Goal: Task Accomplishment & Management: Manage account settings

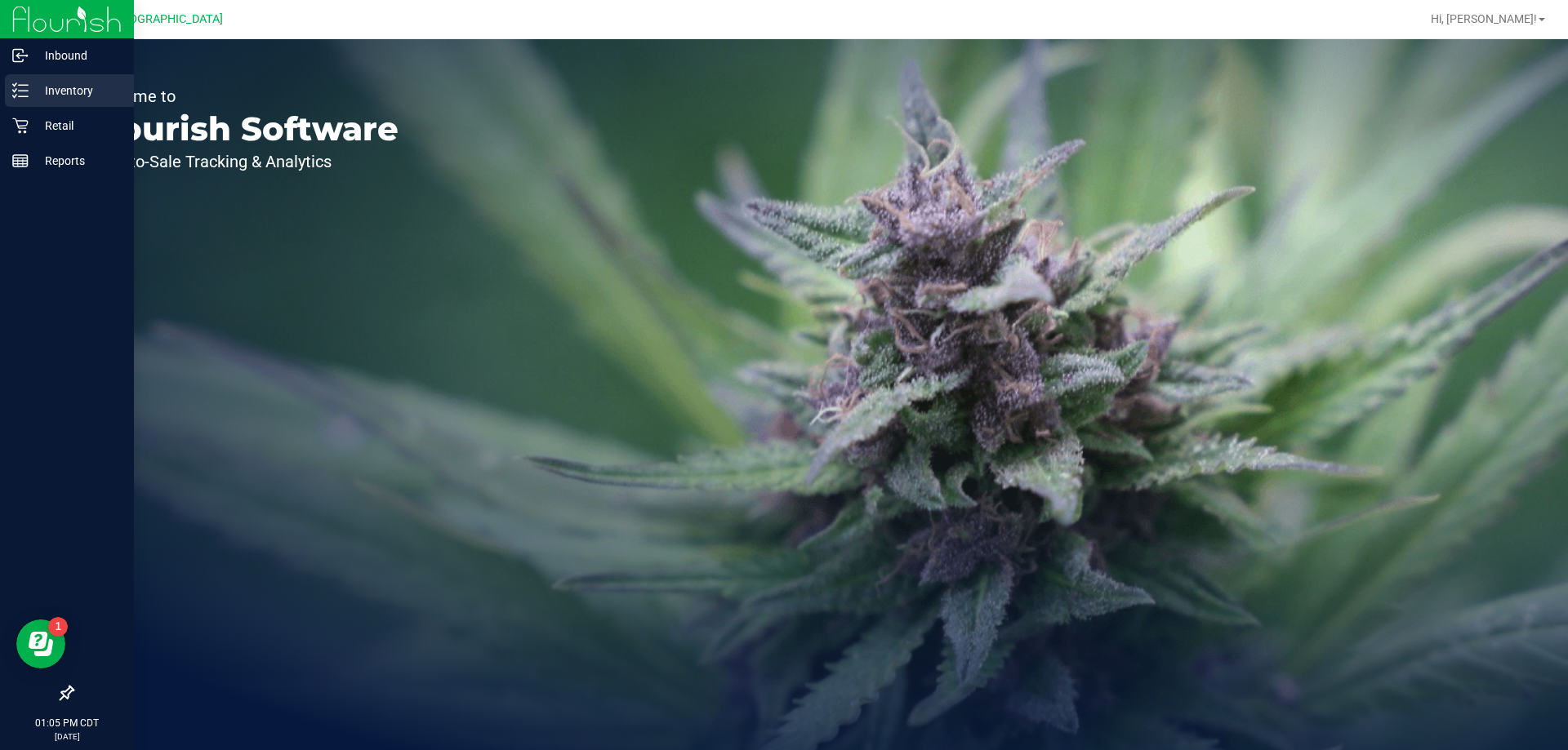
click at [33, 86] on p "Inventory" at bounding box center [77, 91] width 98 height 20
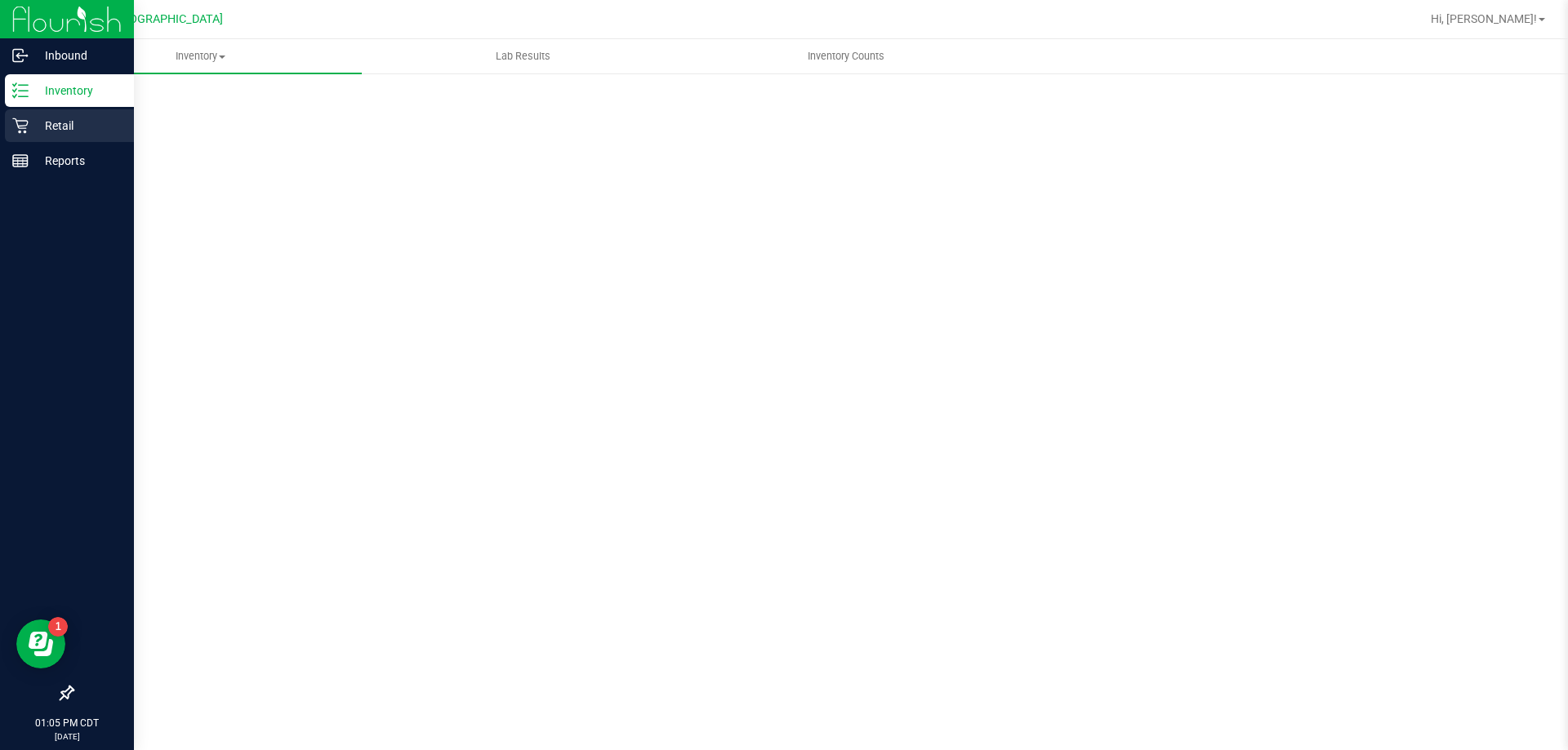
click at [37, 120] on p "Retail" at bounding box center [77, 125] width 98 height 20
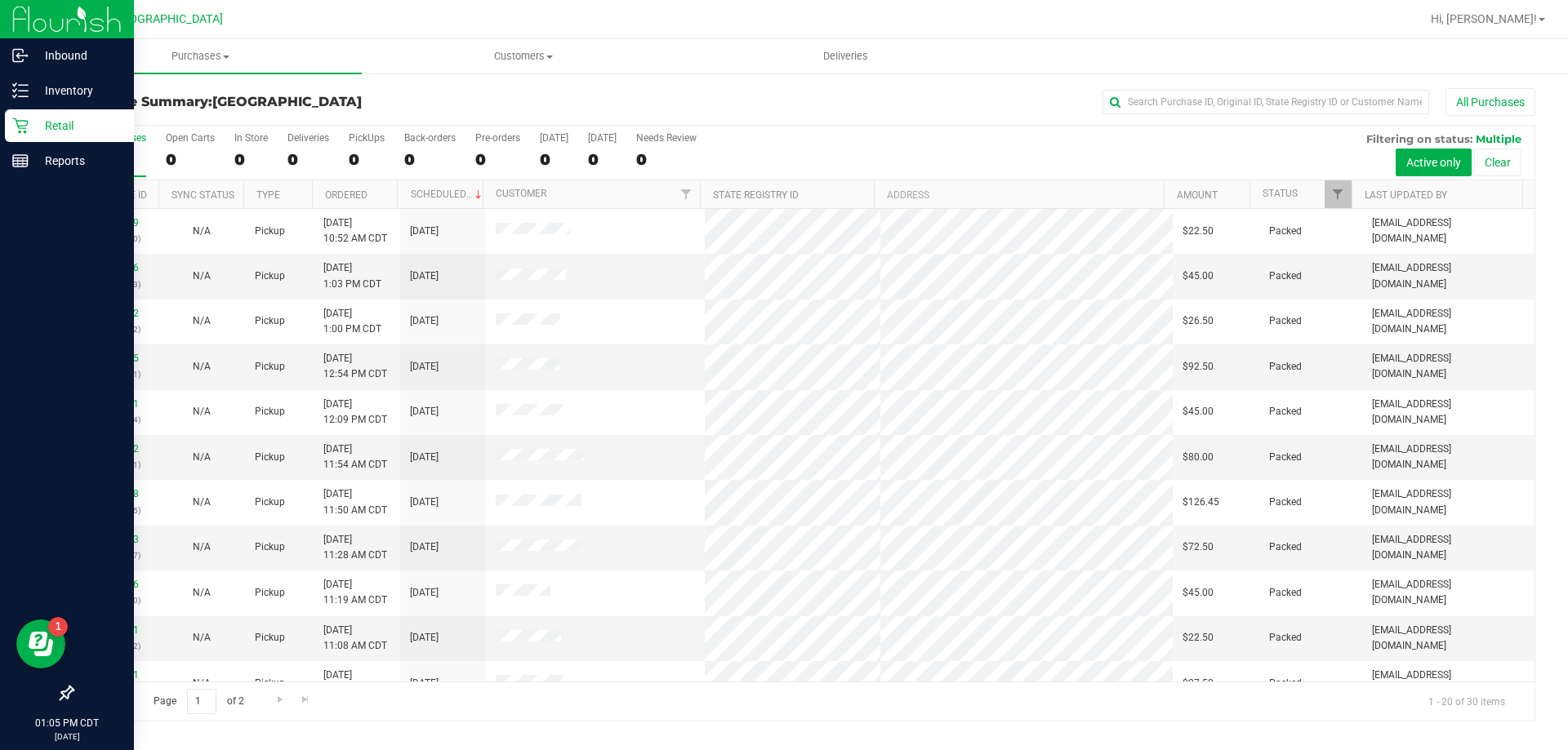
click at [52, 125] on p "Retail" at bounding box center [77, 125] width 98 height 20
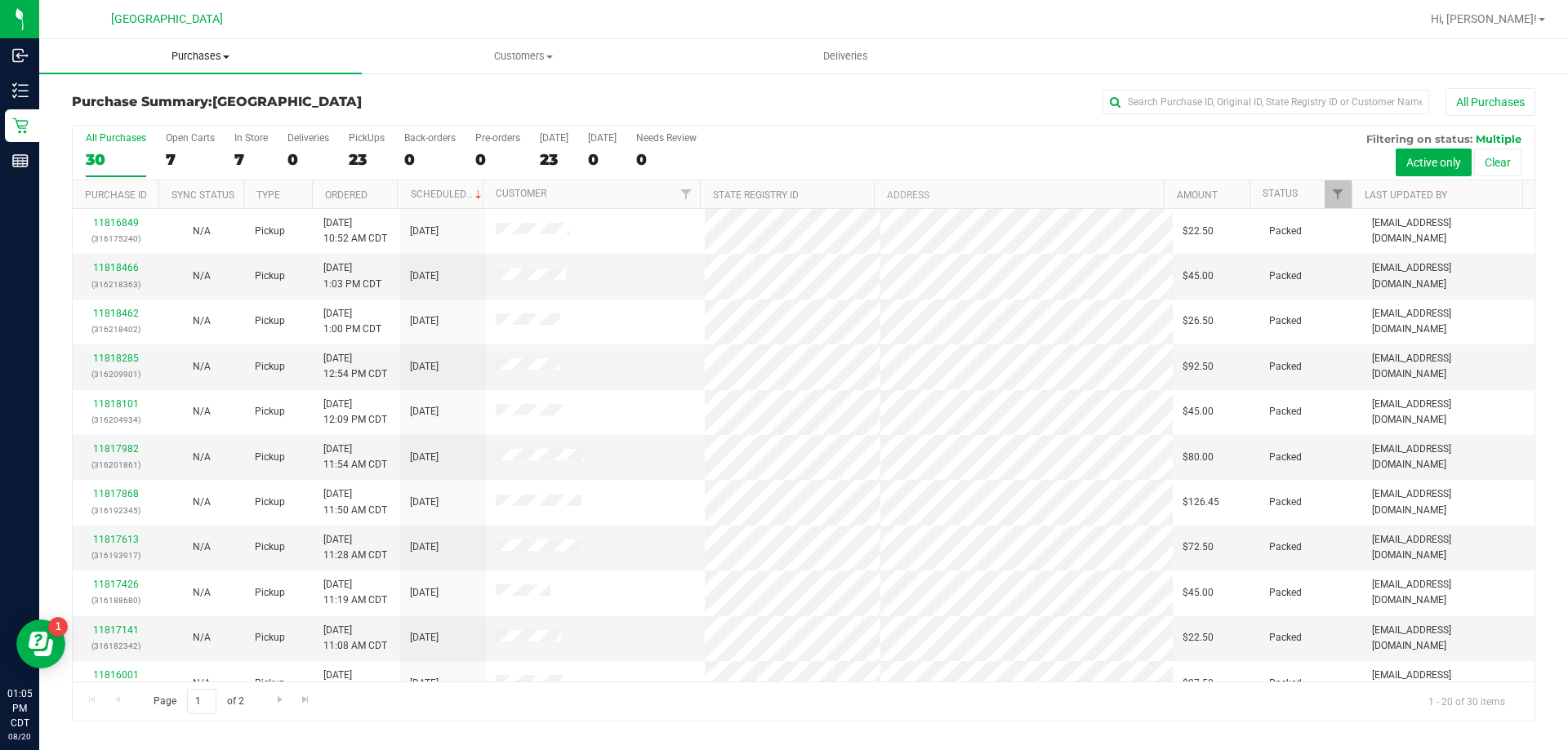
click at [198, 60] on span "Purchases" at bounding box center [200, 56] width 322 height 15
click at [99, 116] on span "Fulfillment" at bounding box center [90, 118] width 101 height 14
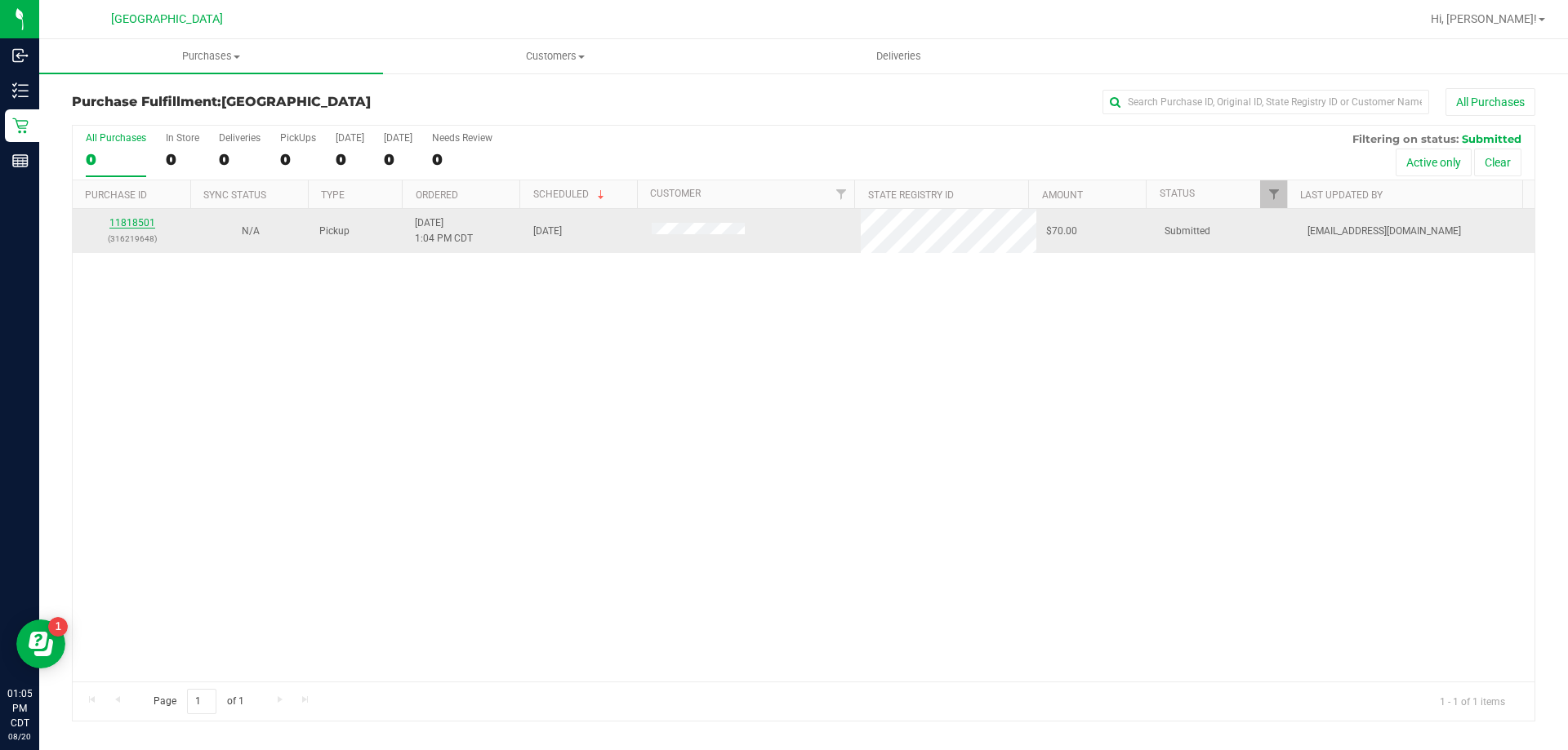
click at [143, 222] on link "11818501" at bounding box center [132, 222] width 45 height 12
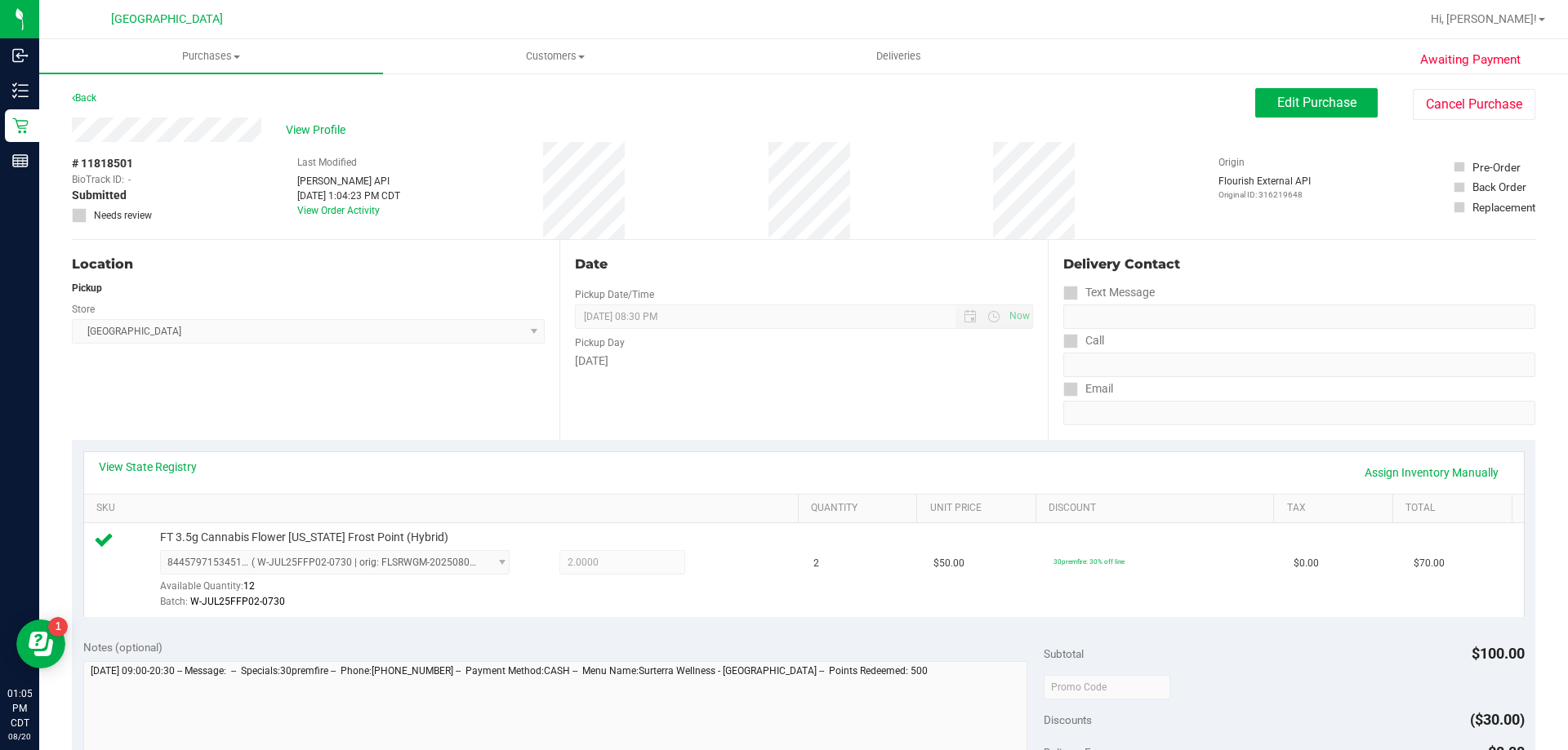
scroll to position [327, 0]
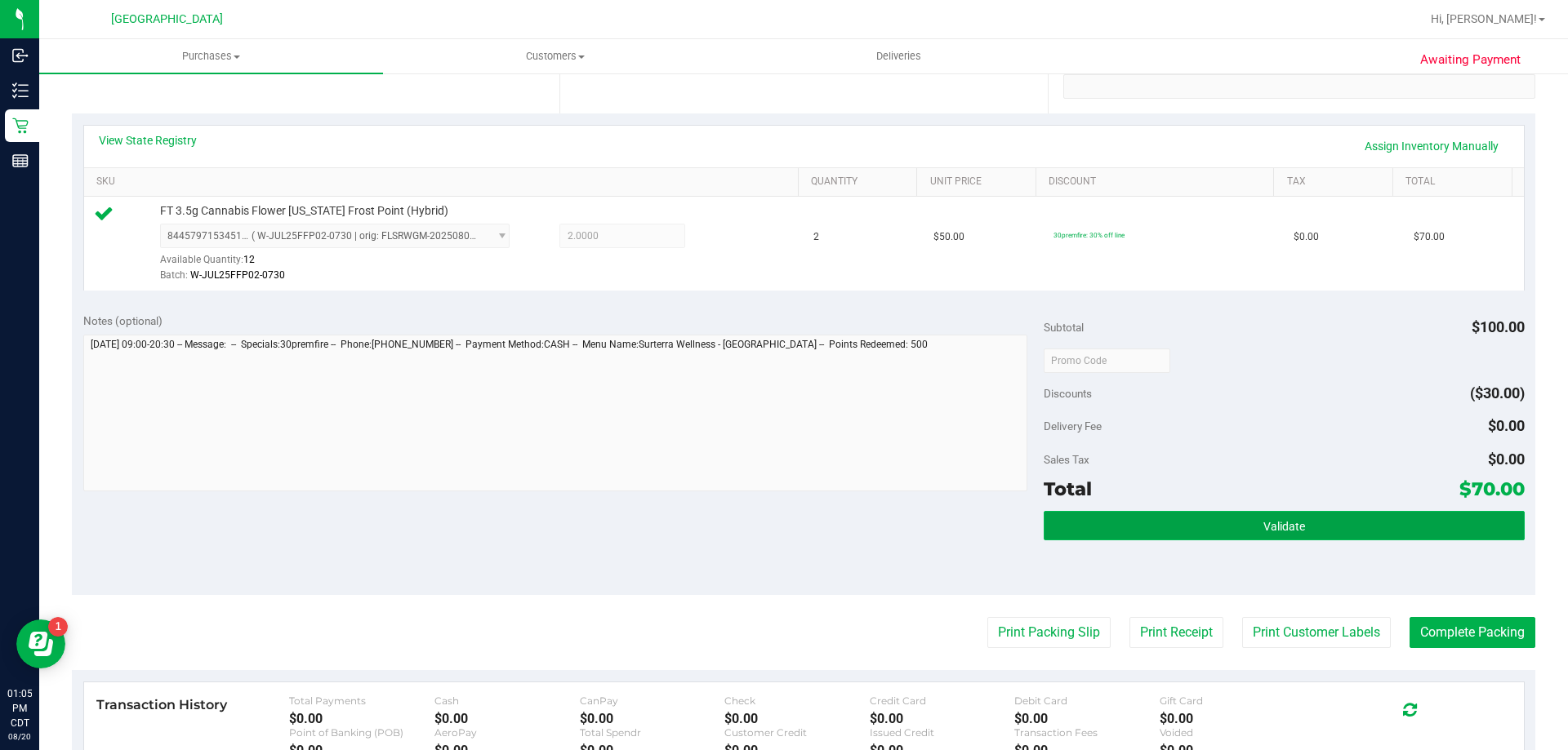
click at [1206, 535] on button "Validate" at bounding box center [1284, 525] width 481 height 29
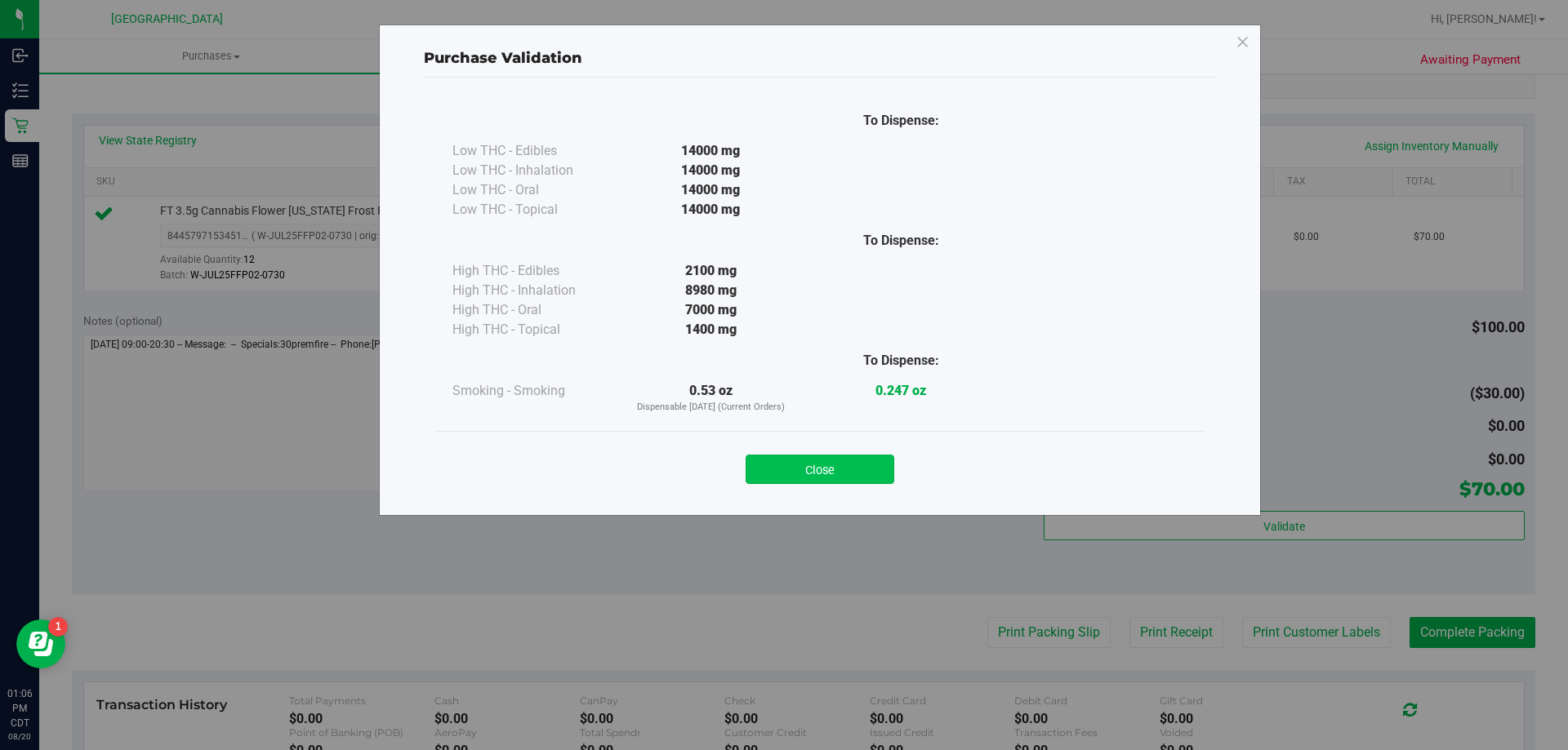
click at [834, 464] on button "Close" at bounding box center [820, 469] width 149 height 29
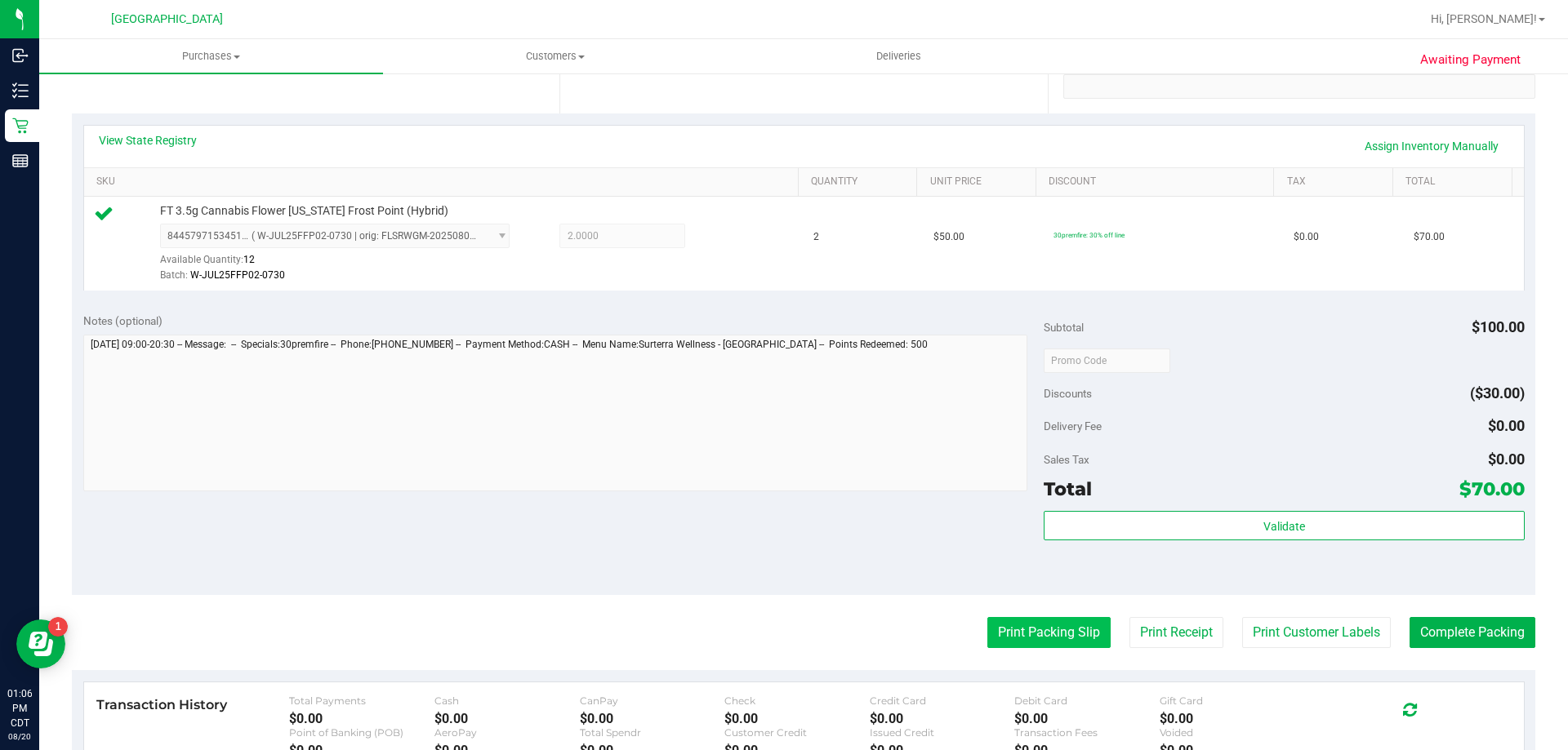
click at [1075, 633] on button "Print Packing Slip" at bounding box center [1048, 633] width 124 height 31
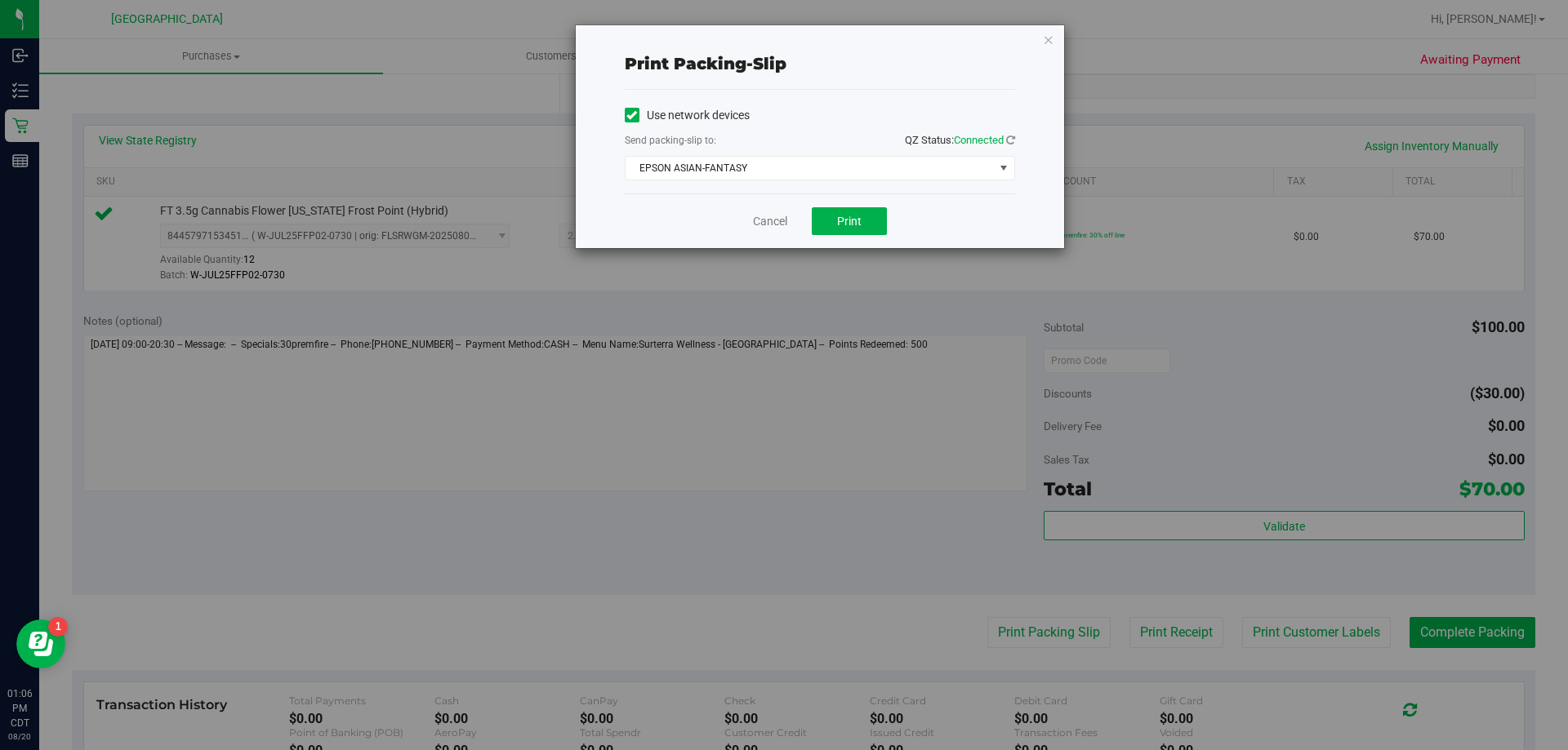
click at [832, 181] on div "Use network devices Send packing-slip to: QZ Status: Connected EPSON ASIAN-FANT…" at bounding box center [820, 141] width 391 height 104
click at [842, 141] on div "Send packing-slip to: QZ Status: Connected" at bounding box center [820, 141] width 391 height 20
click at [836, 168] on span "EPSON ASIAN-FANTASY" at bounding box center [810, 168] width 368 height 23
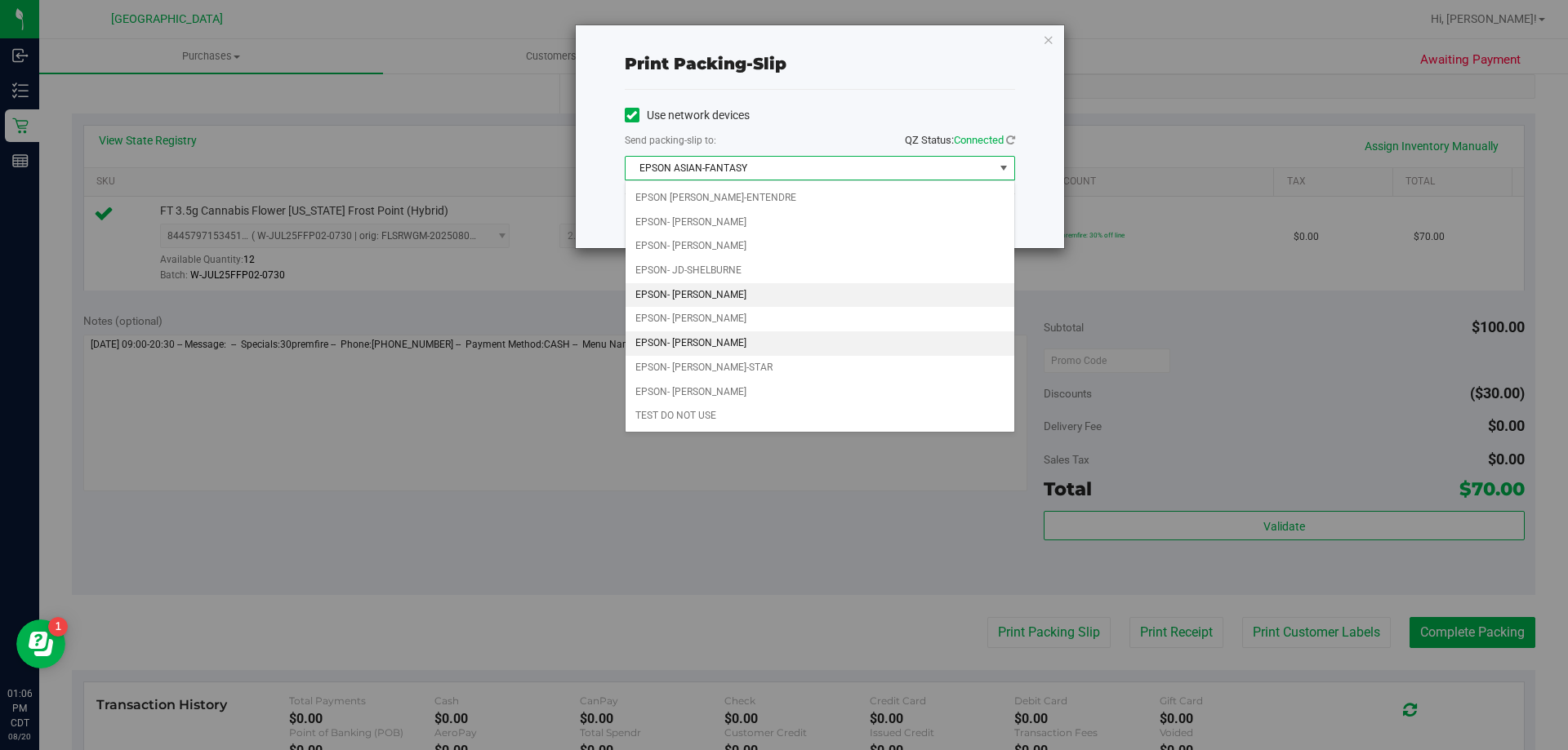
scroll to position [0, 0]
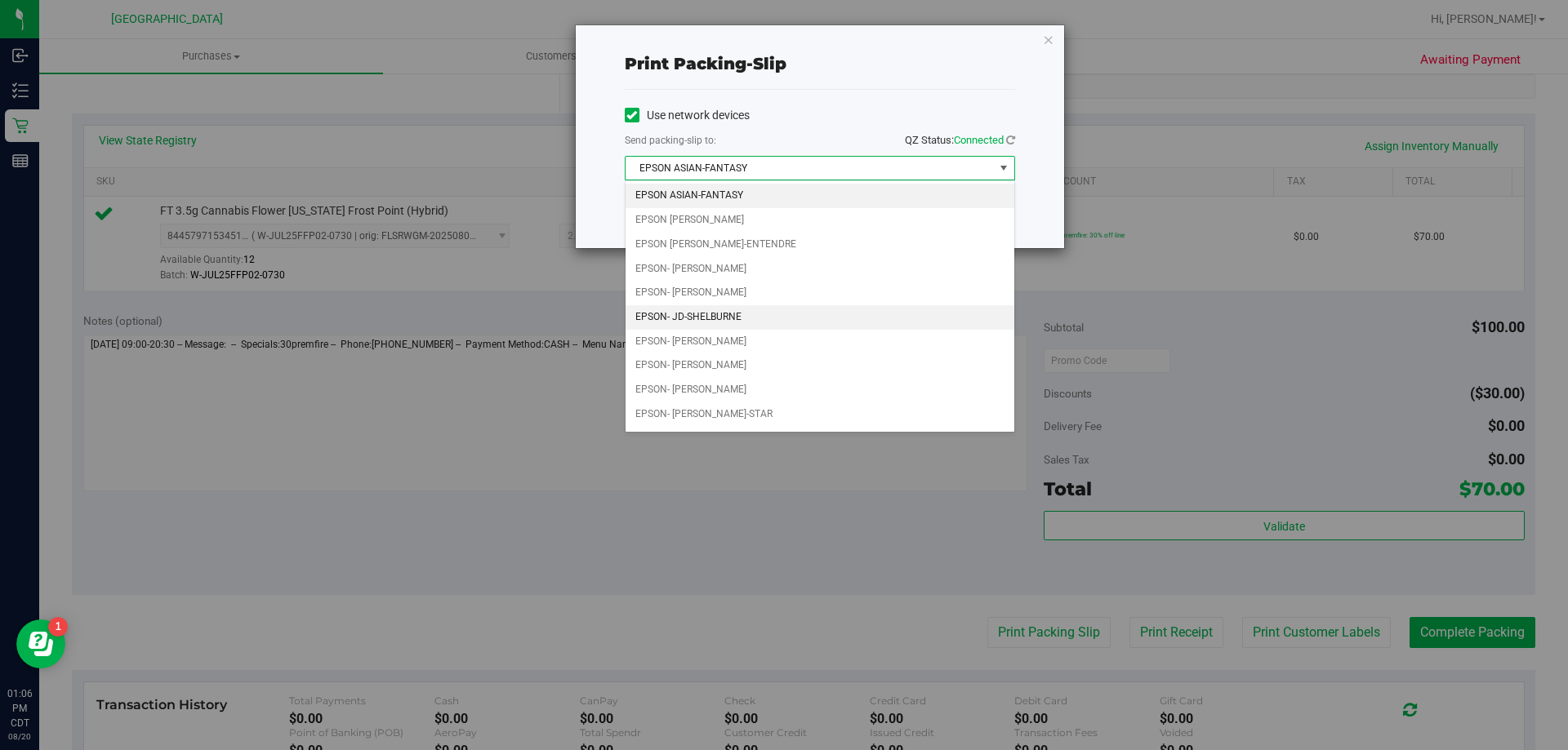
click at [773, 312] on li "EPSON- JD-SHELBURNE" at bounding box center [820, 318] width 389 height 25
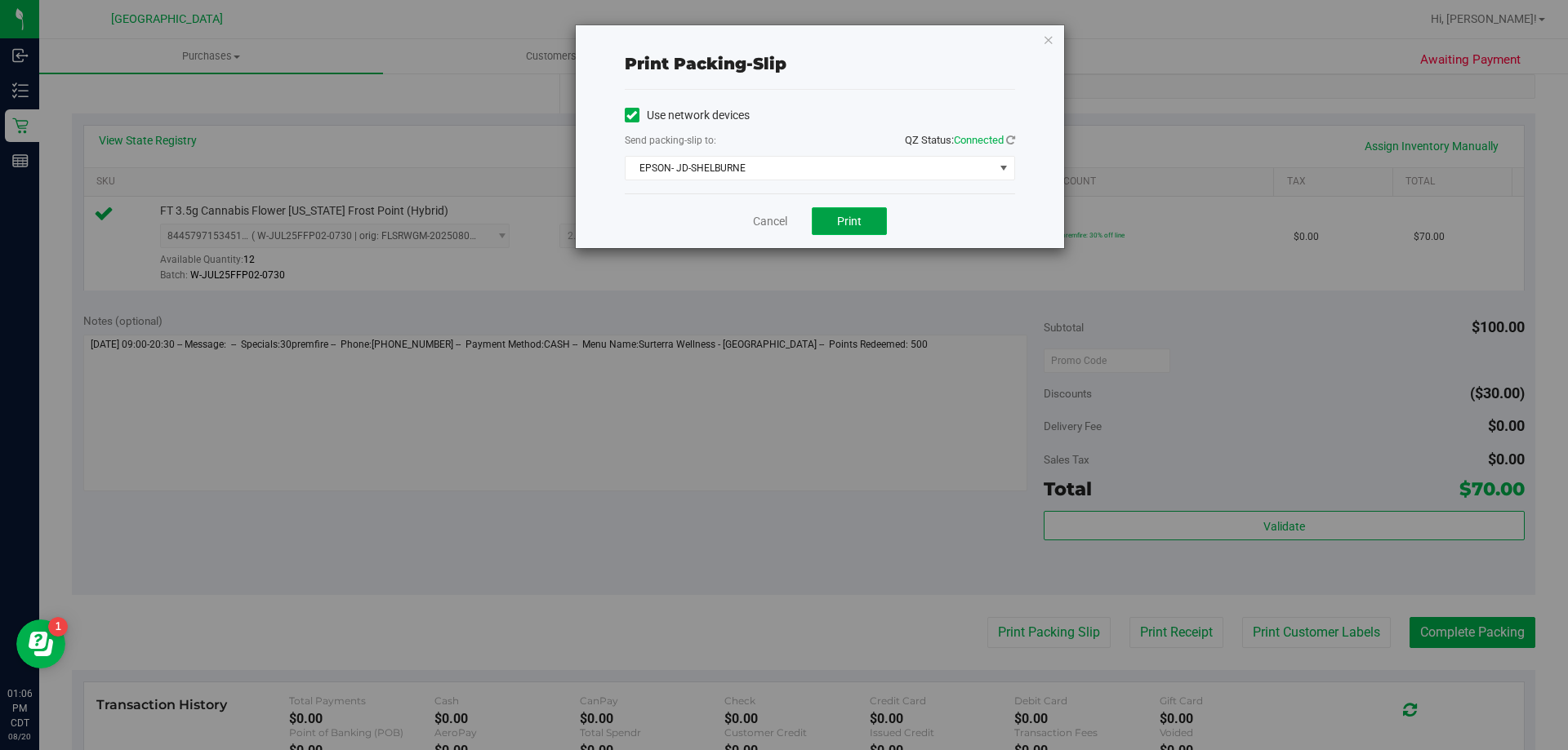
click at [833, 218] on button "Print" at bounding box center [849, 221] width 75 height 28
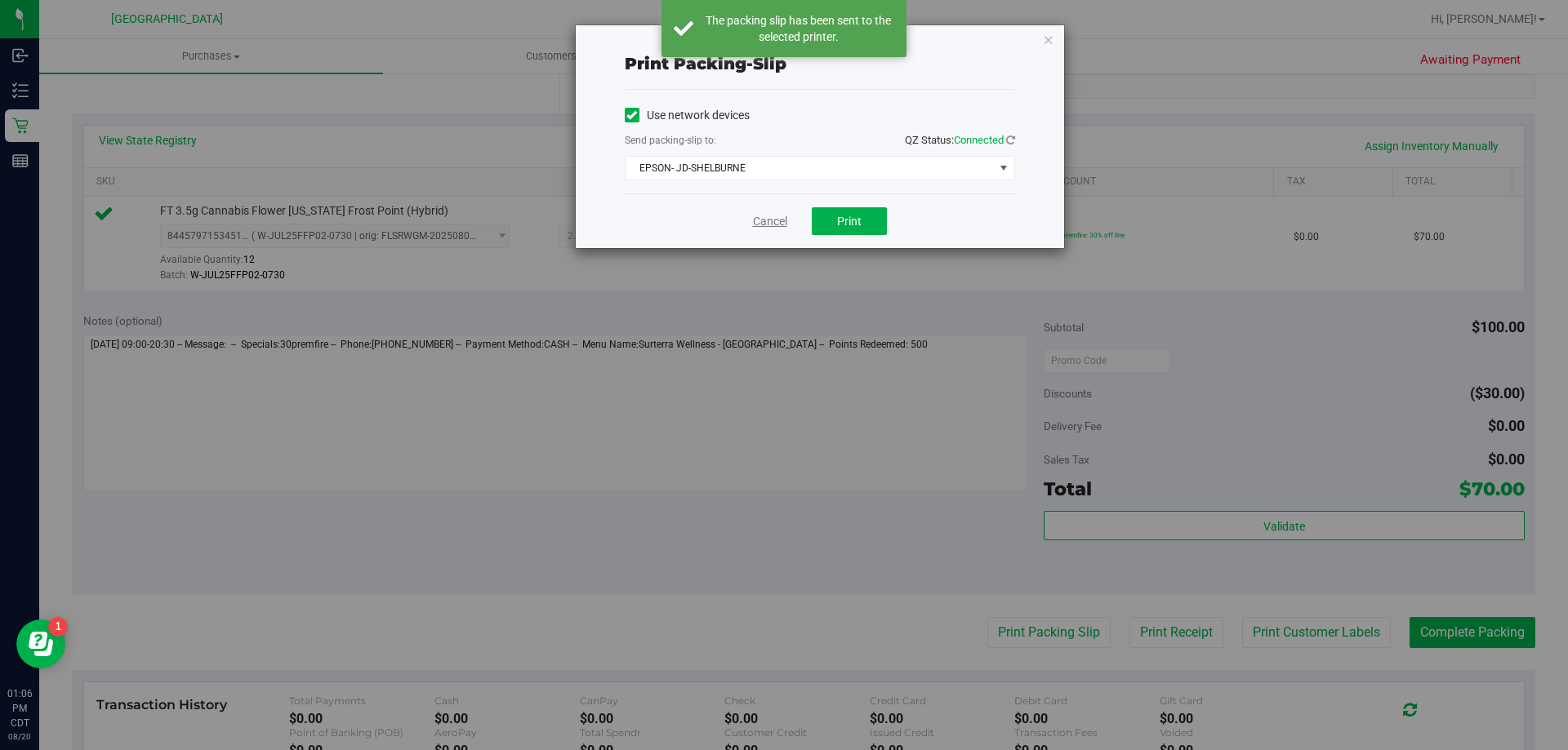
click at [768, 214] on link "Cancel" at bounding box center [770, 221] width 35 height 17
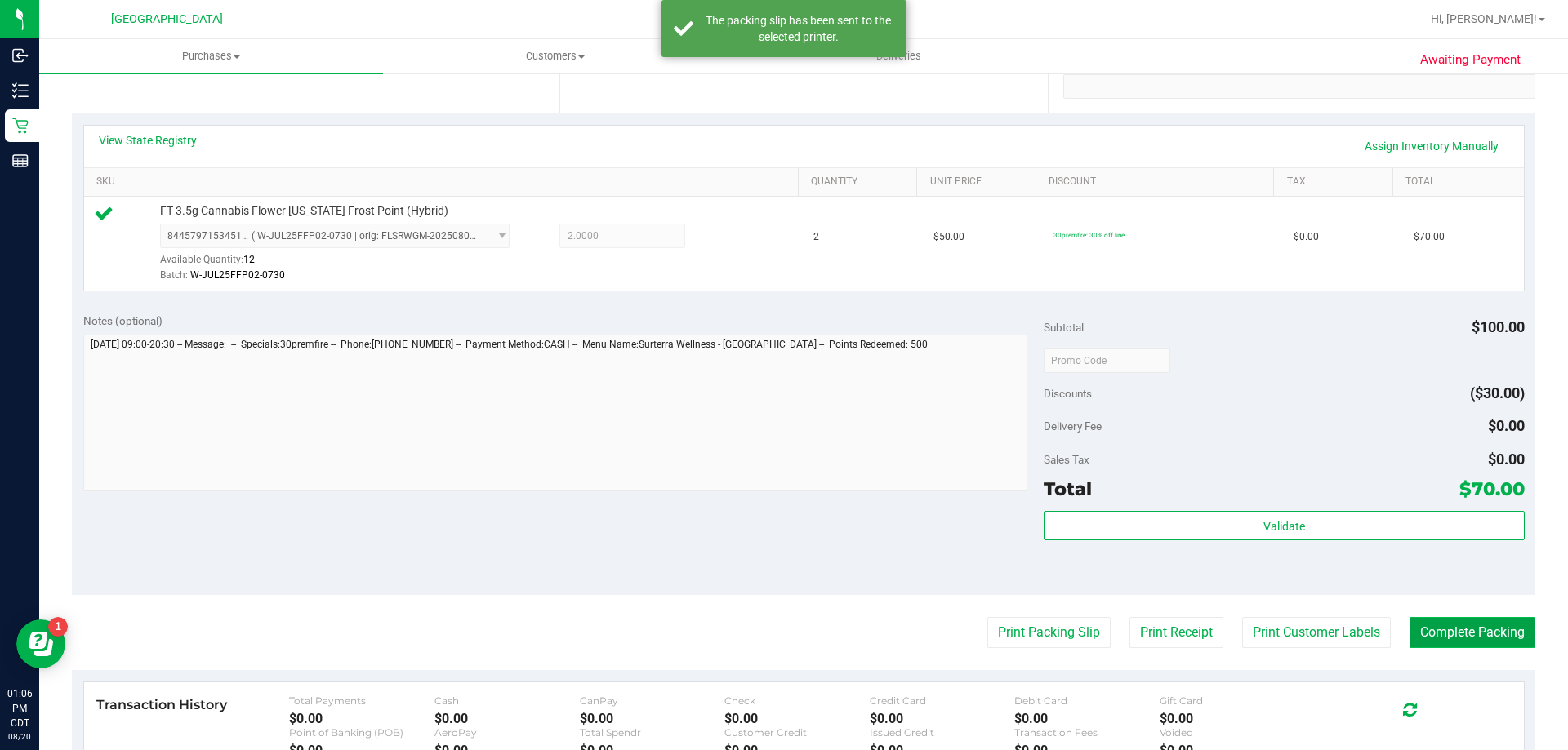
click at [1443, 626] on button "Complete Packing" at bounding box center [1472, 633] width 125 height 31
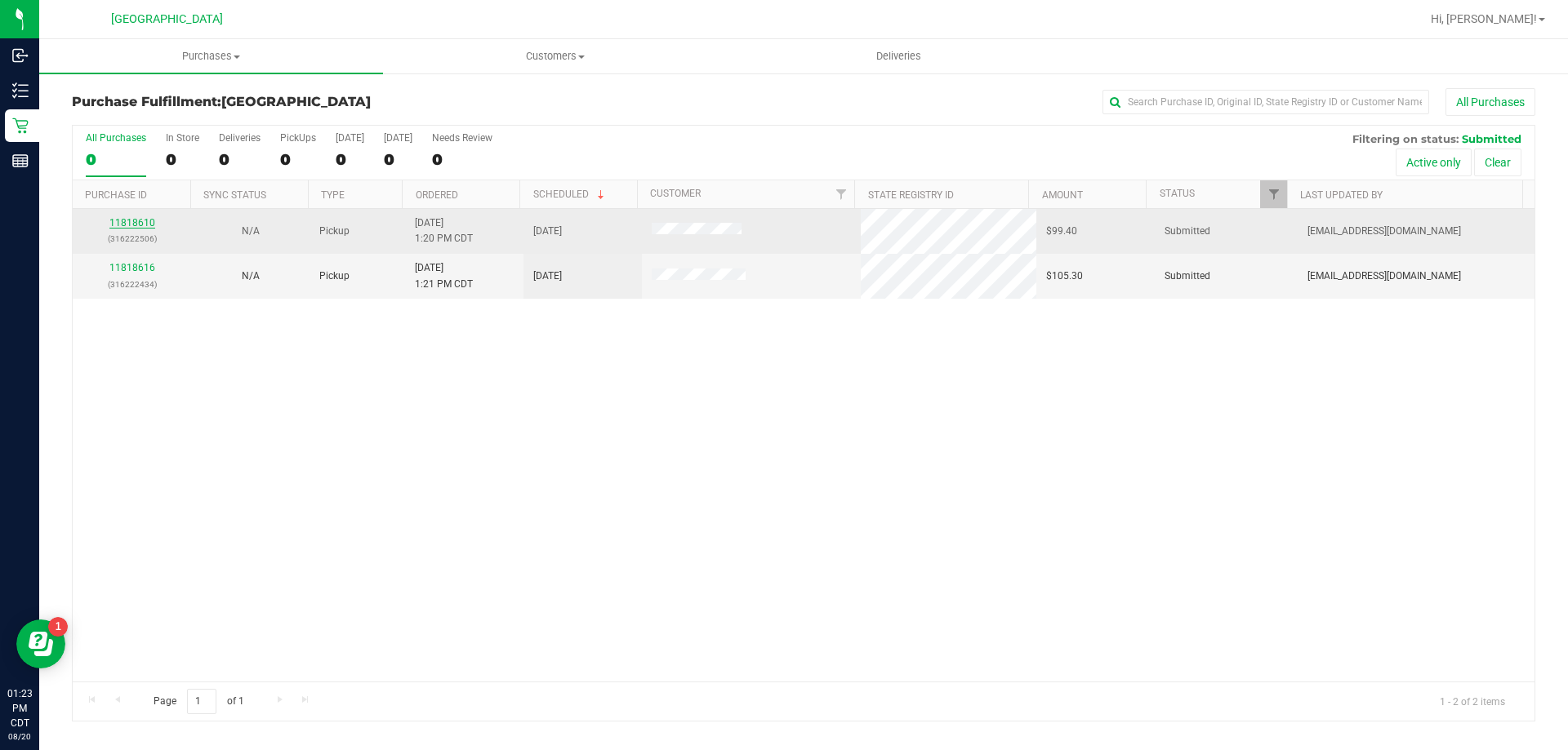
click at [133, 227] on link "11818610" at bounding box center [132, 222] width 45 height 12
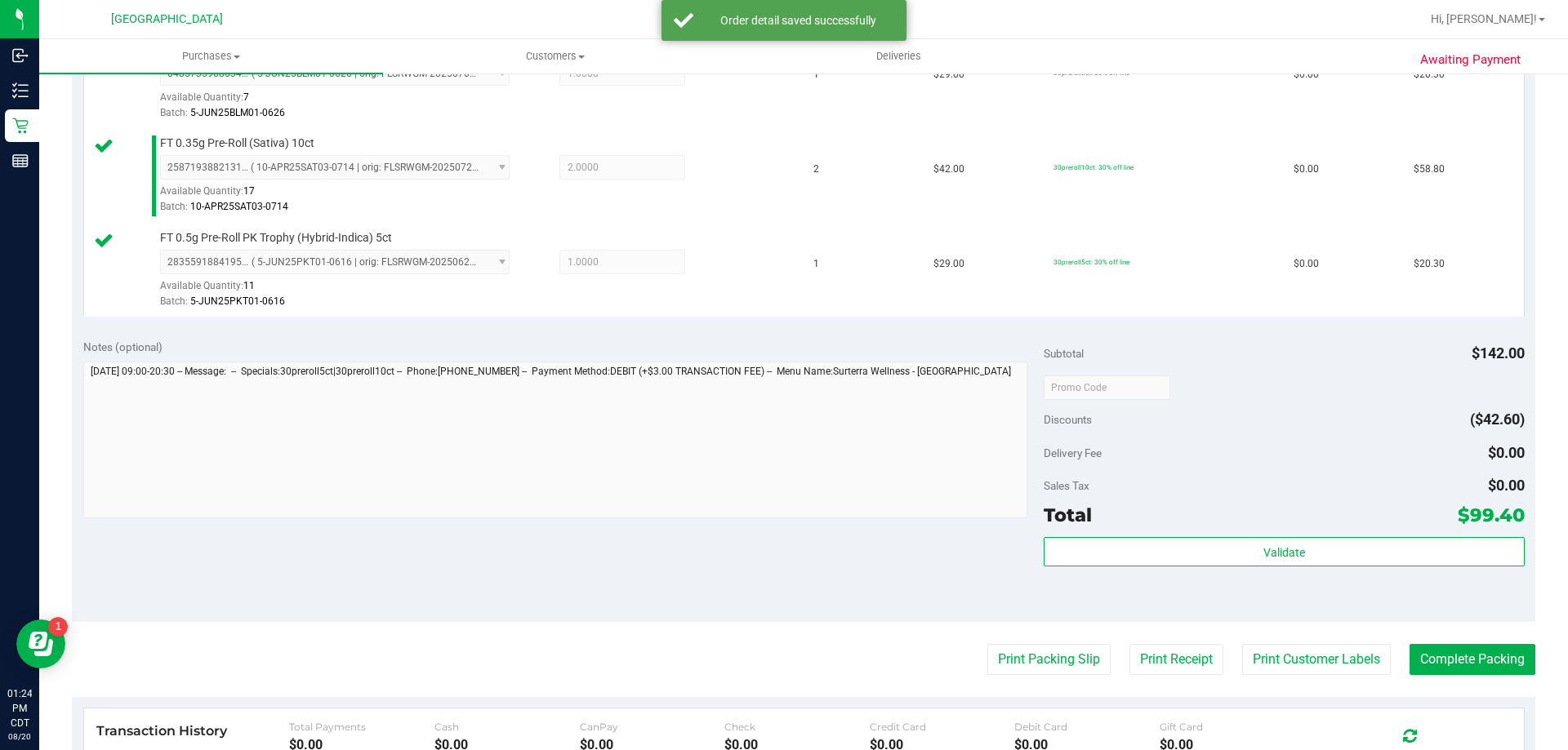
scroll to position [490, 0]
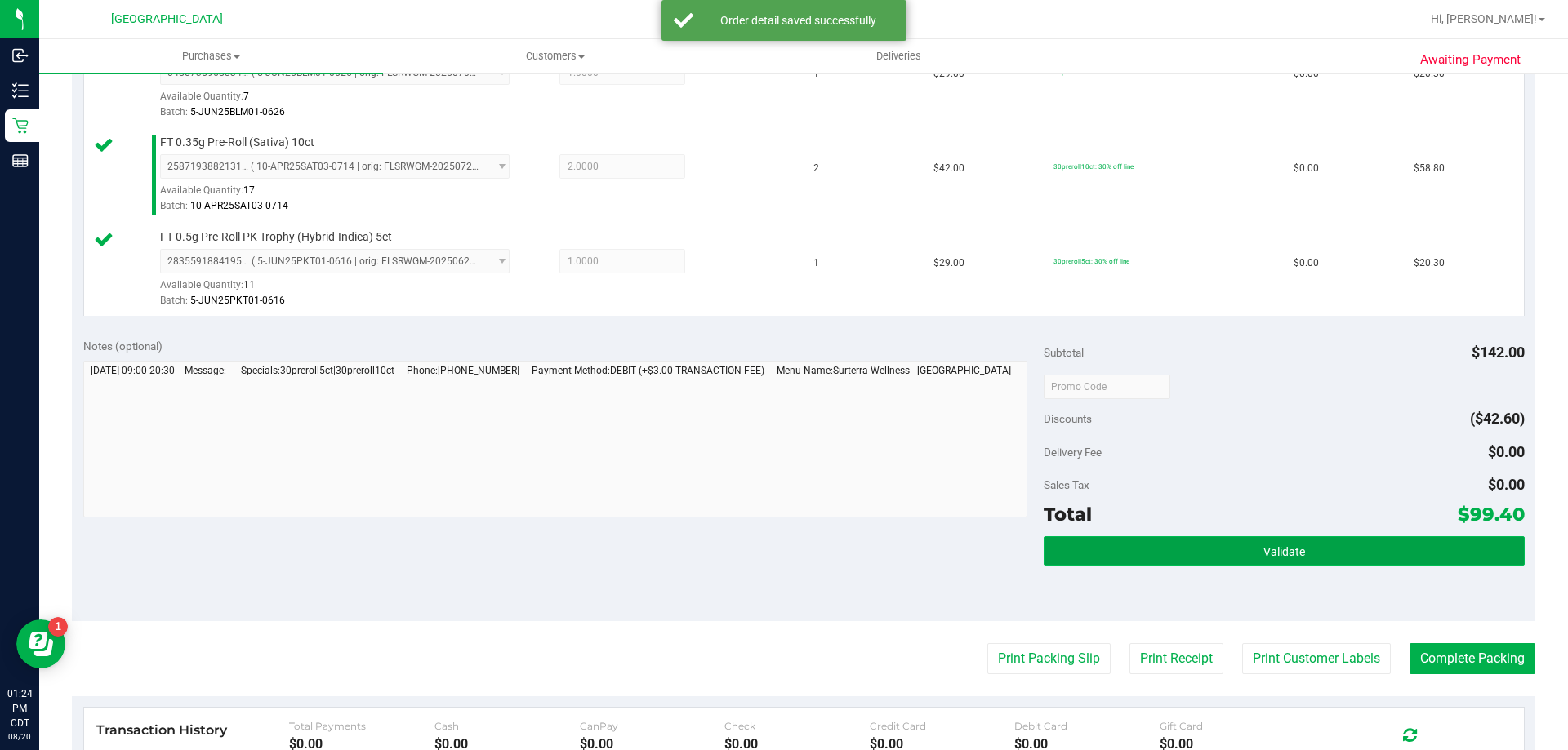
click at [1312, 544] on button "Validate" at bounding box center [1284, 551] width 481 height 29
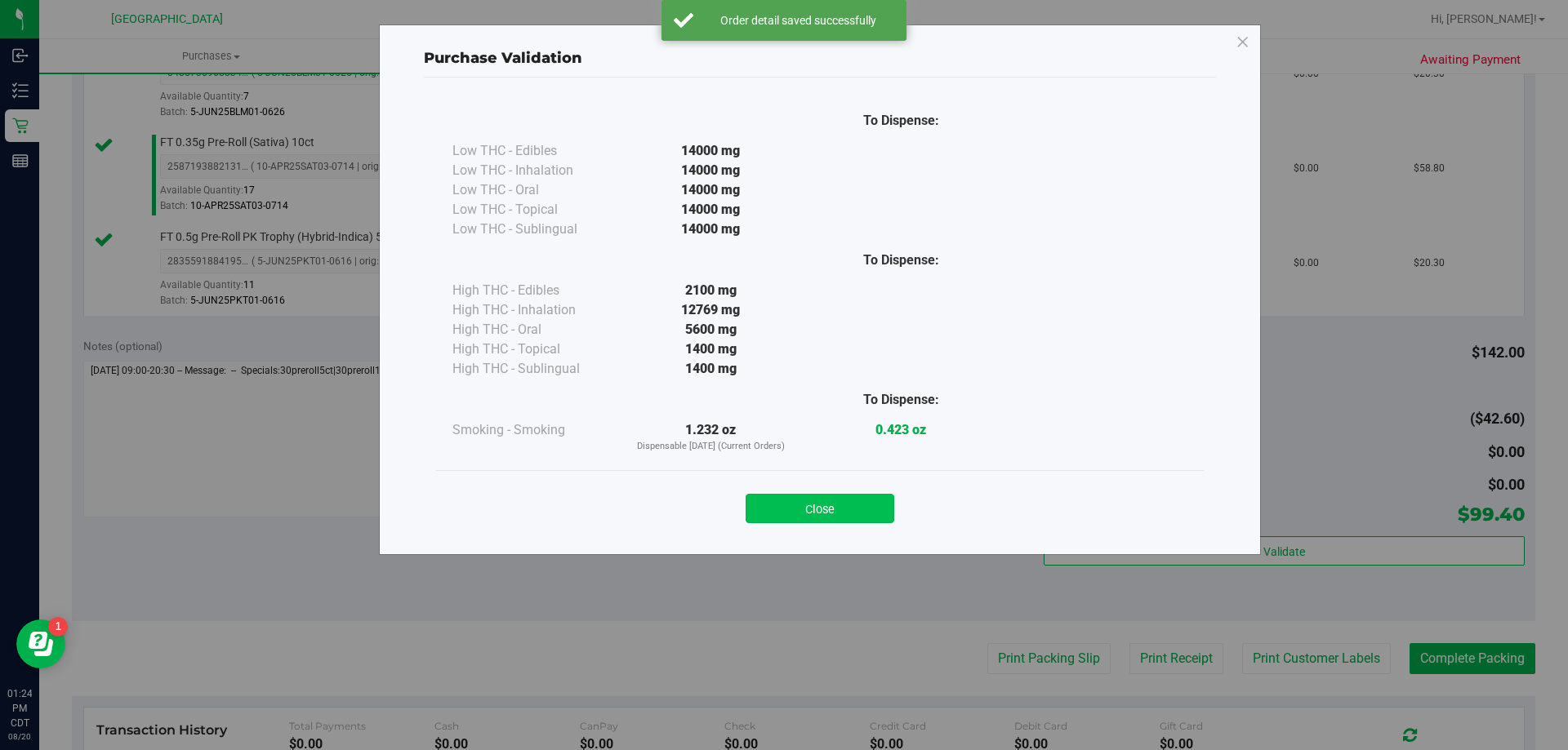
click at [851, 500] on button "Close" at bounding box center [820, 508] width 149 height 29
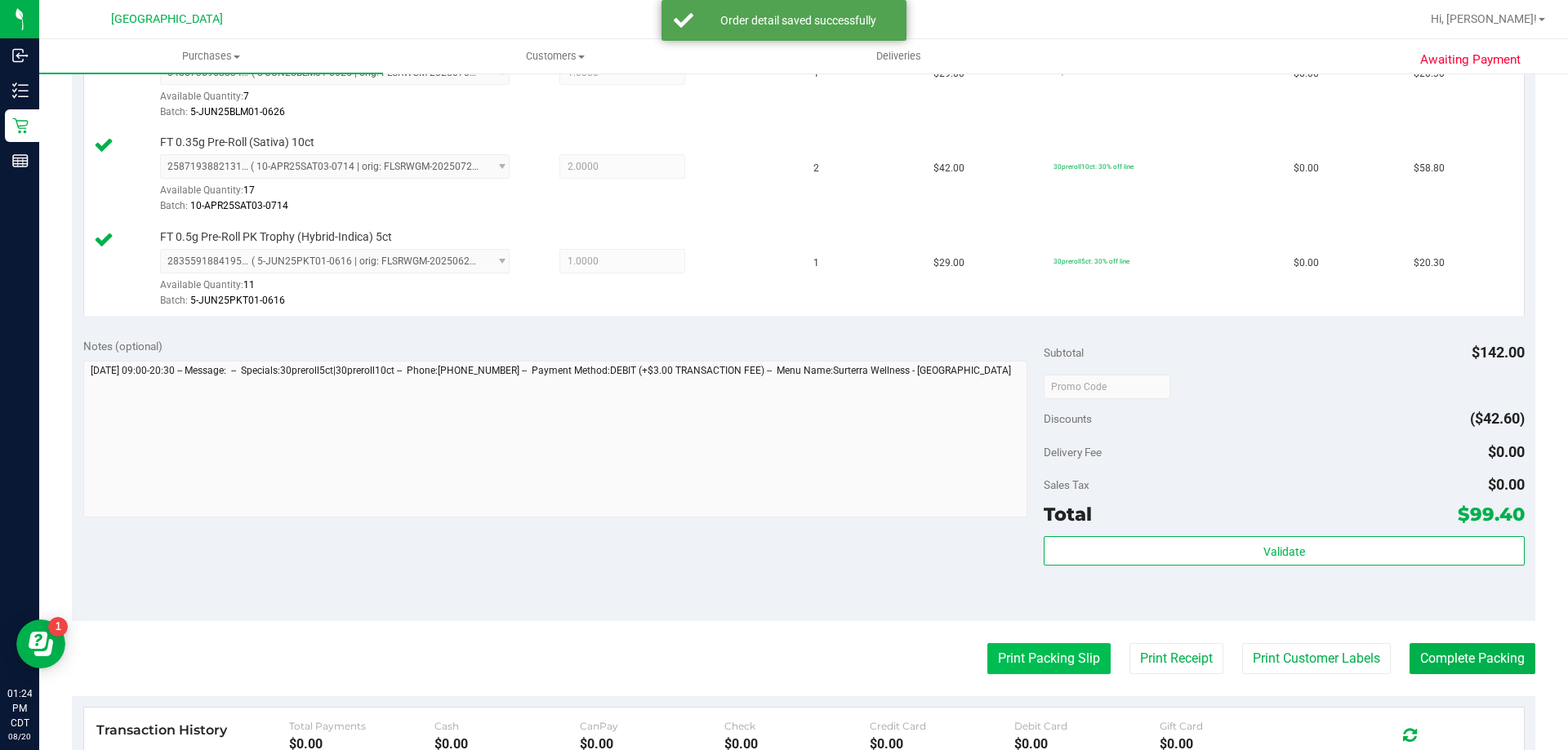
click at [1007, 663] on button "Print Packing Slip" at bounding box center [1048, 658] width 124 height 31
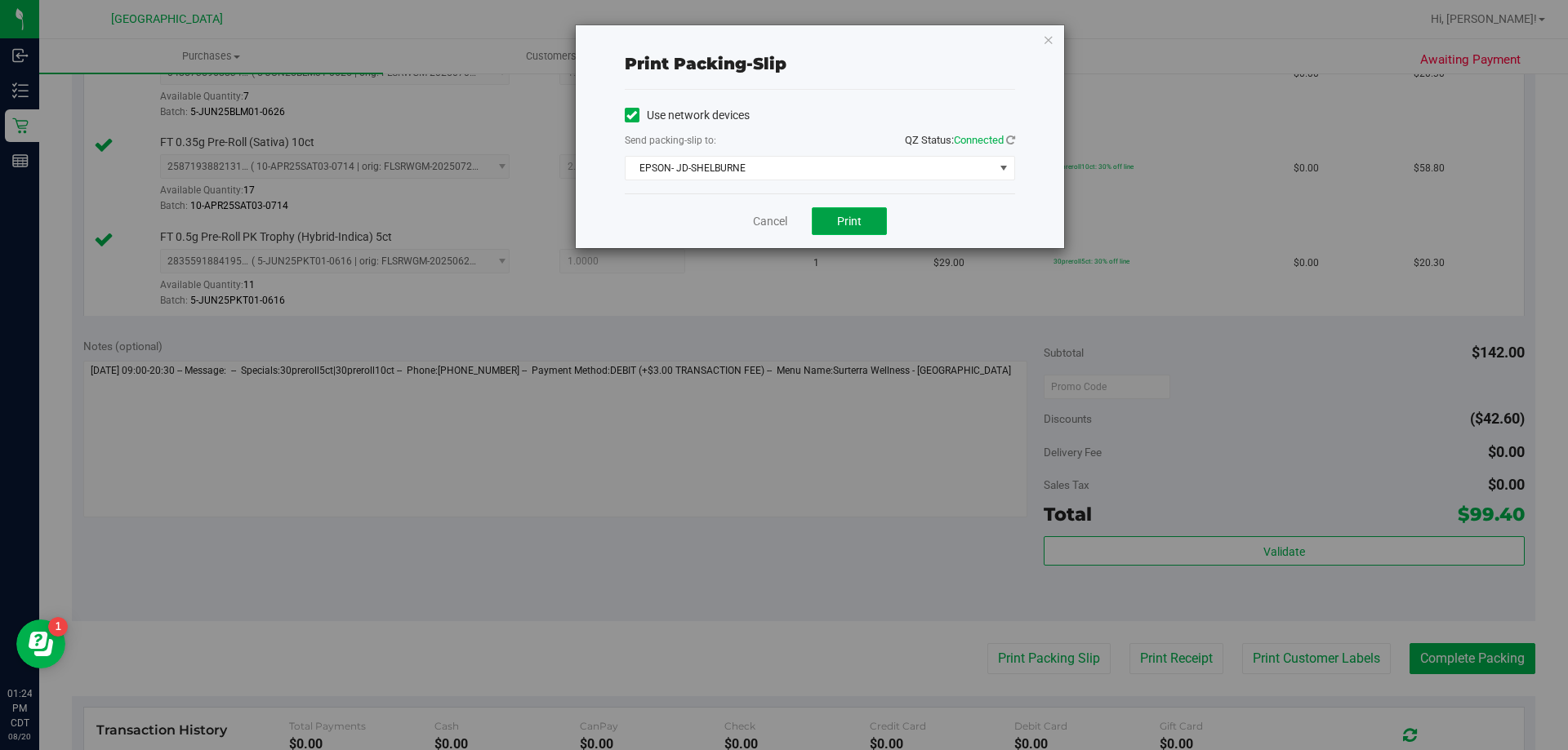
click at [875, 215] on button "Print" at bounding box center [849, 221] width 75 height 28
click at [770, 220] on link "Cancel" at bounding box center [770, 221] width 35 height 17
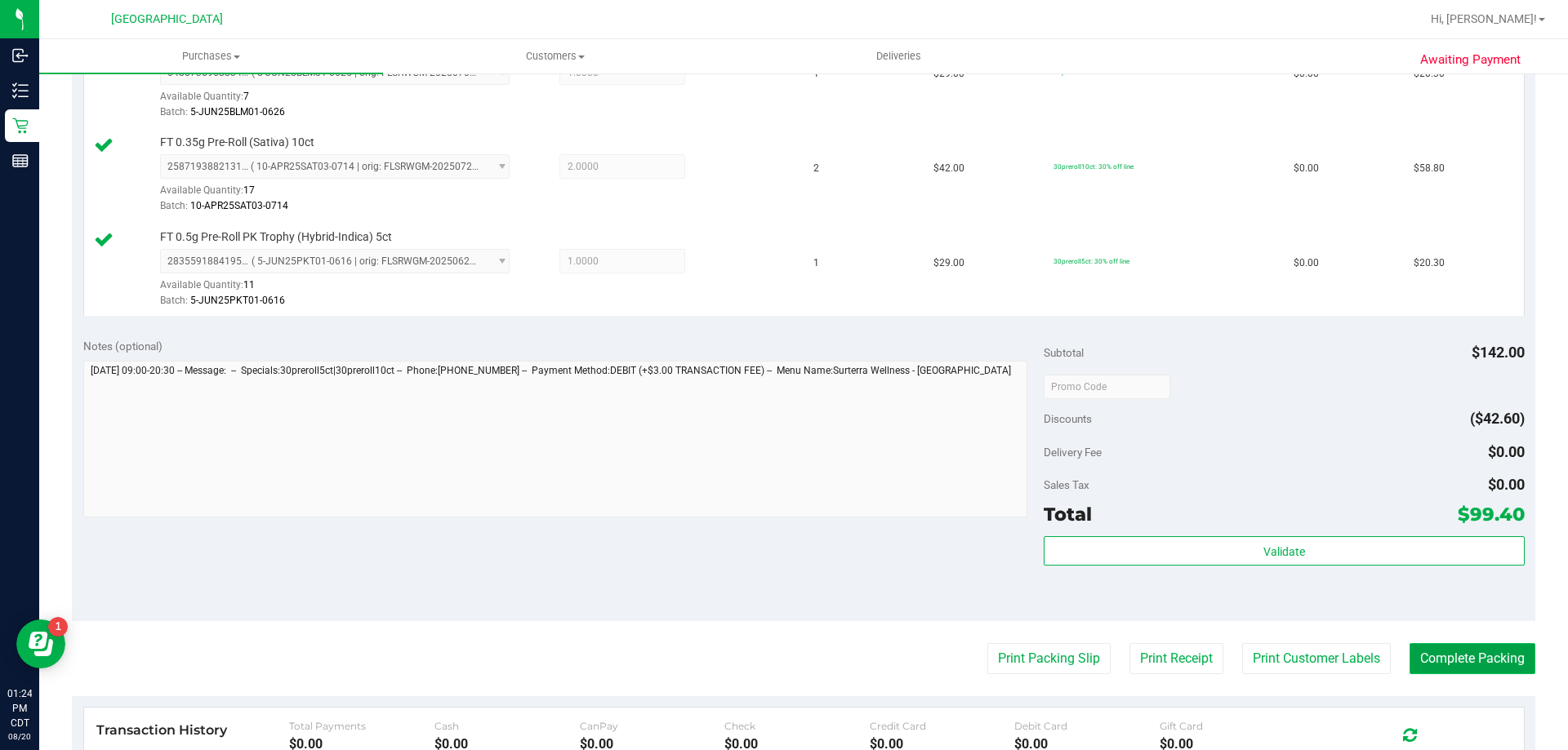
click at [1507, 647] on button "Complete Packing" at bounding box center [1472, 658] width 125 height 31
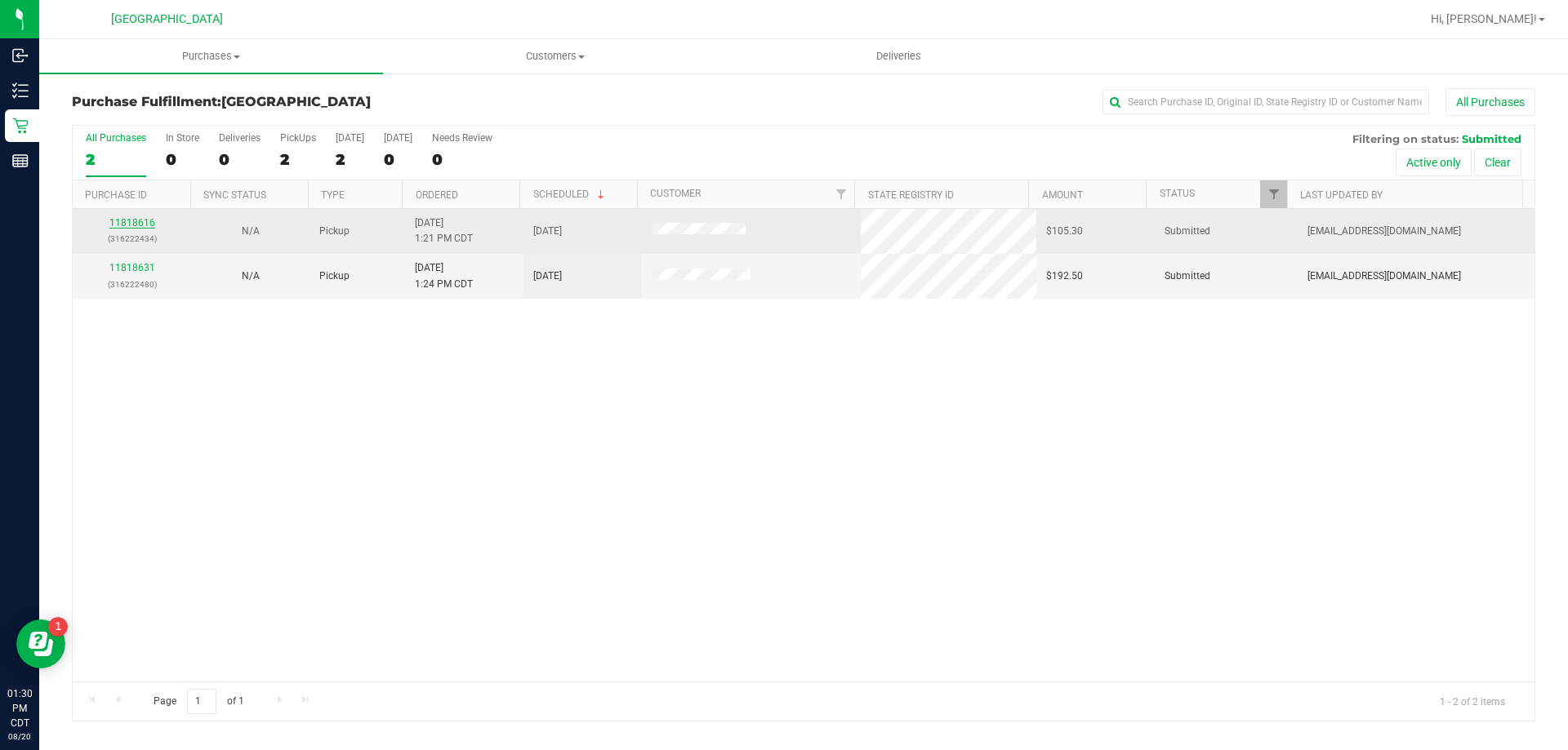
click at [133, 223] on link "11818616" at bounding box center [132, 222] width 45 height 12
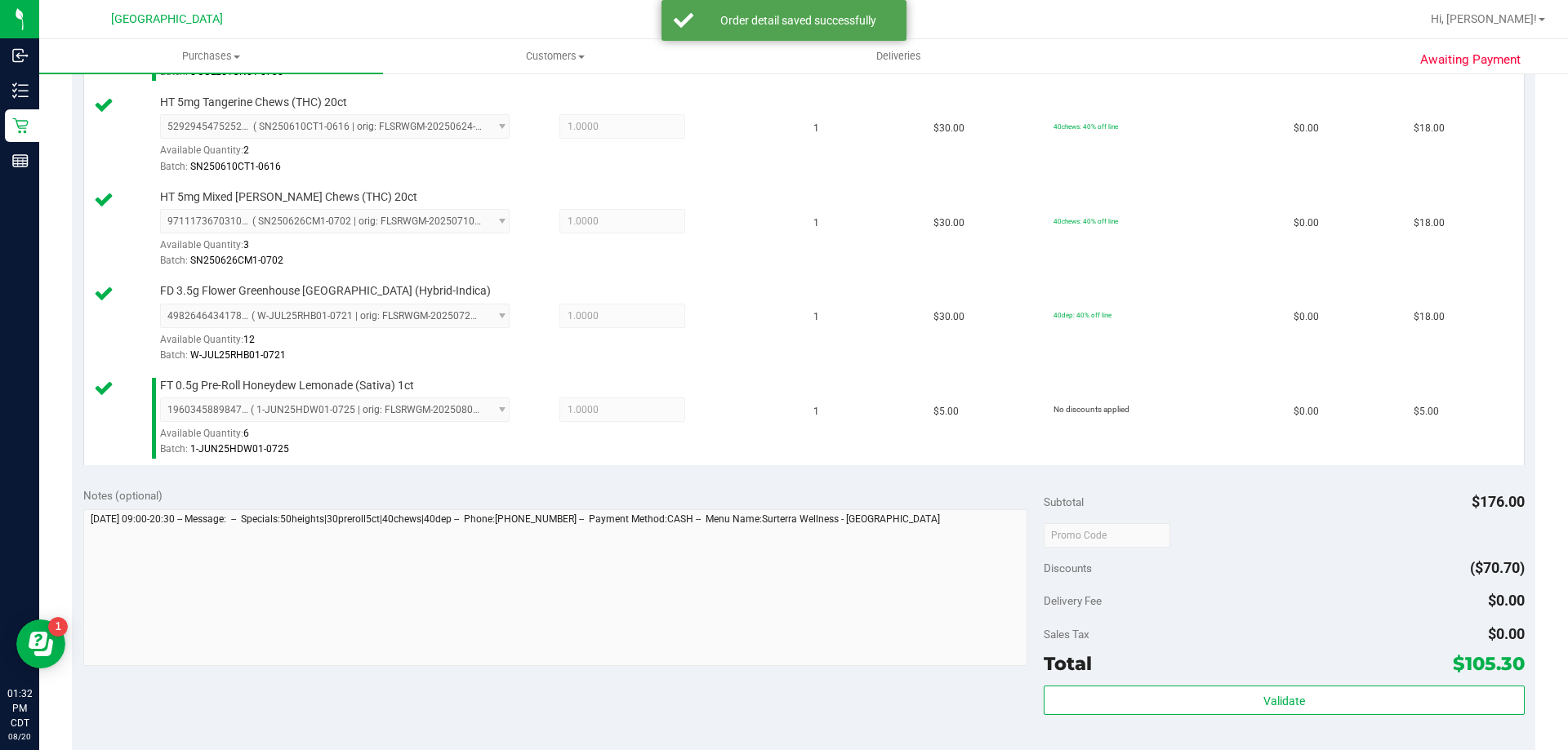
scroll to position [817, 0]
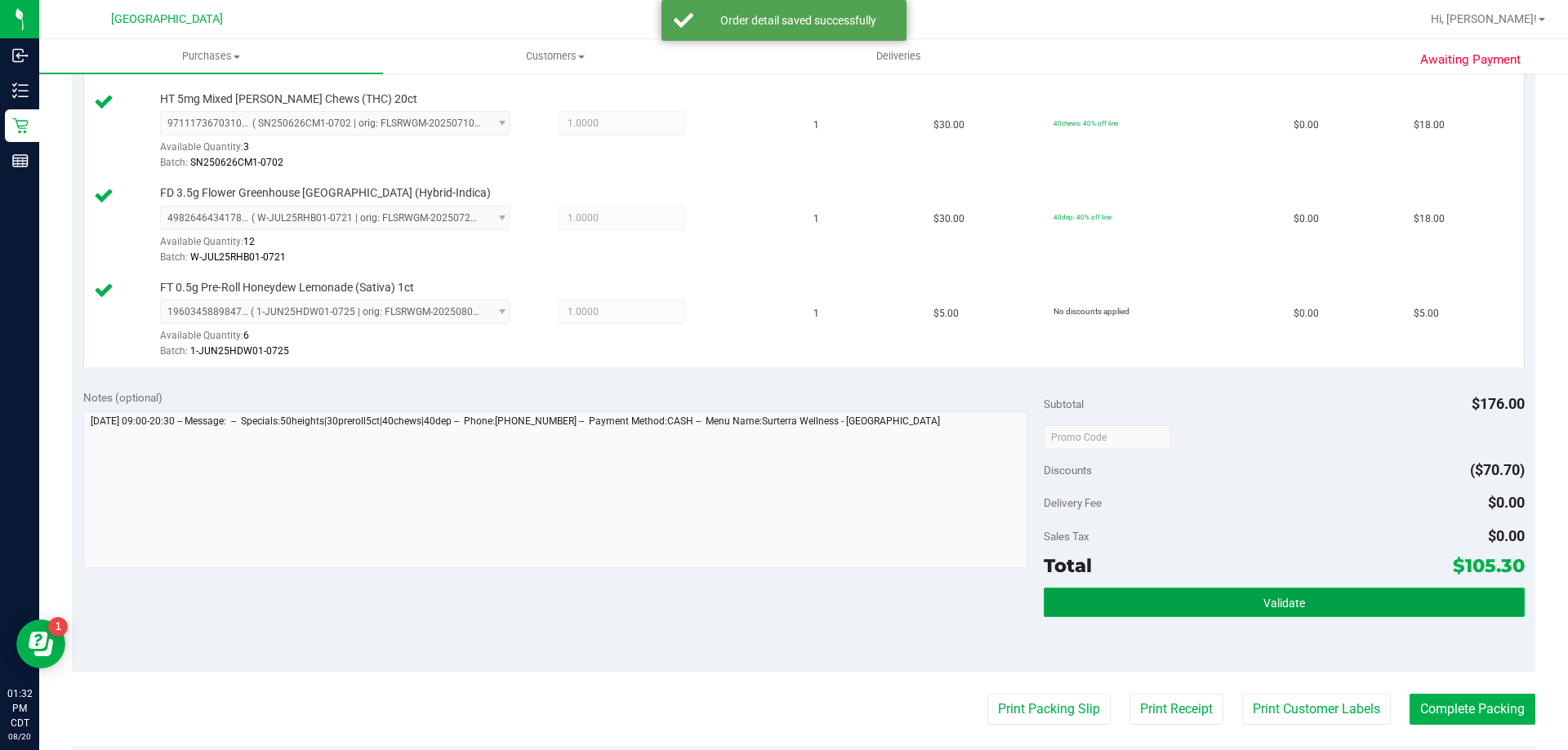
click at [1238, 610] on button "Validate" at bounding box center [1284, 602] width 481 height 29
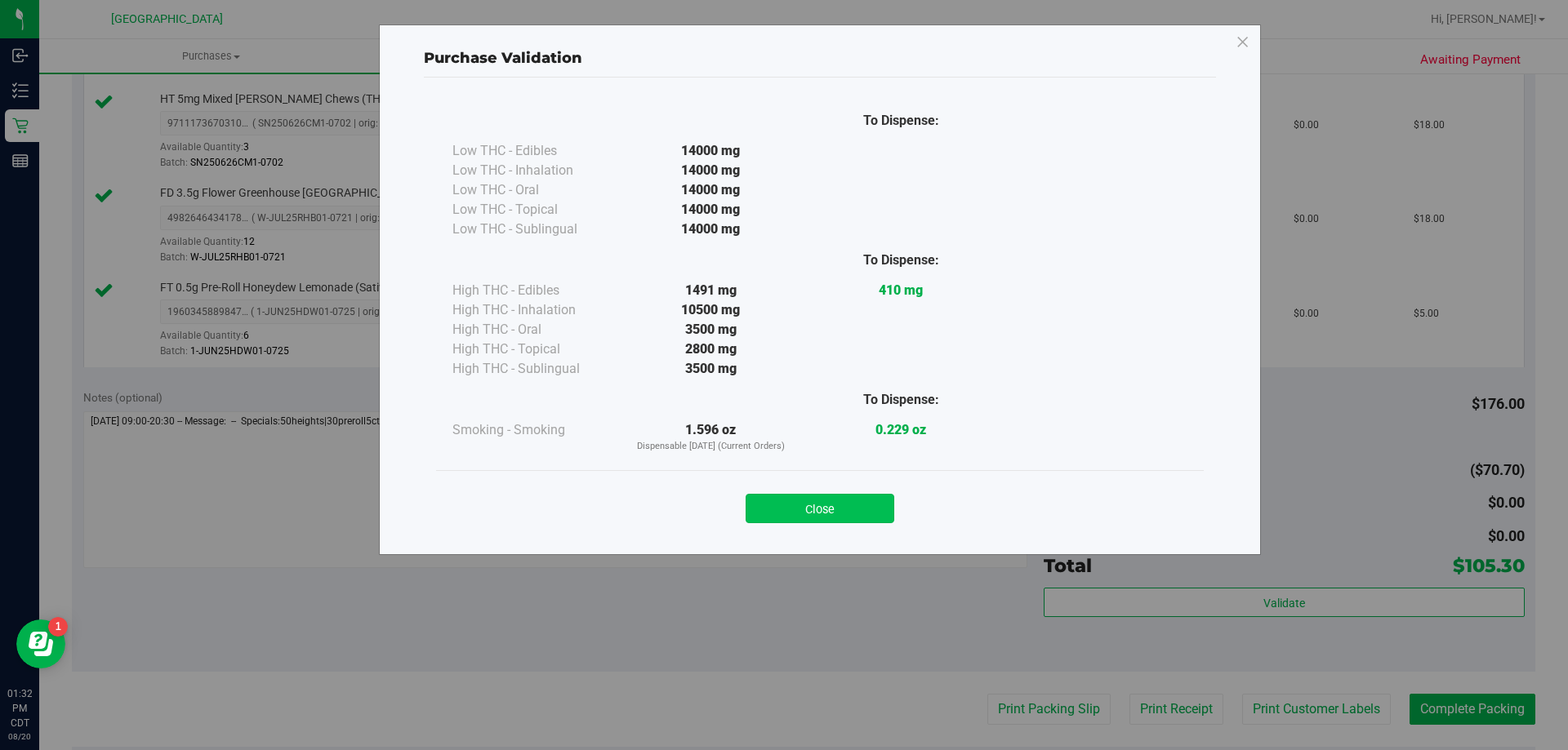
click at [844, 520] on button "Close" at bounding box center [820, 508] width 149 height 29
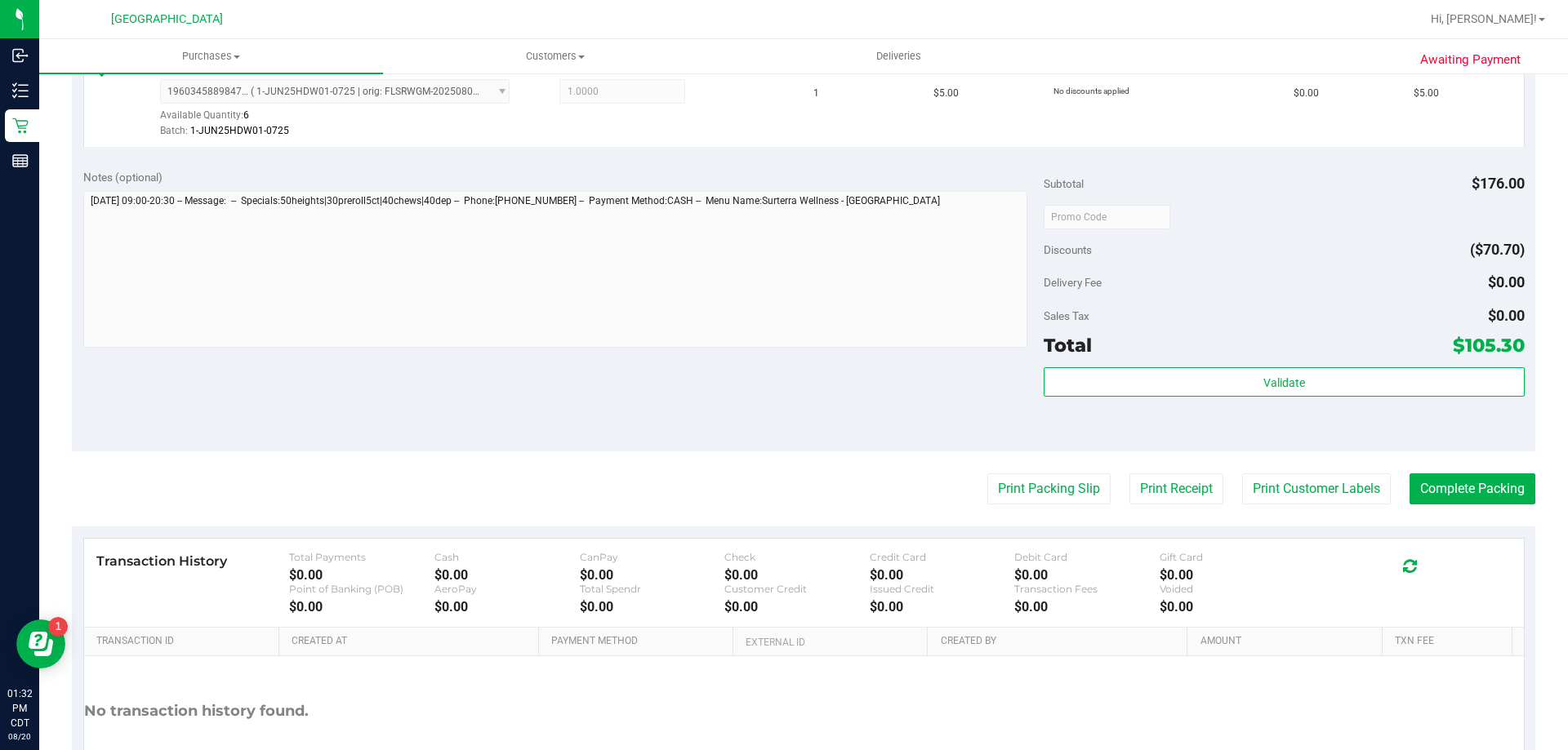
scroll to position [1061, 0]
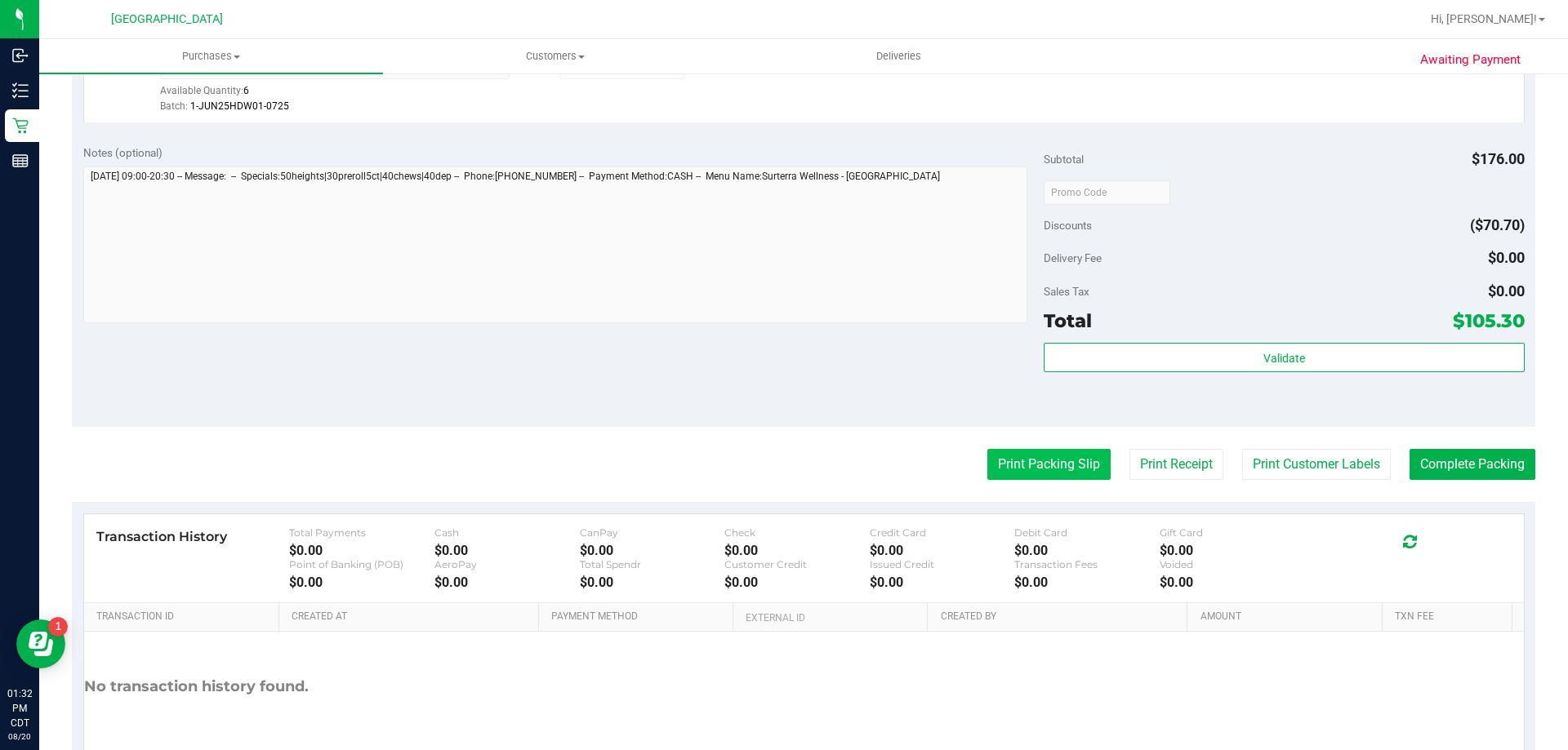
click at [1056, 473] on button "Print Packing Slip" at bounding box center [1048, 464] width 124 height 31
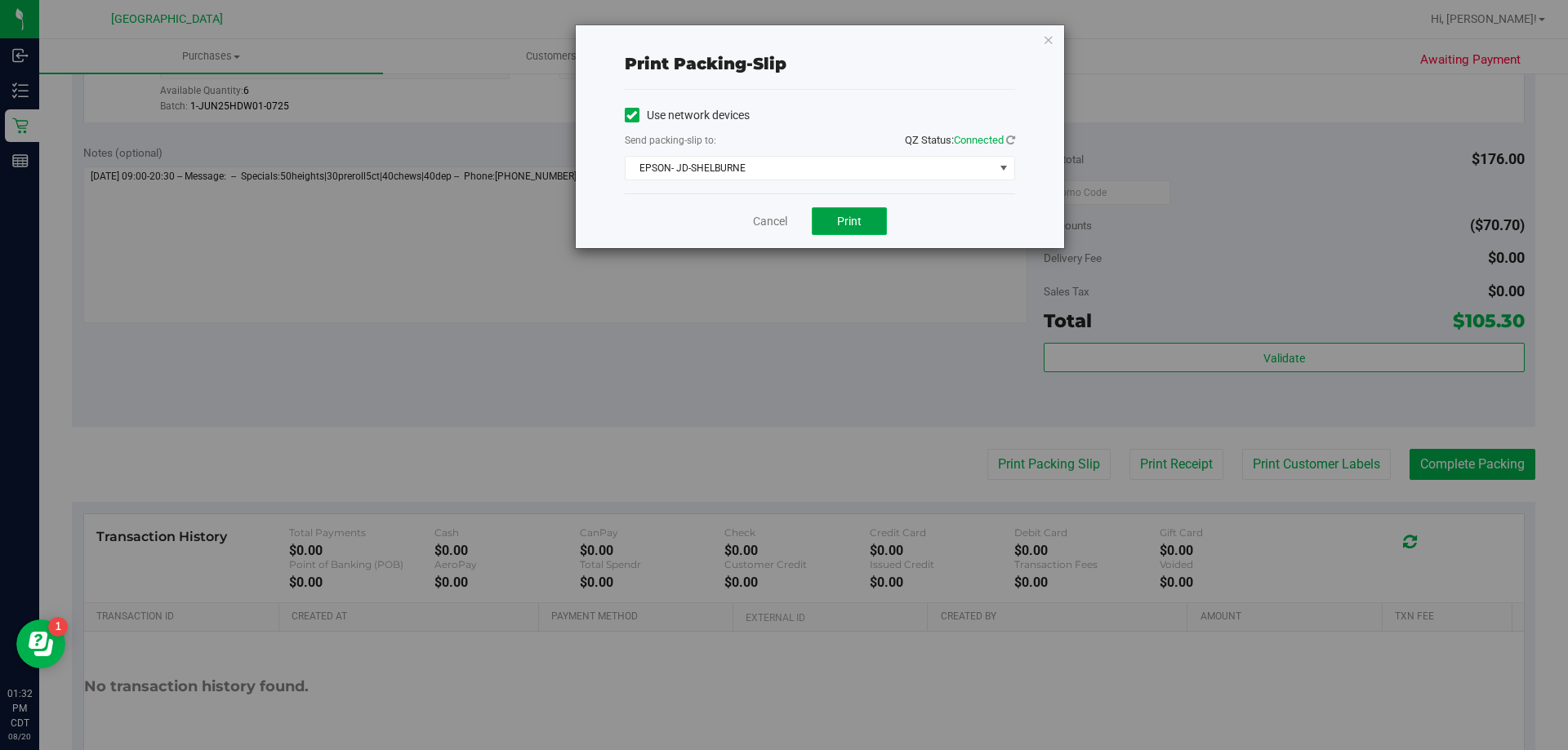
click at [849, 213] on button "Print" at bounding box center [849, 221] width 75 height 28
click at [769, 218] on link "Cancel" at bounding box center [770, 221] width 35 height 17
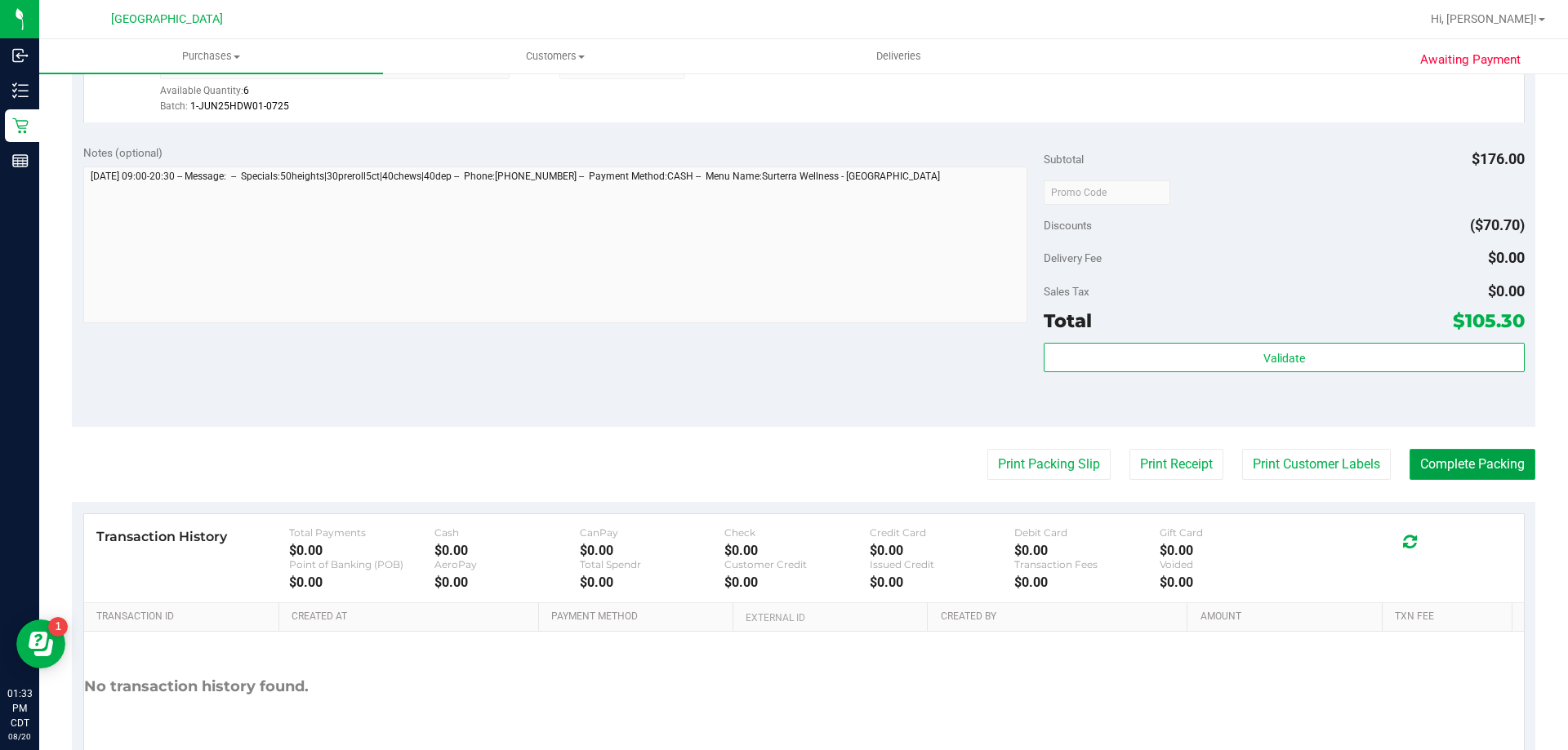
click at [1485, 454] on button "Complete Packing" at bounding box center [1472, 464] width 125 height 31
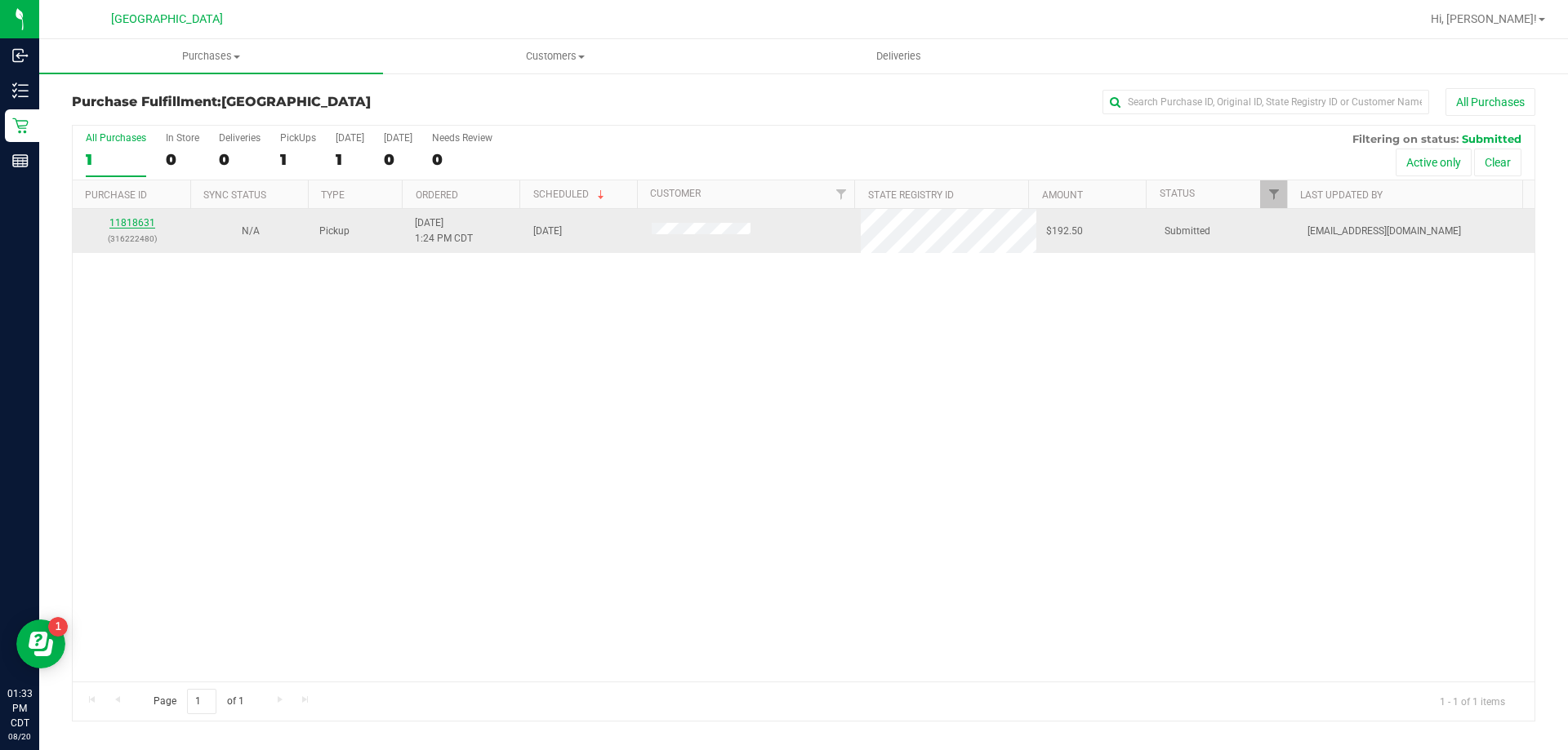
click at [145, 223] on link "11818631" at bounding box center [132, 222] width 45 height 12
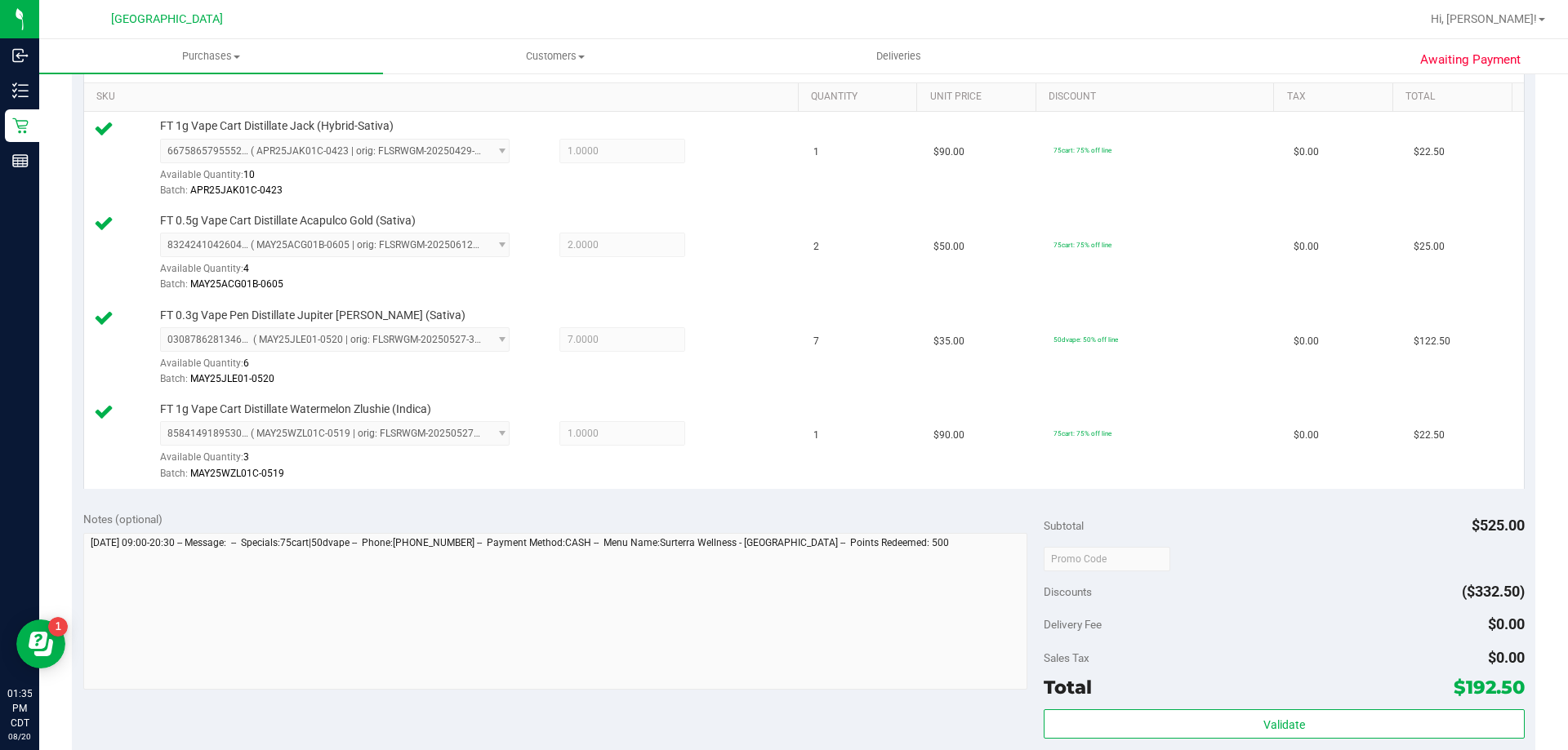
scroll to position [490, 0]
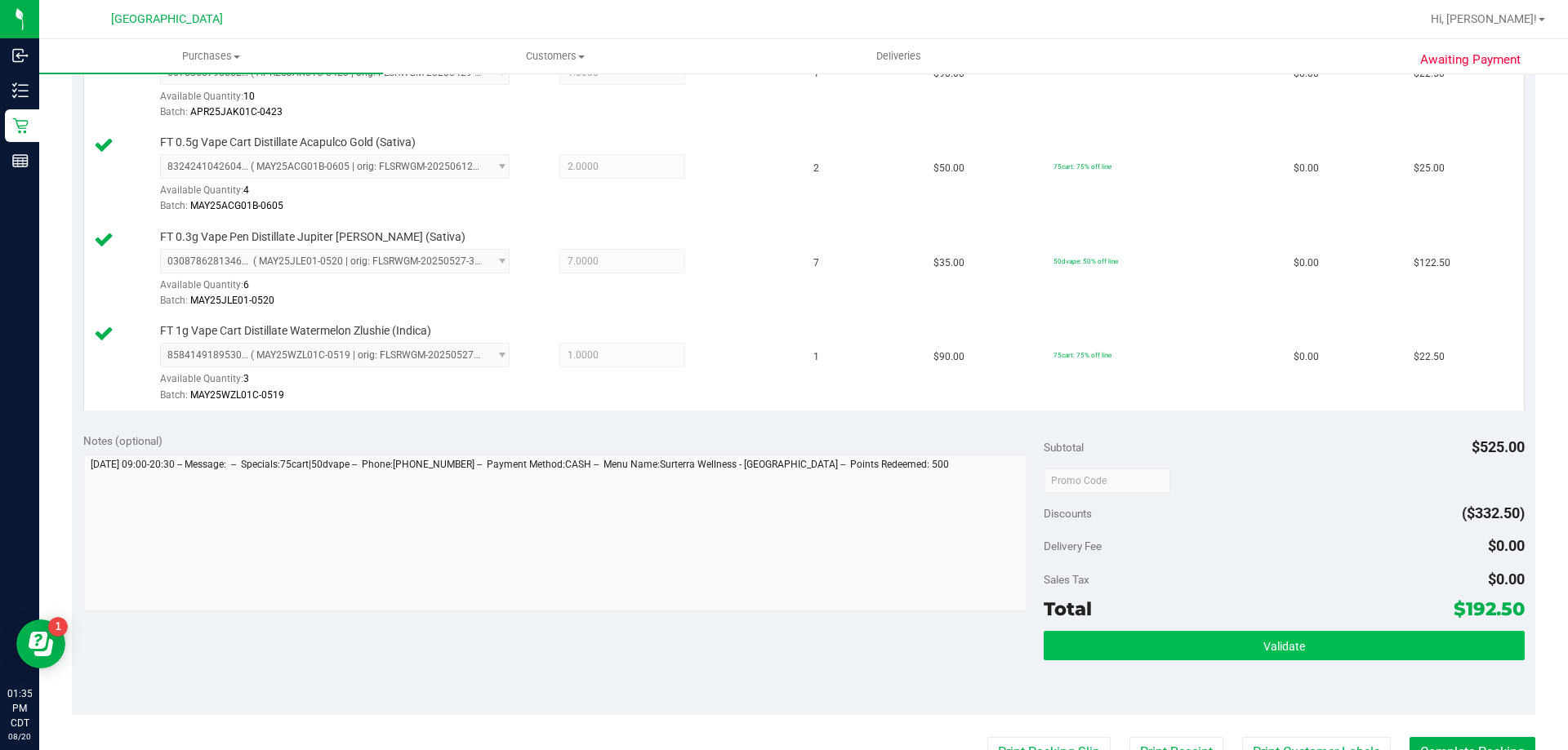
click at [1440, 661] on div "Validate" at bounding box center [1284, 667] width 481 height 74
click at [1439, 648] on button "Validate" at bounding box center [1284, 645] width 481 height 29
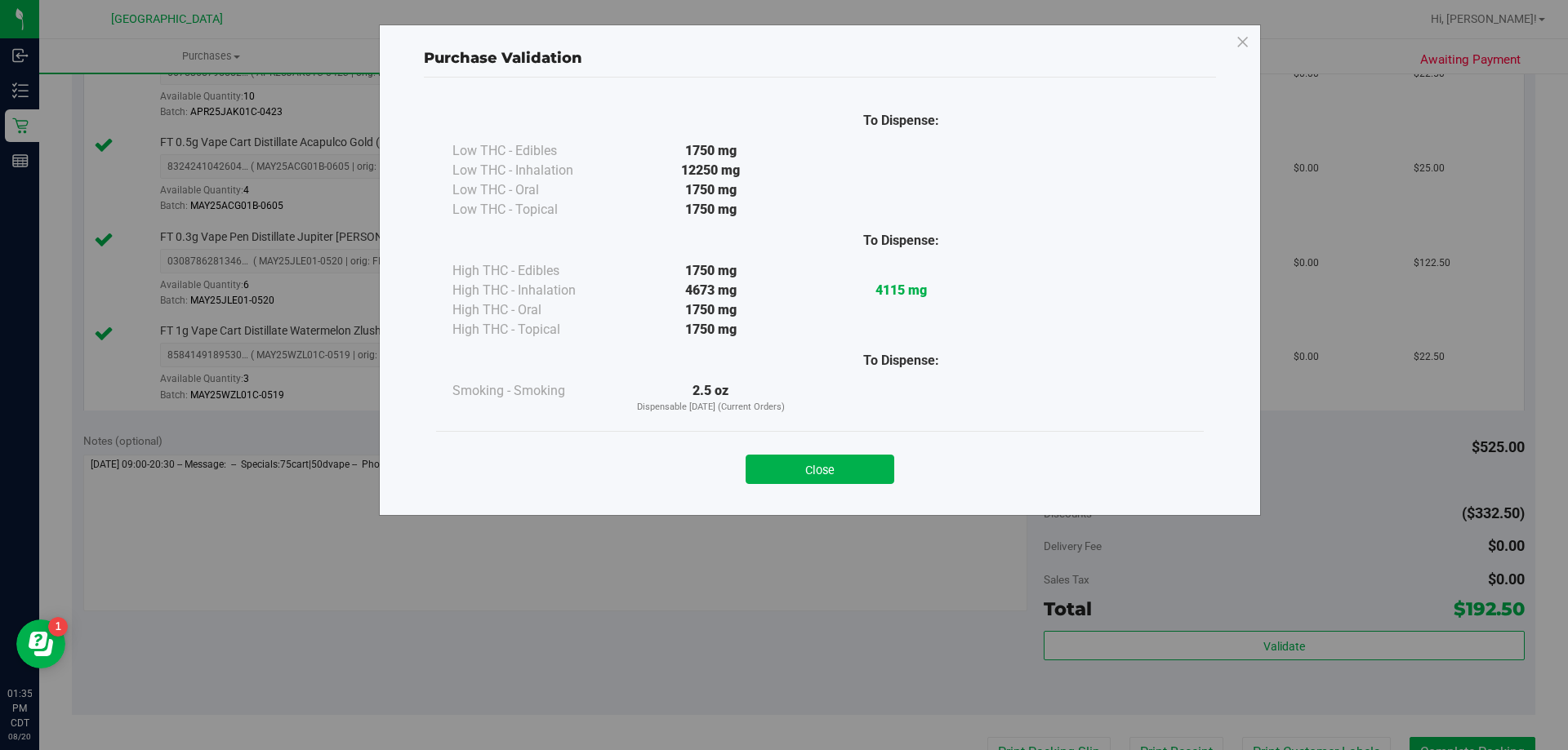
click at [815, 456] on button "Close" at bounding box center [820, 469] width 149 height 29
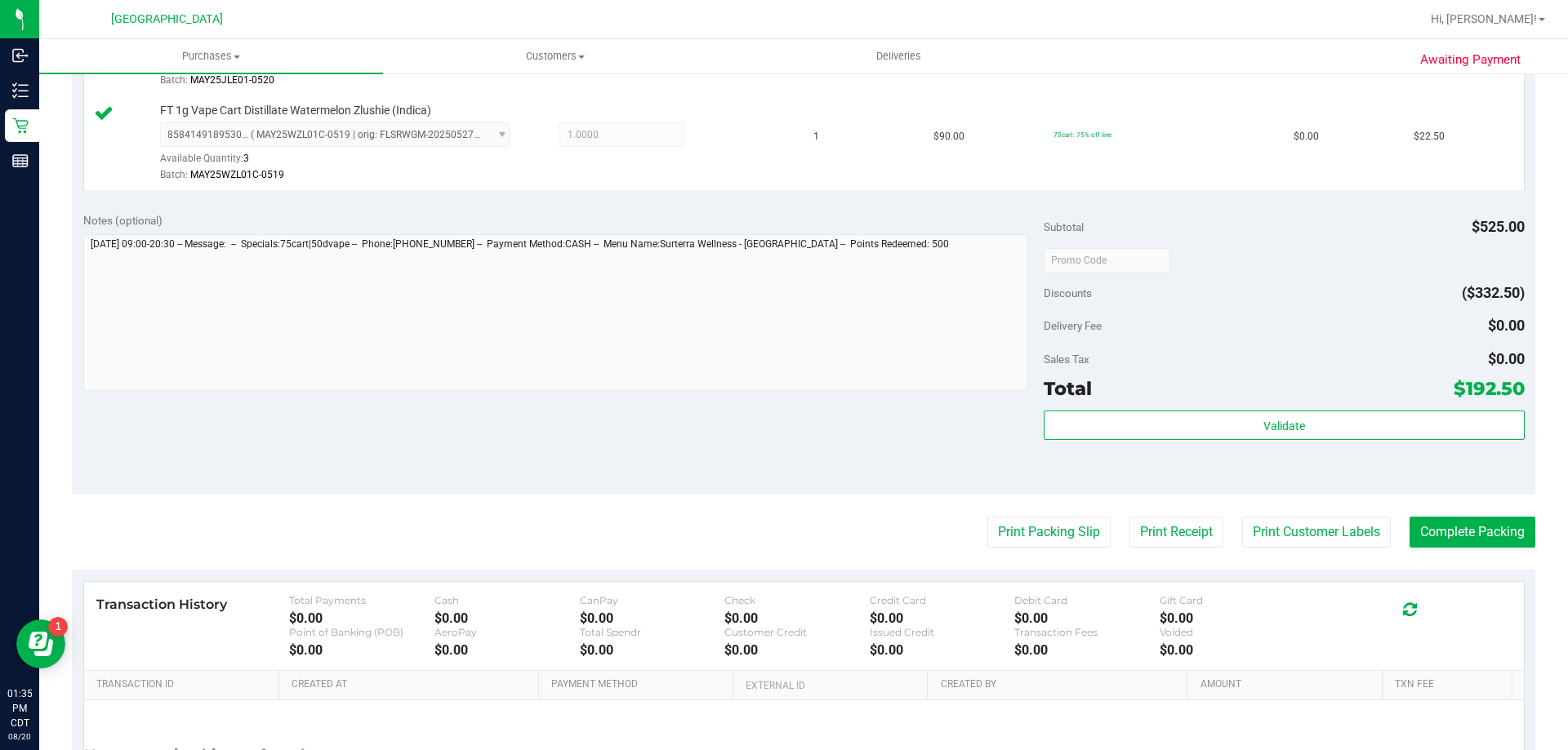
scroll to position [867, 0]
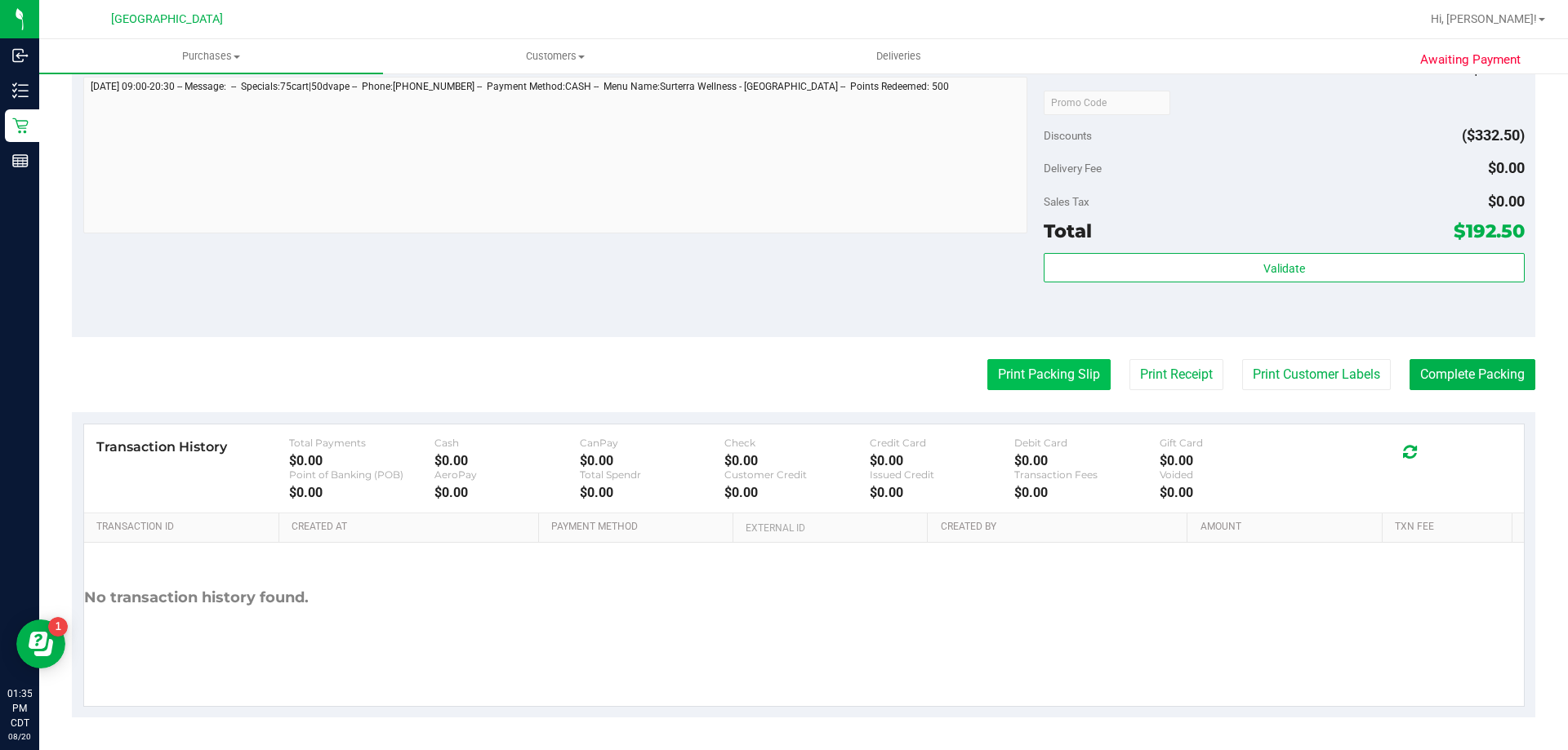
click at [1010, 386] on button "Print Packing Slip" at bounding box center [1048, 375] width 124 height 31
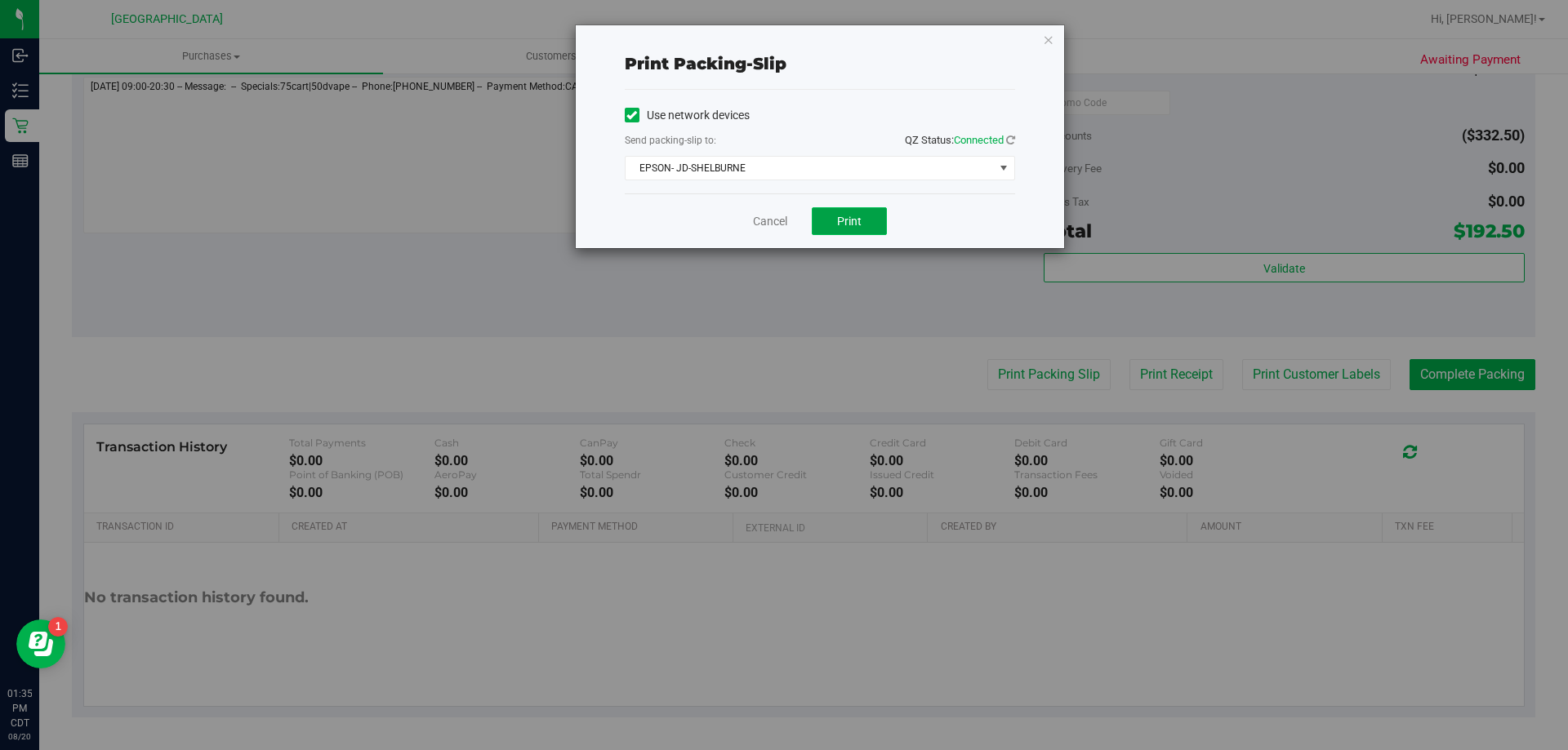
click at [834, 221] on button "Print" at bounding box center [849, 221] width 75 height 28
click at [770, 217] on link "Cancel" at bounding box center [770, 221] width 35 height 17
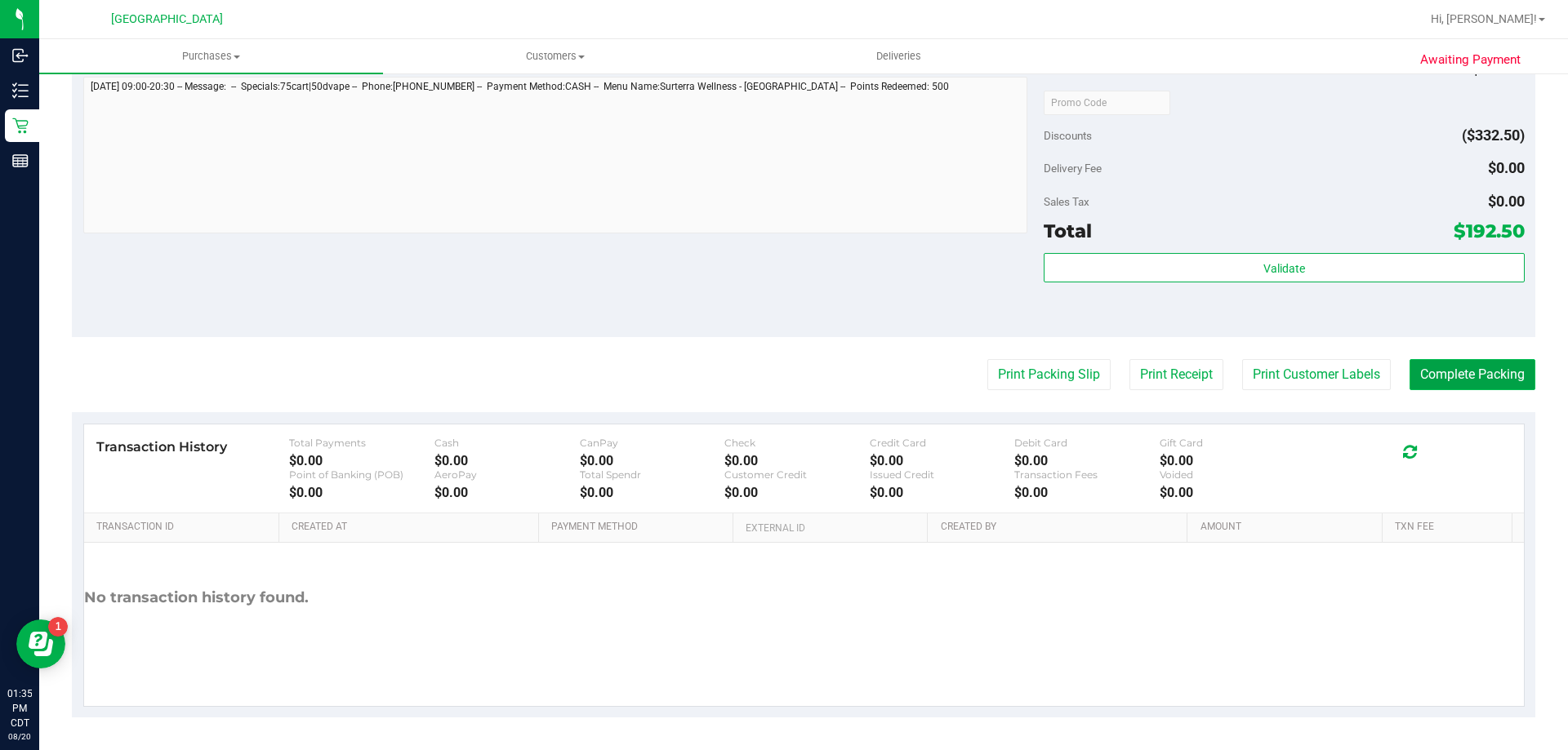
click at [1448, 366] on button "Complete Packing" at bounding box center [1472, 375] width 125 height 31
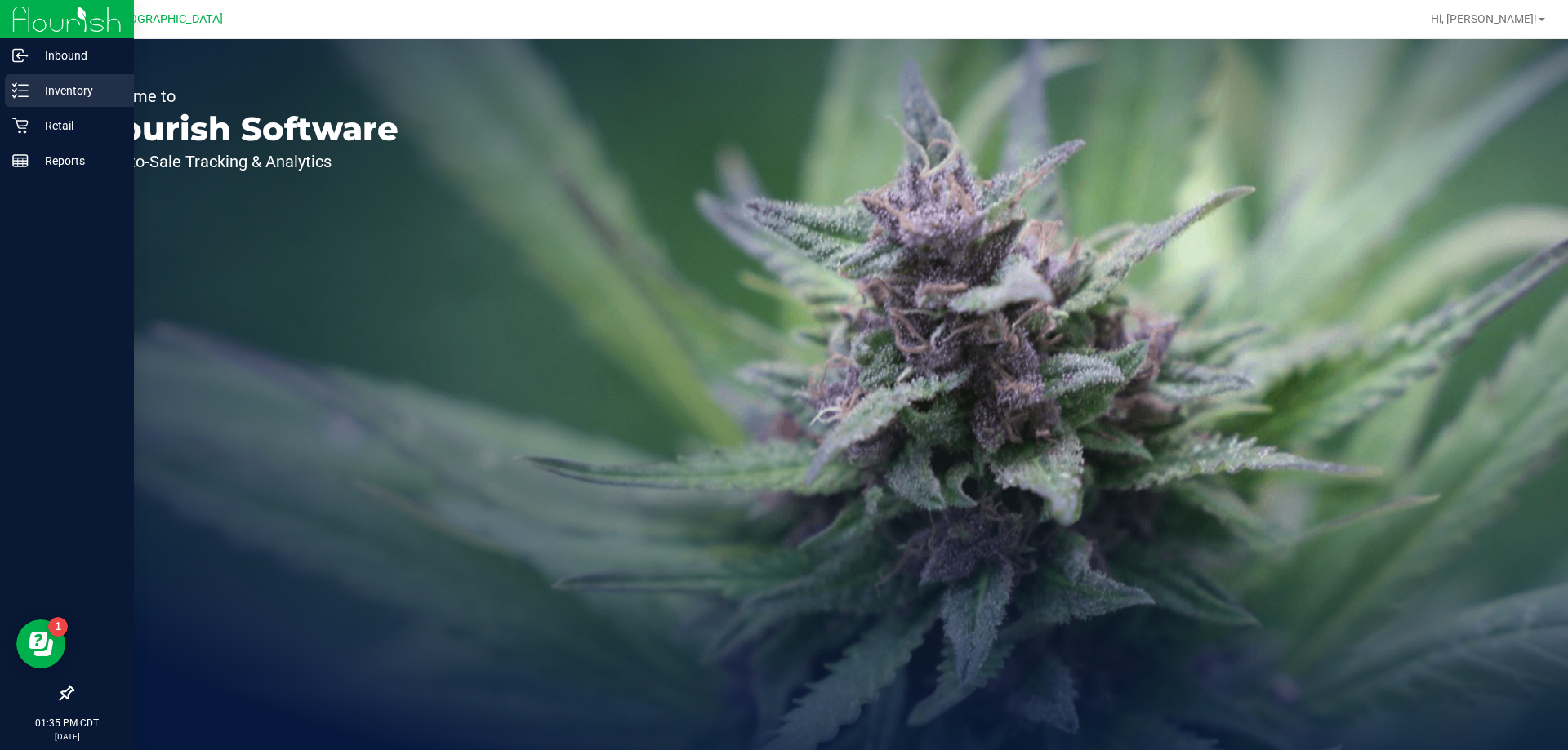
click at [66, 91] on p "Inventory" at bounding box center [77, 91] width 98 height 20
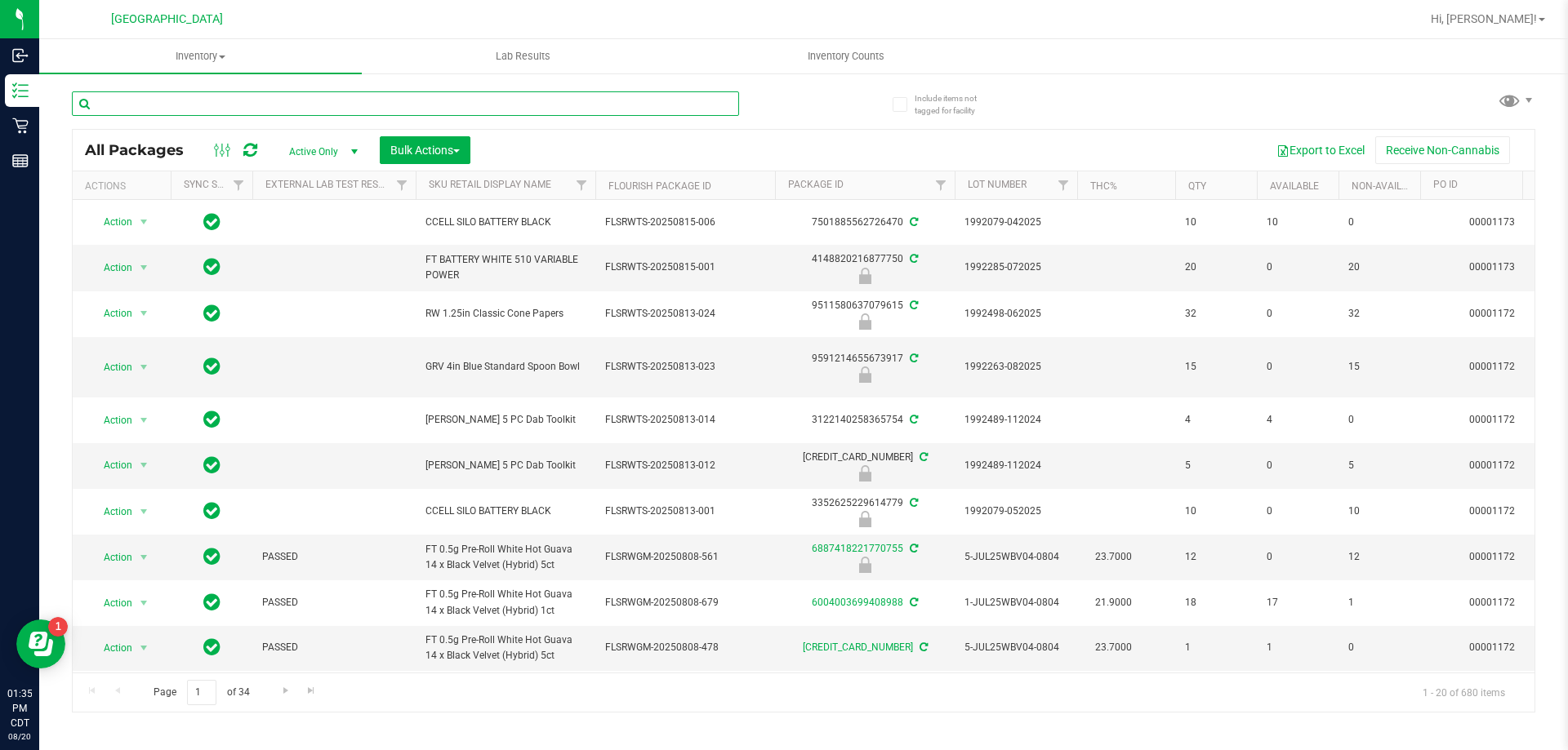
click at [207, 107] on input "text" at bounding box center [406, 104] width 667 height 25
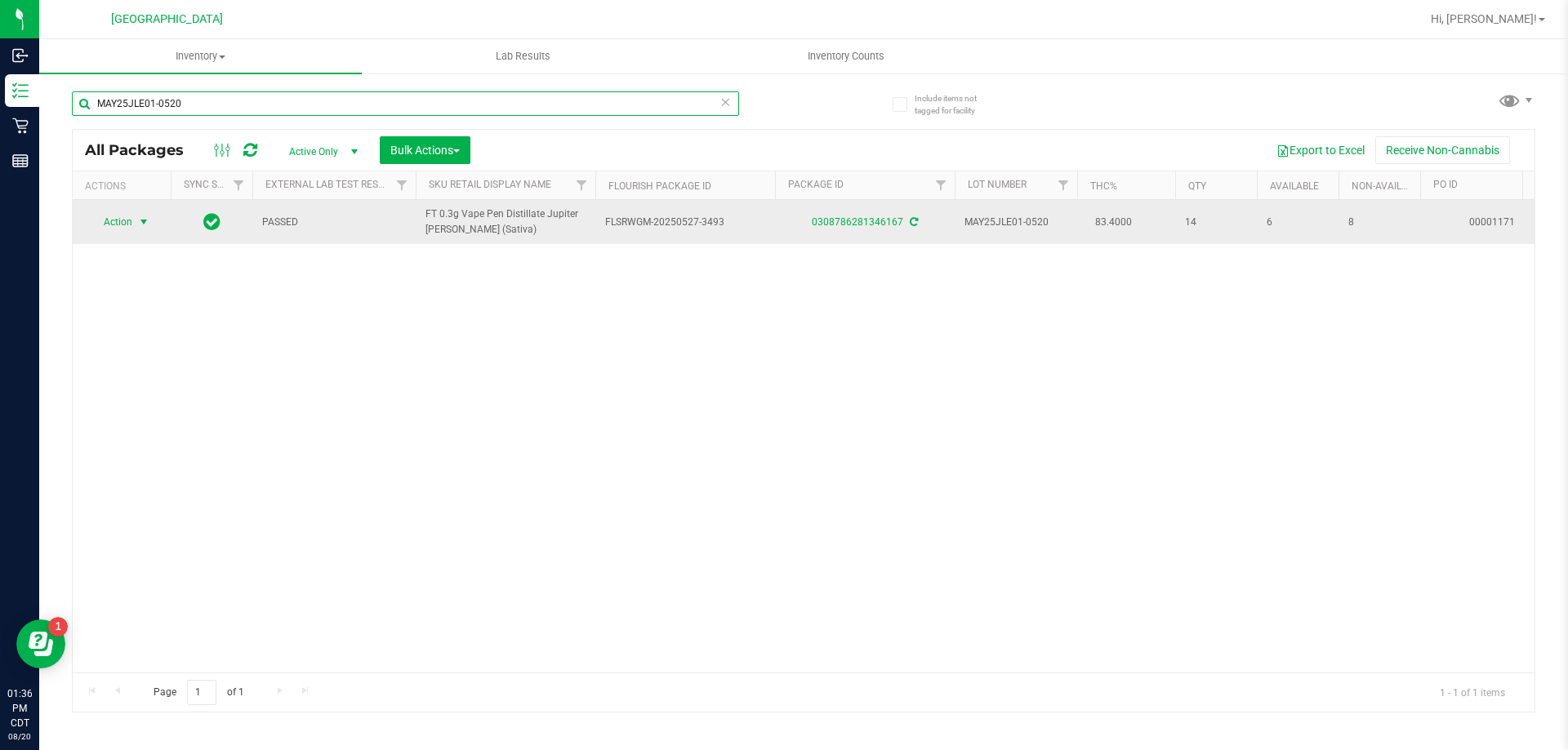
type input "MAY25JLE01-0520"
click at [115, 222] on span "Action" at bounding box center [111, 222] width 44 height 23
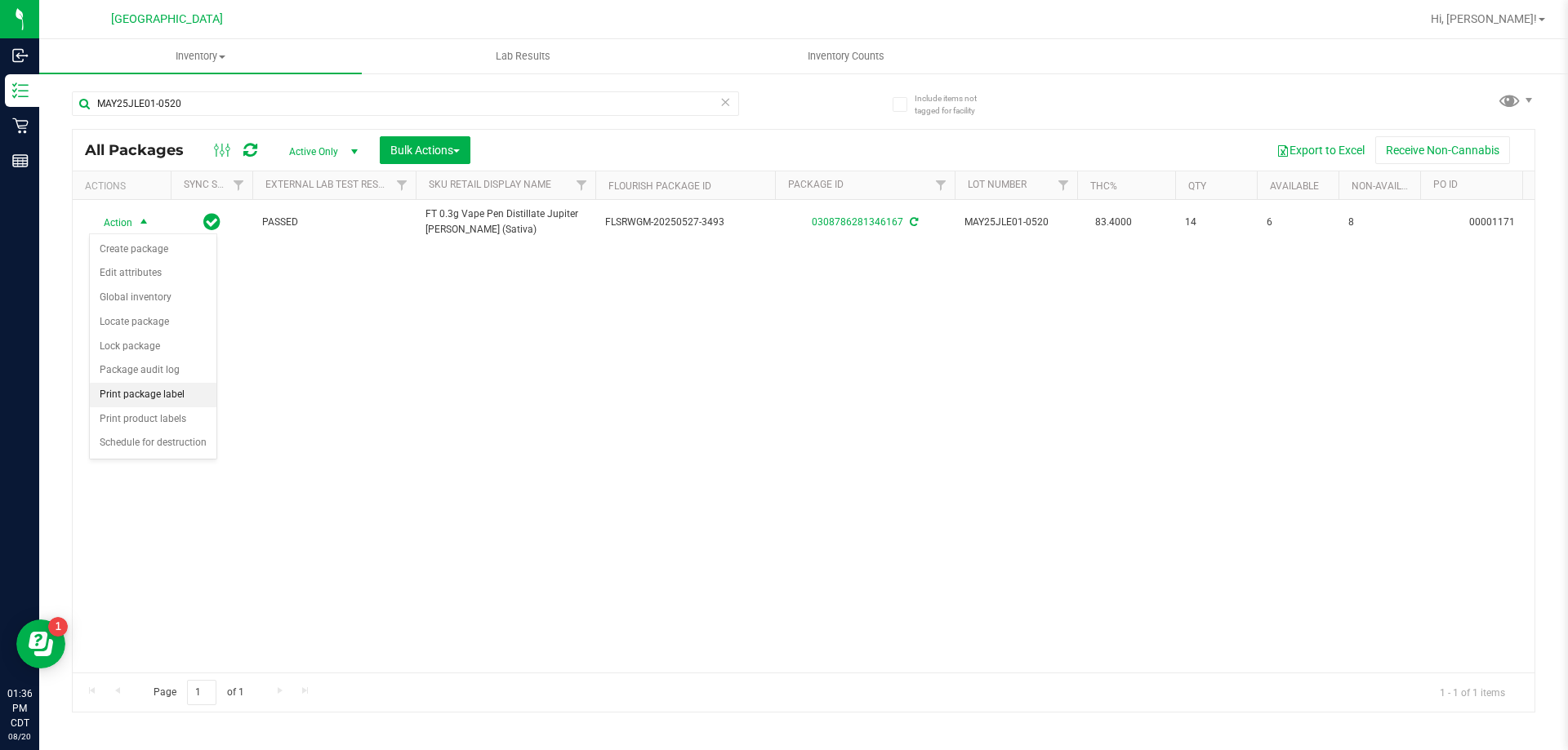
click at [138, 396] on li "Print package label" at bounding box center [153, 395] width 126 height 25
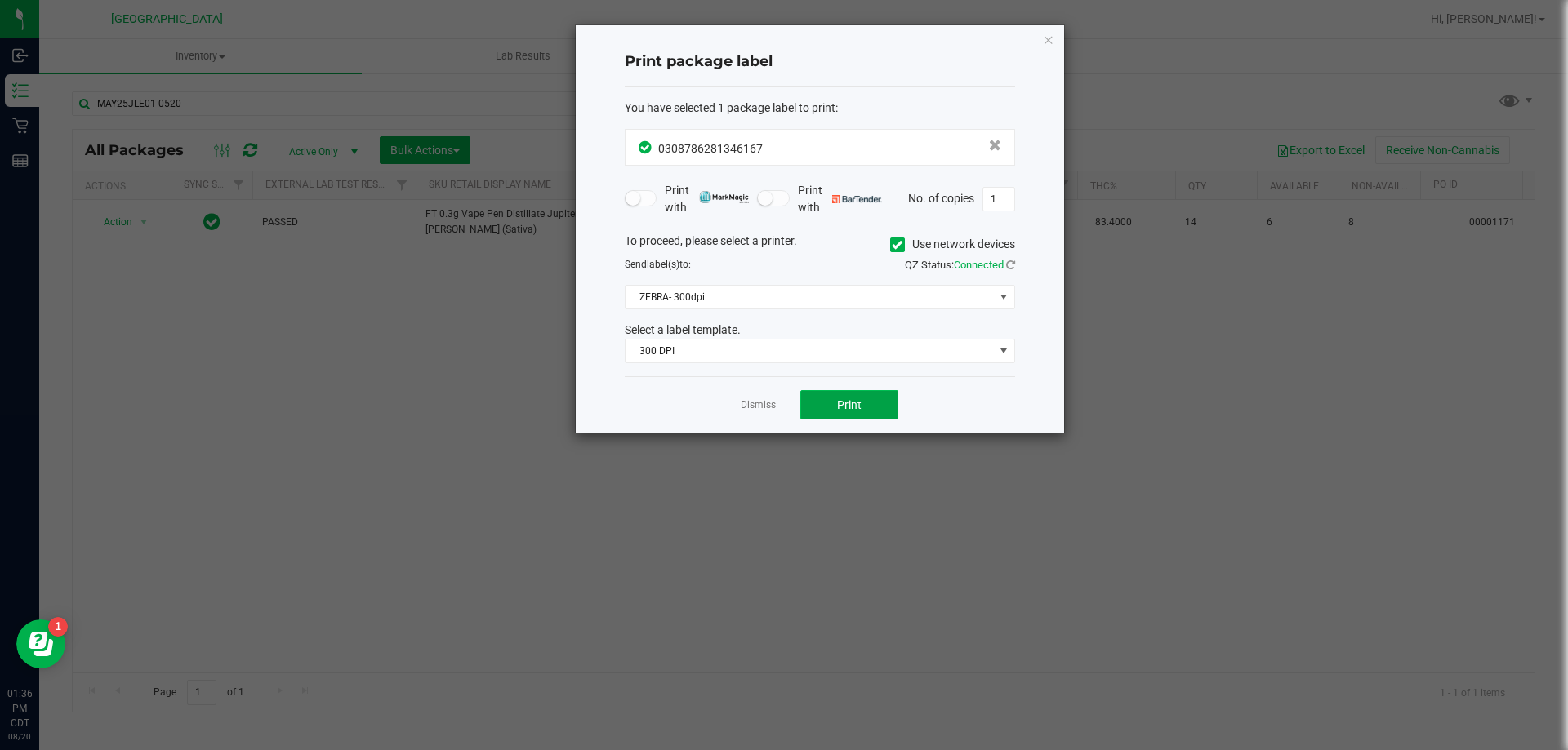
click at [841, 406] on span "Print" at bounding box center [850, 405] width 25 height 13
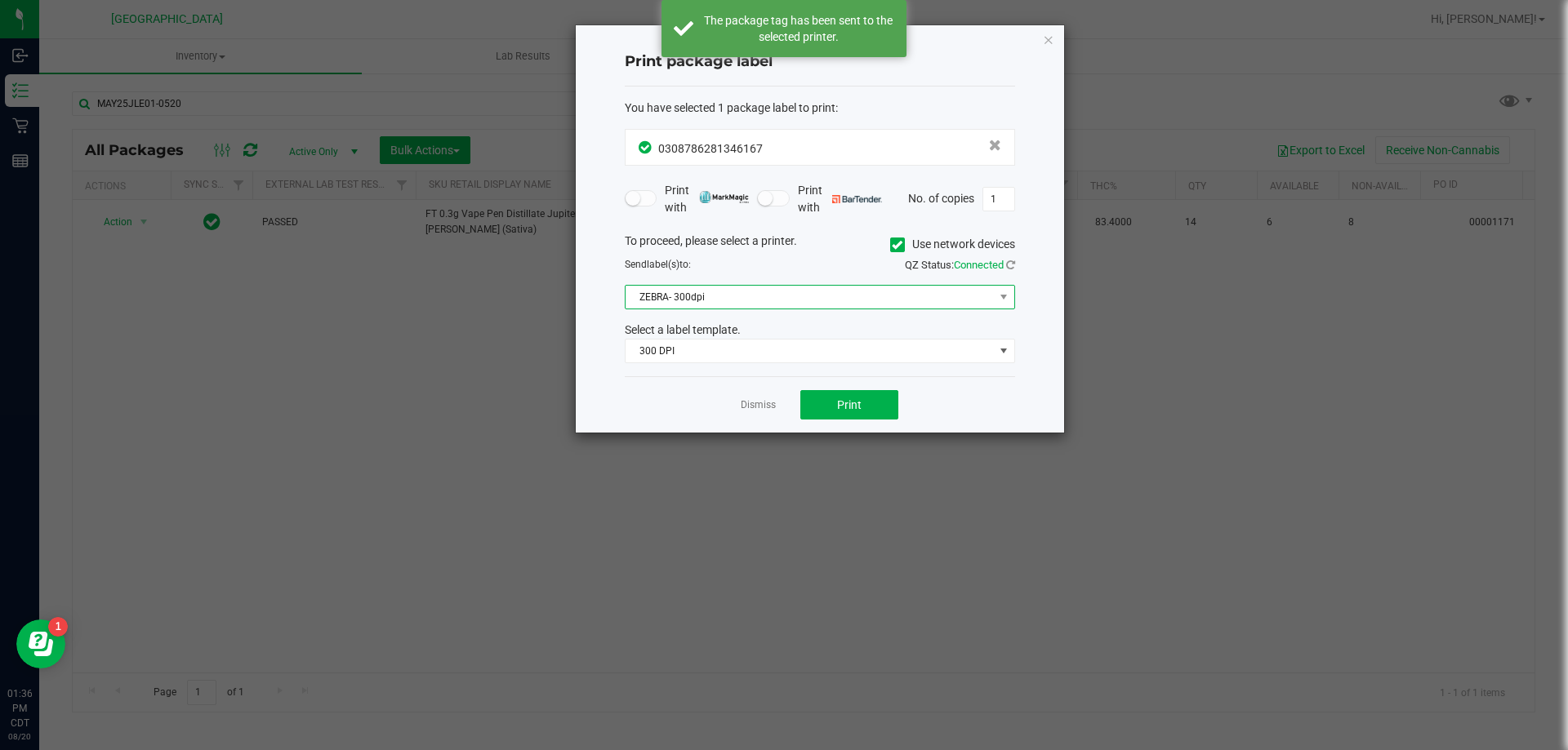
click at [821, 298] on span "ZEBRA- 300dpi" at bounding box center [810, 297] width 368 height 23
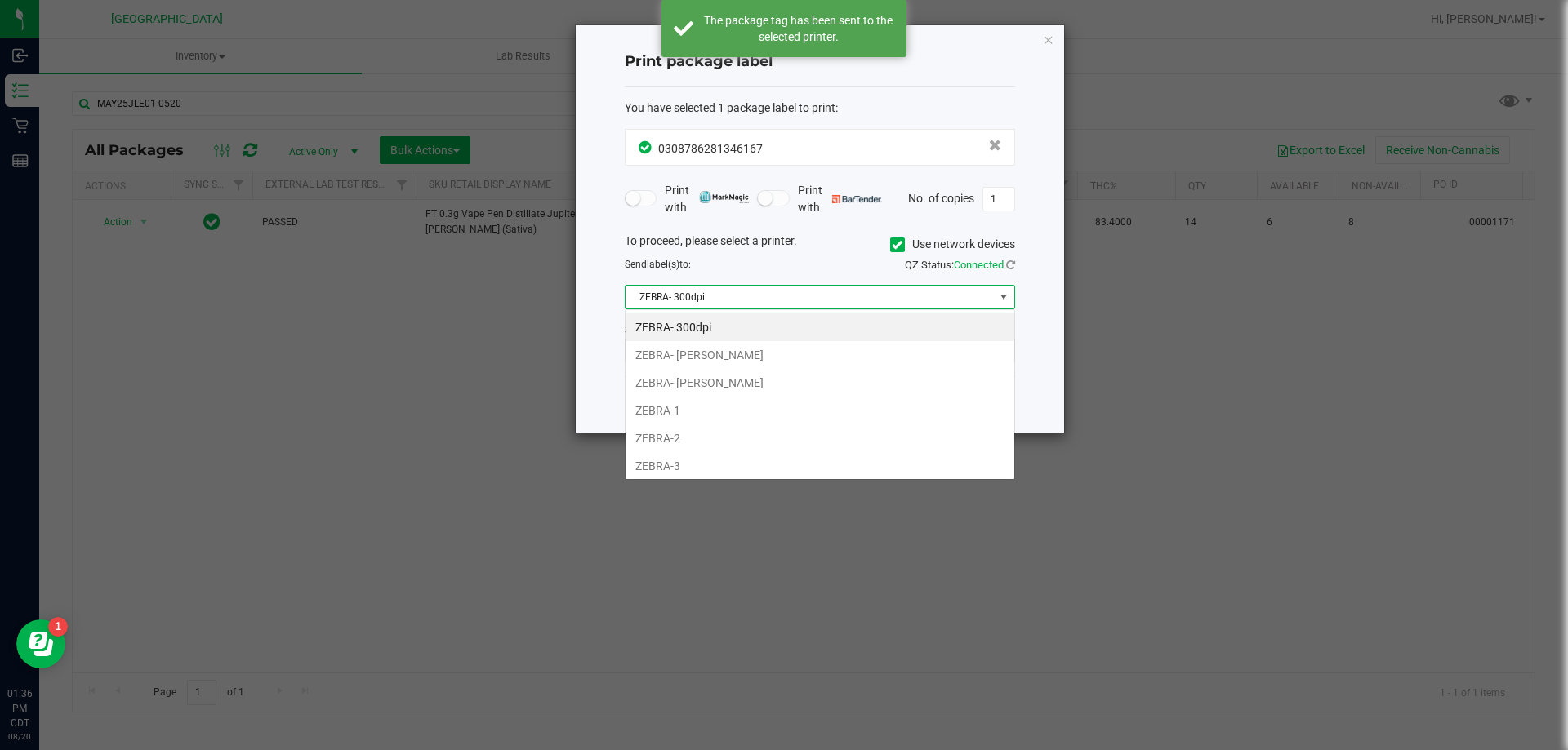
scroll to position [25, 391]
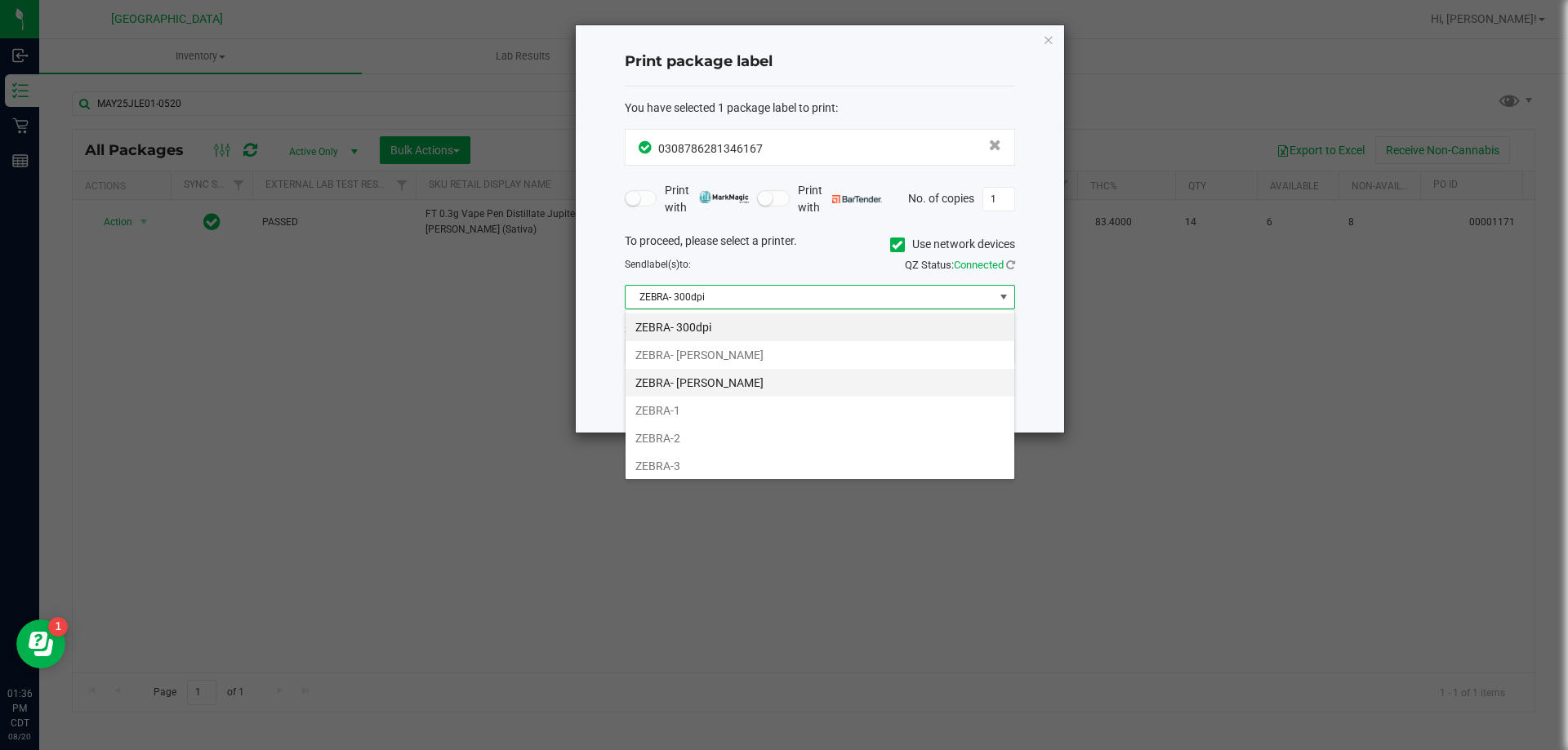
click at [756, 371] on li "ZEBRA- JEFFREY-BANKS" at bounding box center [820, 383] width 389 height 28
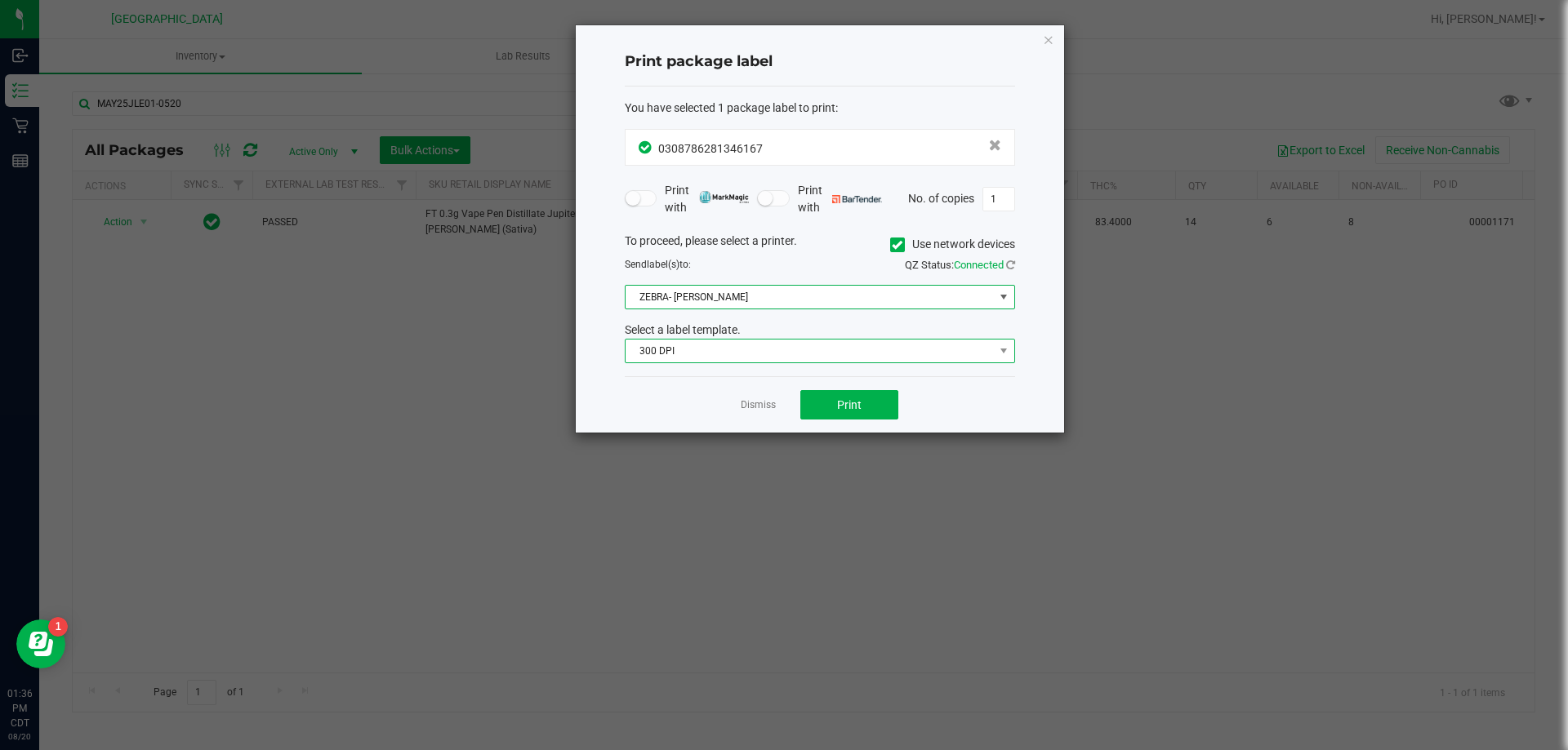
click at [788, 348] on span "300 DPI" at bounding box center [810, 351] width 368 height 23
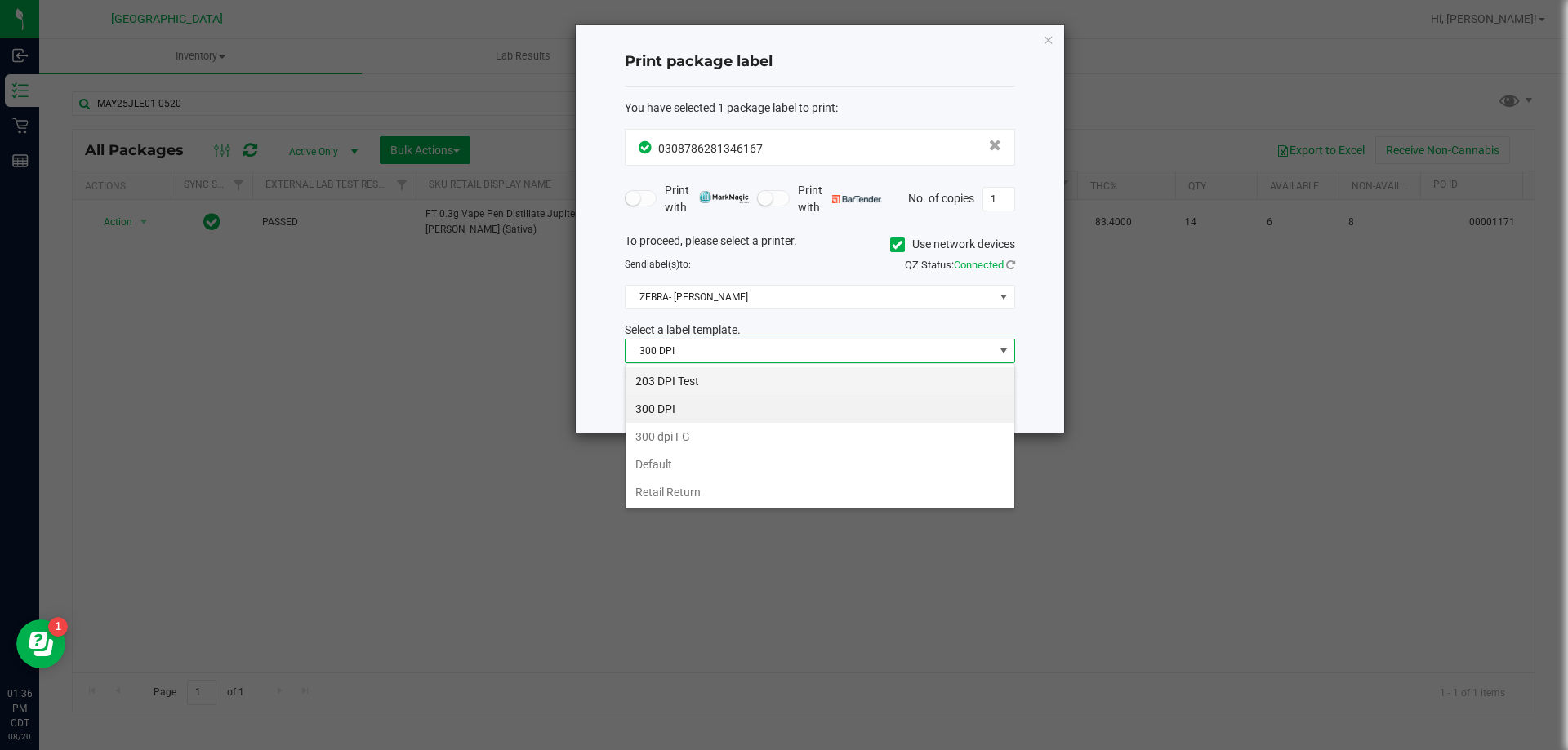
click at [724, 375] on li "203 DPI Test" at bounding box center [820, 381] width 389 height 28
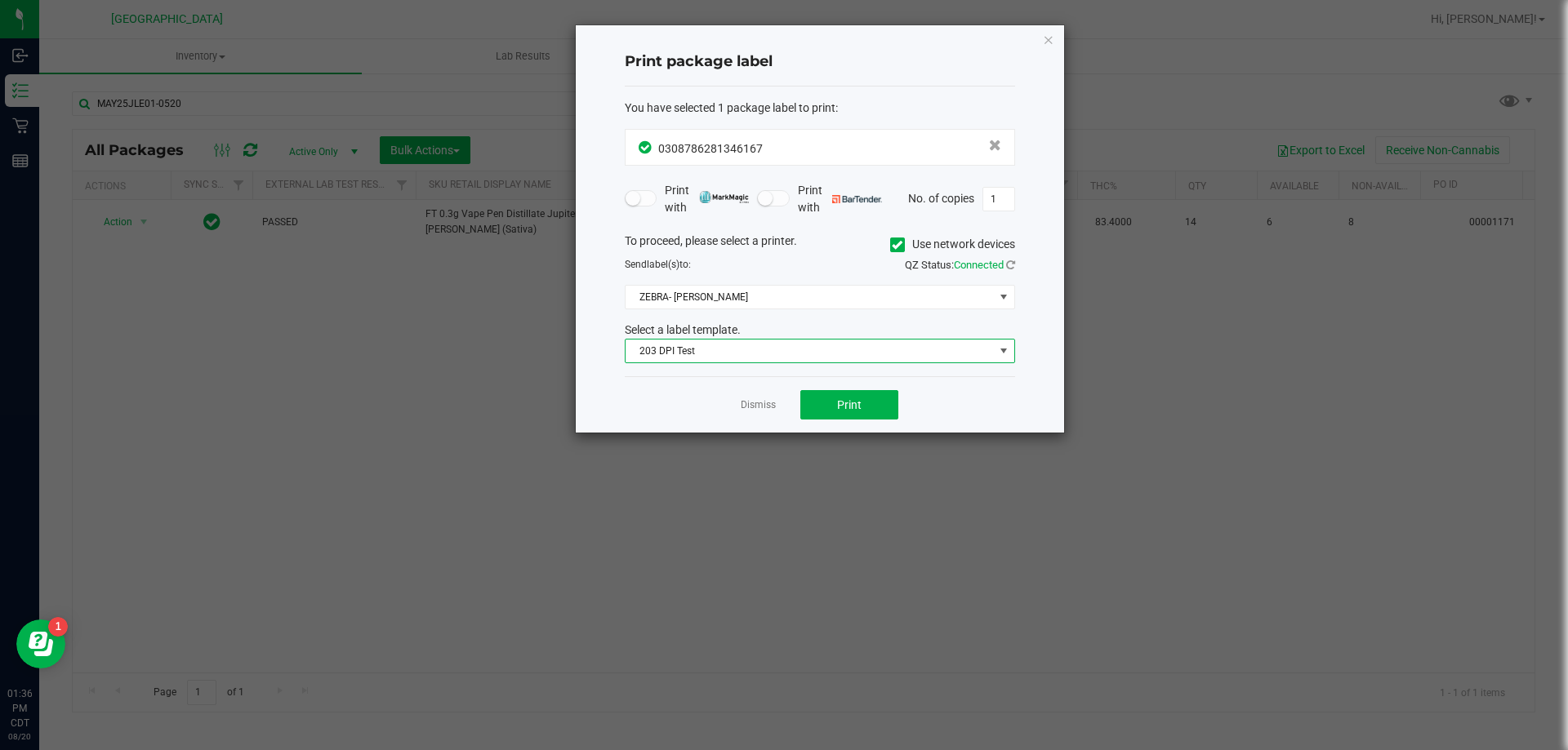
click at [861, 433] on div "Print package label You have selected 1 package label to print : 03087862813461…" at bounding box center [820, 230] width 490 height 409
click at [853, 403] on span "Print" at bounding box center [850, 405] width 25 height 13
click at [748, 401] on link "Dismiss" at bounding box center [757, 406] width 35 height 14
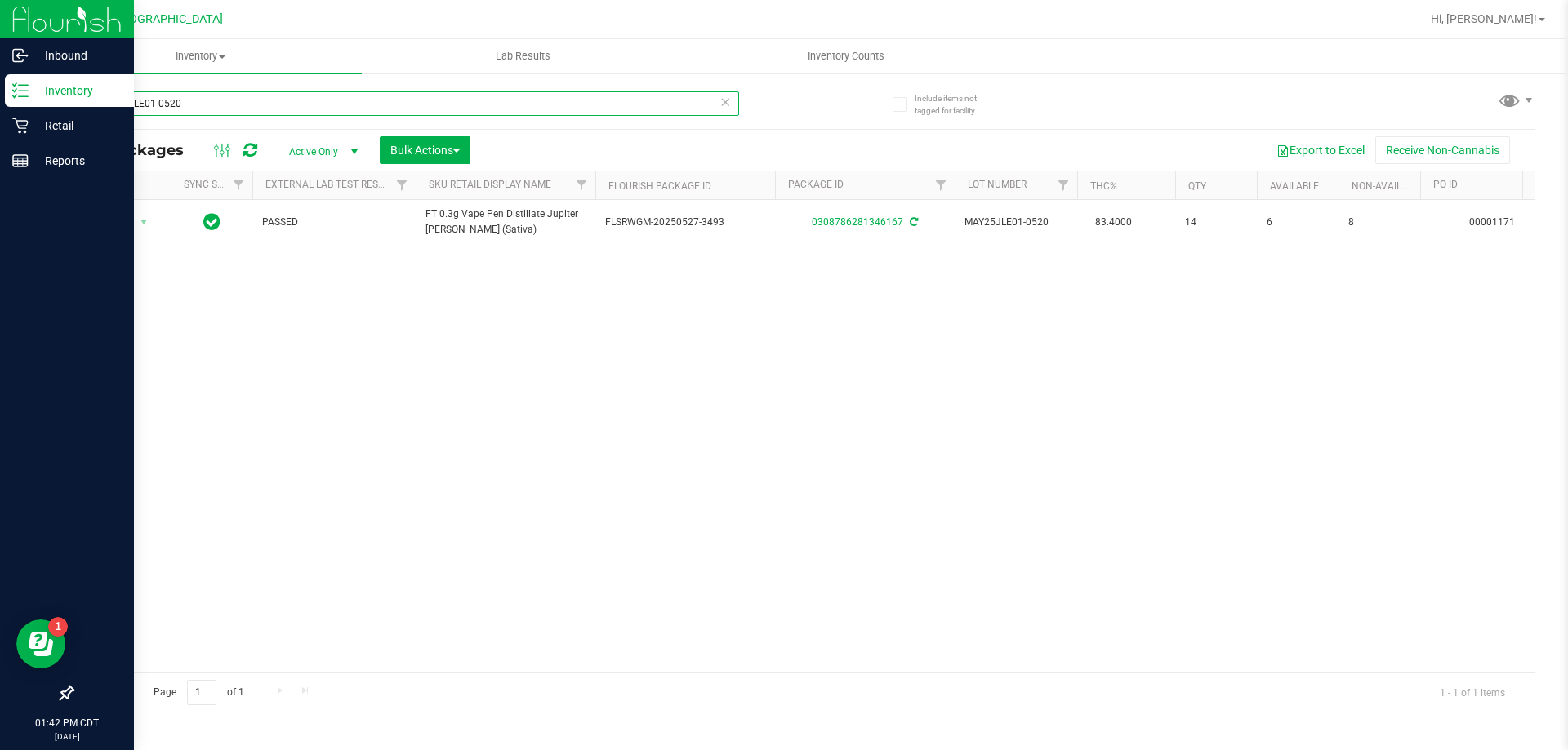
drag, startPoint x: 190, startPoint y: 121, endPoint x: 16, endPoint y: 97, distance: 175.6
click at [16, 97] on div "Inbound Inventory Retail Reports 01:42 PM CDT 08/20/2025 08/20 Panama City WC H…" at bounding box center [784, 375] width 1568 height 750
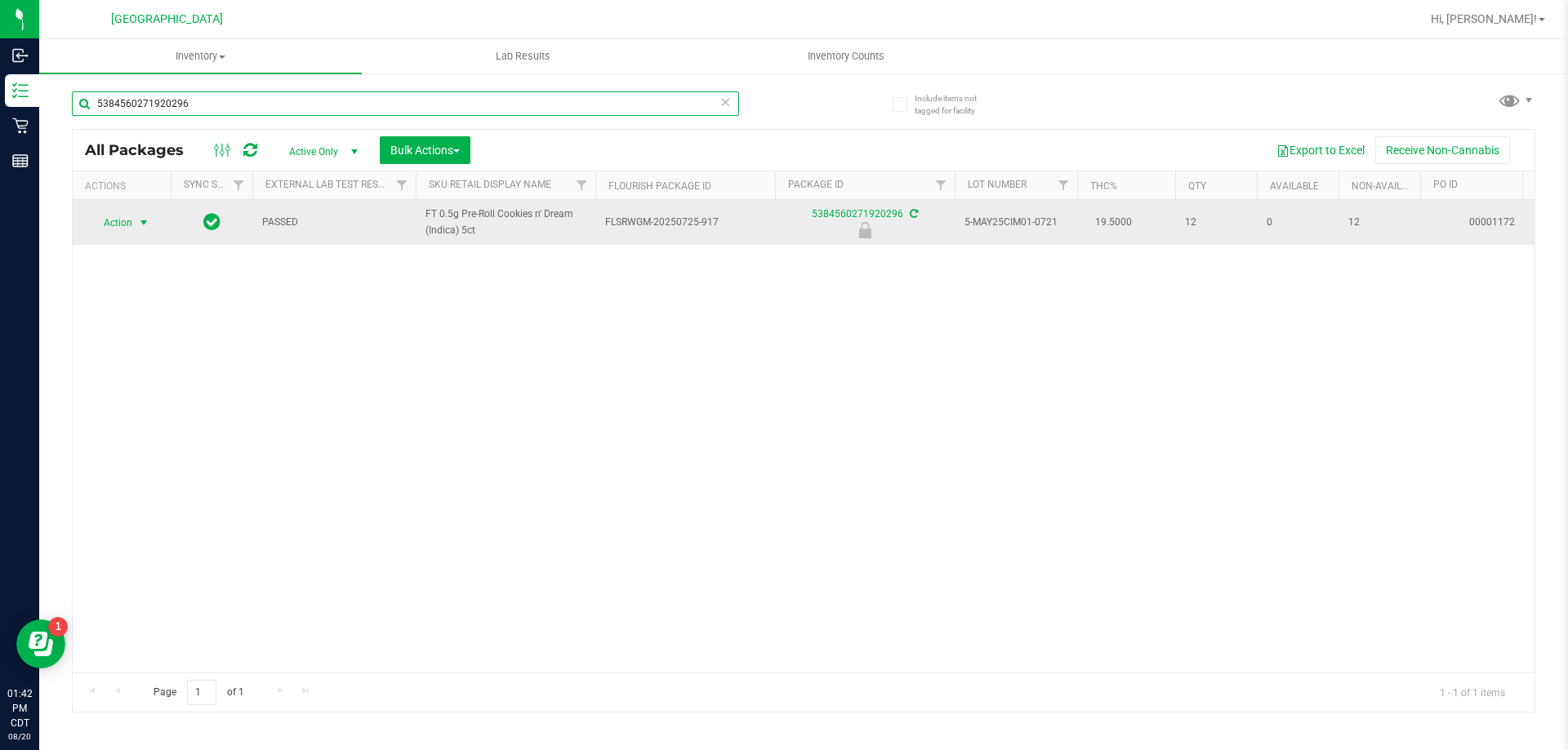
type input "5384560271920296"
click at [128, 223] on span "Action" at bounding box center [111, 223] width 44 height 23
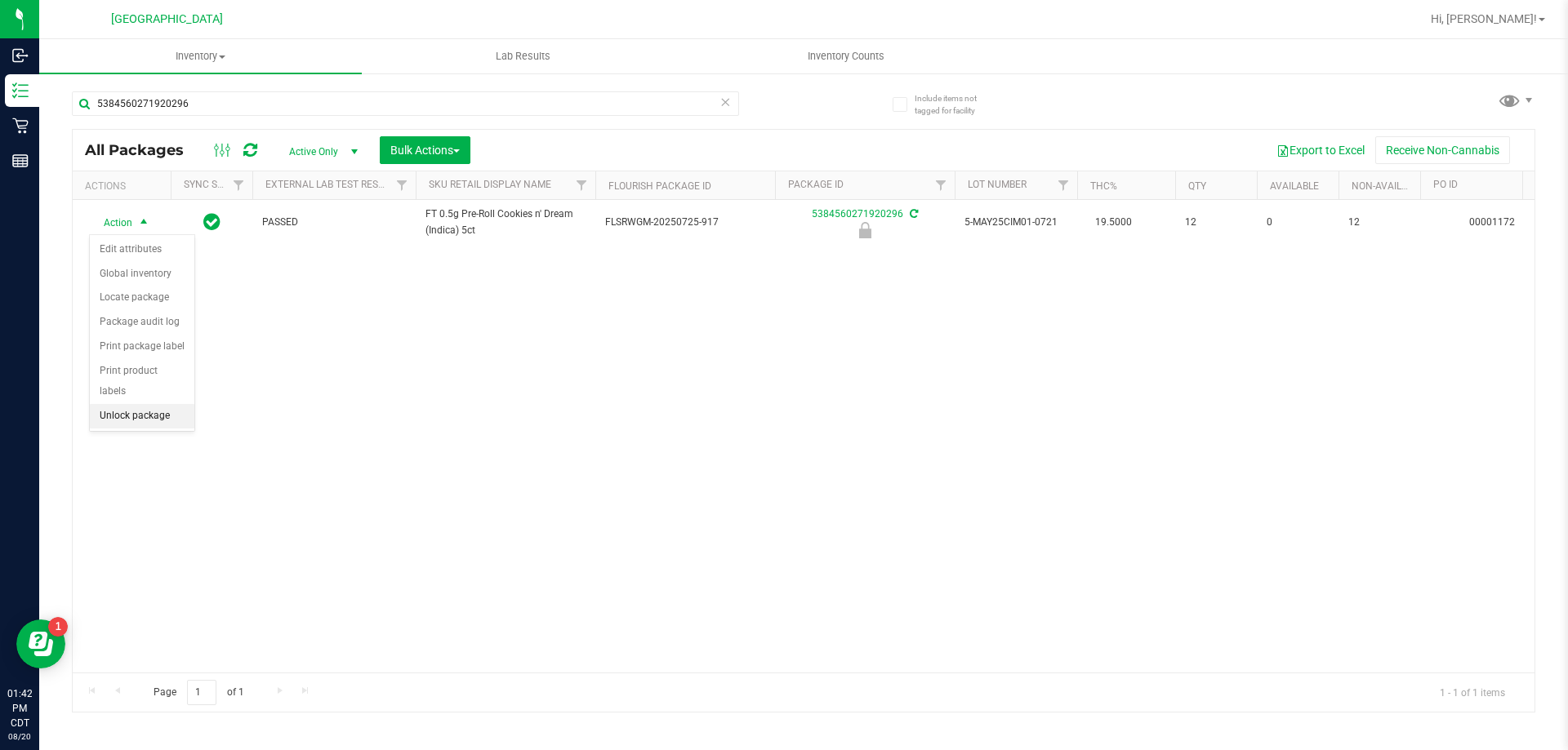
click at [111, 404] on li "Unlock package" at bounding box center [141, 416] width 104 height 25
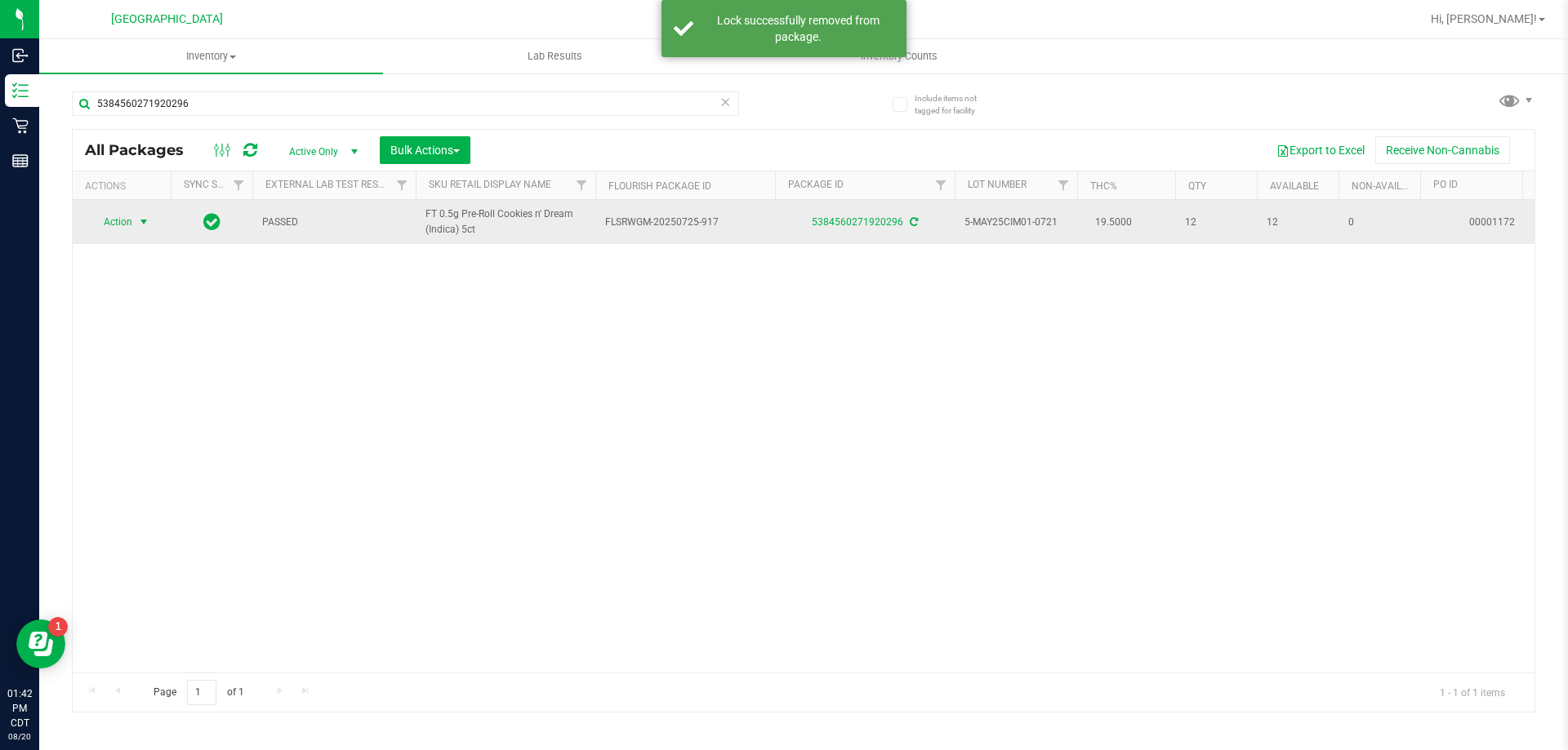
click at [117, 218] on span "Action" at bounding box center [111, 222] width 44 height 23
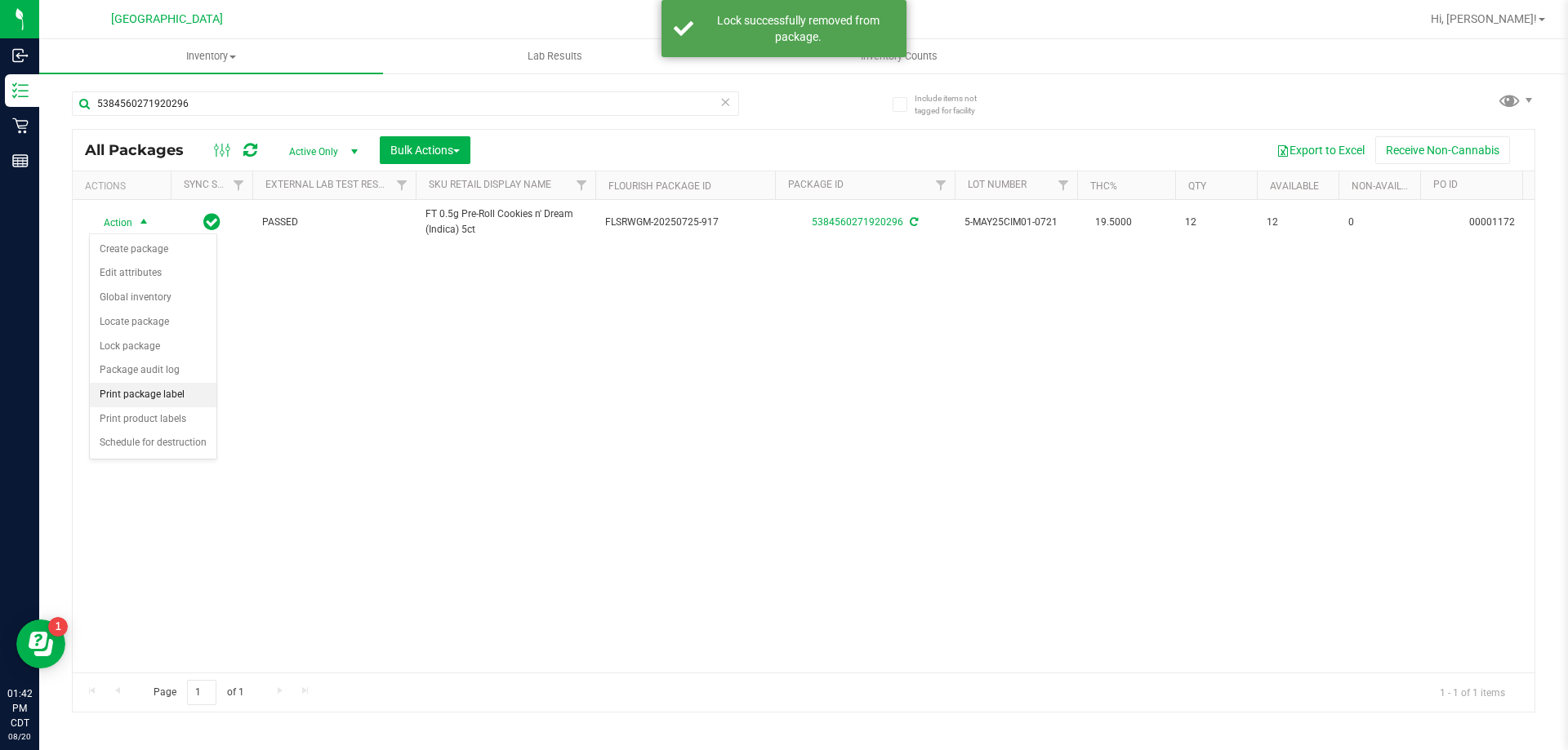
click at [138, 391] on li "Print package label" at bounding box center [153, 395] width 126 height 25
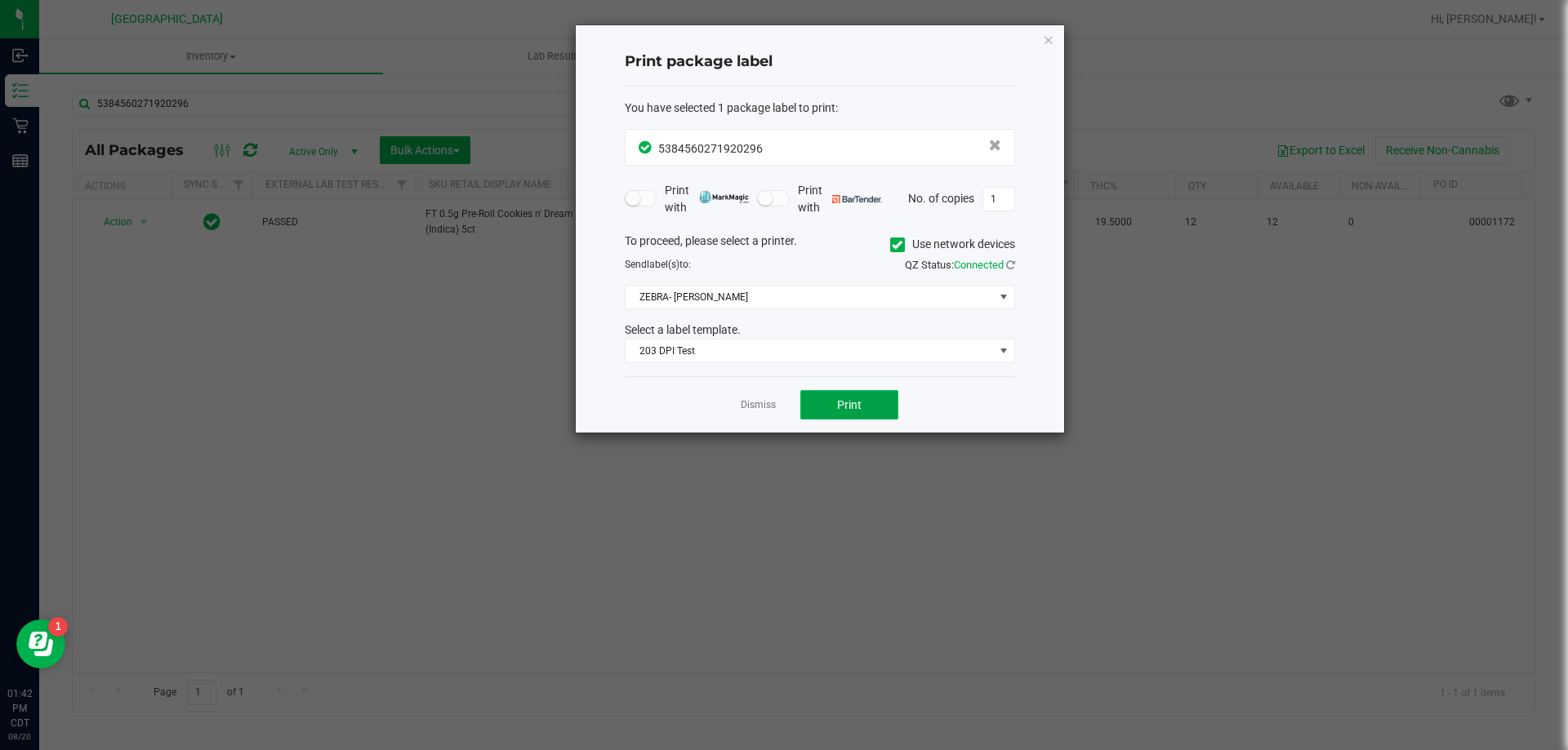
click at [845, 407] on span "Print" at bounding box center [850, 405] width 25 height 13
click at [758, 402] on link "Dismiss" at bounding box center [757, 406] width 35 height 14
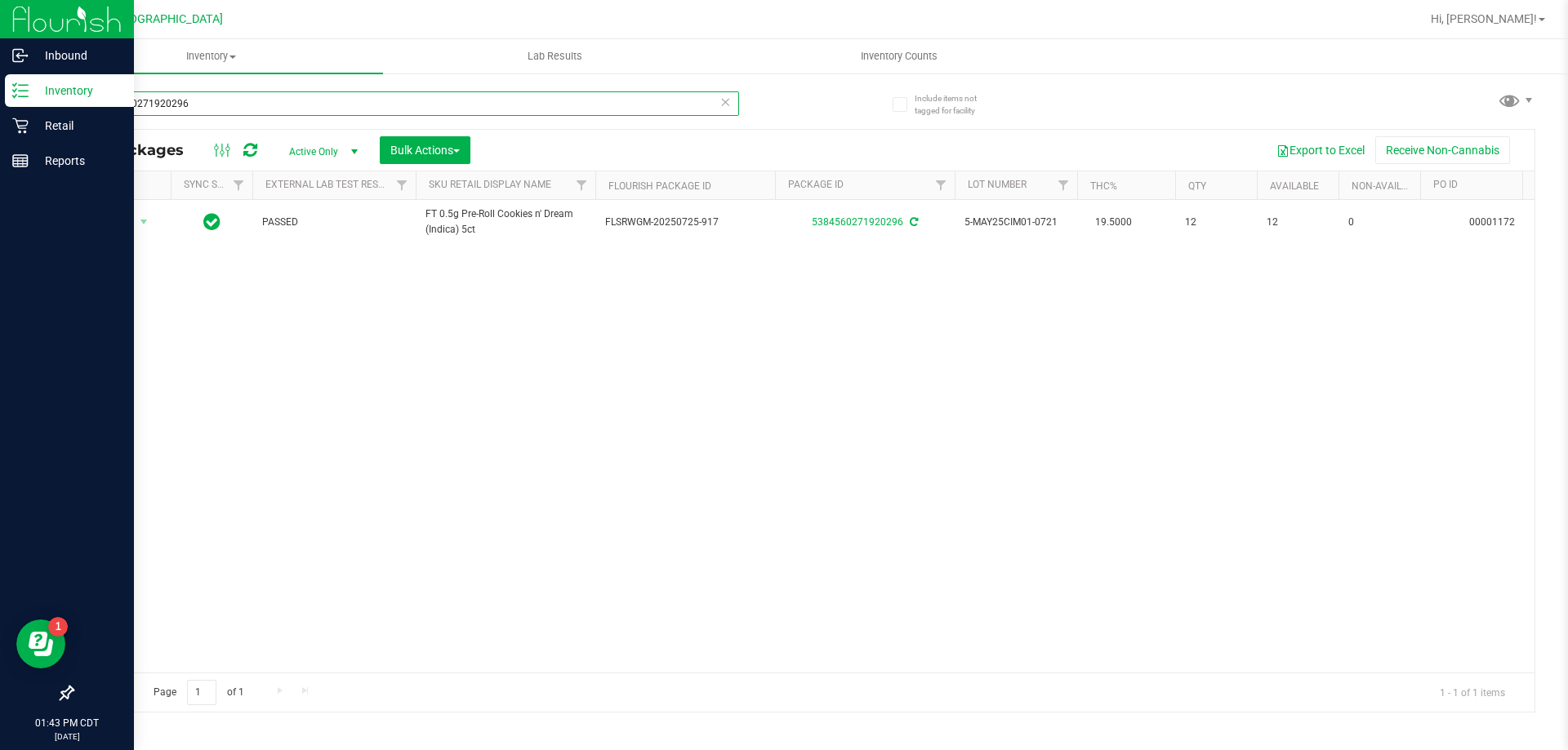
drag, startPoint x: 473, startPoint y: 108, endPoint x: 0, endPoint y: 98, distance: 473.1
click at [0, 98] on div "Inbound Inventory Retail Reports 01:43 PM CDT 08/20/2025 08/20 Panama City WC H…" at bounding box center [784, 375] width 1568 height 750
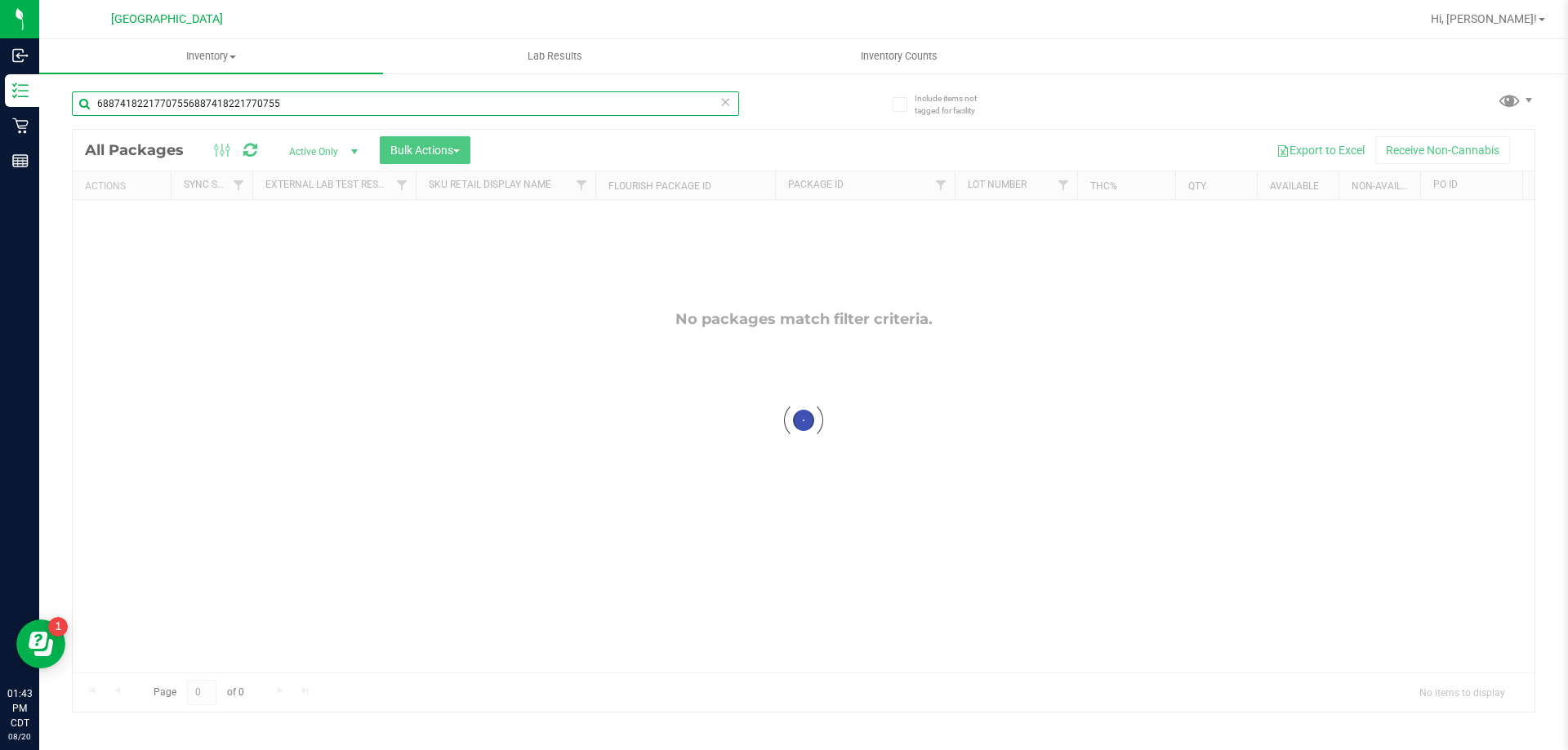
type input "68874182217707556887418221770755"
click at [726, 103] on icon at bounding box center [724, 101] width 12 height 20
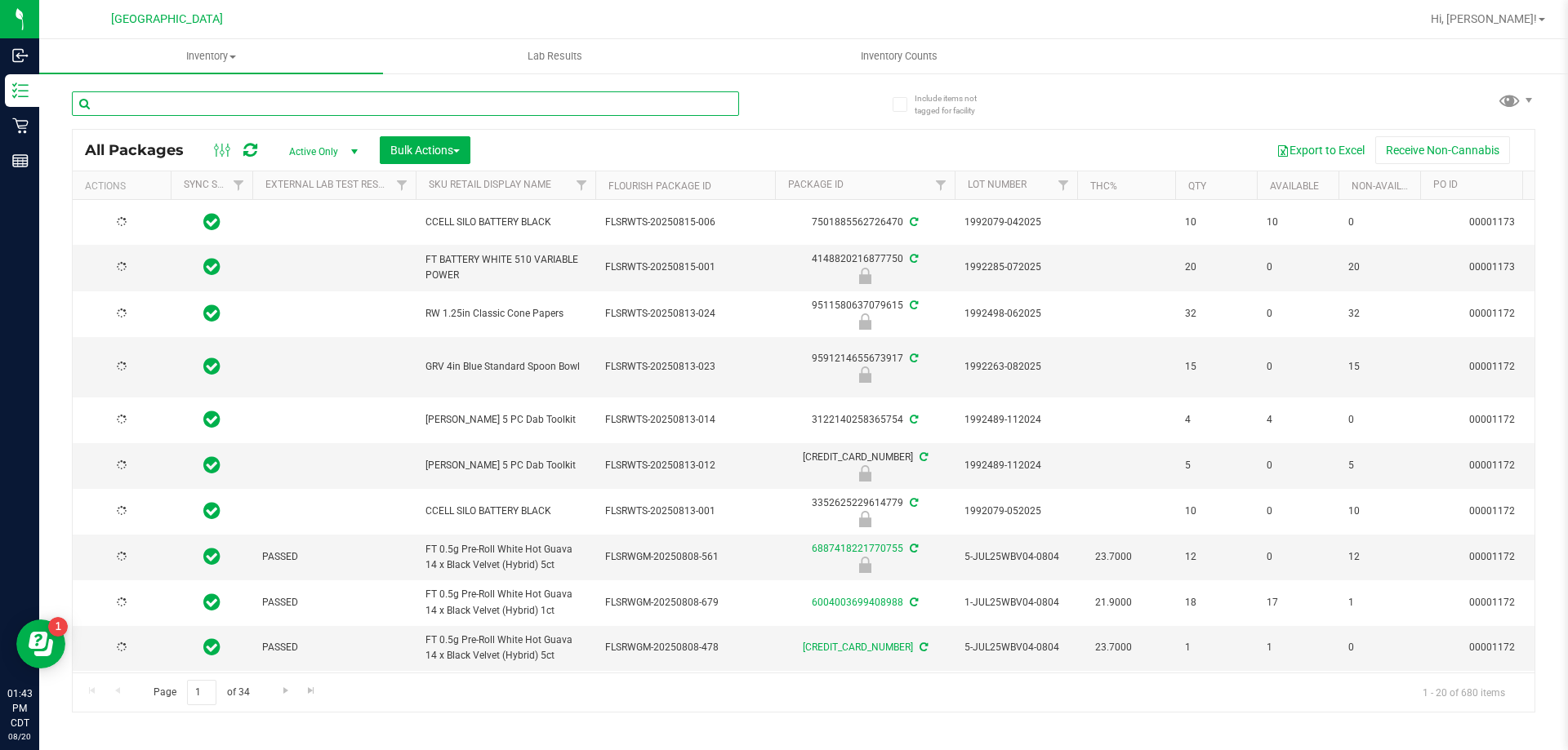
click at [398, 106] on input "text" at bounding box center [406, 104] width 667 height 25
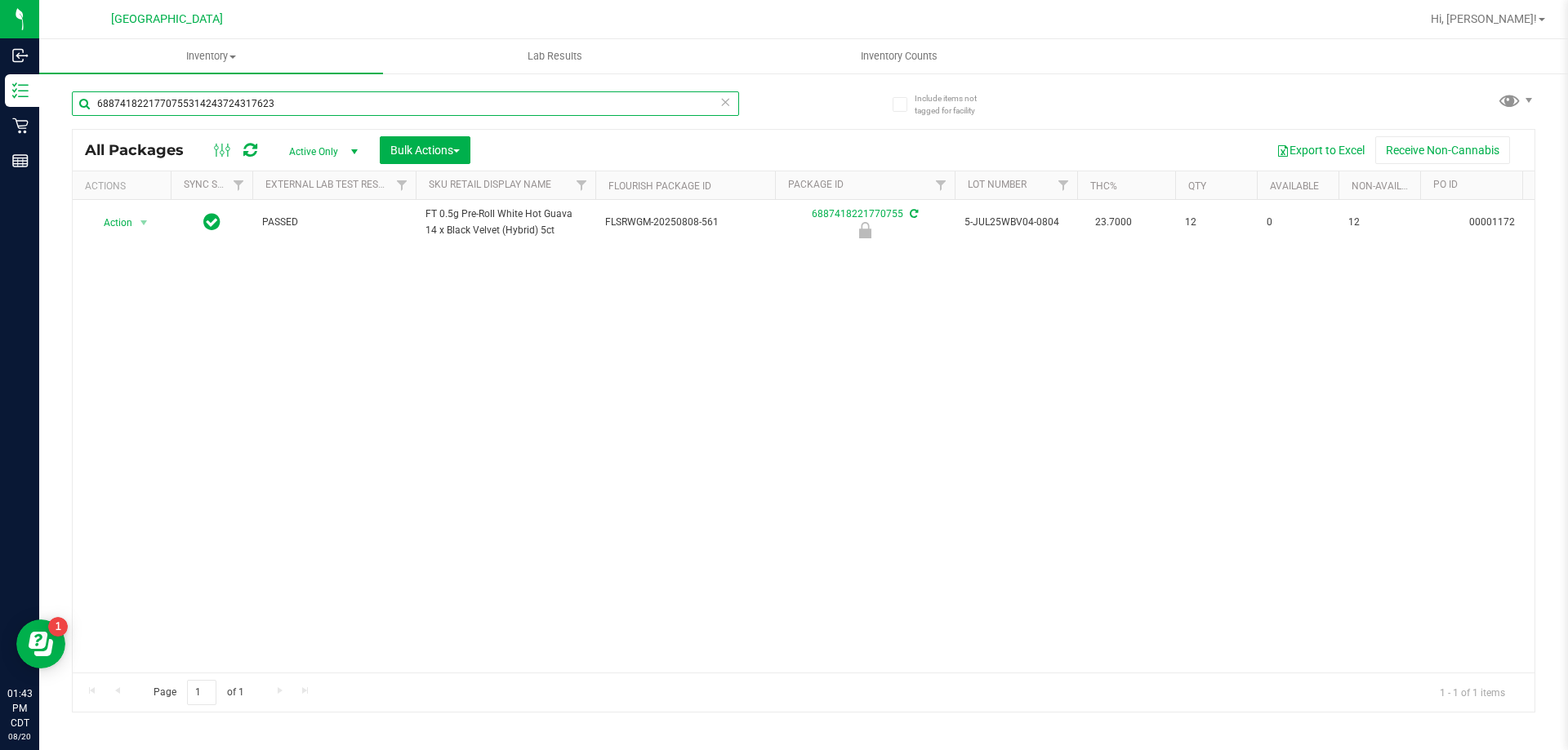
type input "68874182217707553142437243176234"
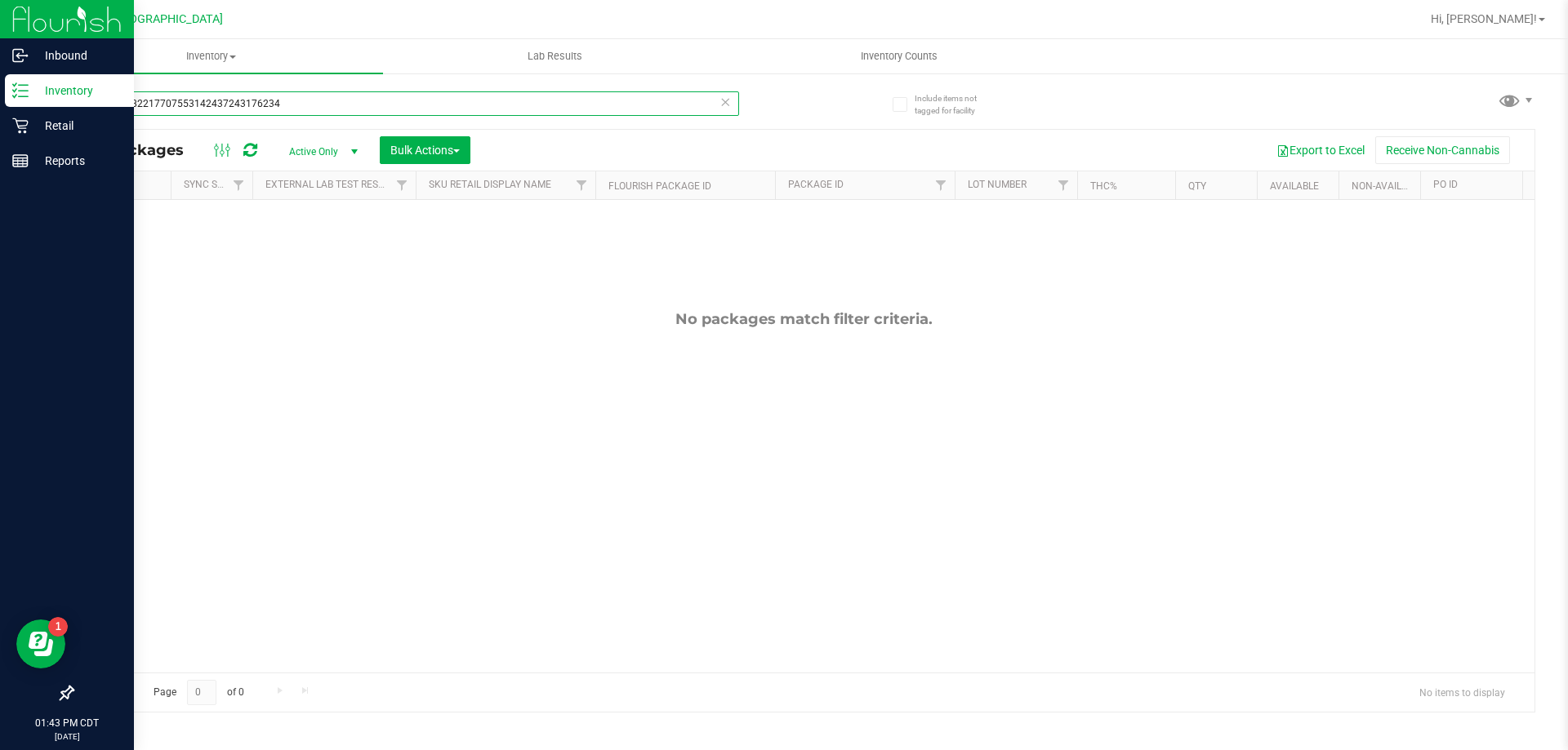
drag, startPoint x: 348, startPoint y: 101, endPoint x: 0, endPoint y: 96, distance: 348.0
click at [0, 96] on div "Inbound Inventory Retail Reports 01:43 PM CDT 08/20/2025 08/20 Panama City WC H…" at bounding box center [784, 375] width 1568 height 750
type input "3"
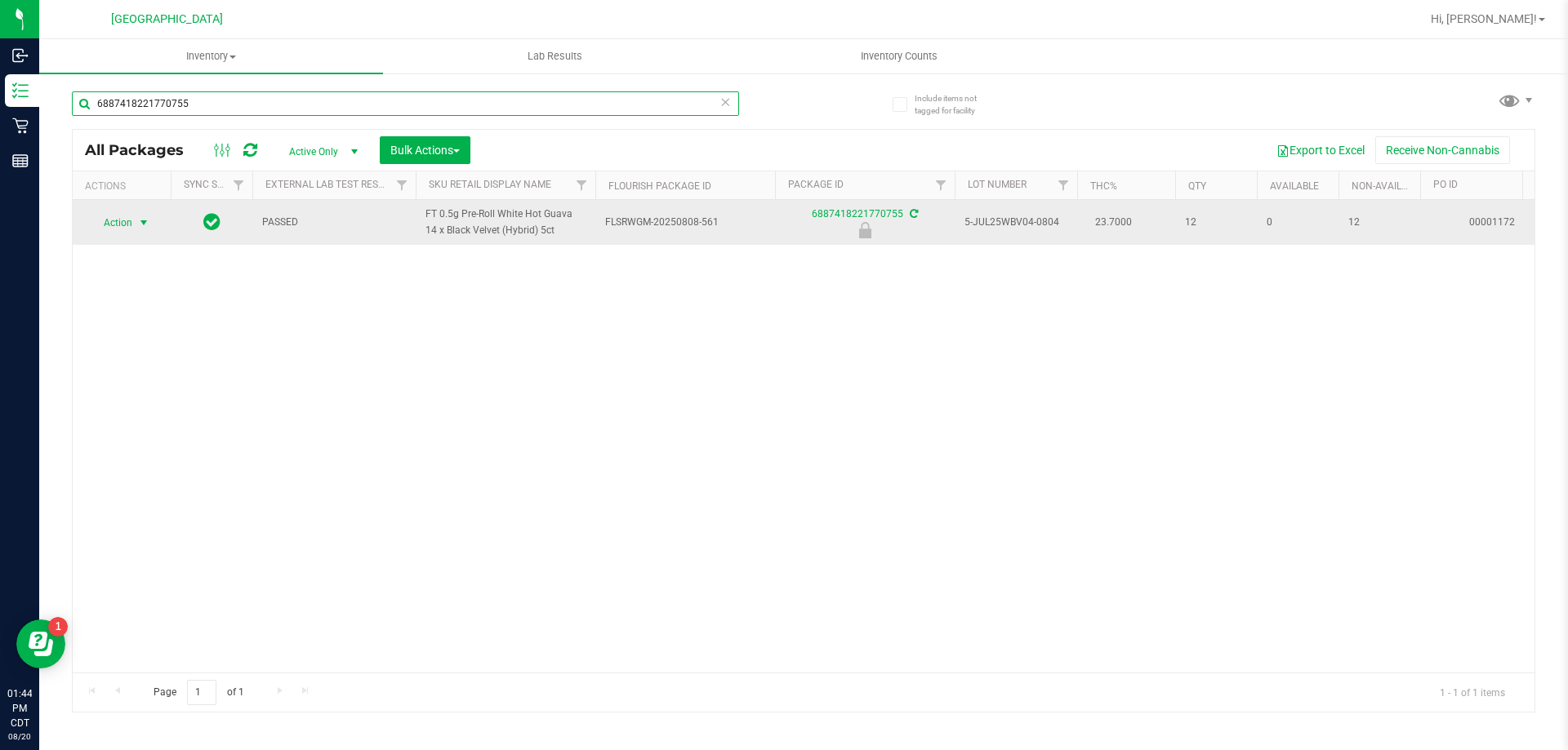
type input "6887418221770755"
click at [141, 224] on span "select" at bounding box center [143, 222] width 13 height 13
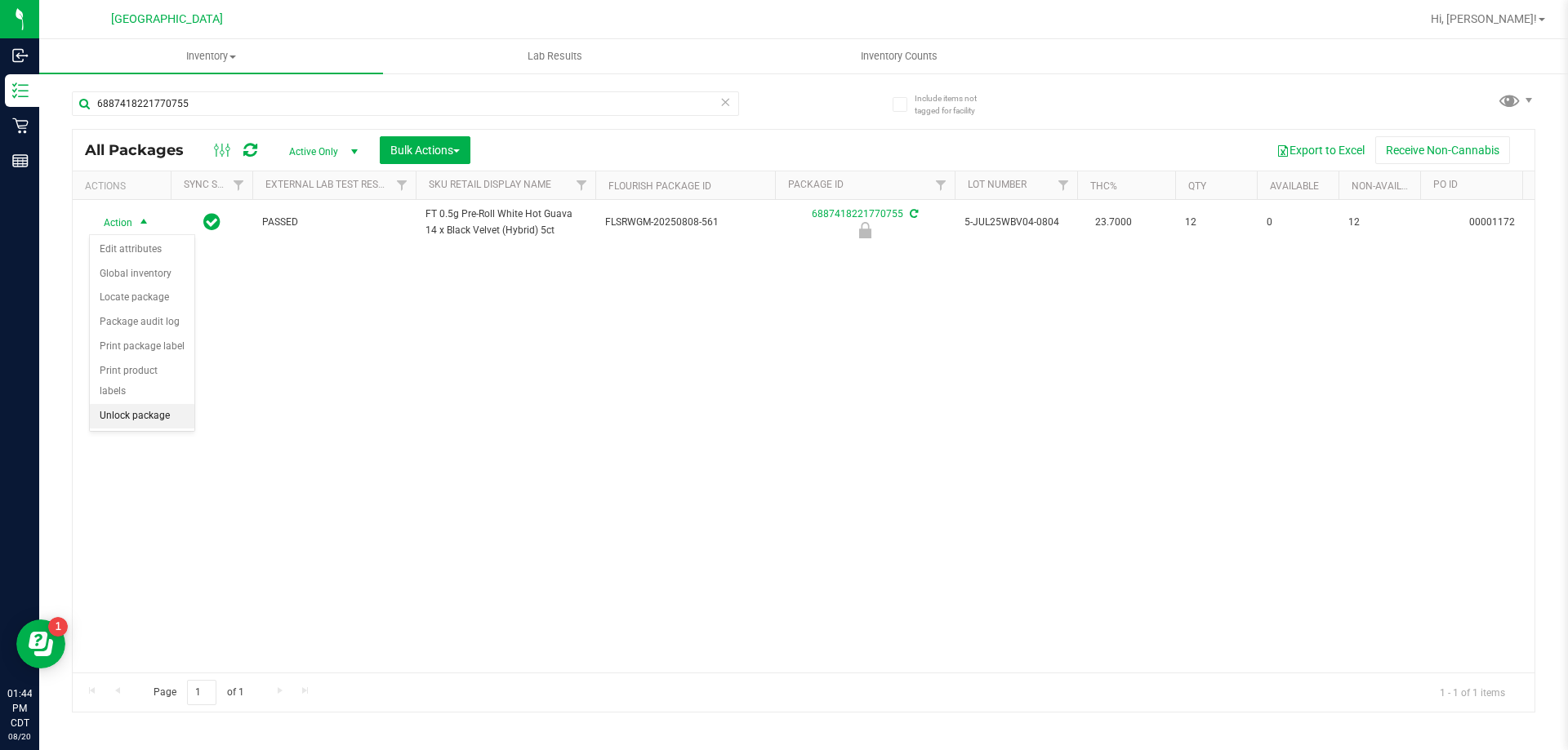
click at [141, 404] on li "Unlock package" at bounding box center [141, 416] width 104 height 25
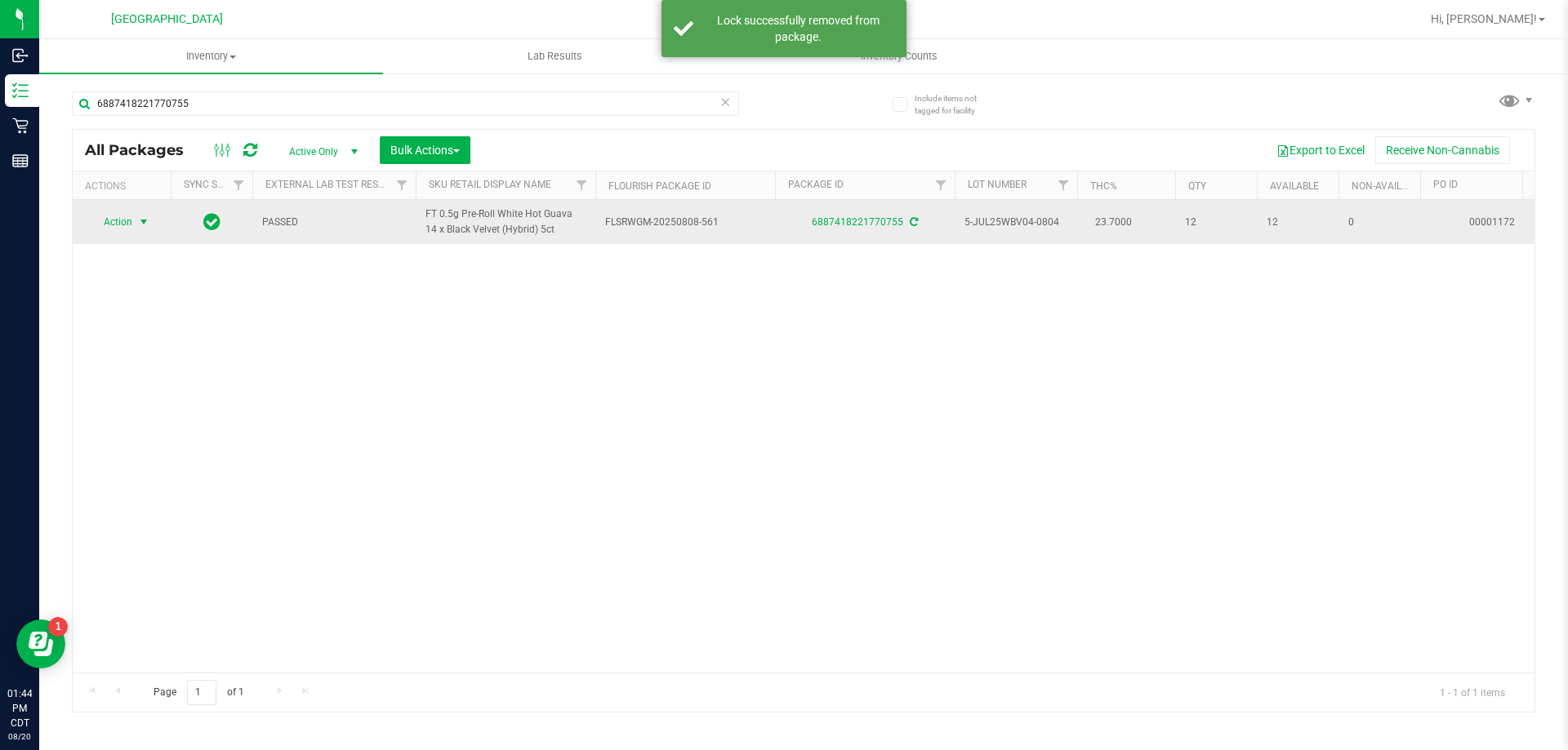
click at [126, 218] on span "Action" at bounding box center [111, 222] width 44 height 23
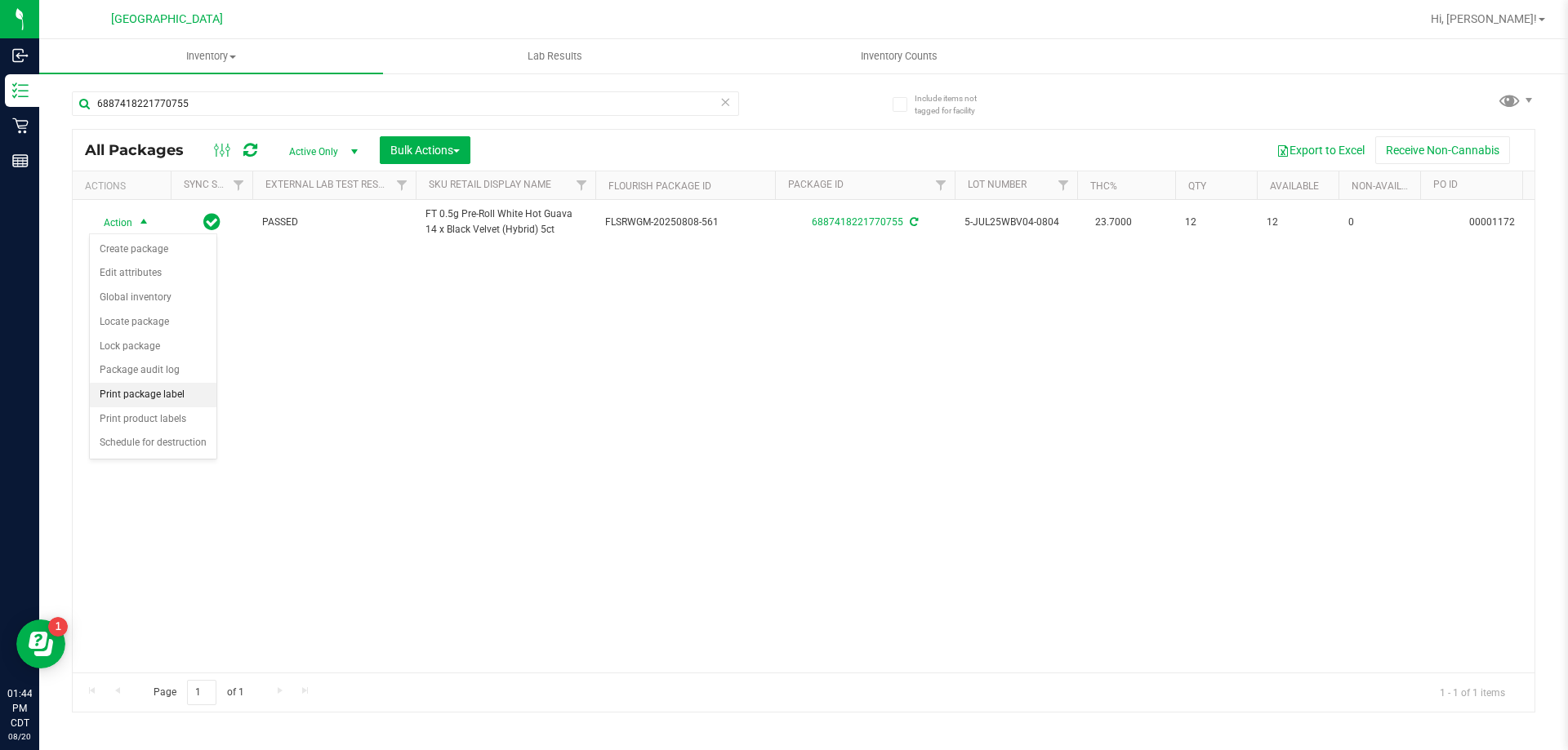
click at [121, 399] on li "Print package label" at bounding box center [153, 395] width 126 height 25
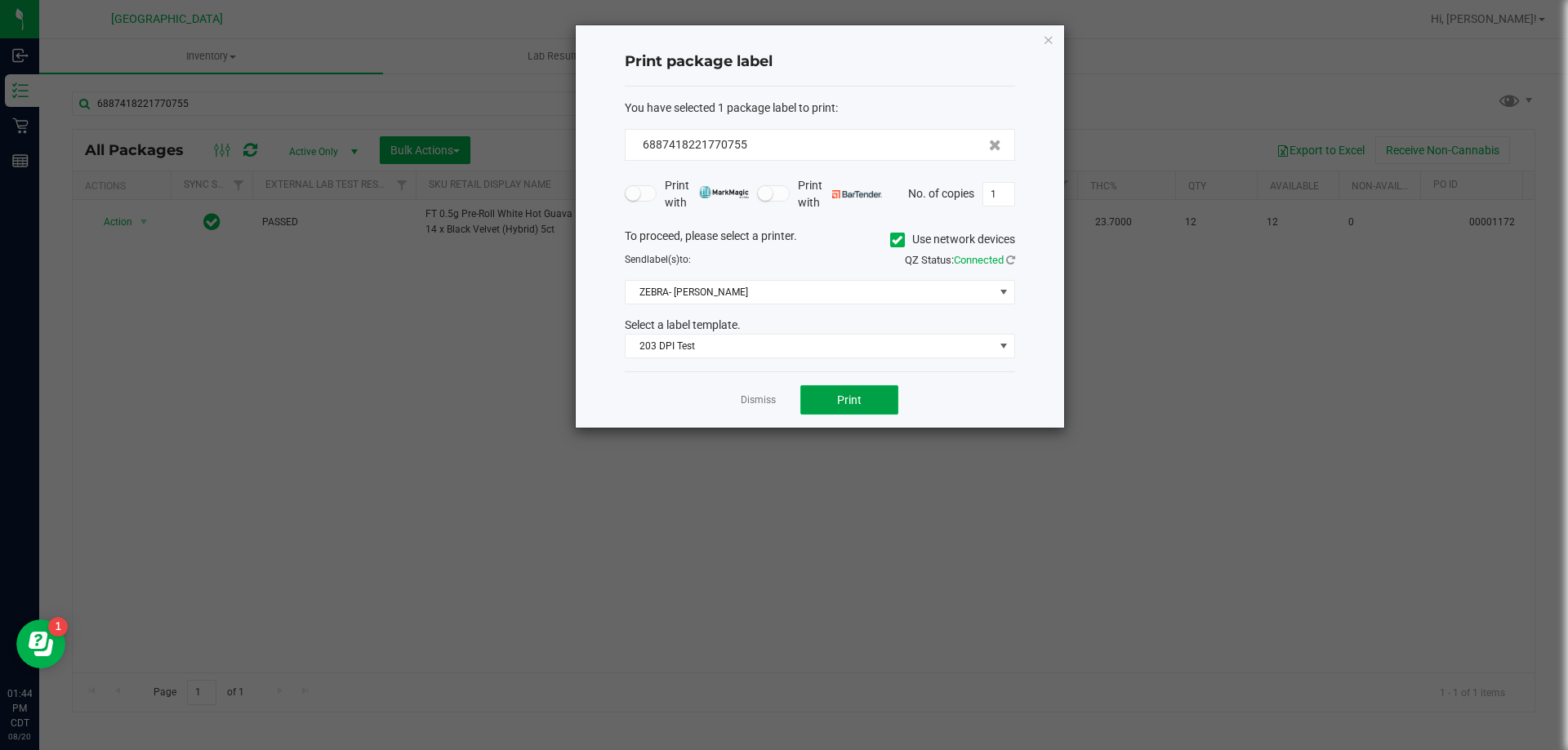
click at [871, 398] on button "Print" at bounding box center [849, 399] width 98 height 29
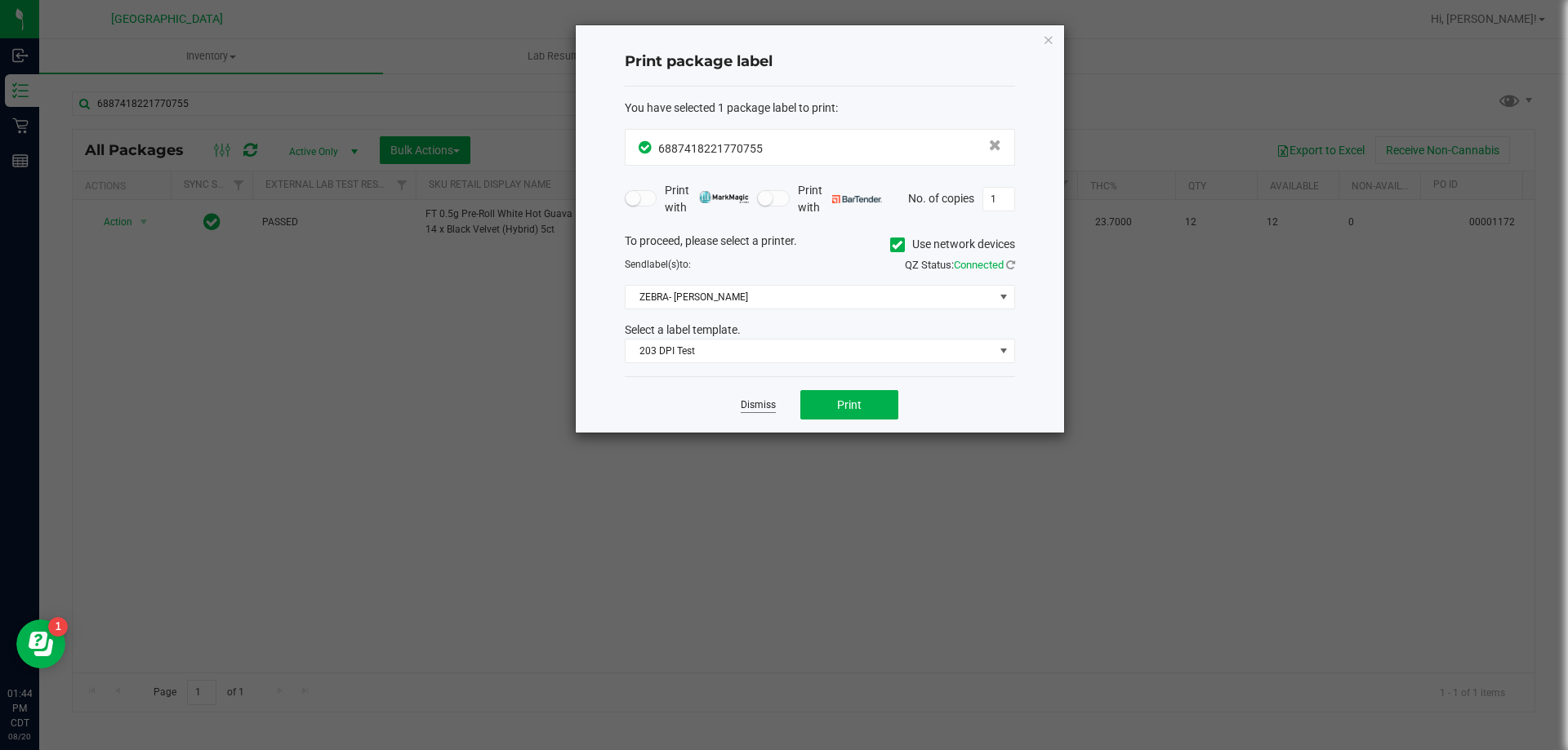
click at [754, 411] on link "Dismiss" at bounding box center [757, 406] width 35 height 14
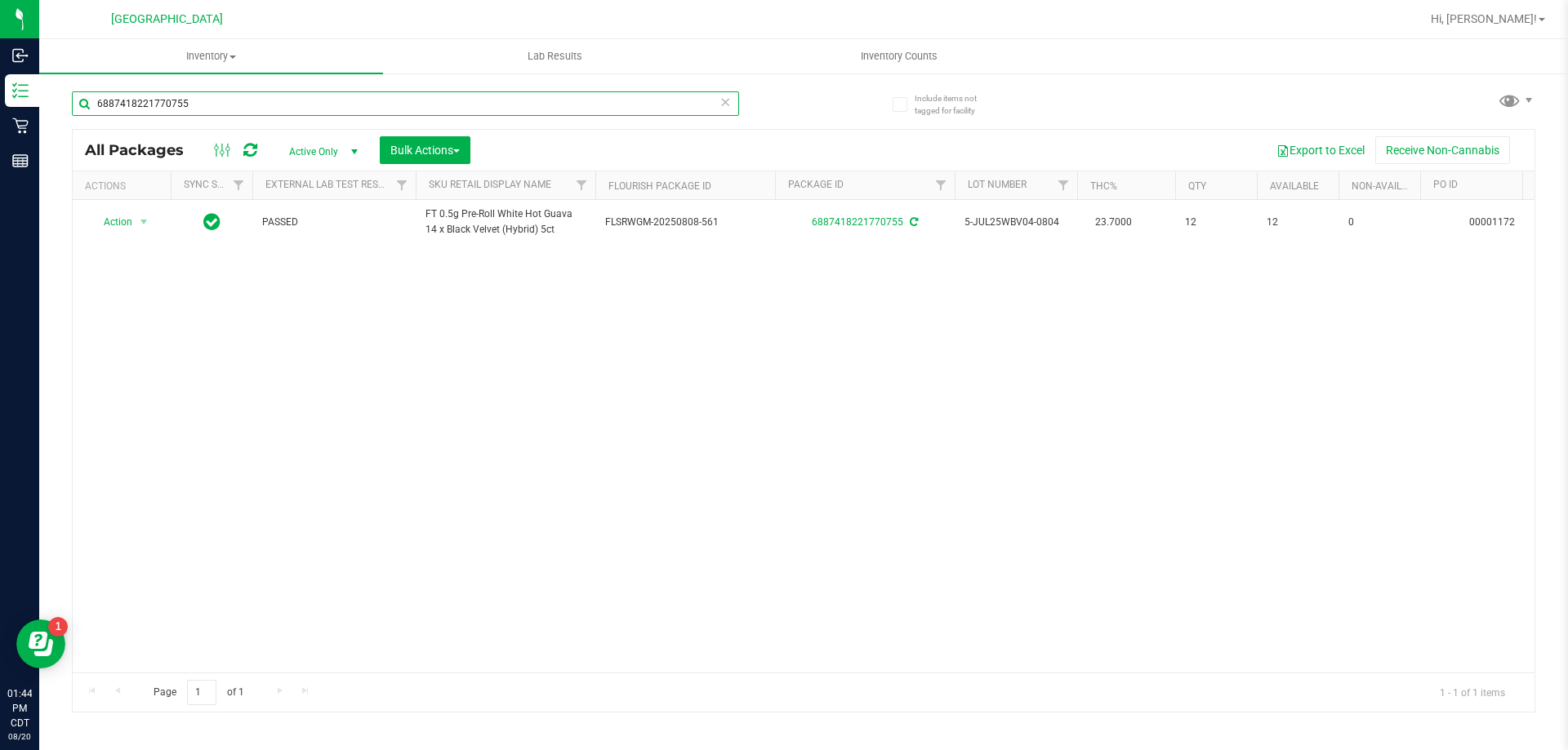
drag, startPoint x: 200, startPoint y: 94, endPoint x: 59, endPoint y: 108, distance: 141.7
click at [59, 108] on div "Include items not tagged for facility 6887418221770755 All Packages Active Only…" at bounding box center [804, 321] width 1529 height 498
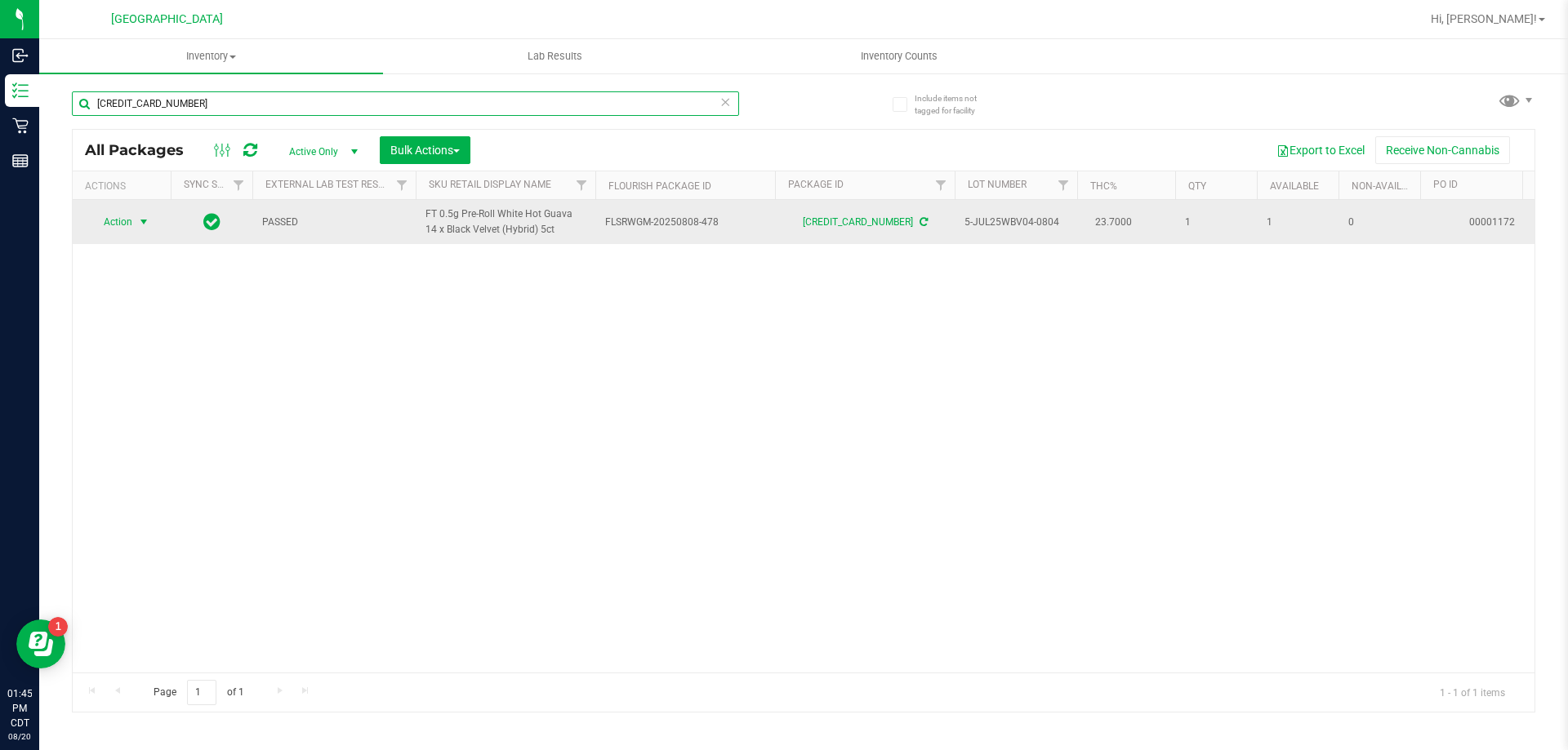
type input "5159338779513946"
click at [103, 223] on span "Action" at bounding box center [111, 222] width 44 height 23
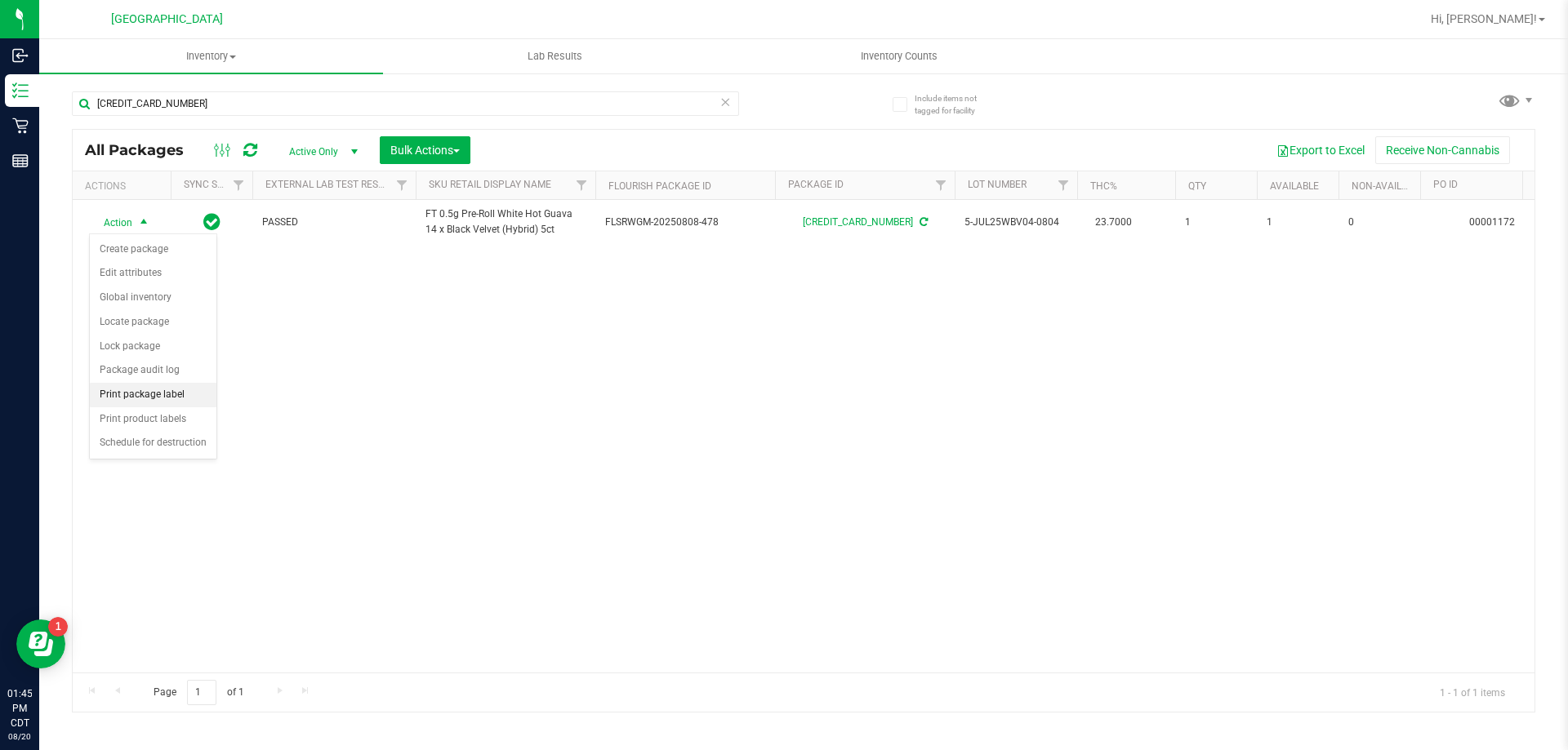
click at [128, 389] on li "Print package label" at bounding box center [153, 395] width 126 height 25
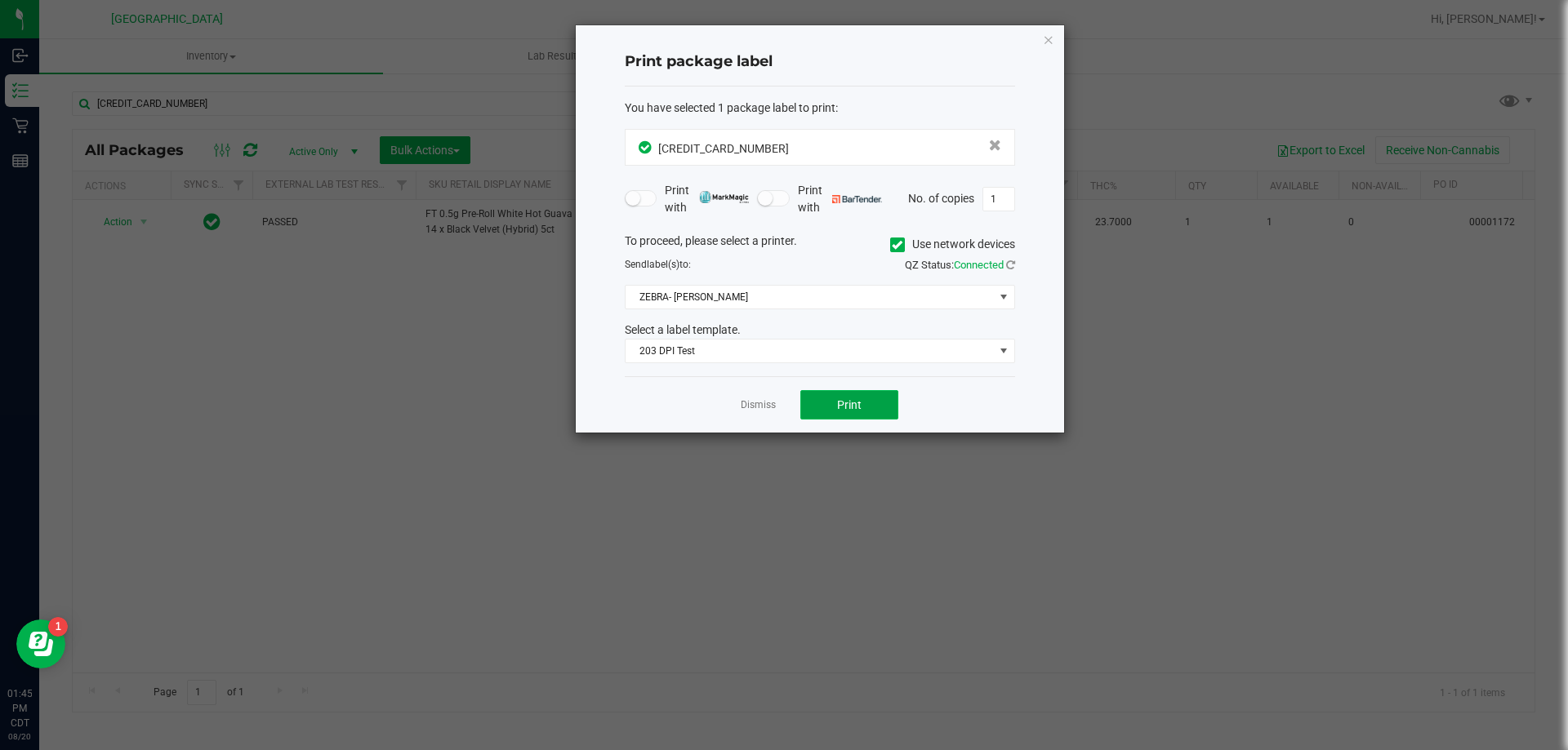
click at [832, 399] on button "Print" at bounding box center [849, 405] width 98 height 29
click at [747, 403] on link "Dismiss" at bounding box center [757, 406] width 35 height 14
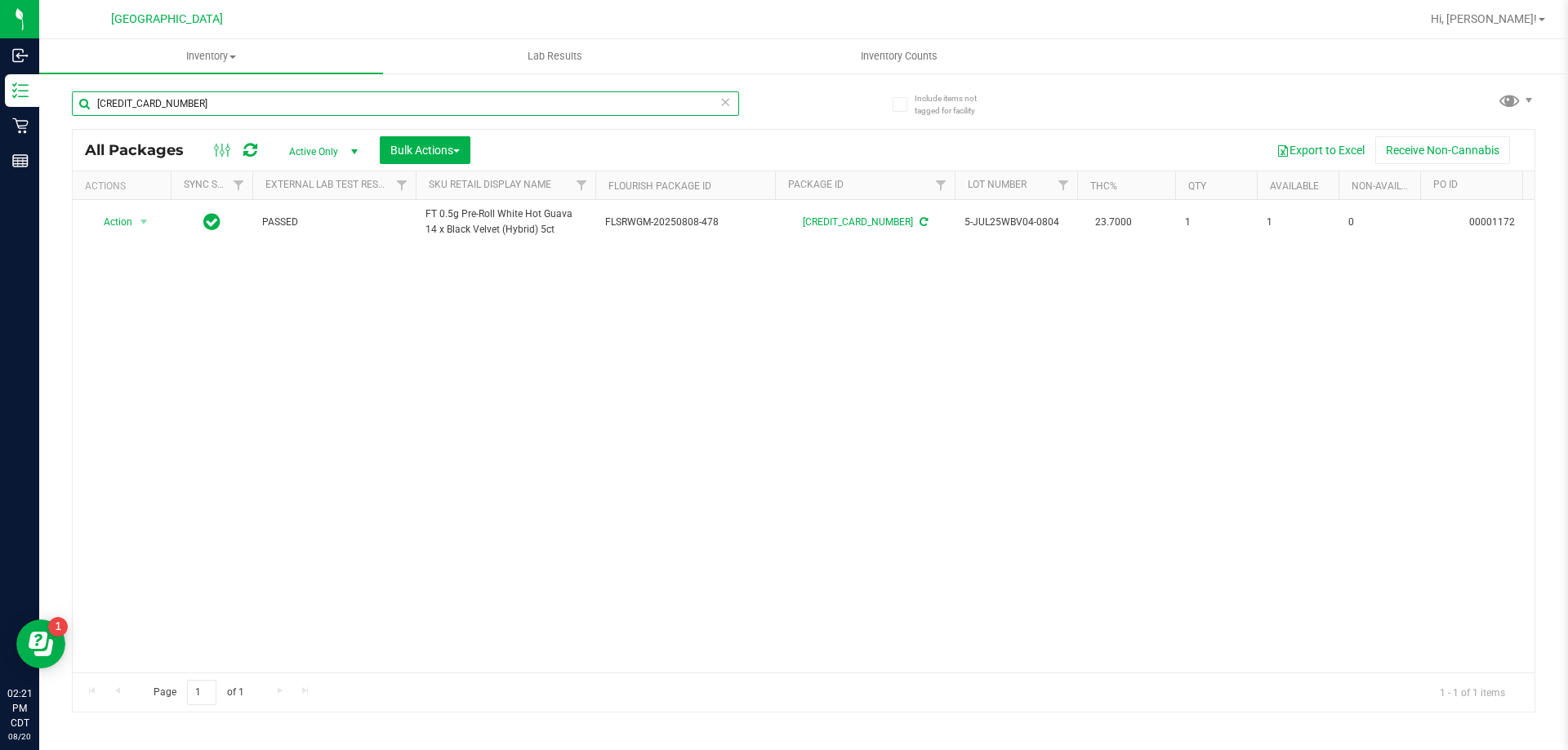
drag, startPoint x: 198, startPoint y: 106, endPoint x: 75, endPoint y: 94, distance: 123.6
click at [75, 94] on input "5159338779513946" at bounding box center [406, 104] width 667 height 25
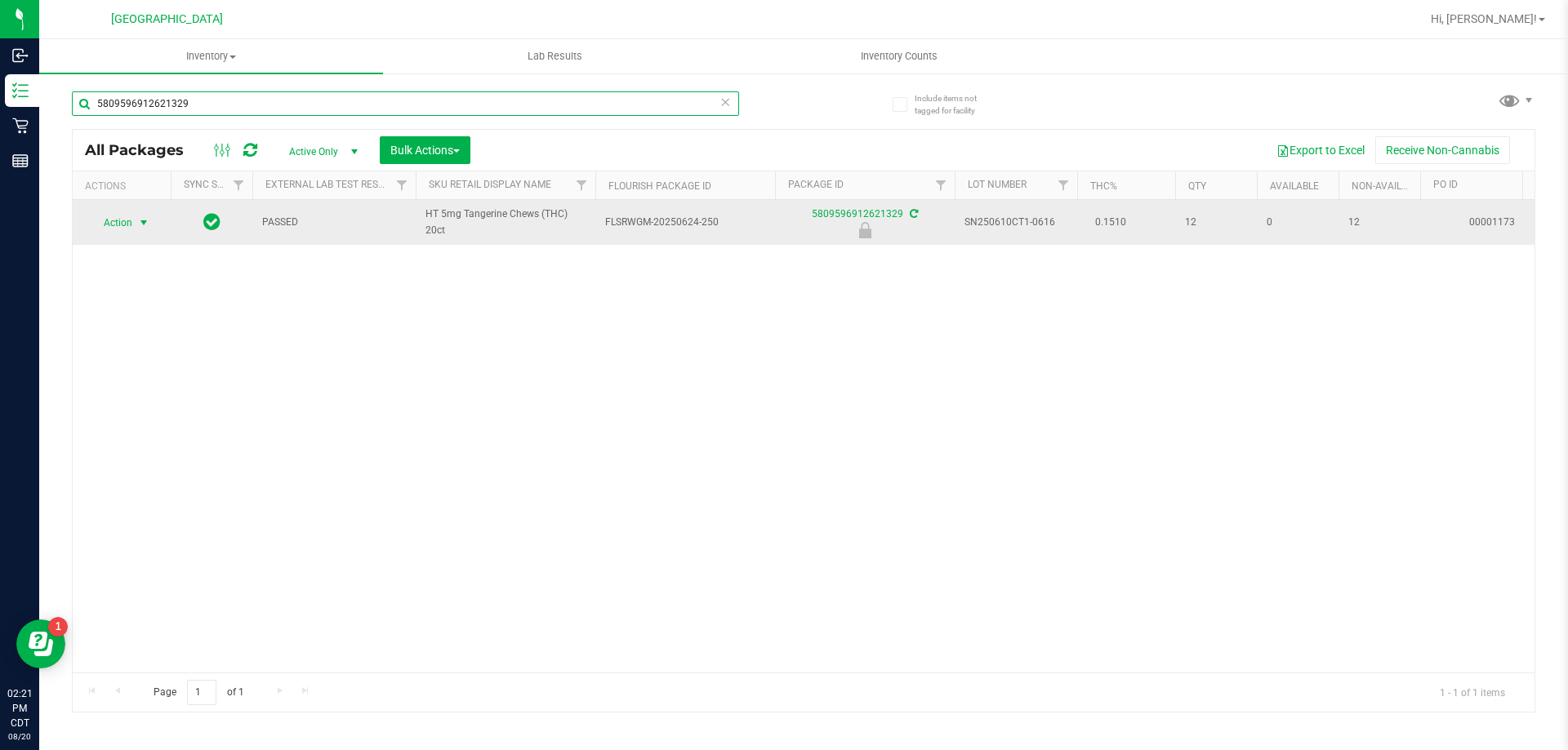
type input "5809596912621329"
click at [120, 223] on span "Action" at bounding box center [111, 223] width 44 height 23
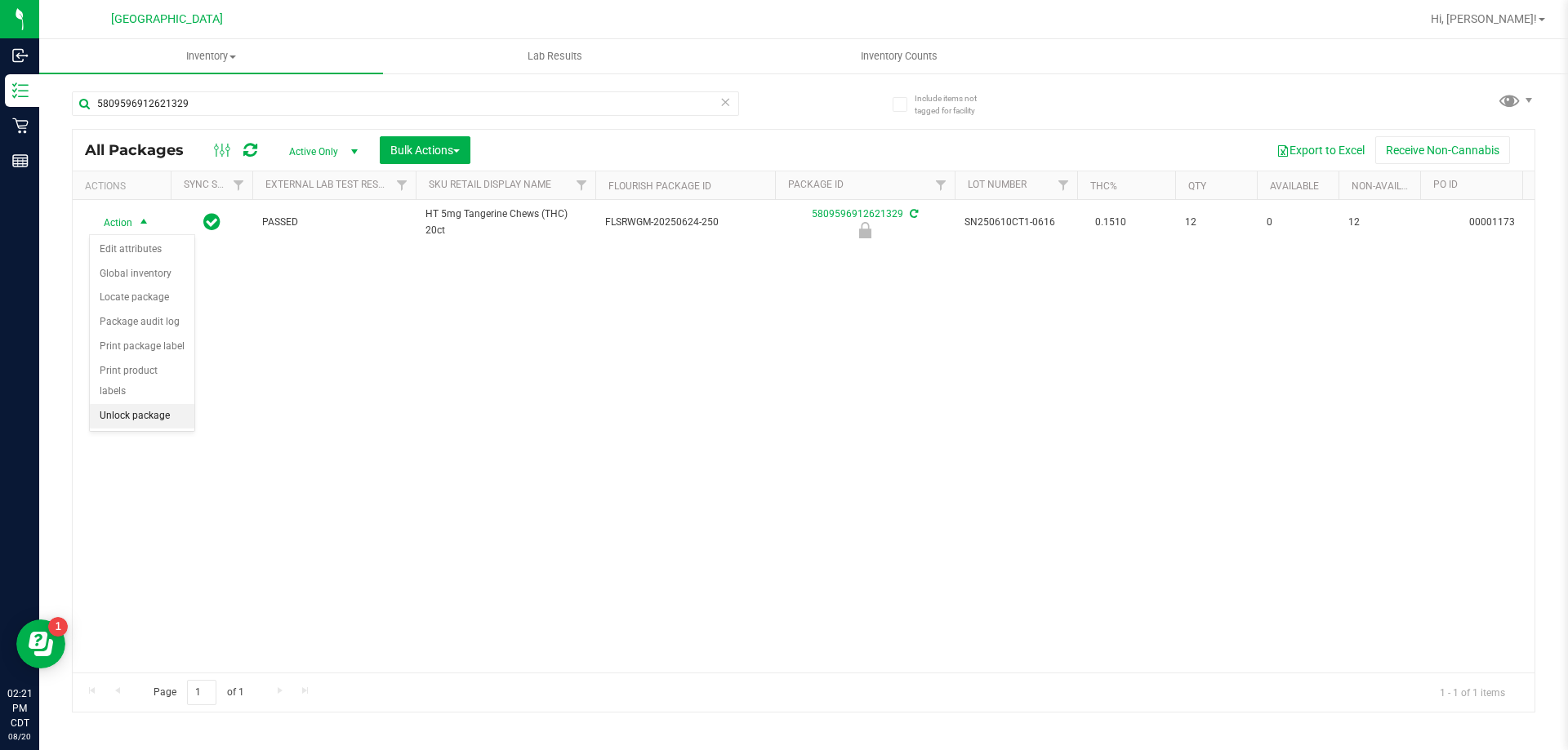
click at [145, 404] on li "Unlock package" at bounding box center [141, 416] width 104 height 25
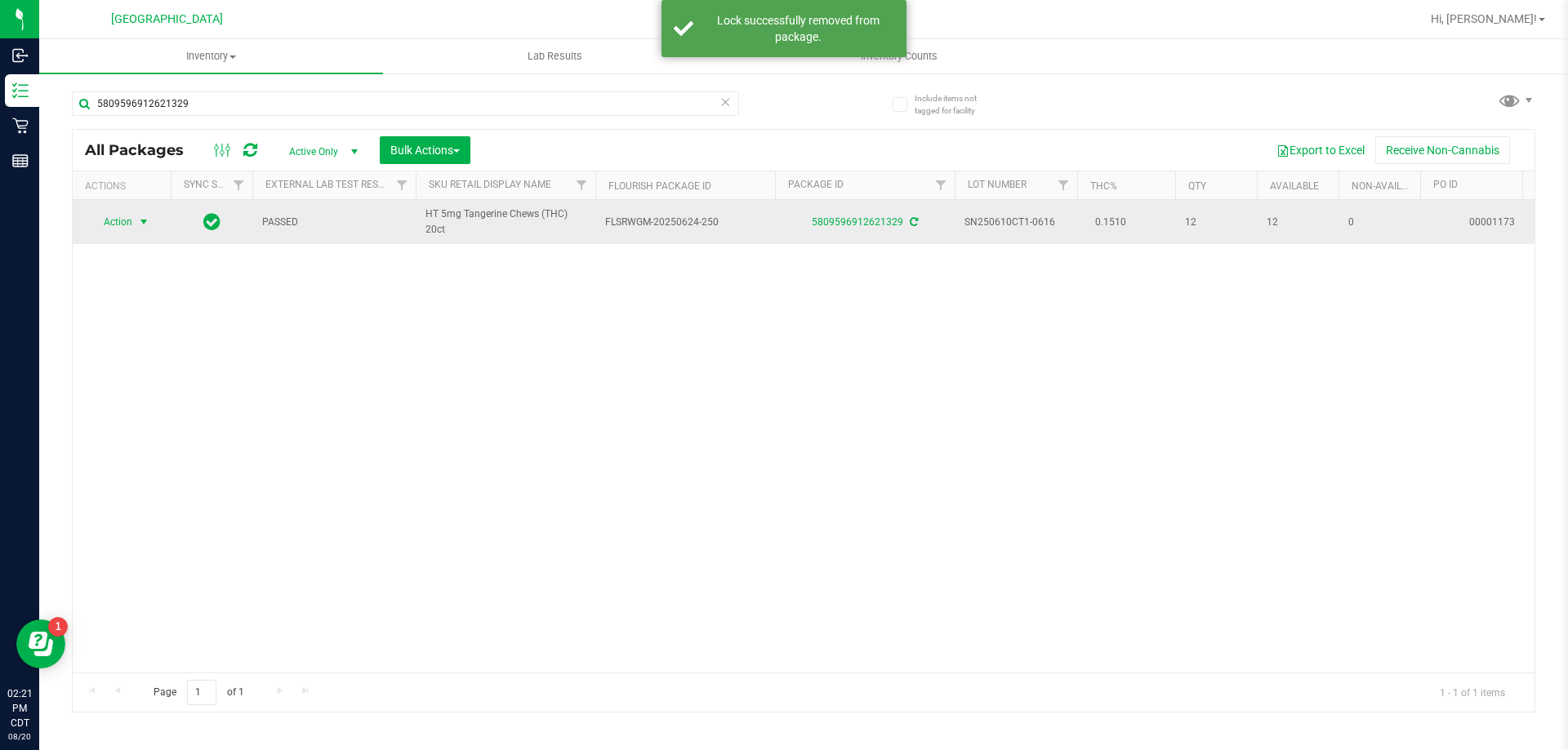
click at [117, 223] on span "Action" at bounding box center [111, 222] width 44 height 23
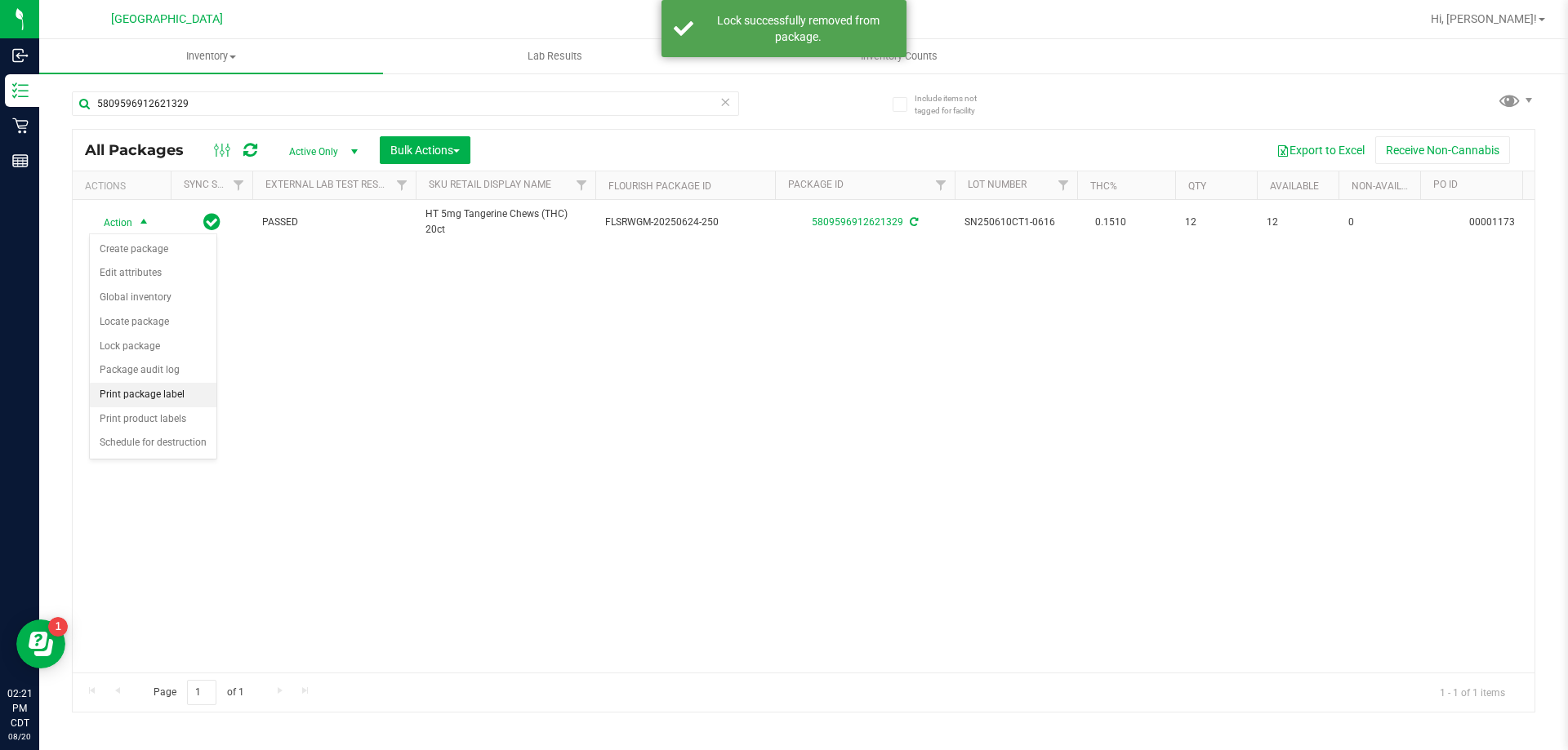
click at [154, 393] on li "Print package label" at bounding box center [153, 395] width 126 height 25
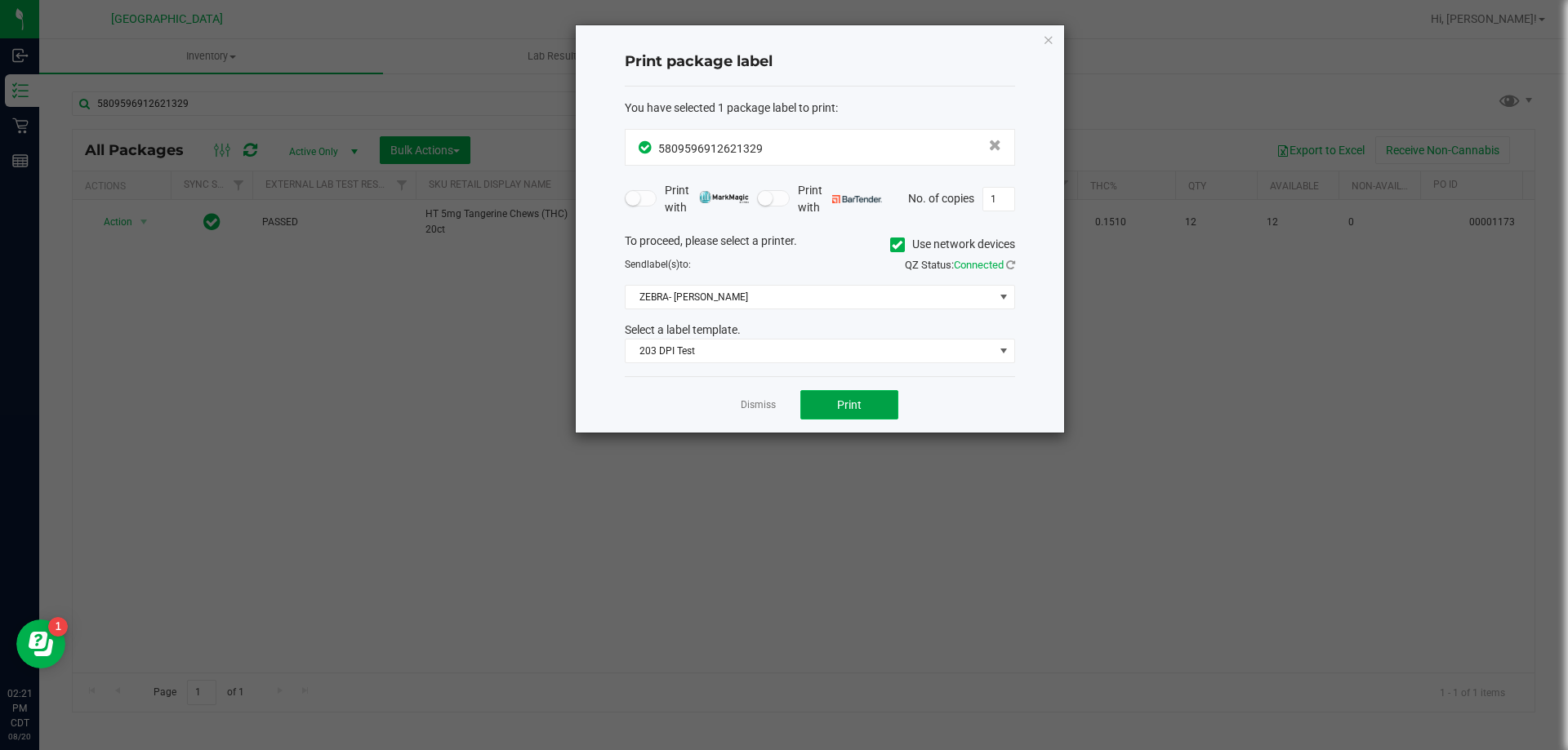
click at [882, 402] on button "Print" at bounding box center [849, 405] width 98 height 29
click at [751, 403] on link "Dismiss" at bounding box center [757, 406] width 35 height 14
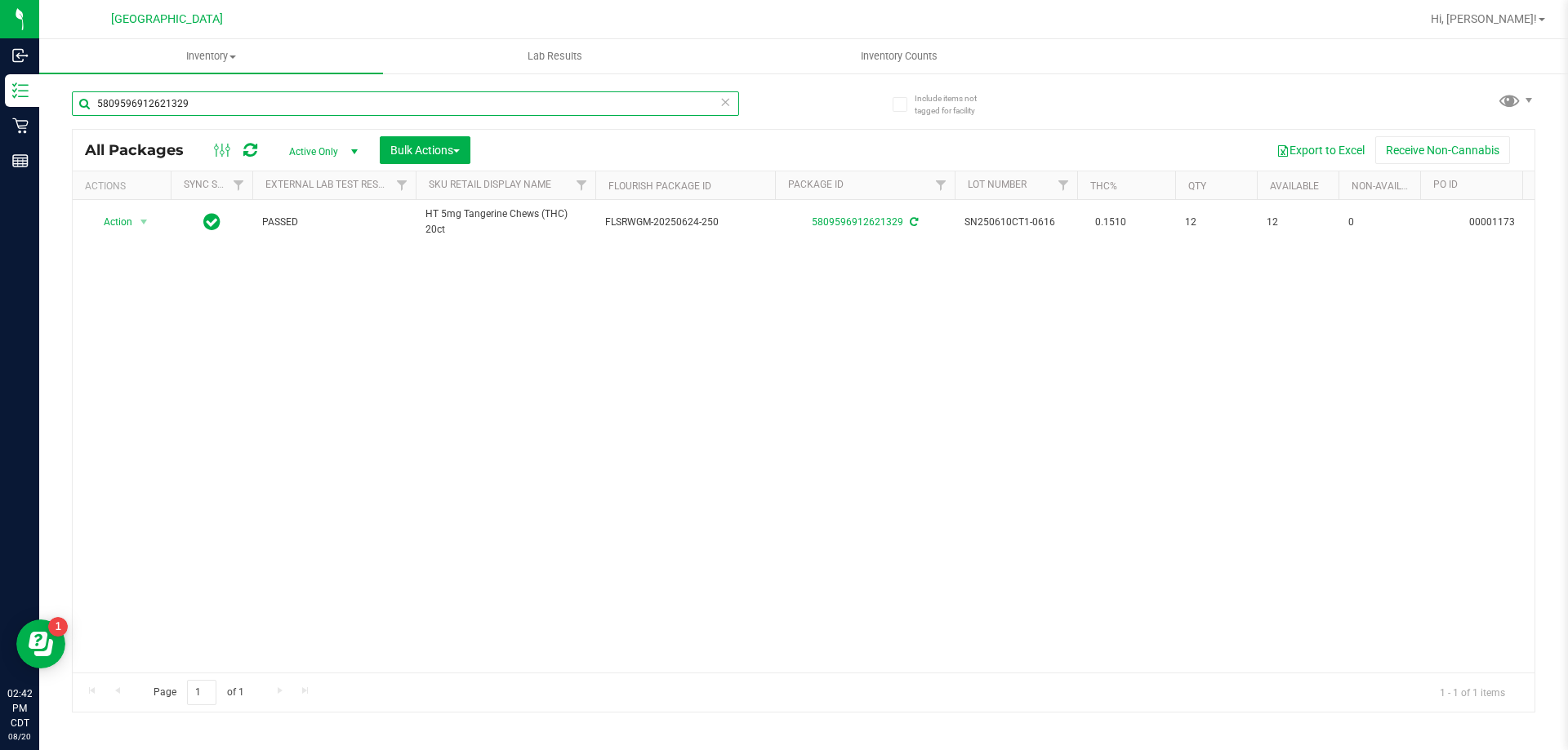
drag, startPoint x: 446, startPoint y: 100, endPoint x: 83, endPoint y: 99, distance: 363.0
click at [83, 99] on input "5809596912621329" at bounding box center [406, 104] width 667 height 25
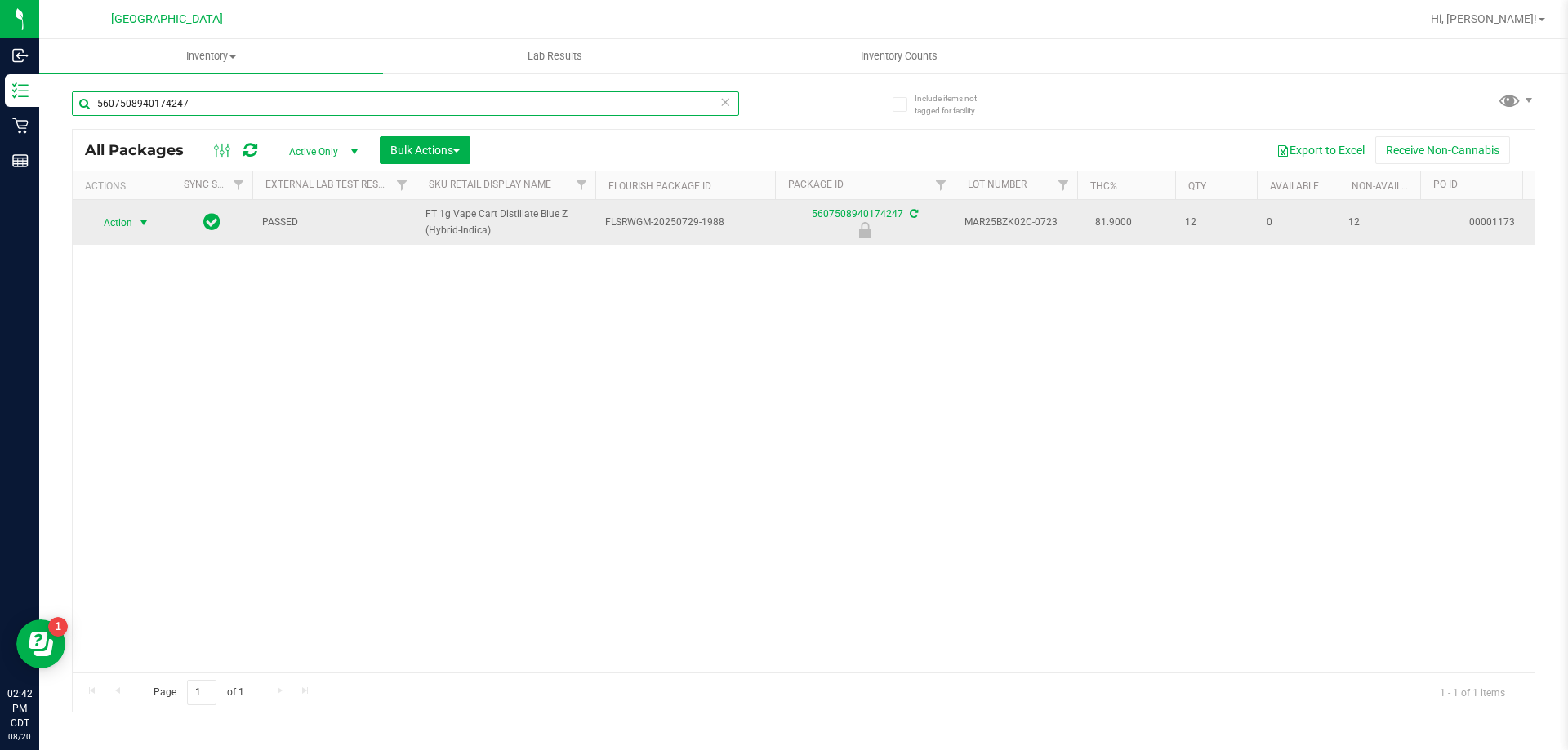
type input "5607508940174247"
click at [132, 227] on span "Action" at bounding box center [111, 223] width 44 height 23
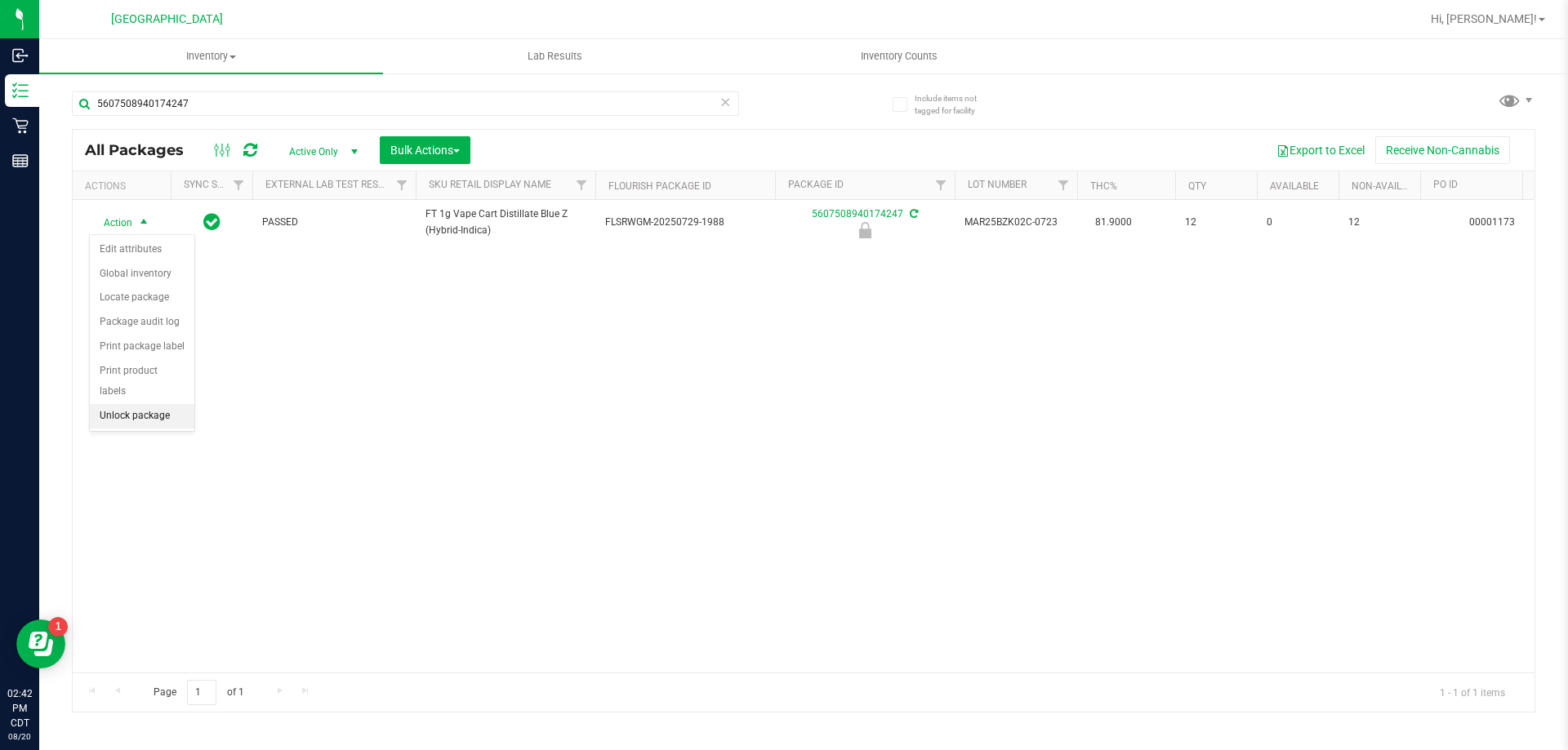
click at [125, 404] on li "Unlock package" at bounding box center [141, 416] width 104 height 25
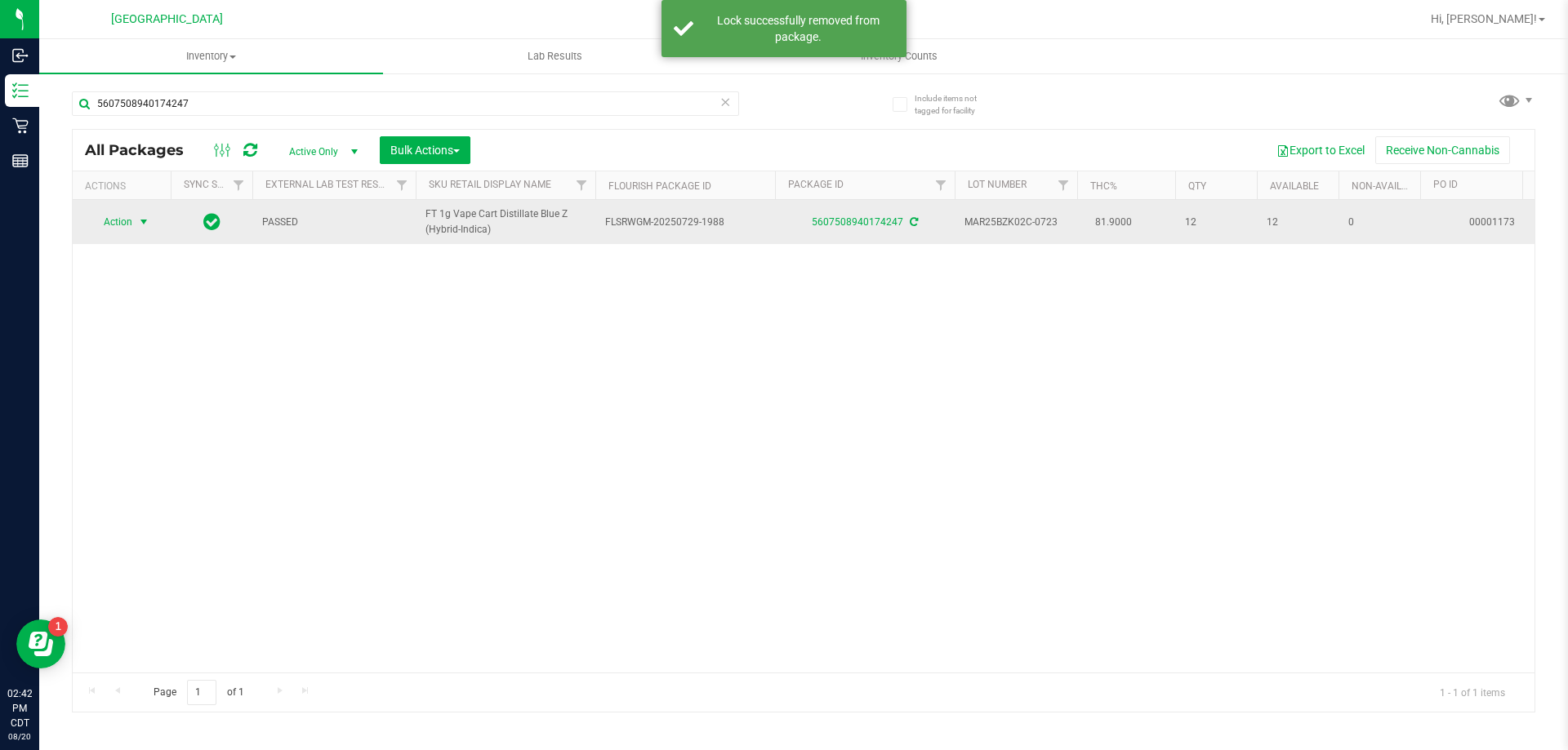
click at [133, 220] on span "select" at bounding box center [143, 222] width 20 height 23
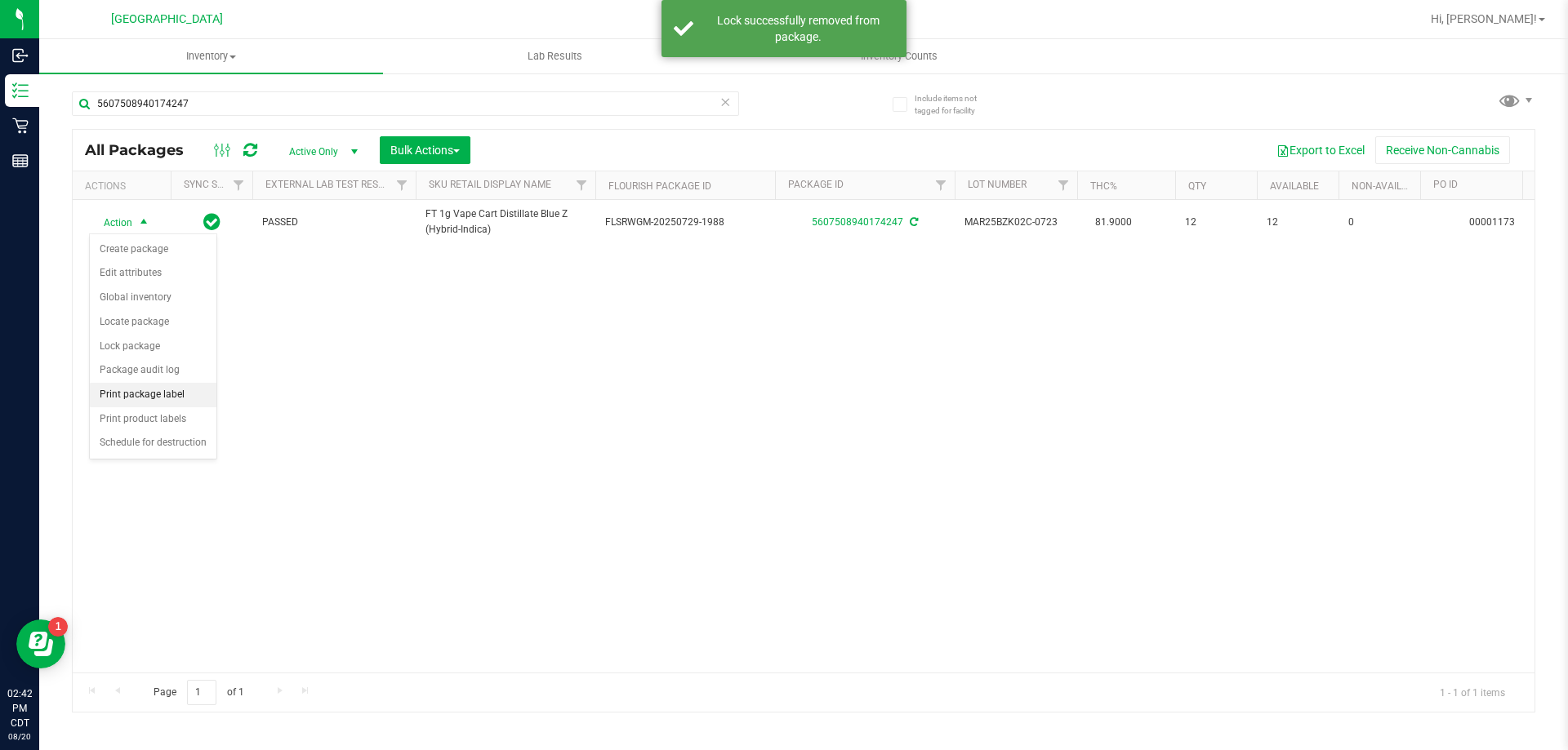
click at [155, 399] on li "Print package label" at bounding box center [153, 395] width 126 height 25
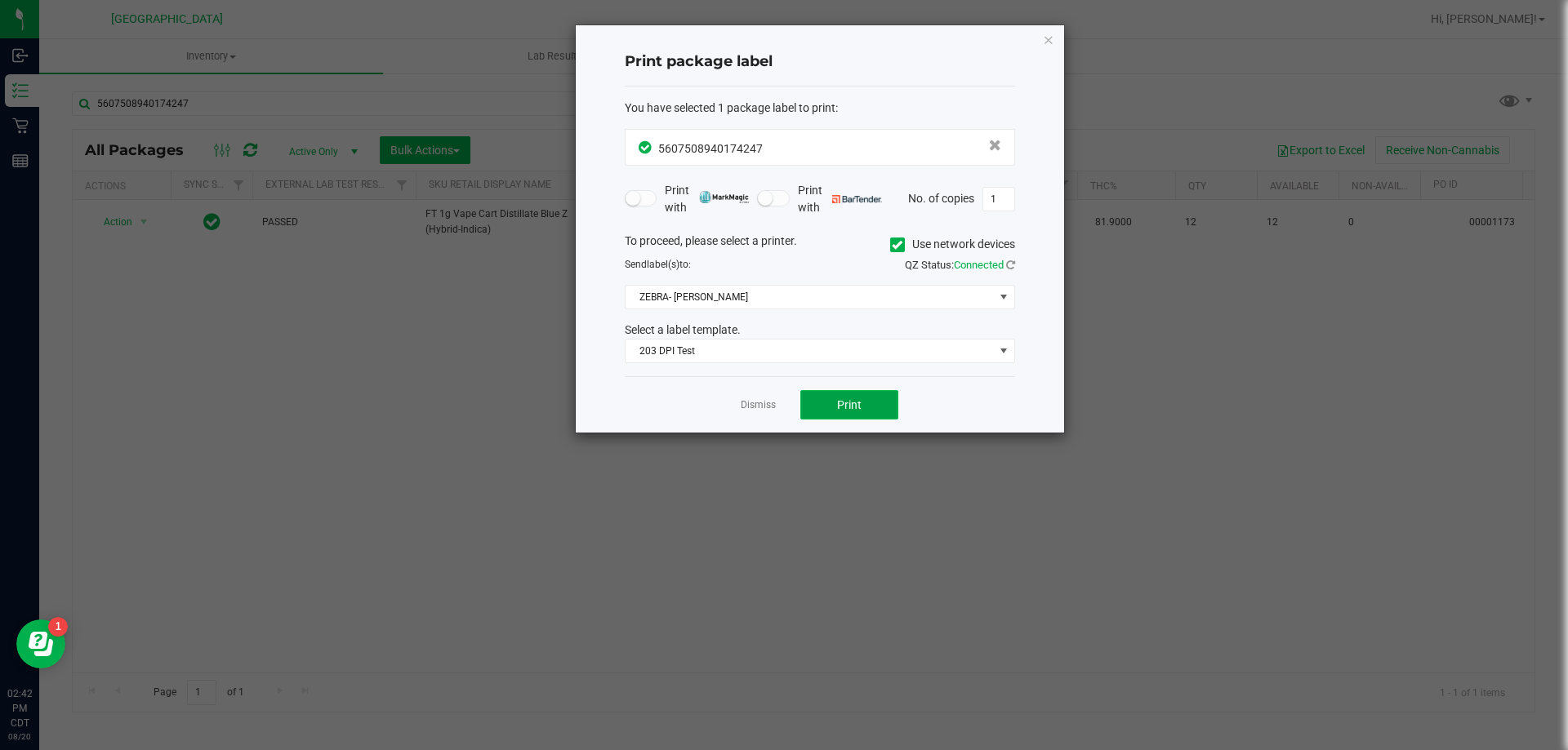
click at [845, 397] on button "Print" at bounding box center [849, 405] width 98 height 29
click at [748, 407] on link "Dismiss" at bounding box center [757, 406] width 35 height 14
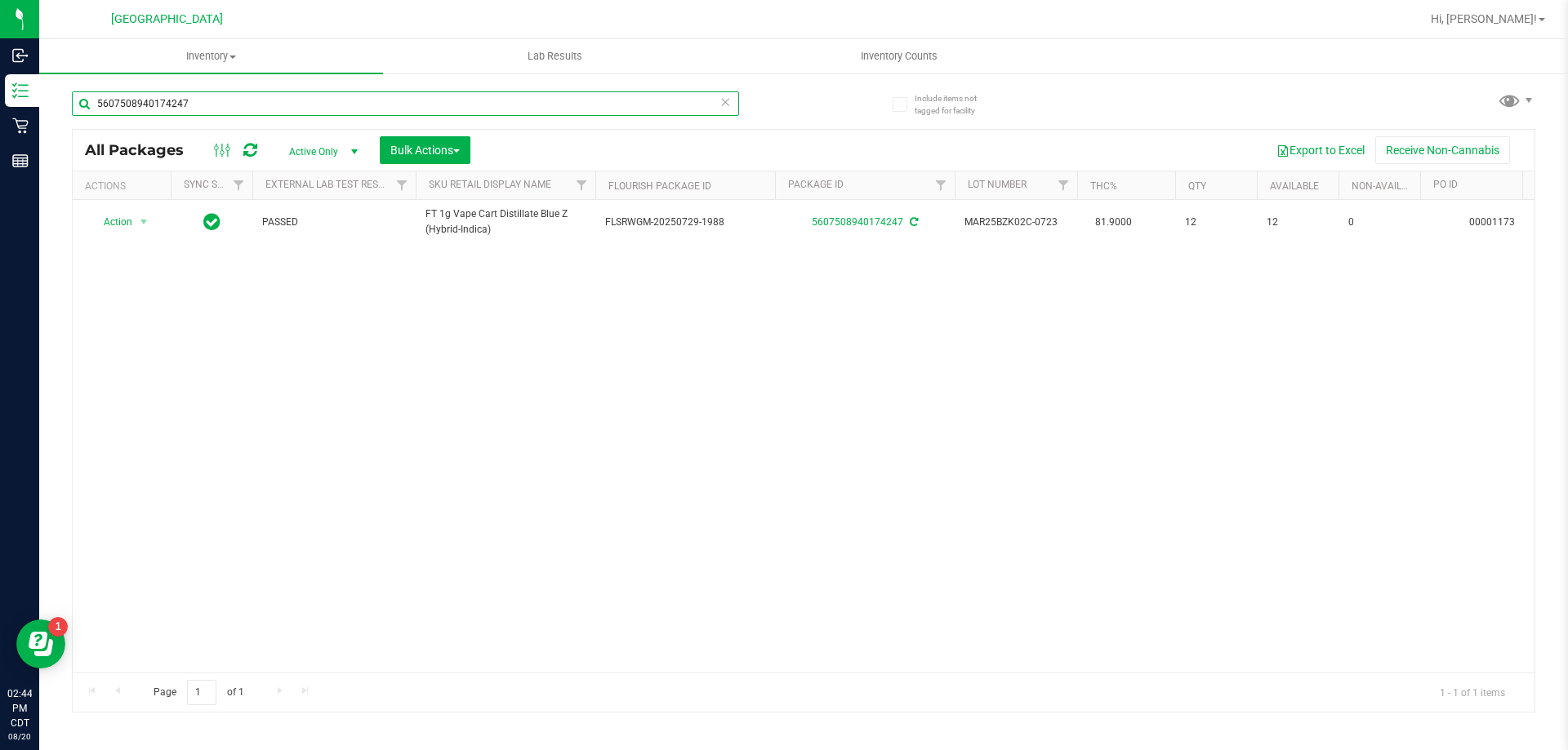
drag, startPoint x: 248, startPoint y: 100, endPoint x: 81, endPoint y: 84, distance: 167.8
click at [81, 84] on div "5607508940174247" at bounding box center [438, 102] width 731 height 52
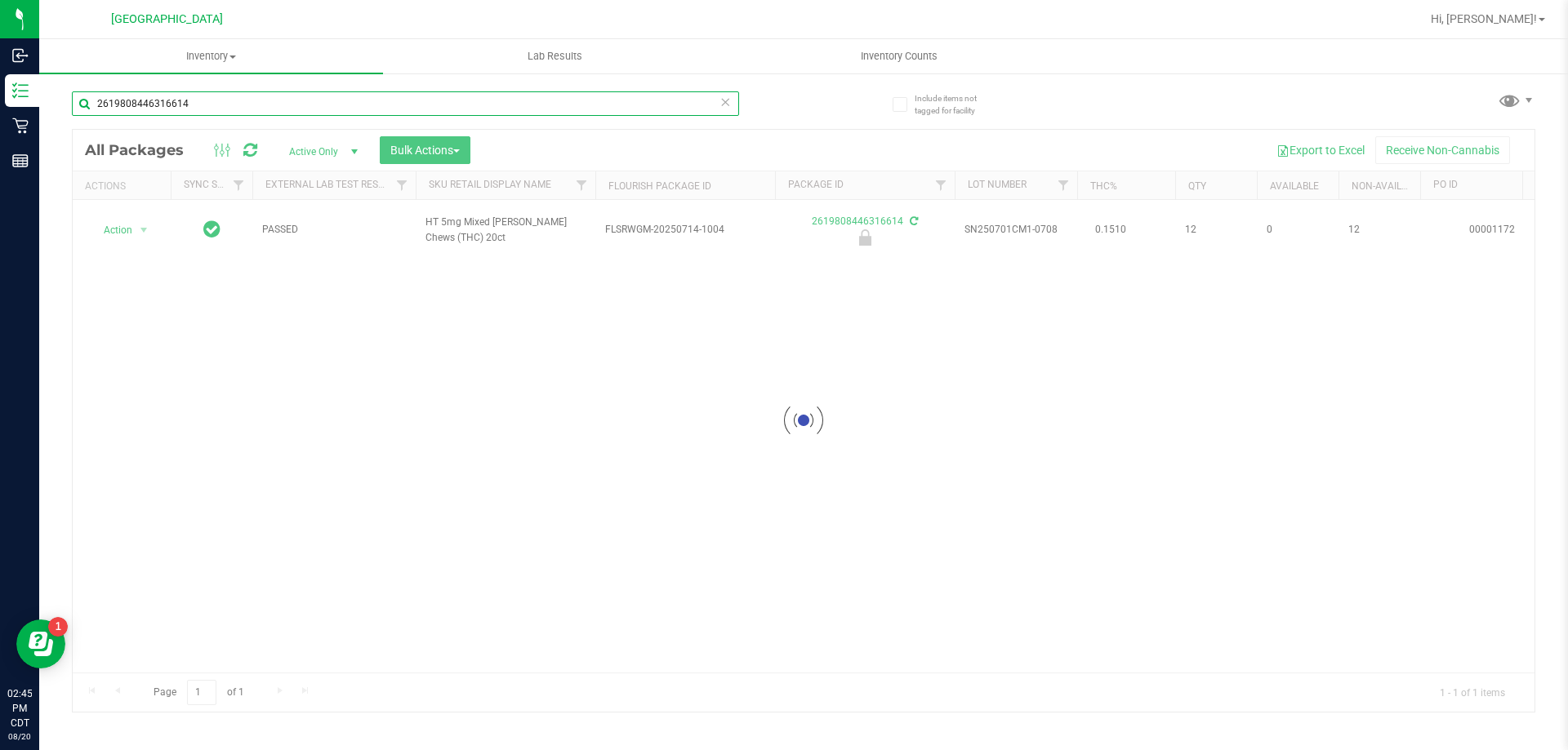
type input "2619808446316614"
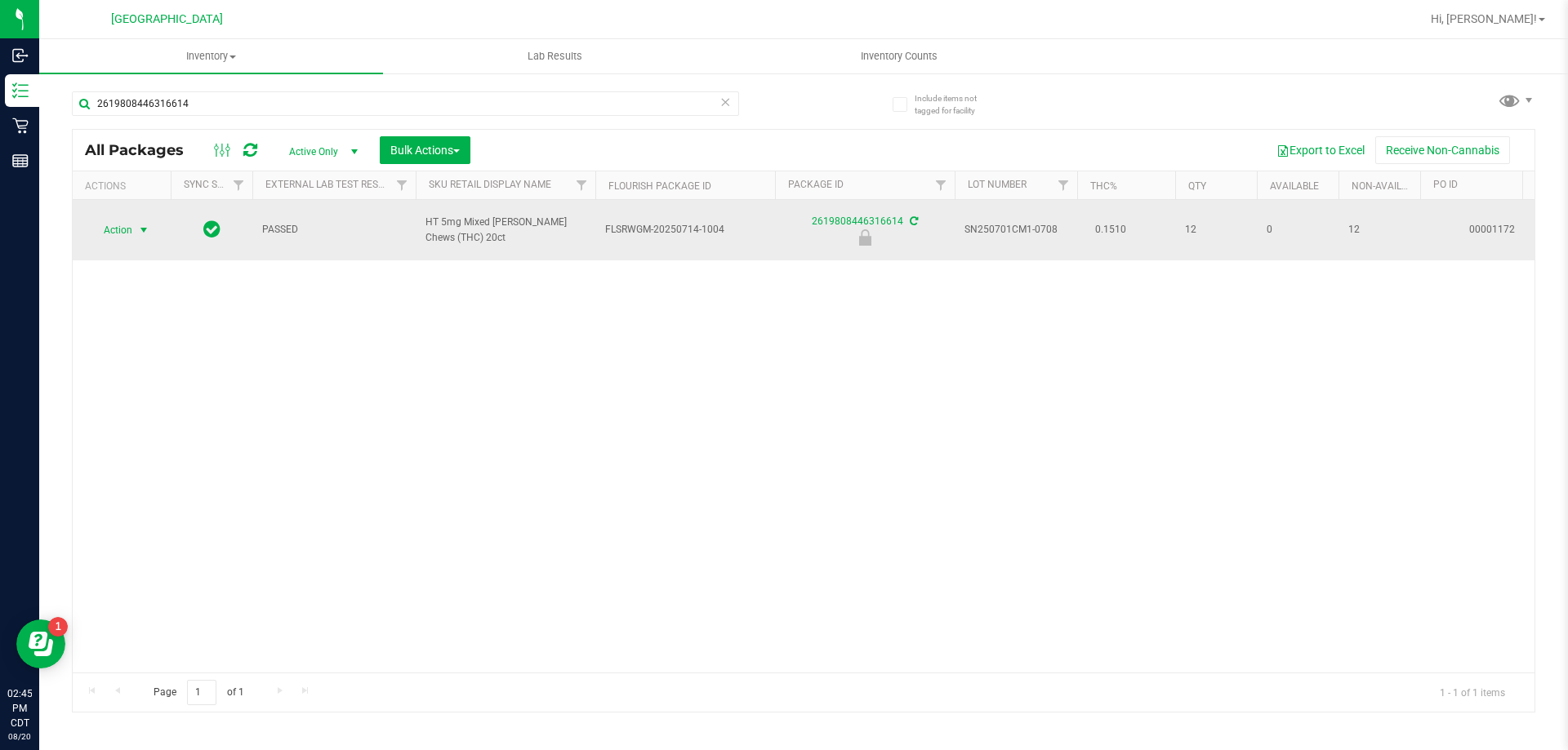
click at [132, 220] on span "Action" at bounding box center [111, 230] width 44 height 23
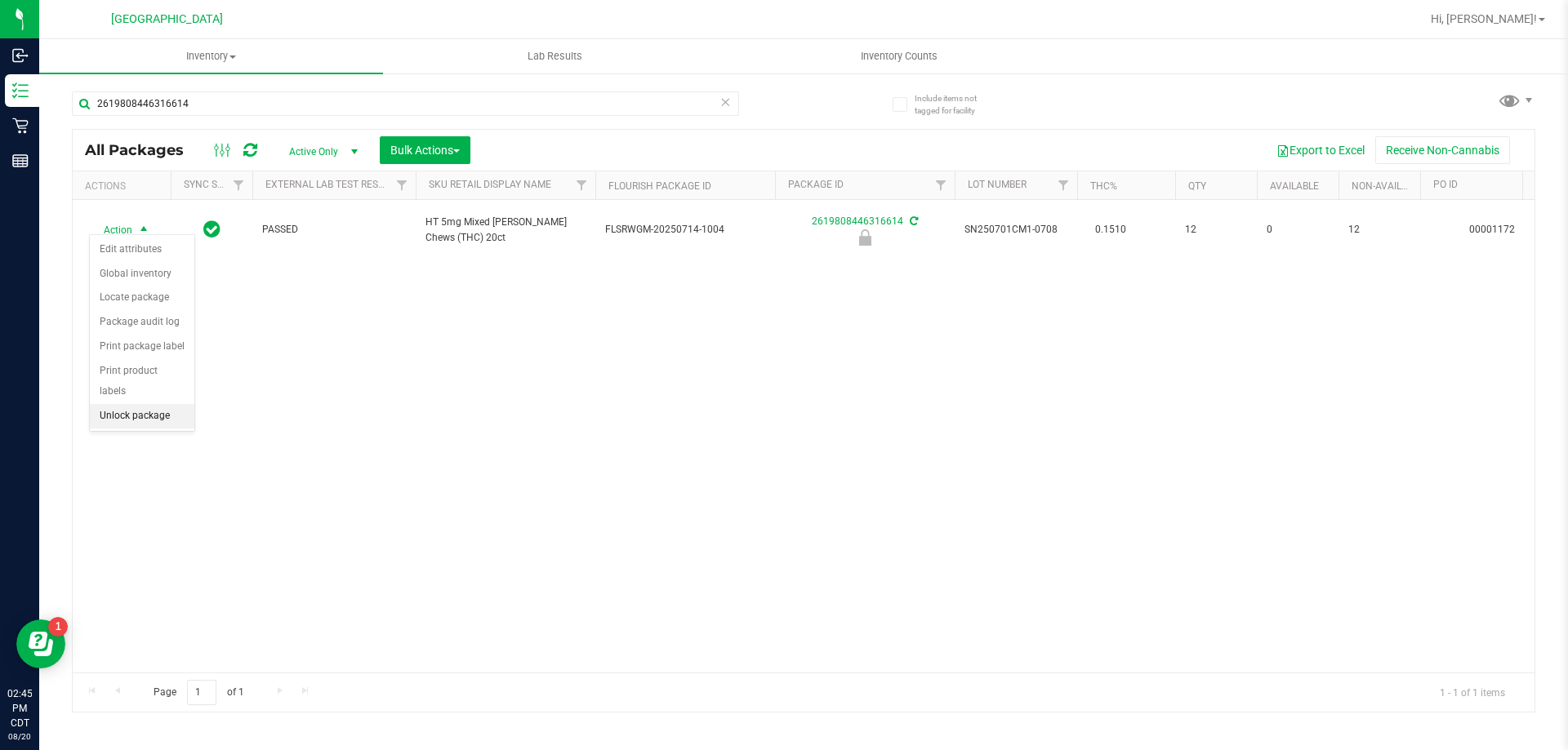
click at [133, 404] on li "Unlock package" at bounding box center [141, 416] width 104 height 25
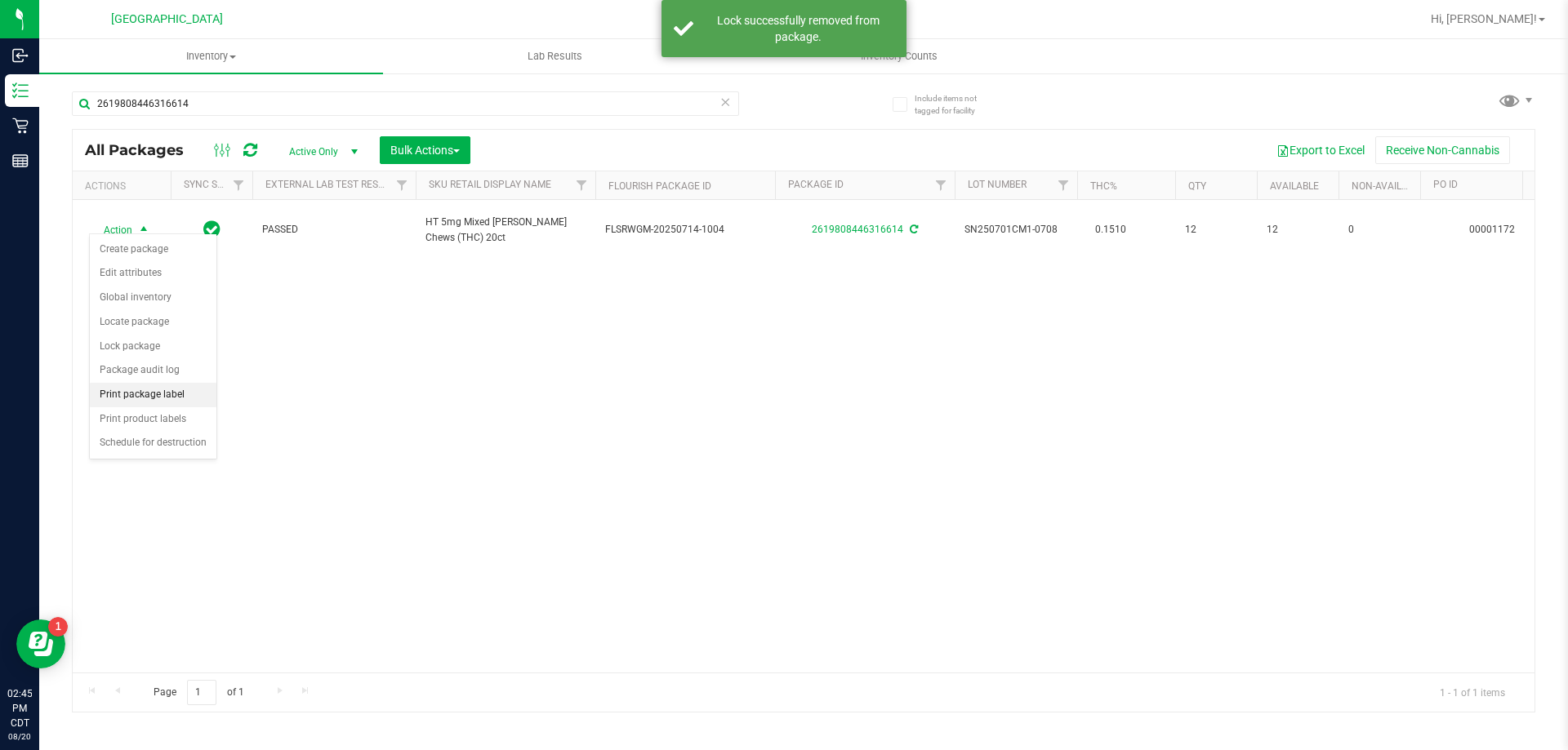
click at [123, 395] on li "Print package label" at bounding box center [153, 395] width 126 height 25
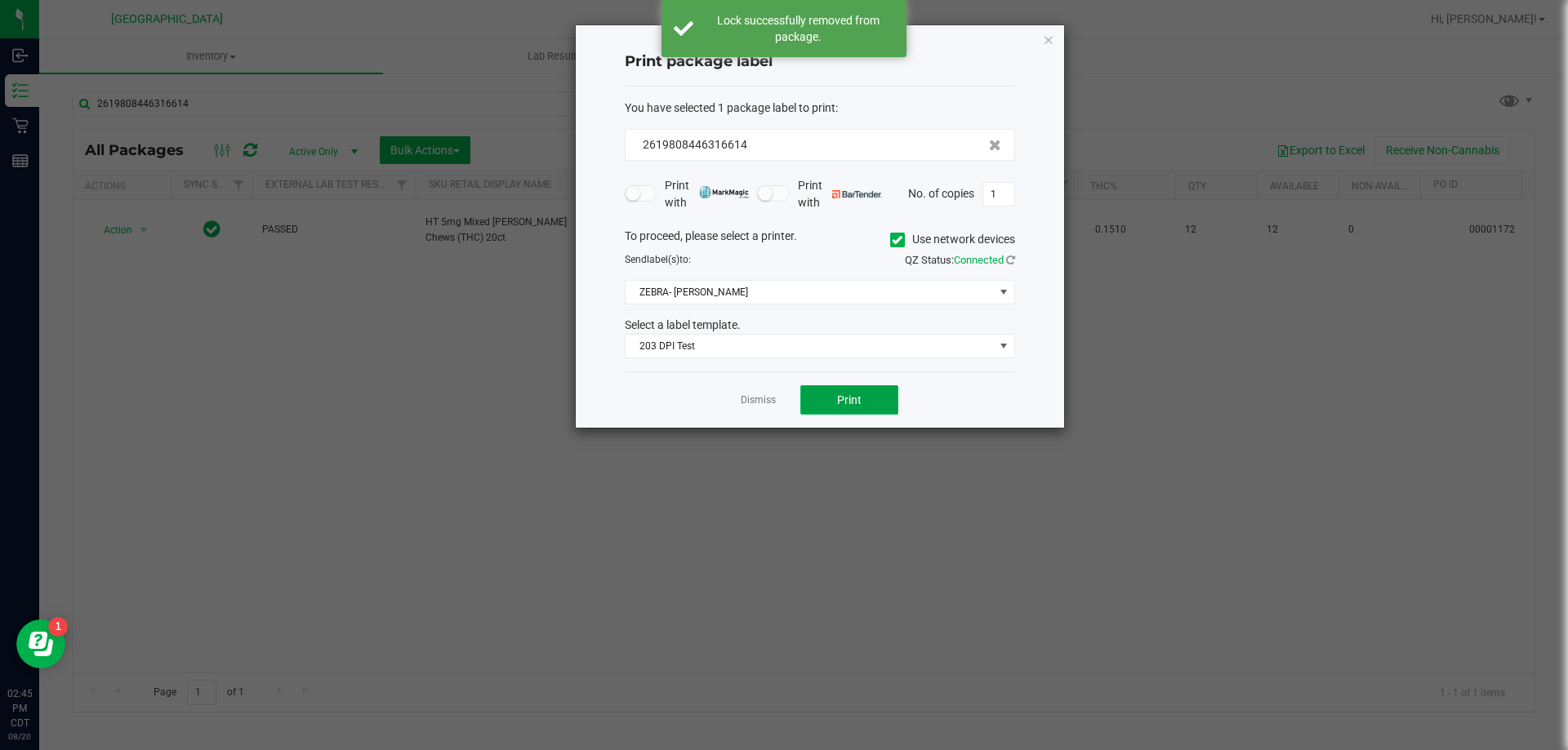
click at [869, 397] on button "Print" at bounding box center [849, 399] width 98 height 29
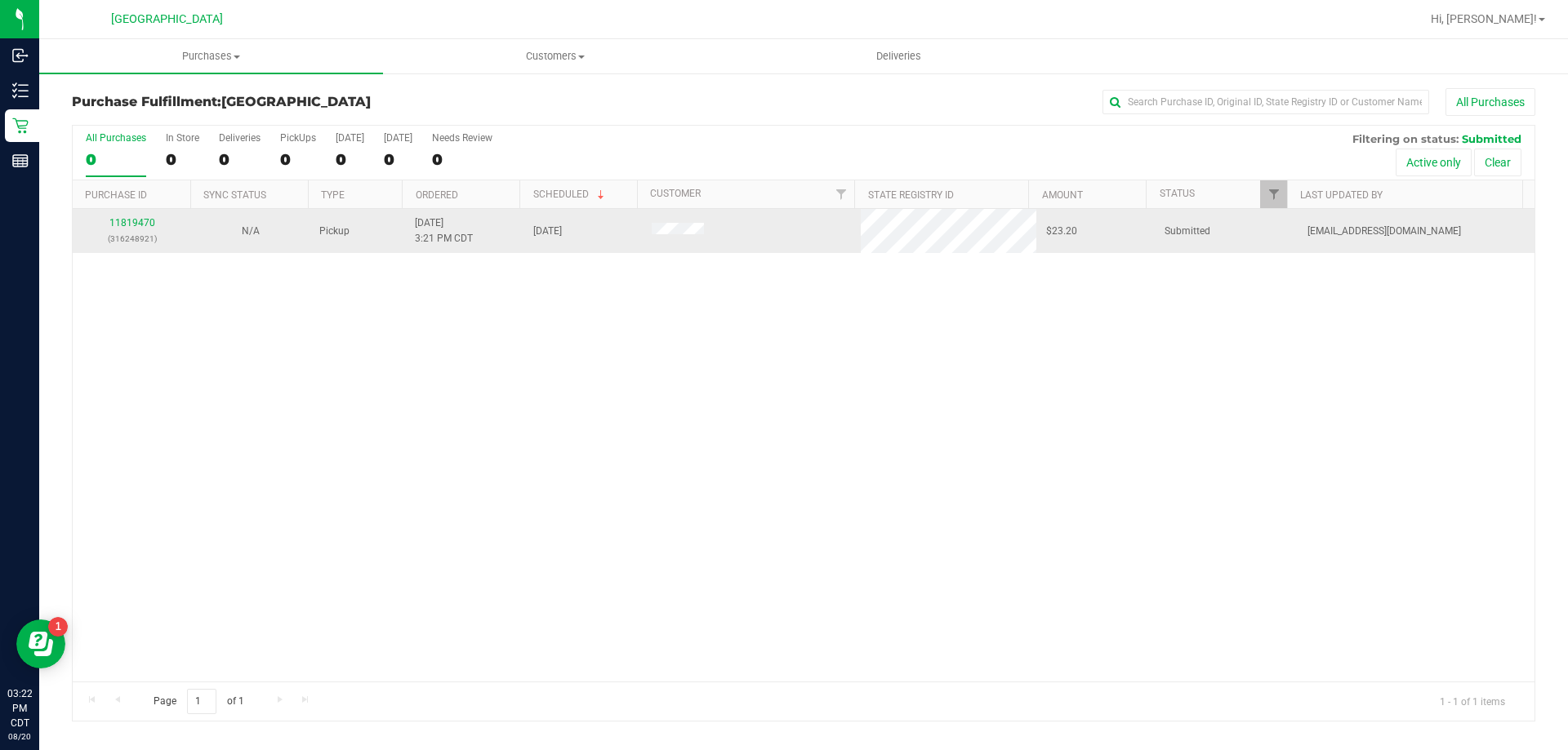
click at [124, 229] on div "11819470 (316248921)" at bounding box center [132, 230] width 99 height 31
click at [120, 222] on link "11819470" at bounding box center [132, 222] width 45 height 12
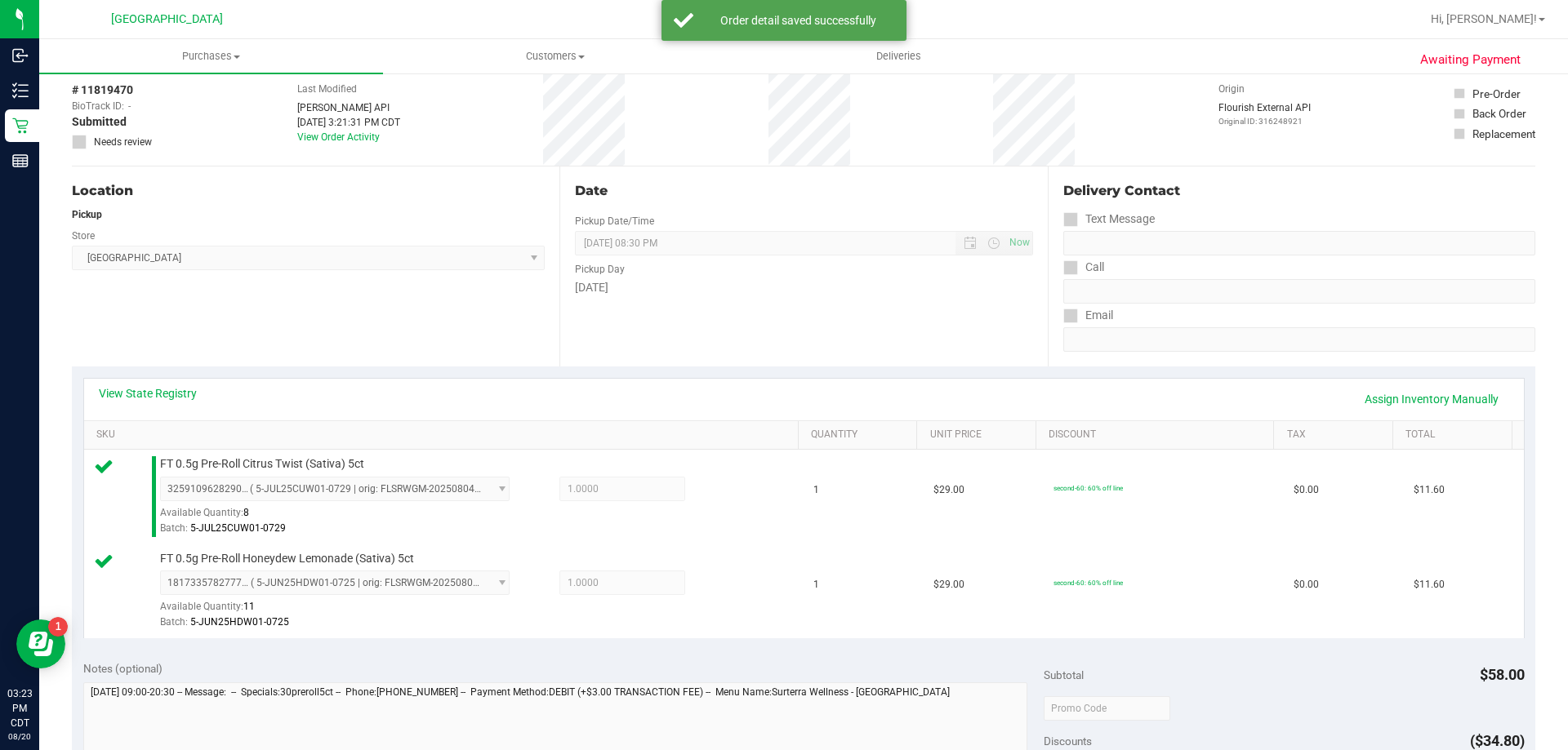
scroll to position [408, 0]
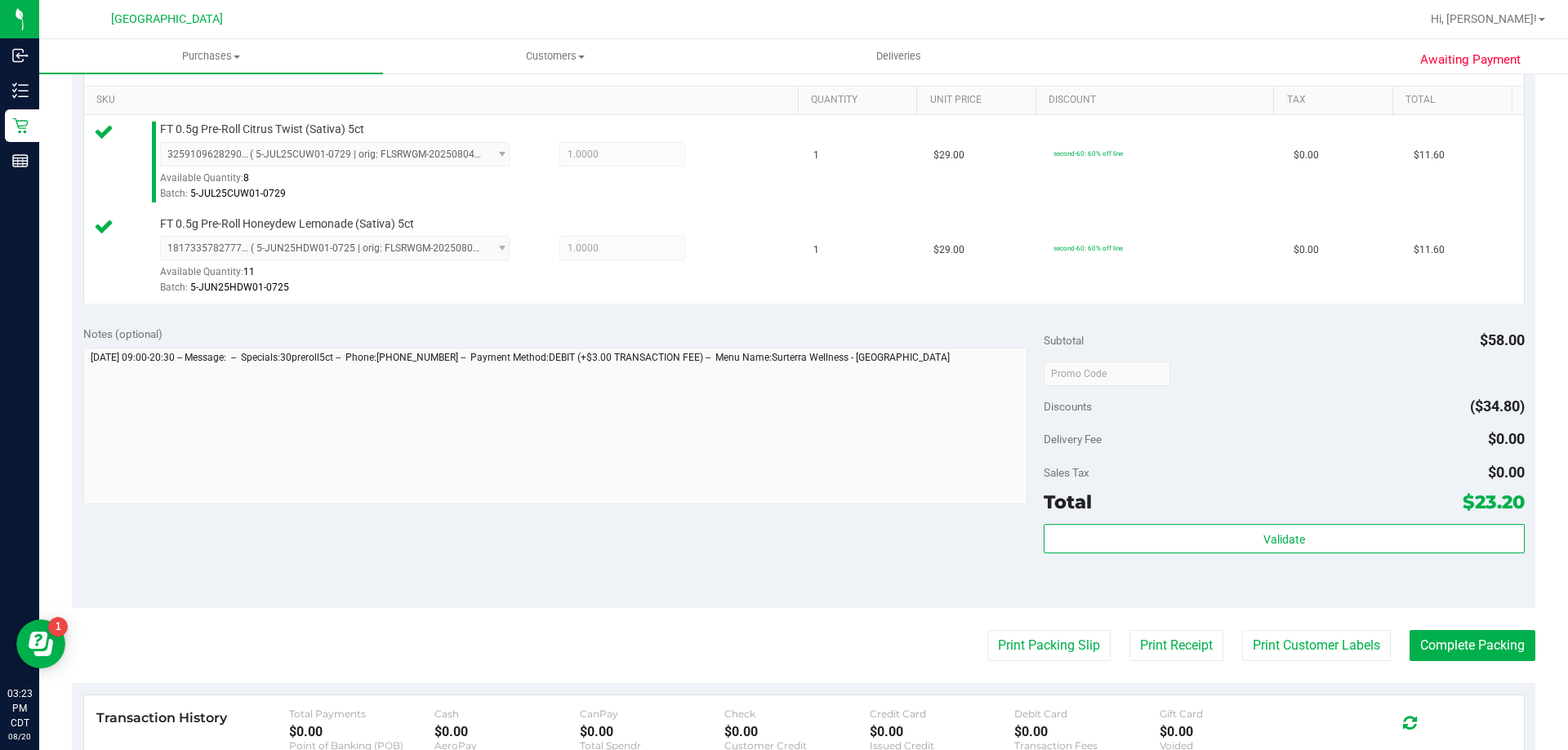
click at [1393, 553] on div "Validate" at bounding box center [1284, 539] width 481 height 31
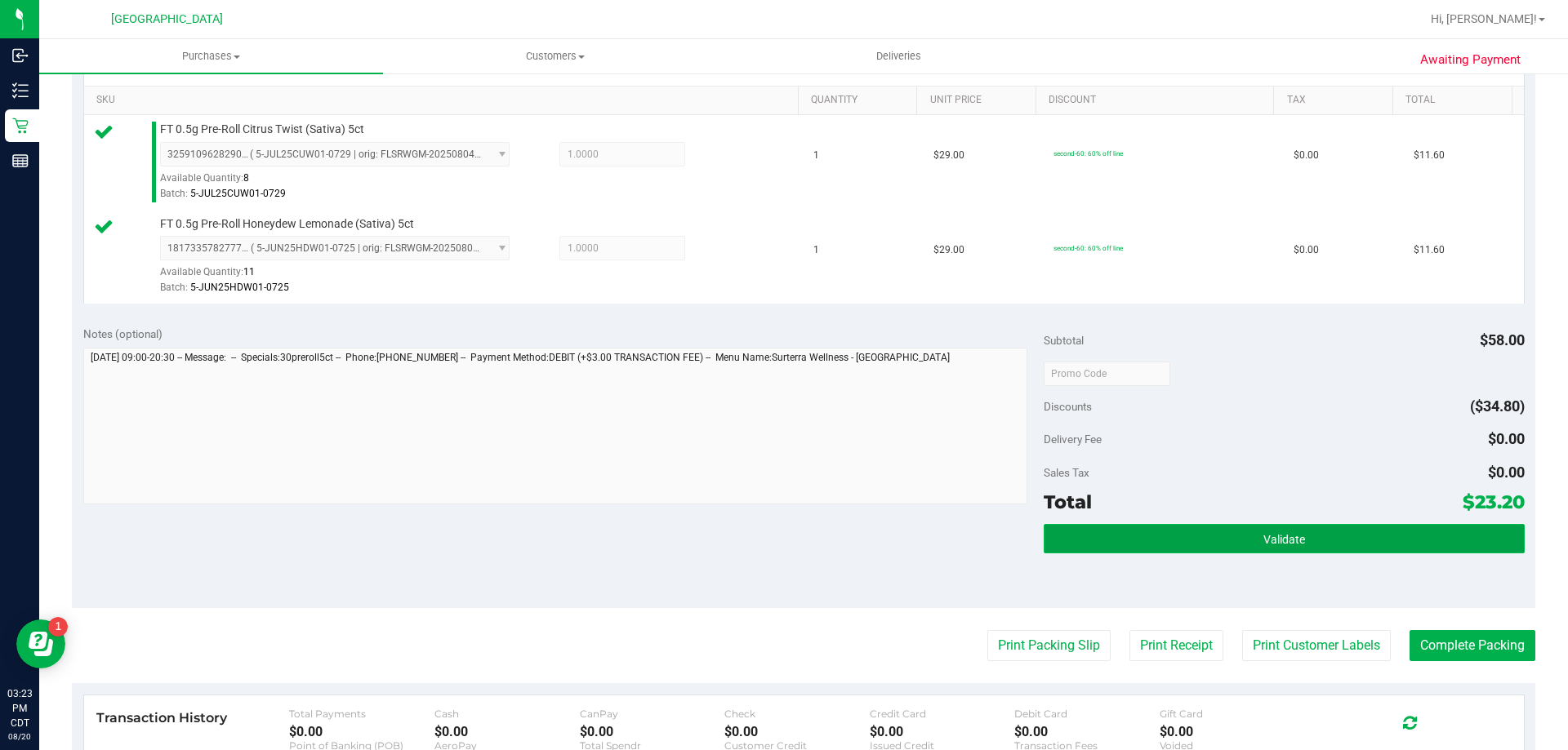
click at [1393, 544] on button "Validate" at bounding box center [1284, 538] width 481 height 29
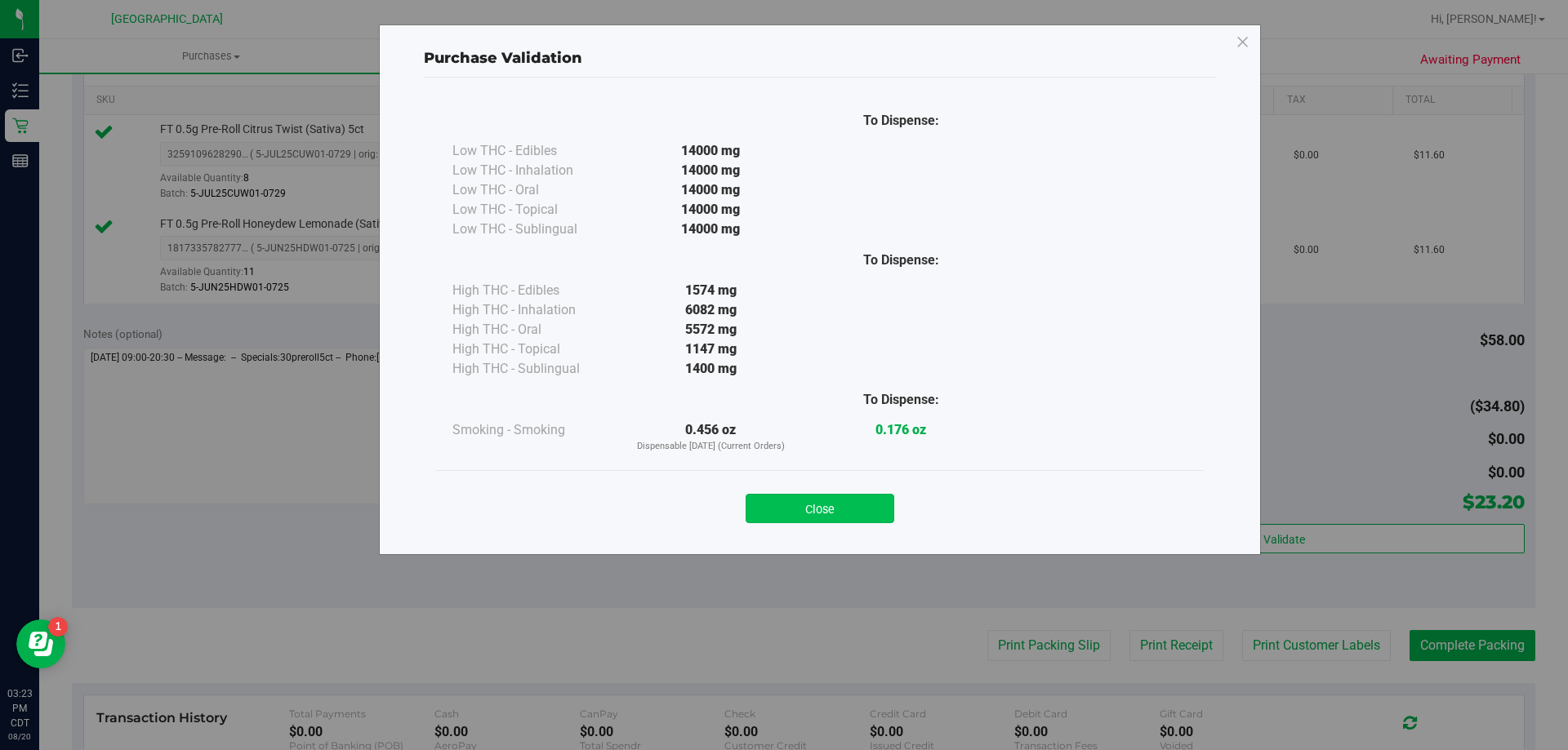
click at [790, 512] on button "Close" at bounding box center [820, 508] width 149 height 29
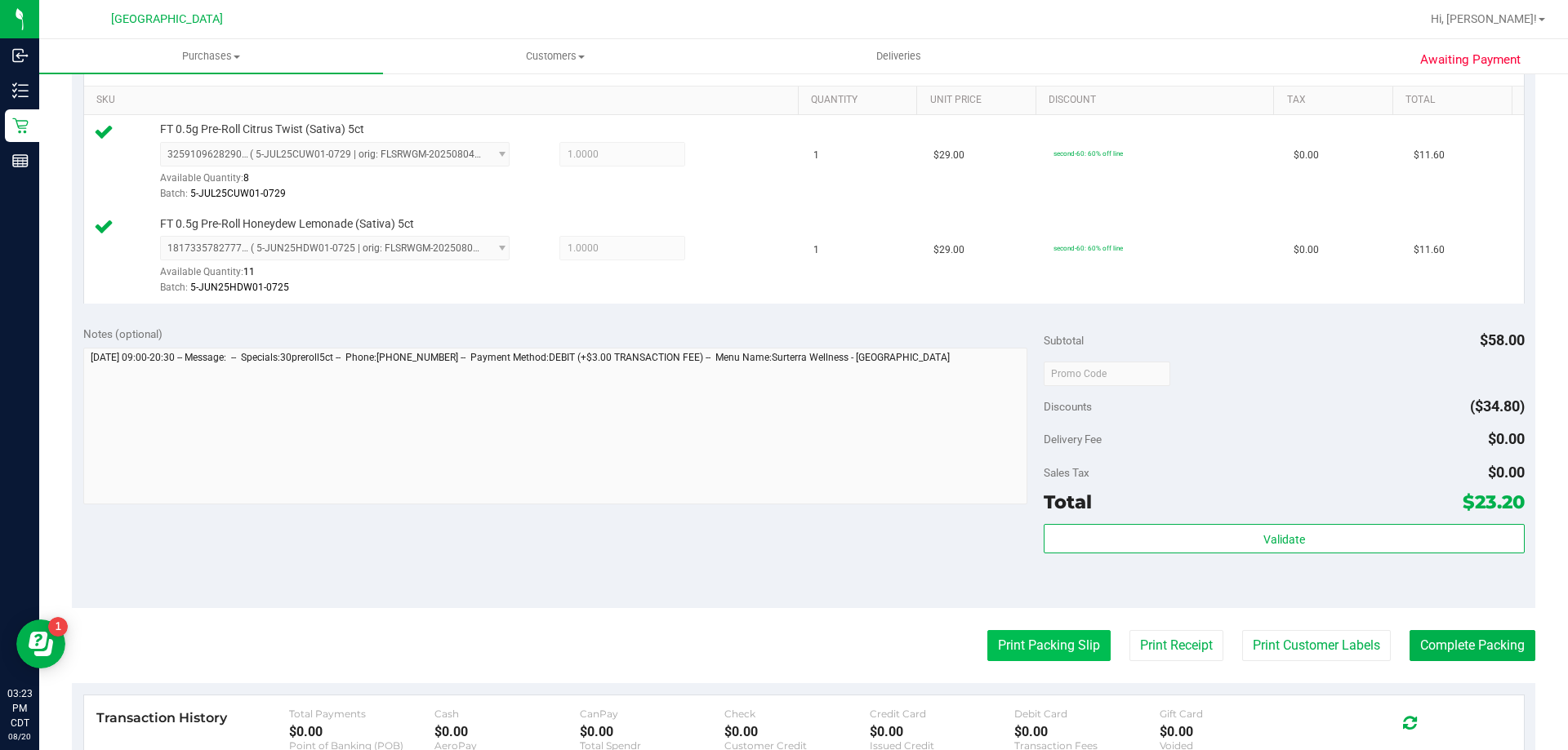
click at [1080, 641] on button "Print Packing Slip" at bounding box center [1048, 645] width 124 height 31
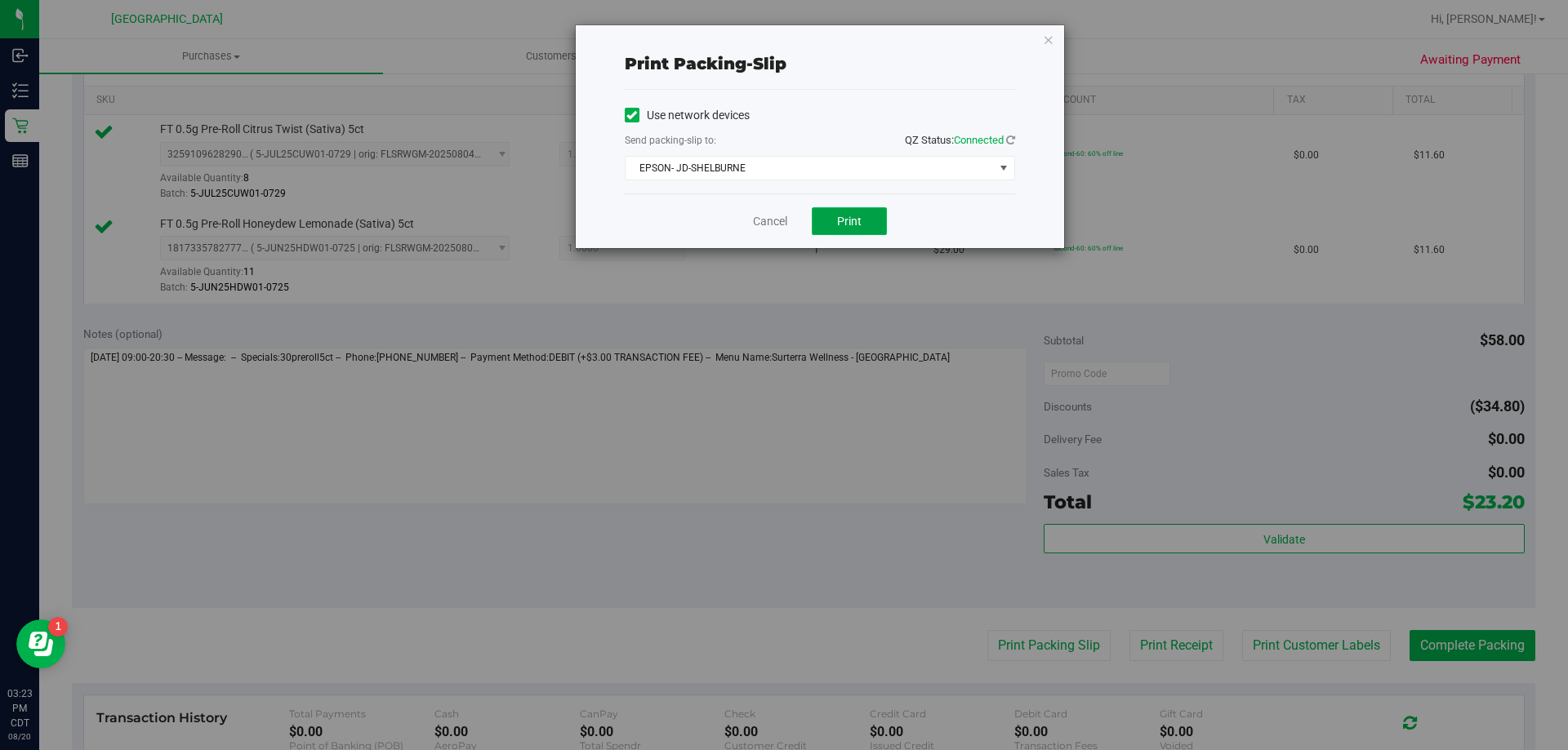
click at [846, 212] on button "Print" at bounding box center [849, 221] width 75 height 28
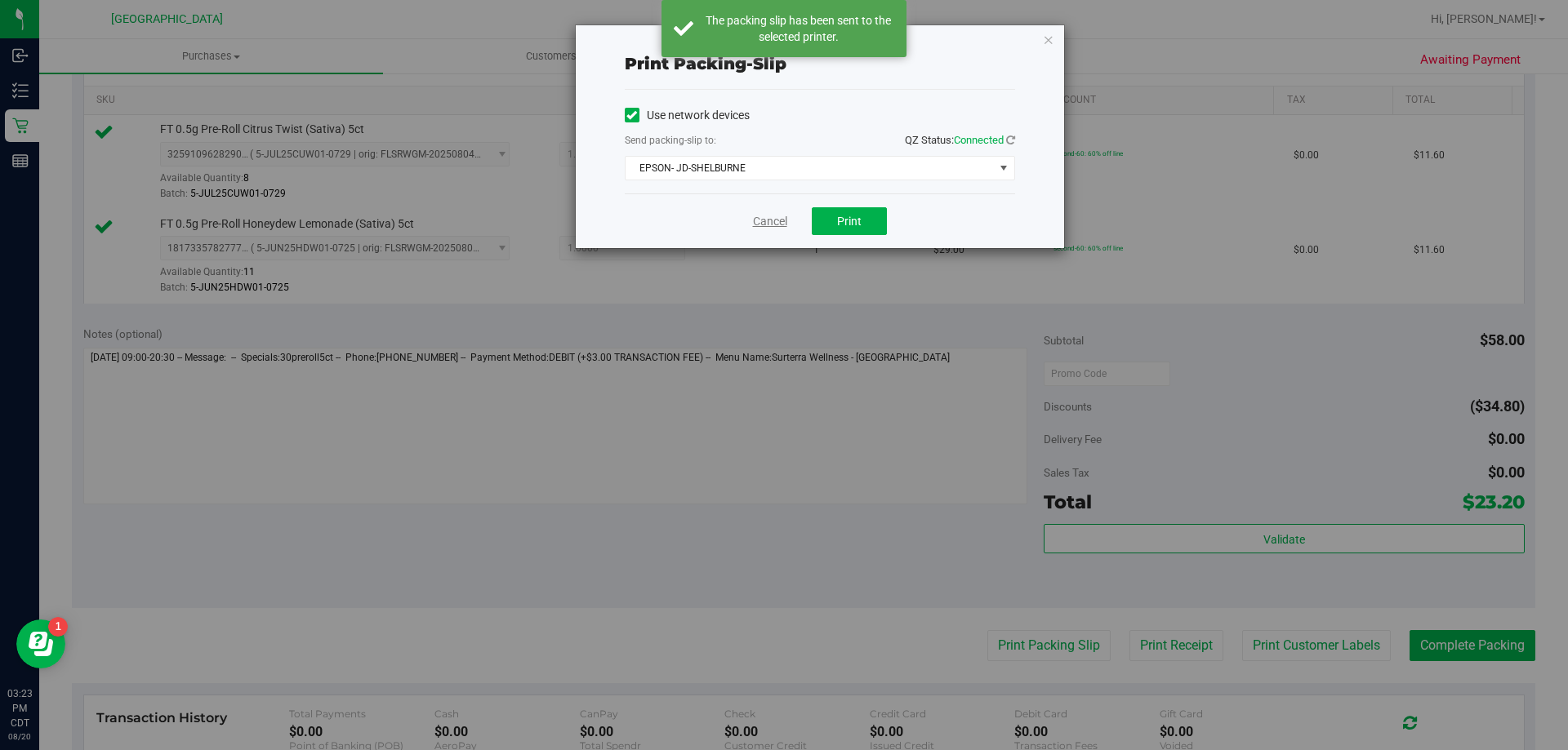
click at [776, 223] on link "Cancel" at bounding box center [770, 221] width 35 height 17
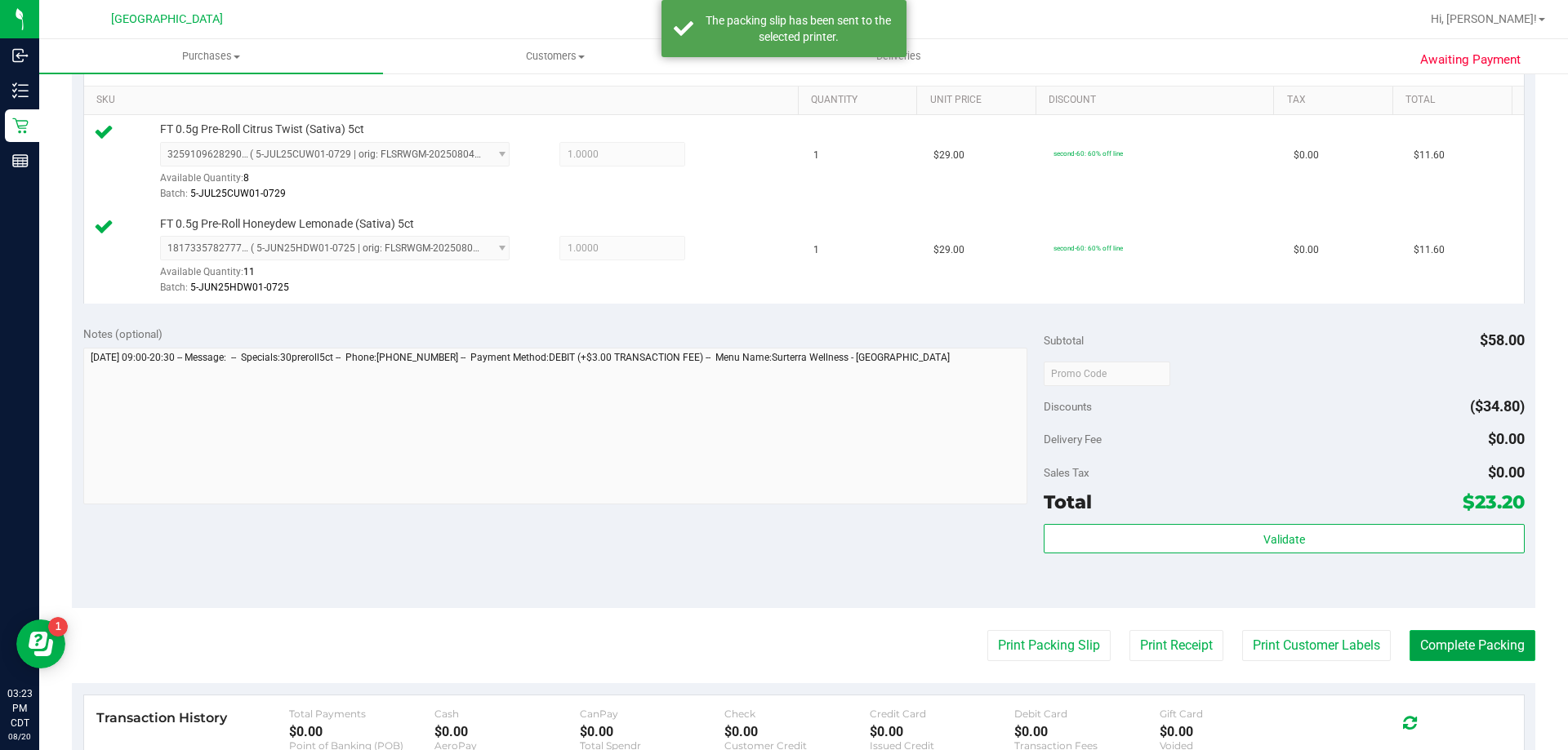
click at [1451, 643] on button "Complete Packing" at bounding box center [1472, 645] width 125 height 31
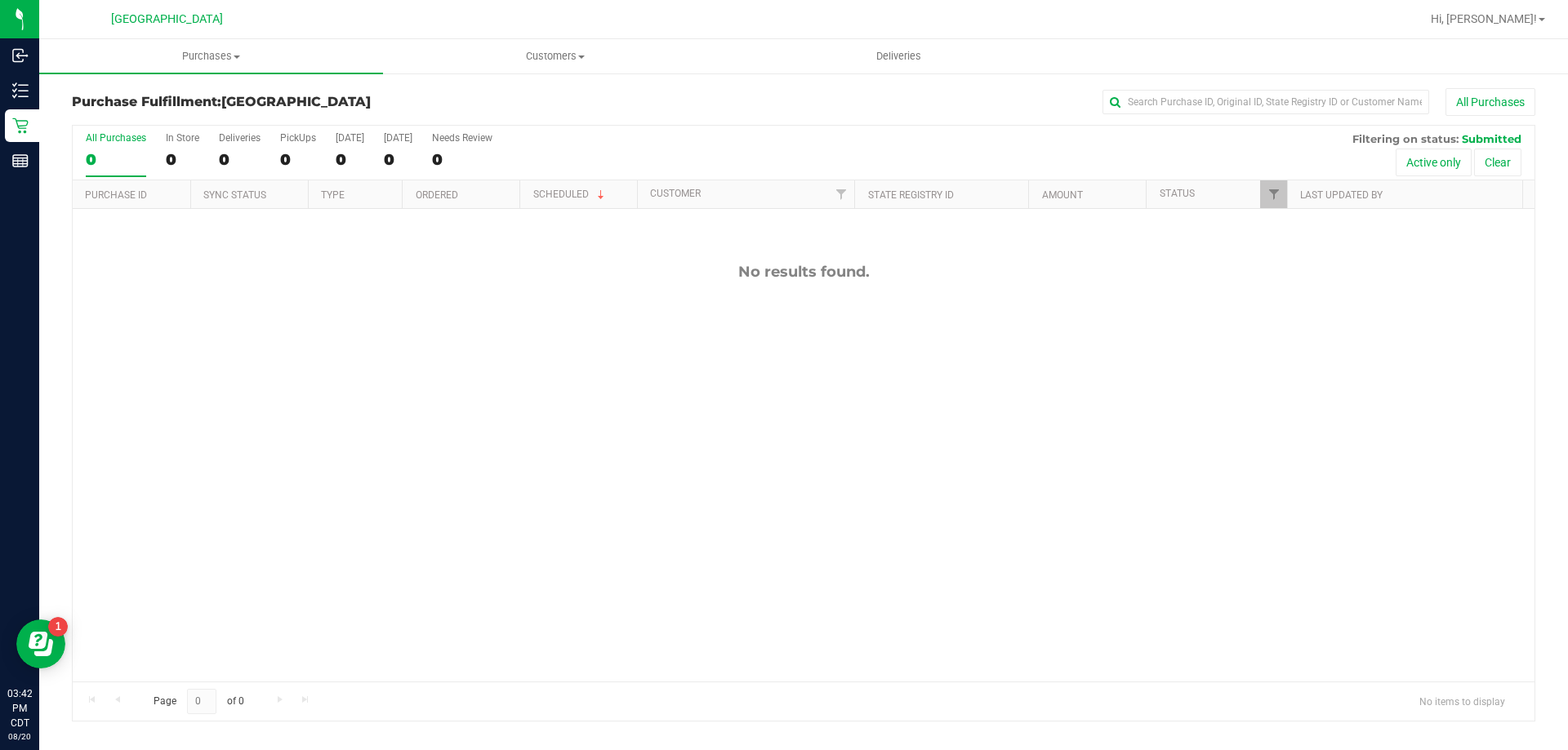
scroll to position [110, 0]
click at [193, 62] on span "Purchases" at bounding box center [211, 56] width 344 height 15
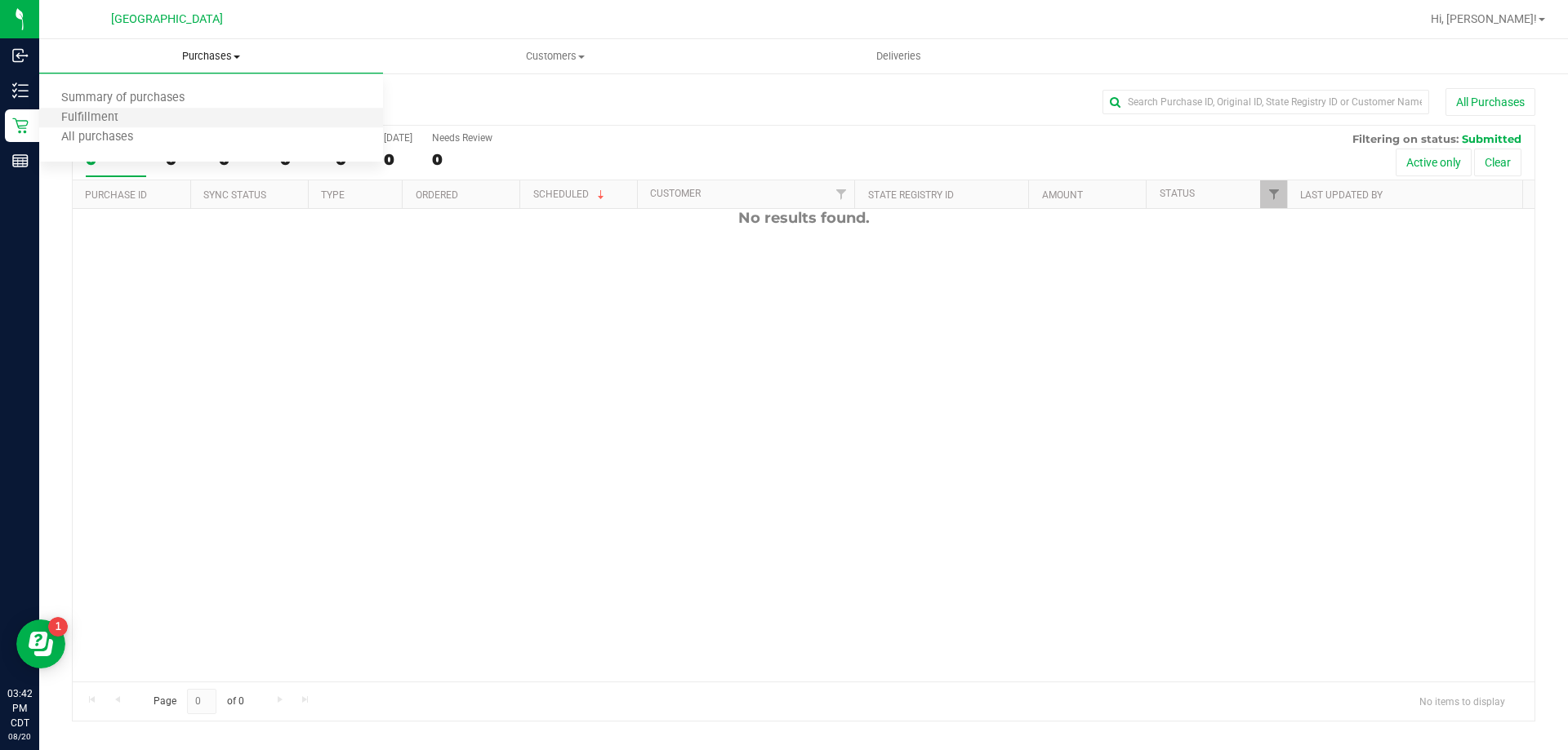
click at [150, 124] on li "Fulfillment" at bounding box center [211, 118] width 344 height 20
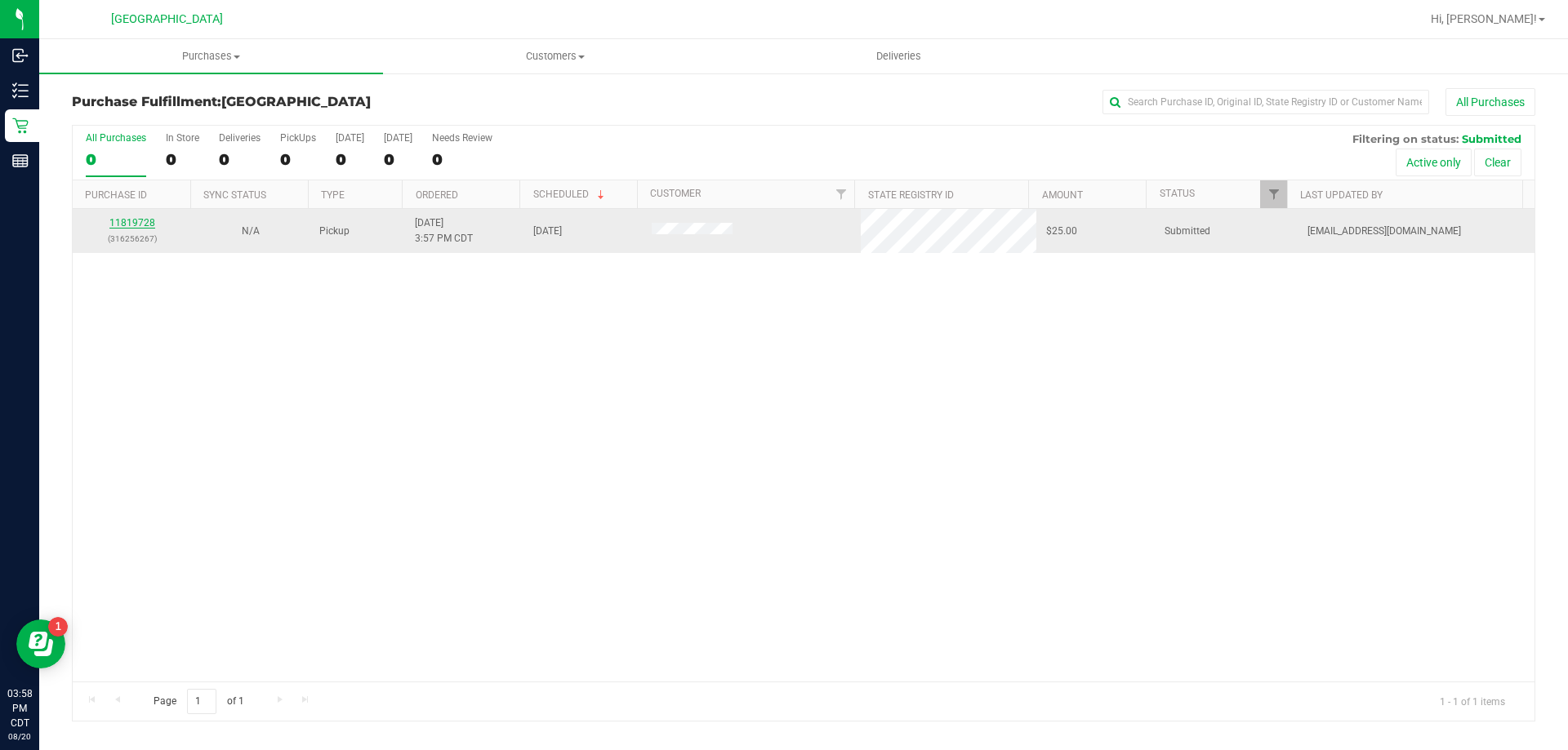
click at [127, 220] on link "11819728" at bounding box center [132, 222] width 45 height 12
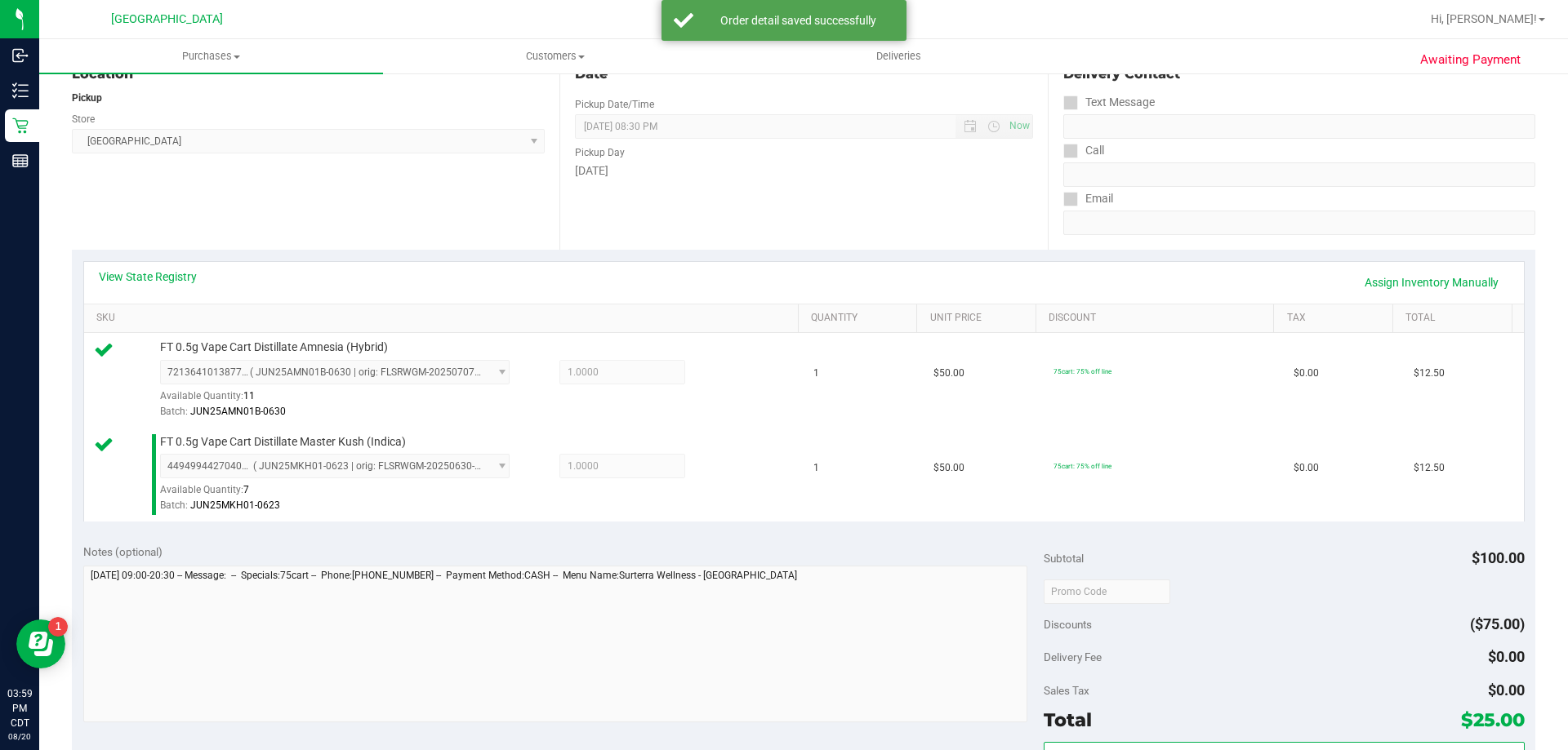
scroll to position [490, 0]
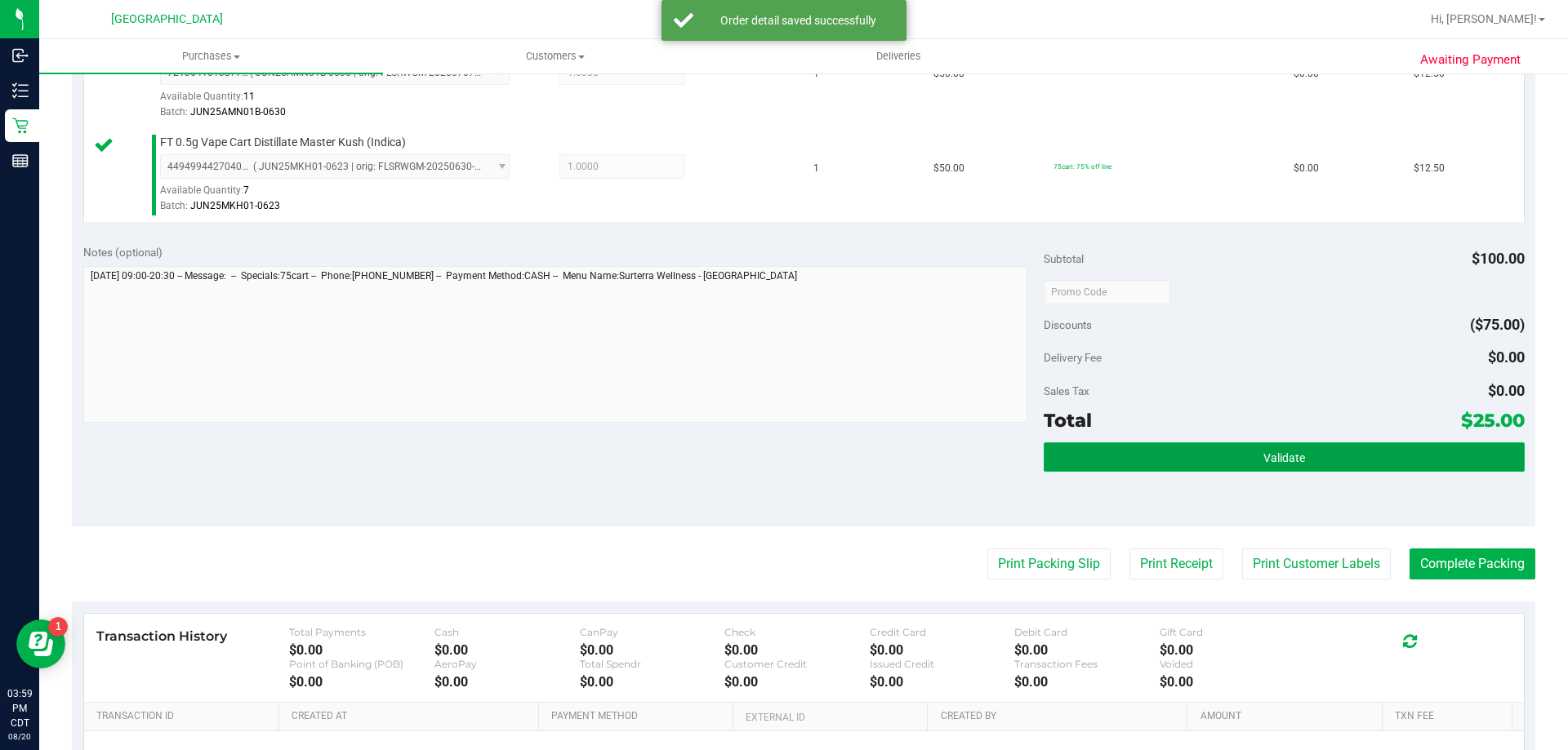
click at [1309, 454] on button "Validate" at bounding box center [1284, 456] width 481 height 29
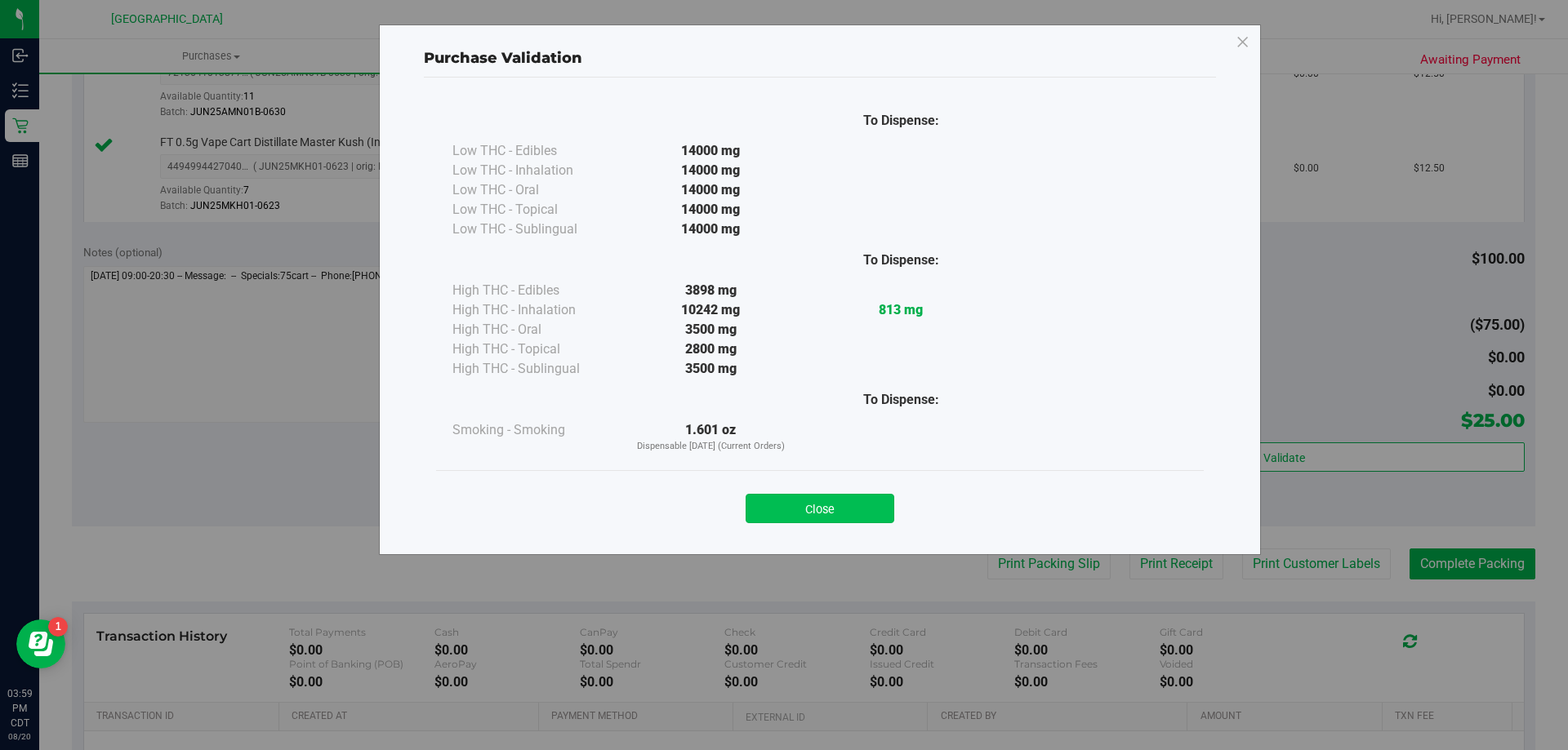
click at [865, 497] on button "Close" at bounding box center [820, 508] width 149 height 29
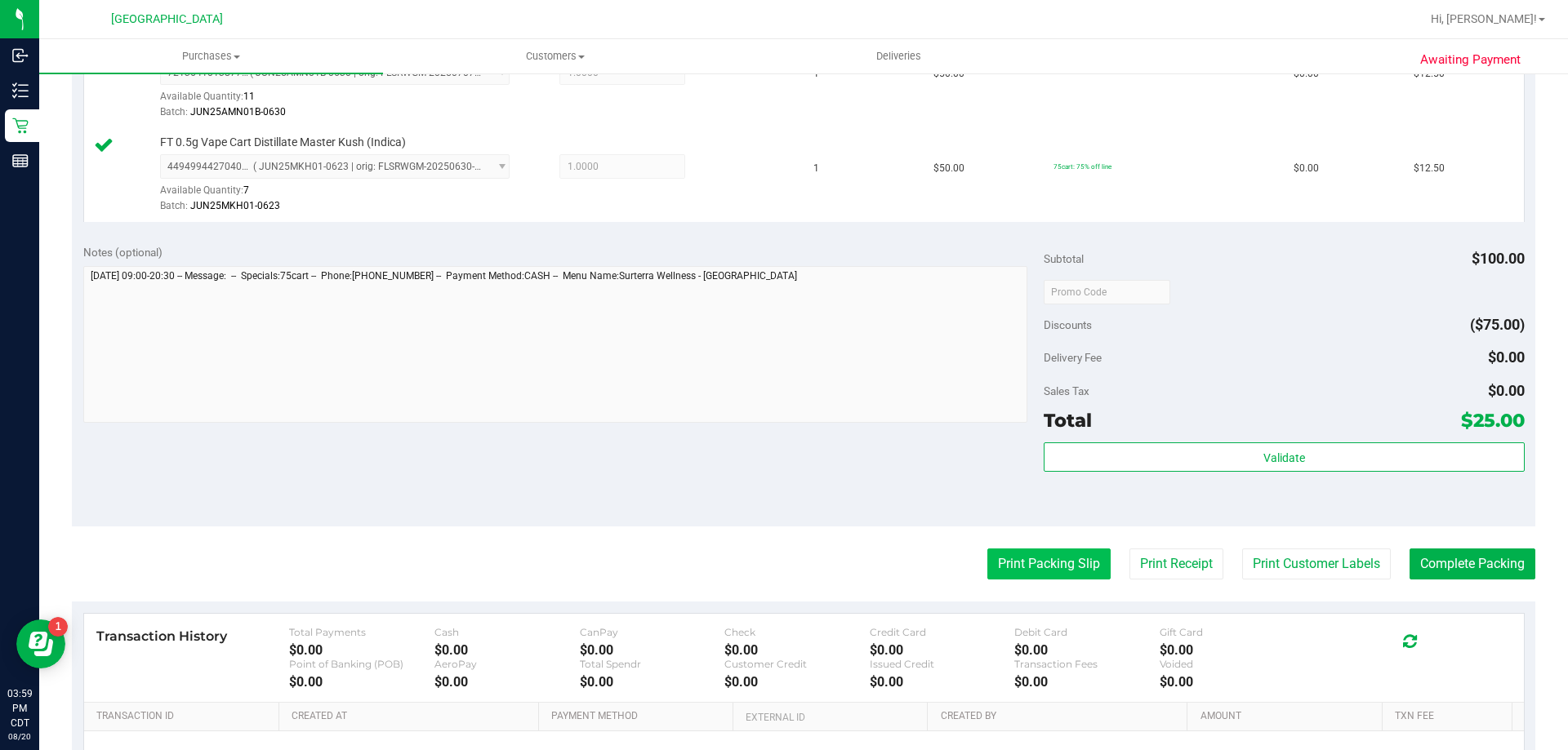
click at [1036, 554] on button "Print Packing Slip" at bounding box center [1048, 564] width 124 height 31
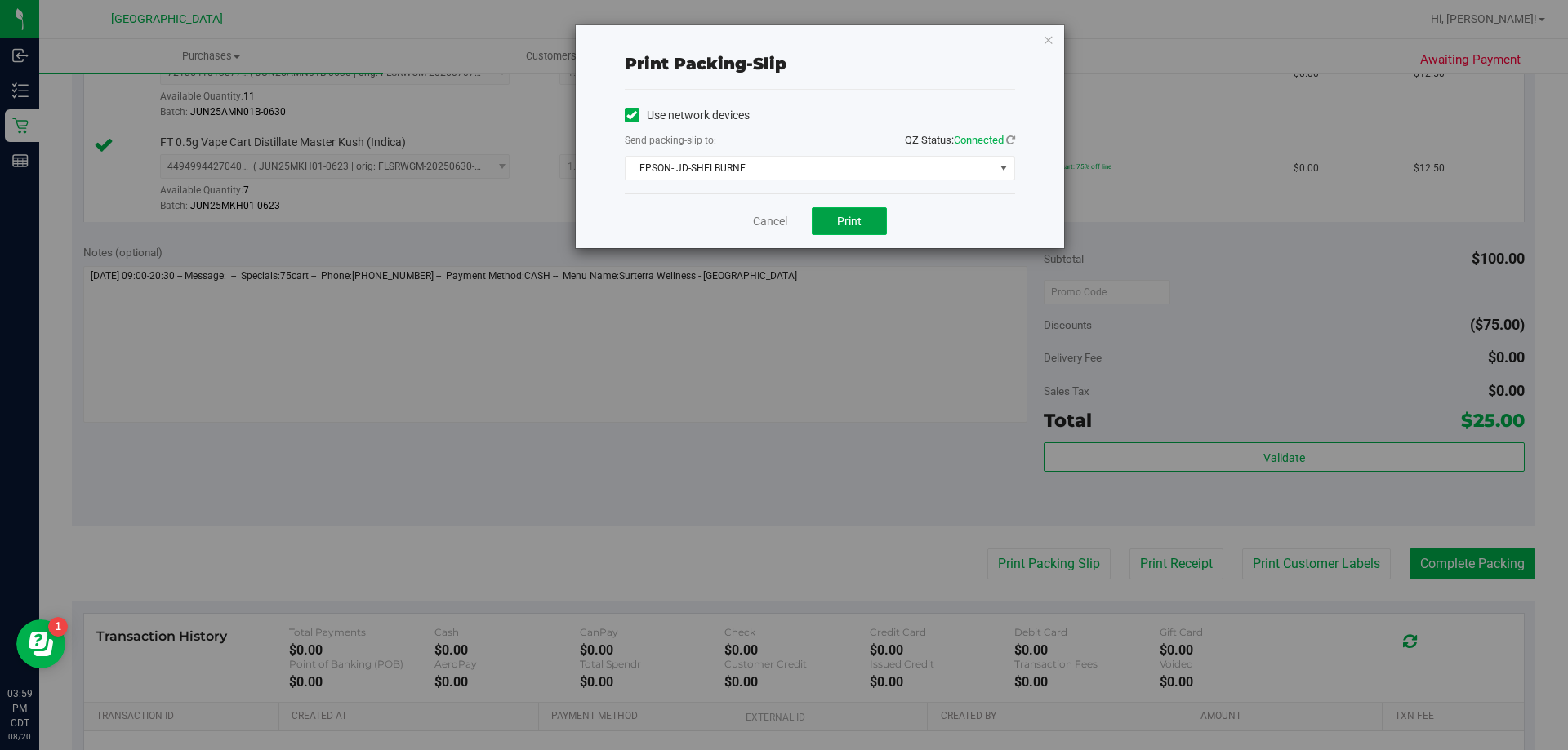
click at [843, 227] on span "Print" at bounding box center [850, 221] width 25 height 13
click at [758, 224] on link "Cancel" at bounding box center [770, 221] width 35 height 17
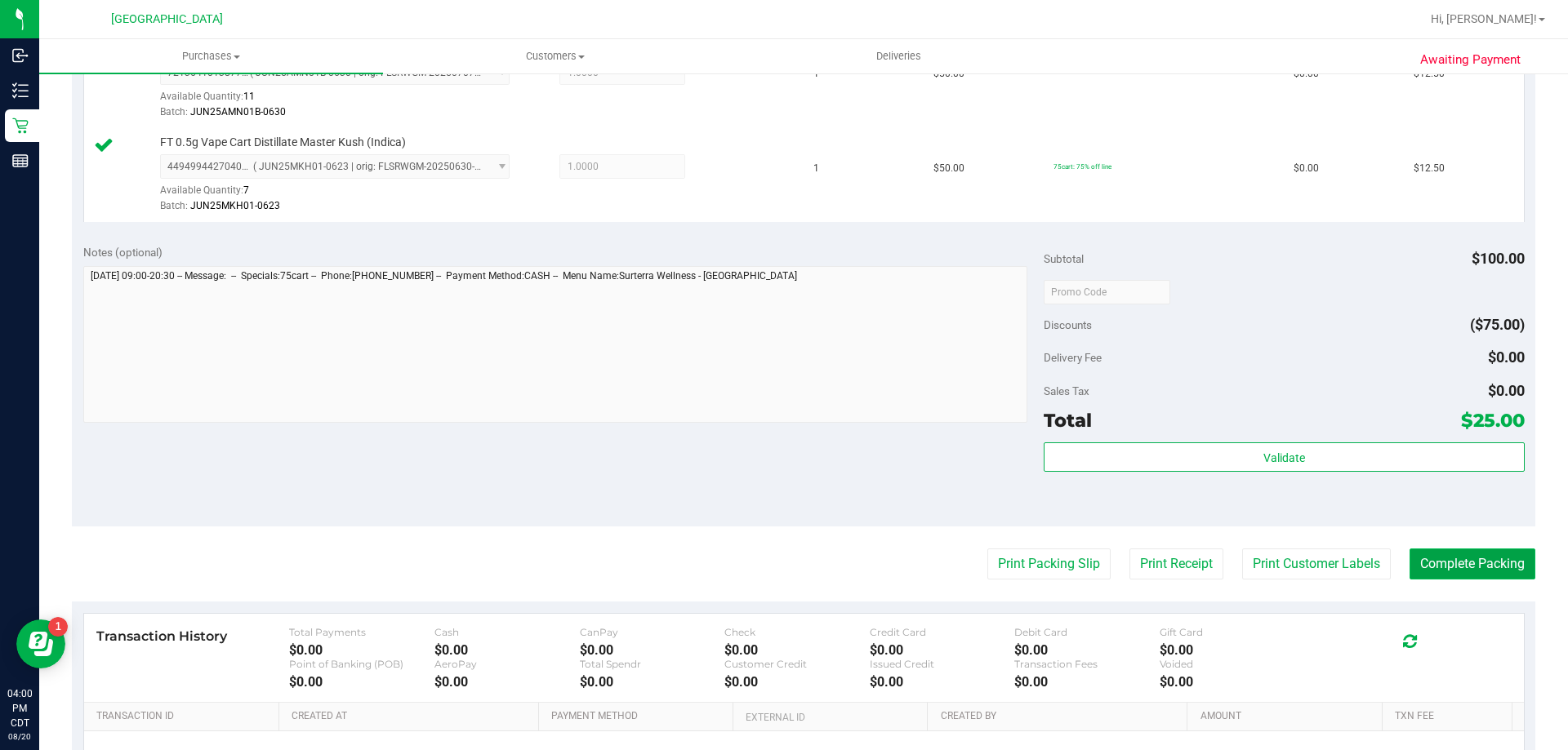
click at [1476, 559] on button "Complete Packing" at bounding box center [1472, 564] width 125 height 31
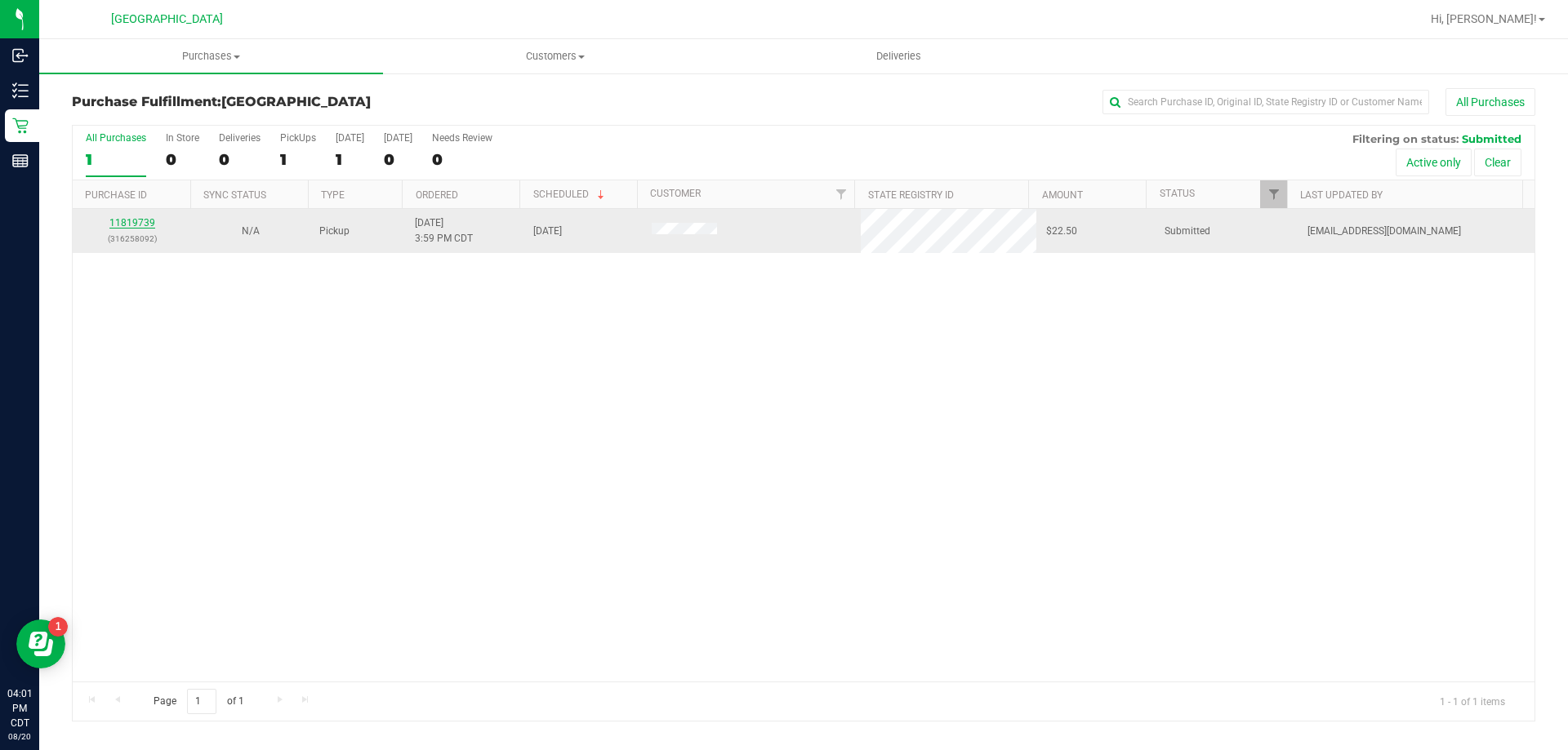
click at [129, 225] on link "11819739" at bounding box center [132, 222] width 45 height 12
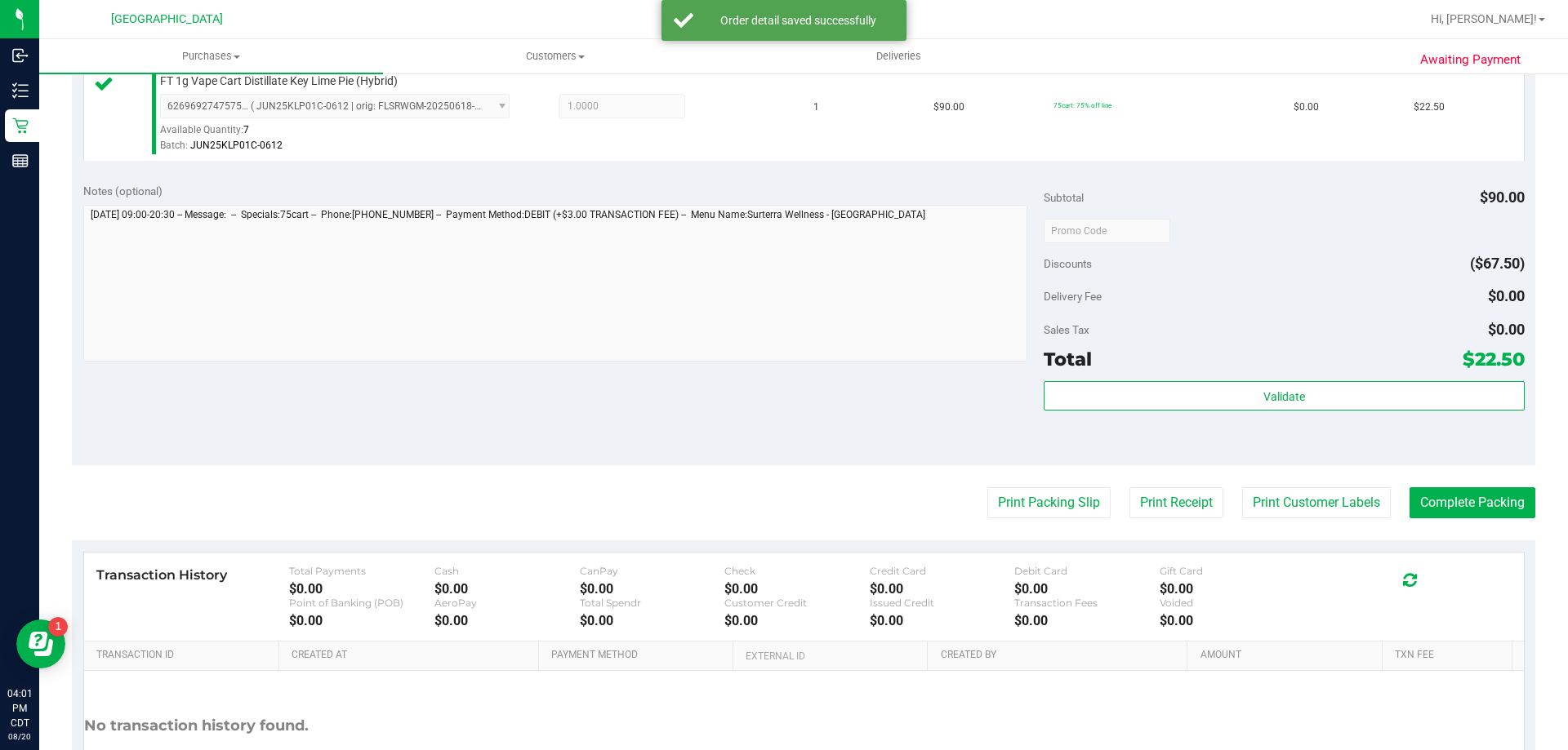
scroll to position [490, 0]
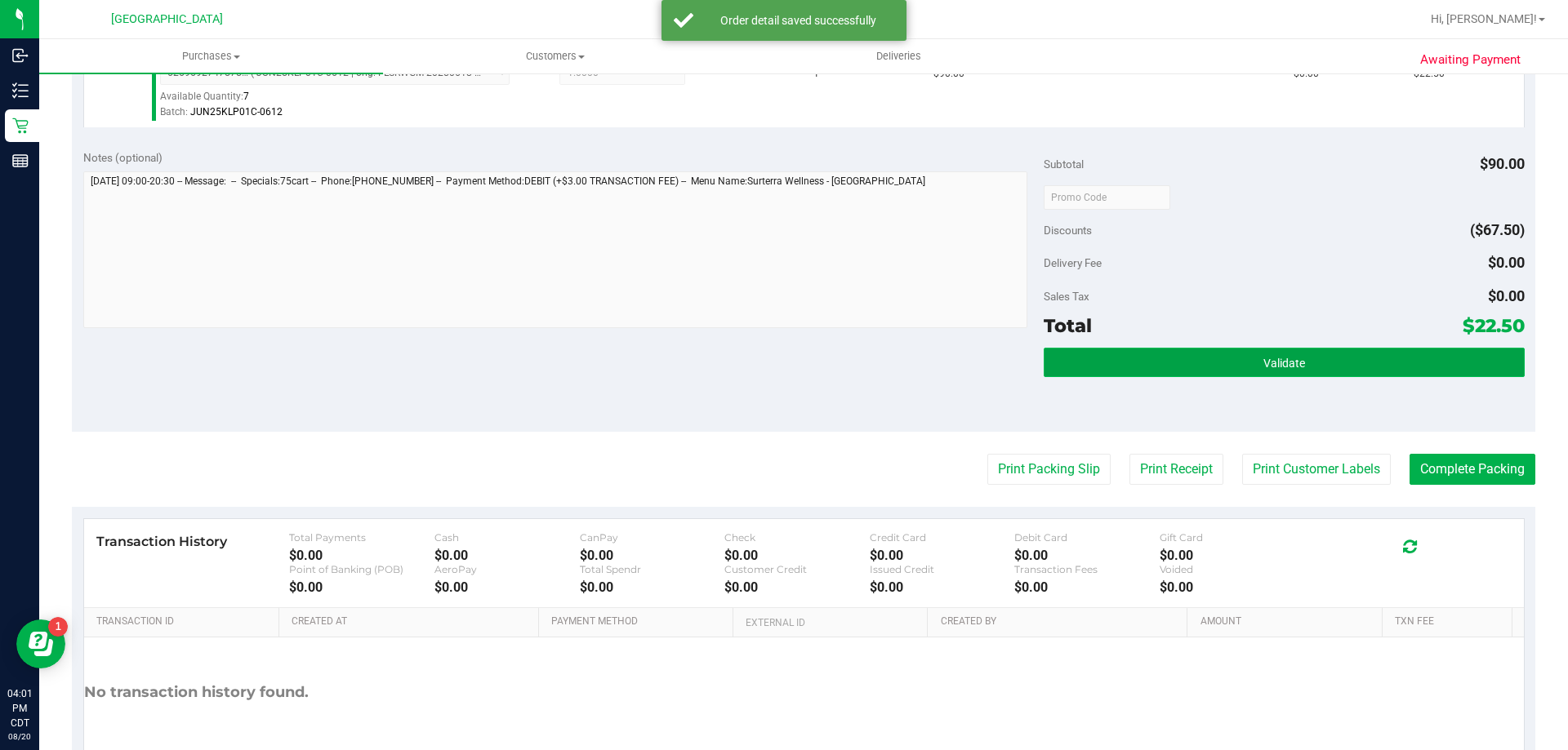
click at [1323, 369] on button "Validate" at bounding box center [1284, 362] width 481 height 29
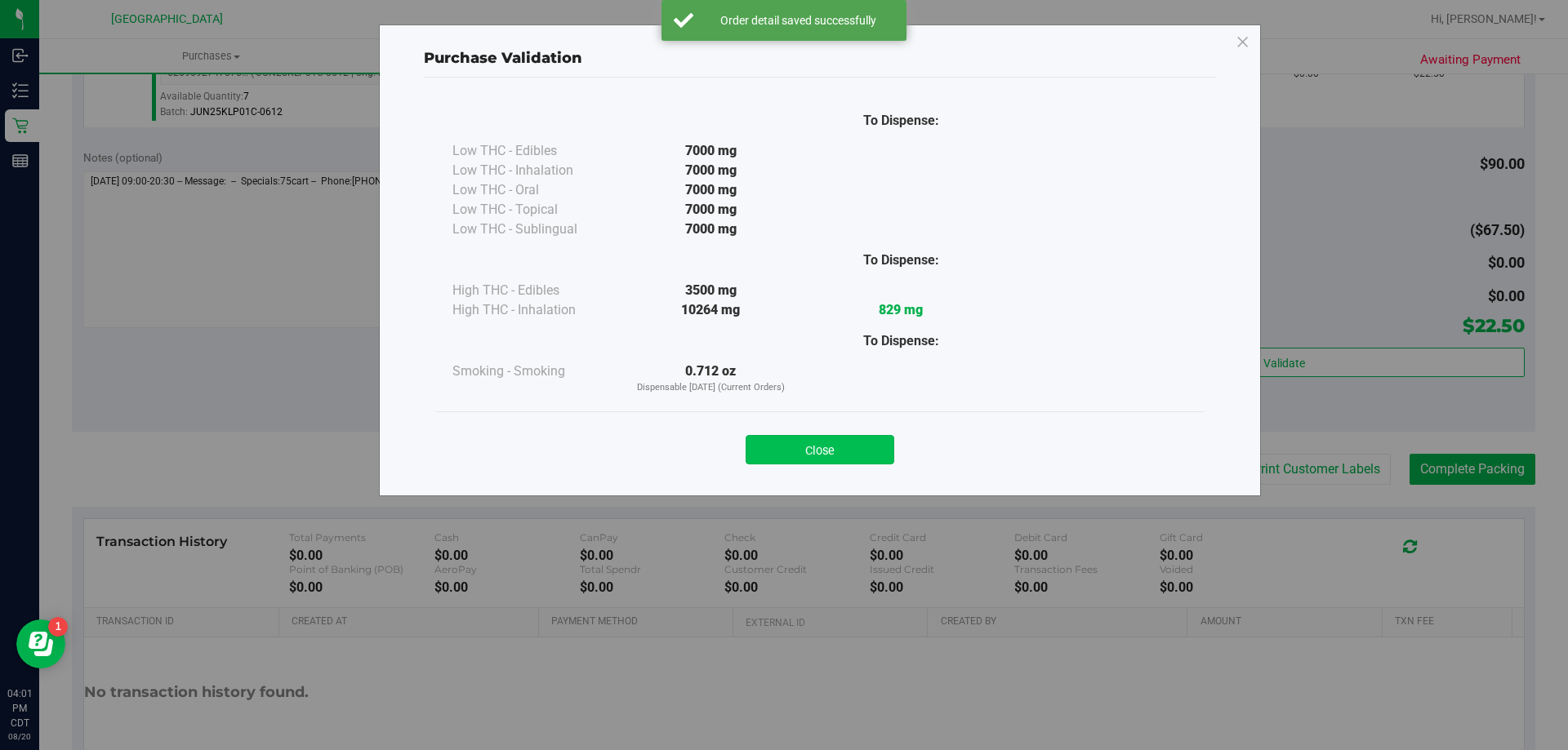
click at [804, 447] on button "Close" at bounding box center [820, 449] width 149 height 29
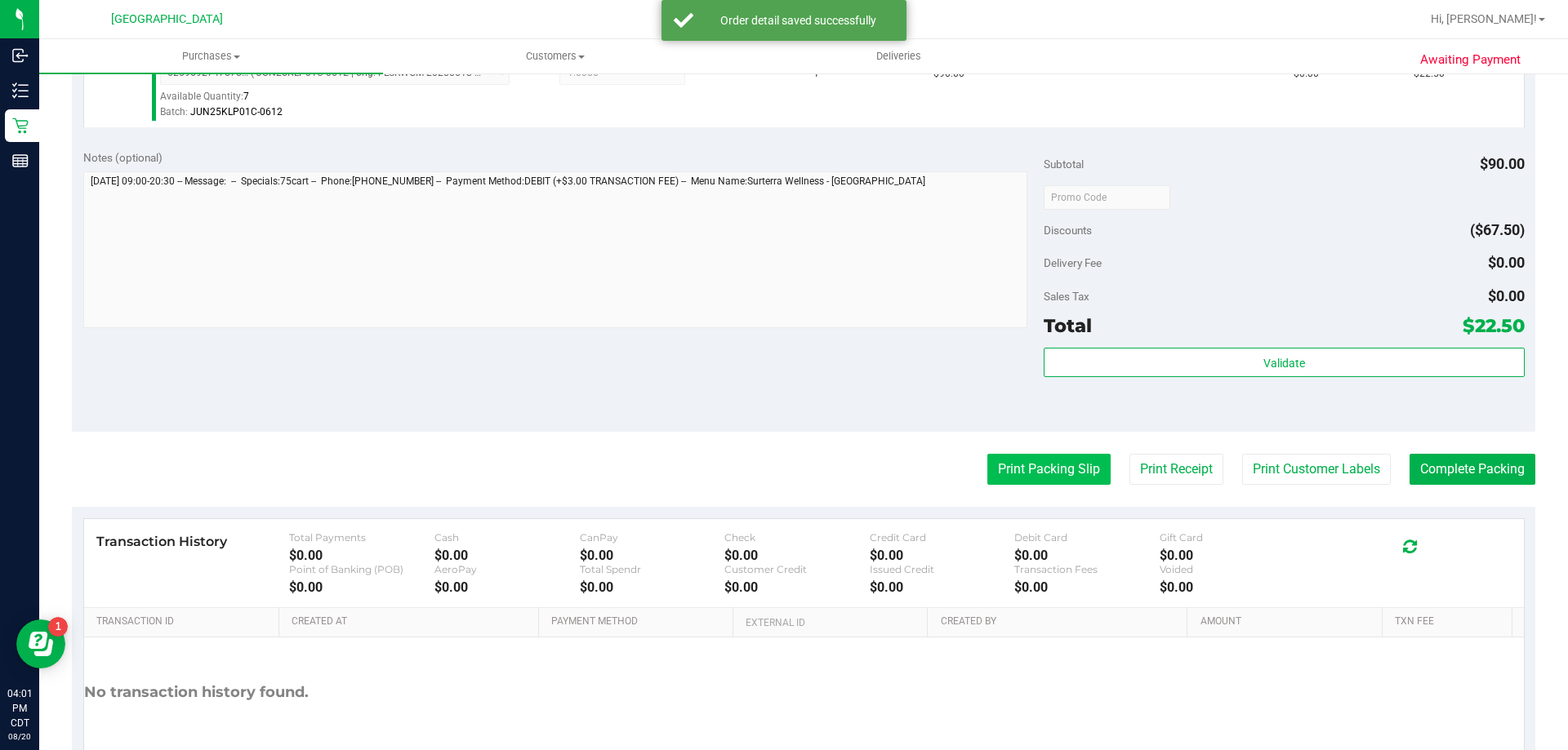
click at [987, 463] on button "Print Packing Slip" at bounding box center [1048, 469] width 124 height 31
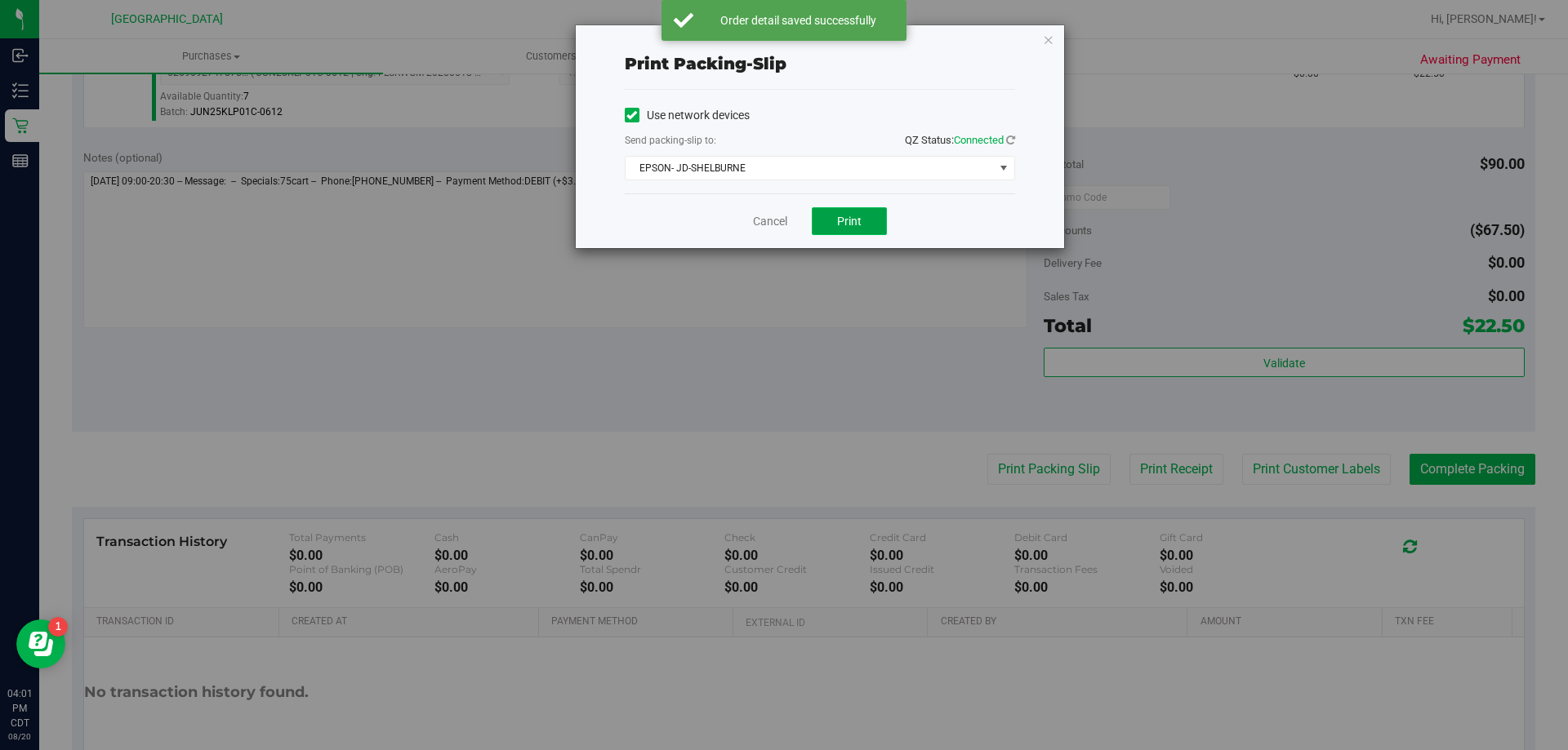
click at [857, 222] on span "Print" at bounding box center [850, 221] width 25 height 13
click at [780, 221] on link "Cancel" at bounding box center [770, 221] width 35 height 17
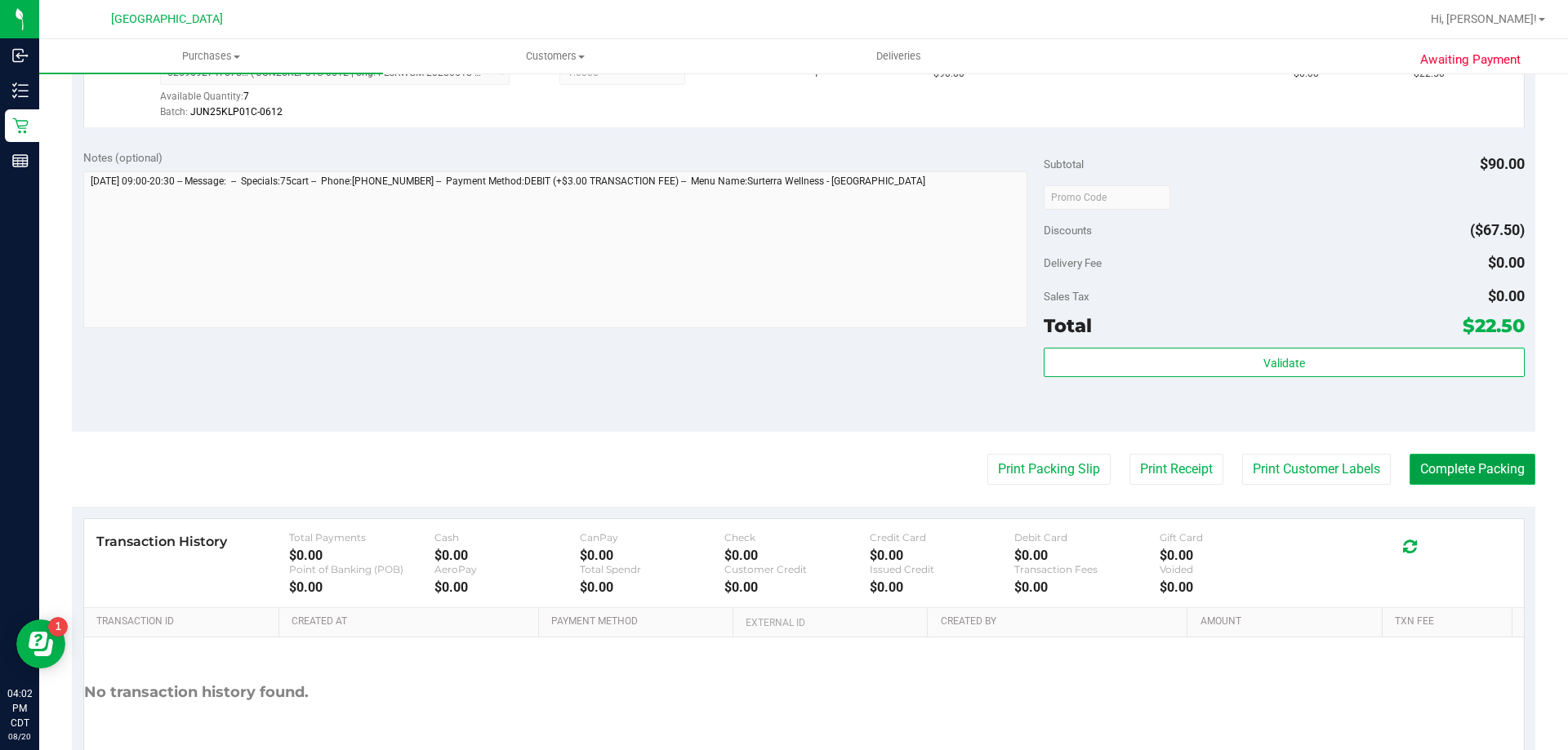
click at [1464, 464] on button "Complete Packing" at bounding box center [1472, 469] width 125 height 31
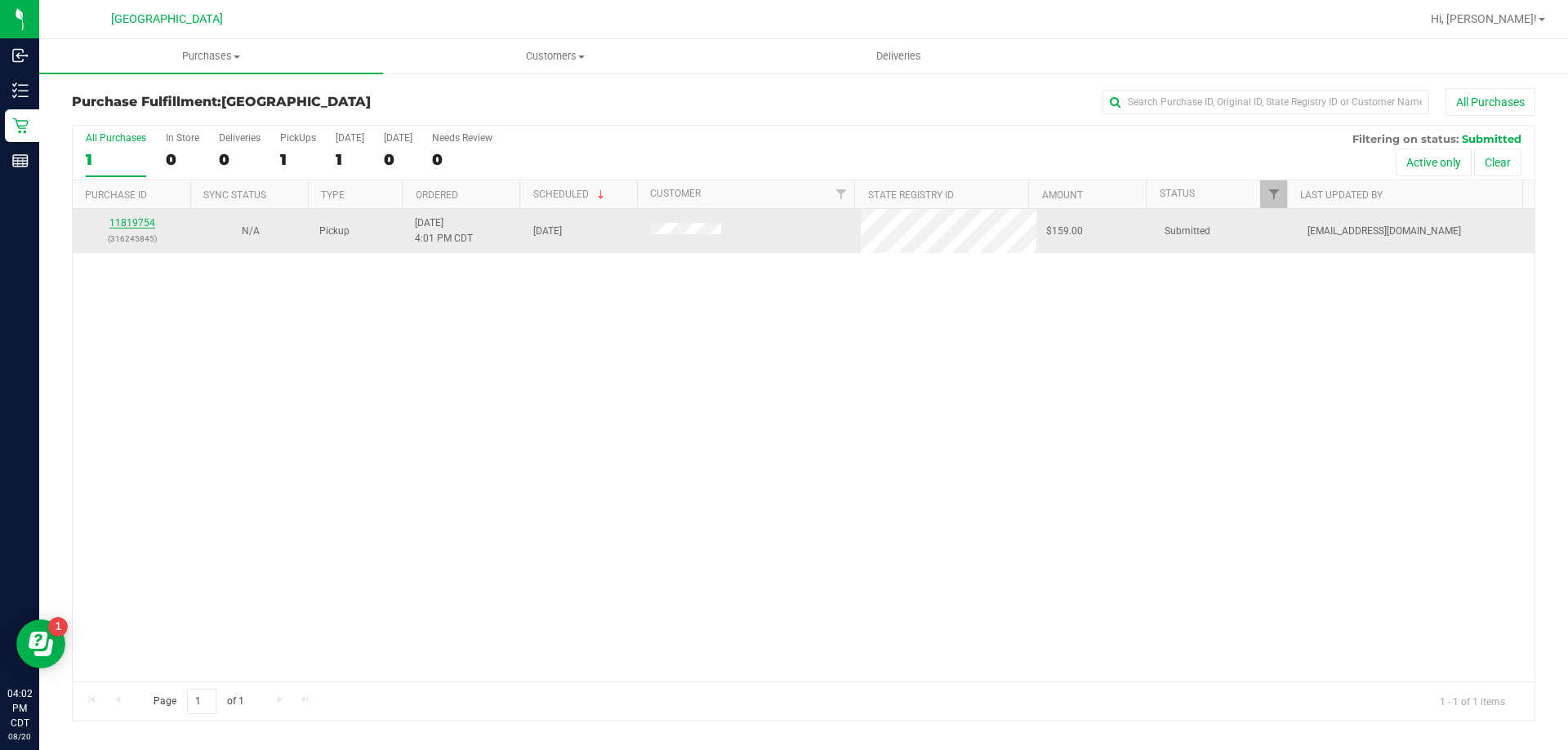
click at [126, 225] on link "11819754" at bounding box center [132, 222] width 45 height 12
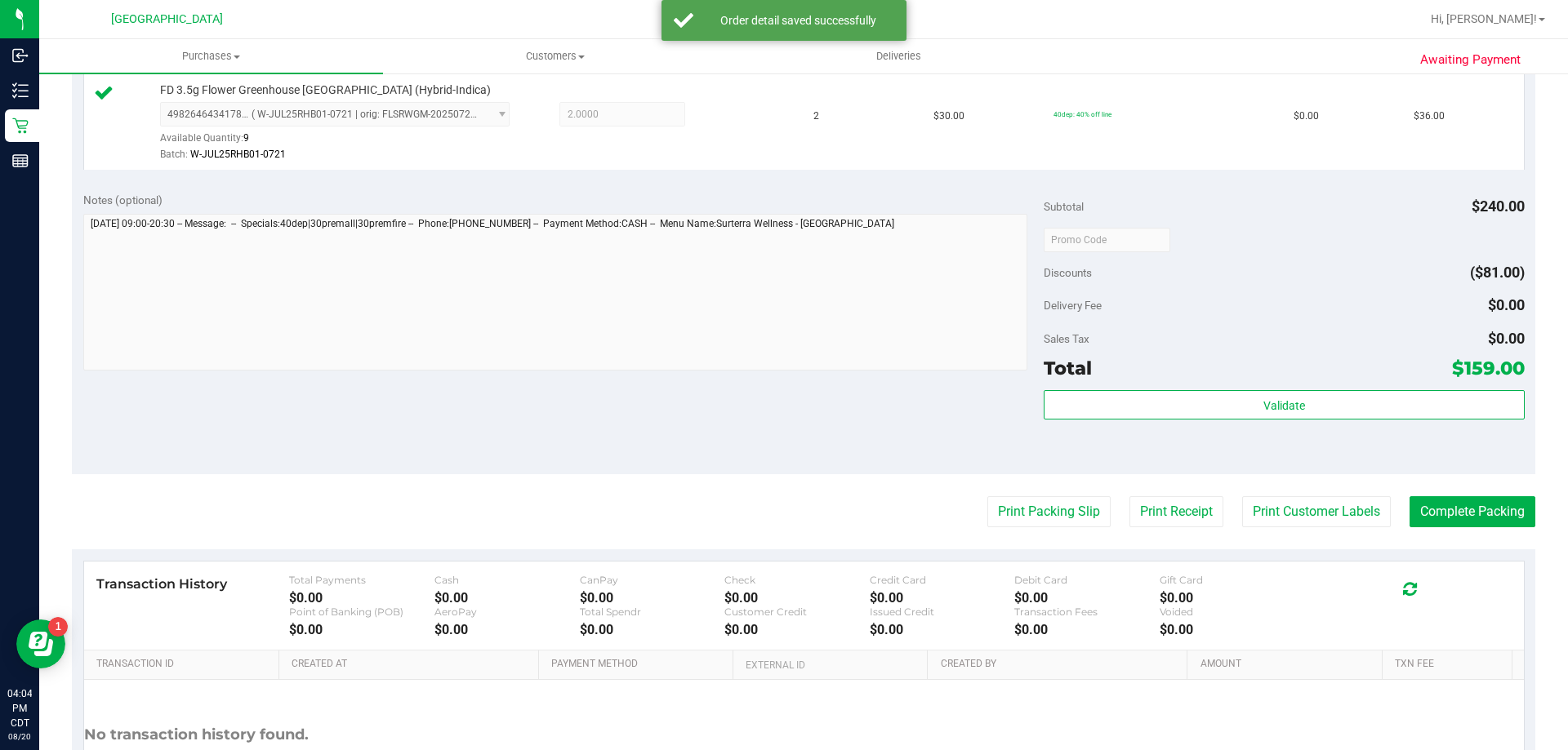
scroll to position [735, 0]
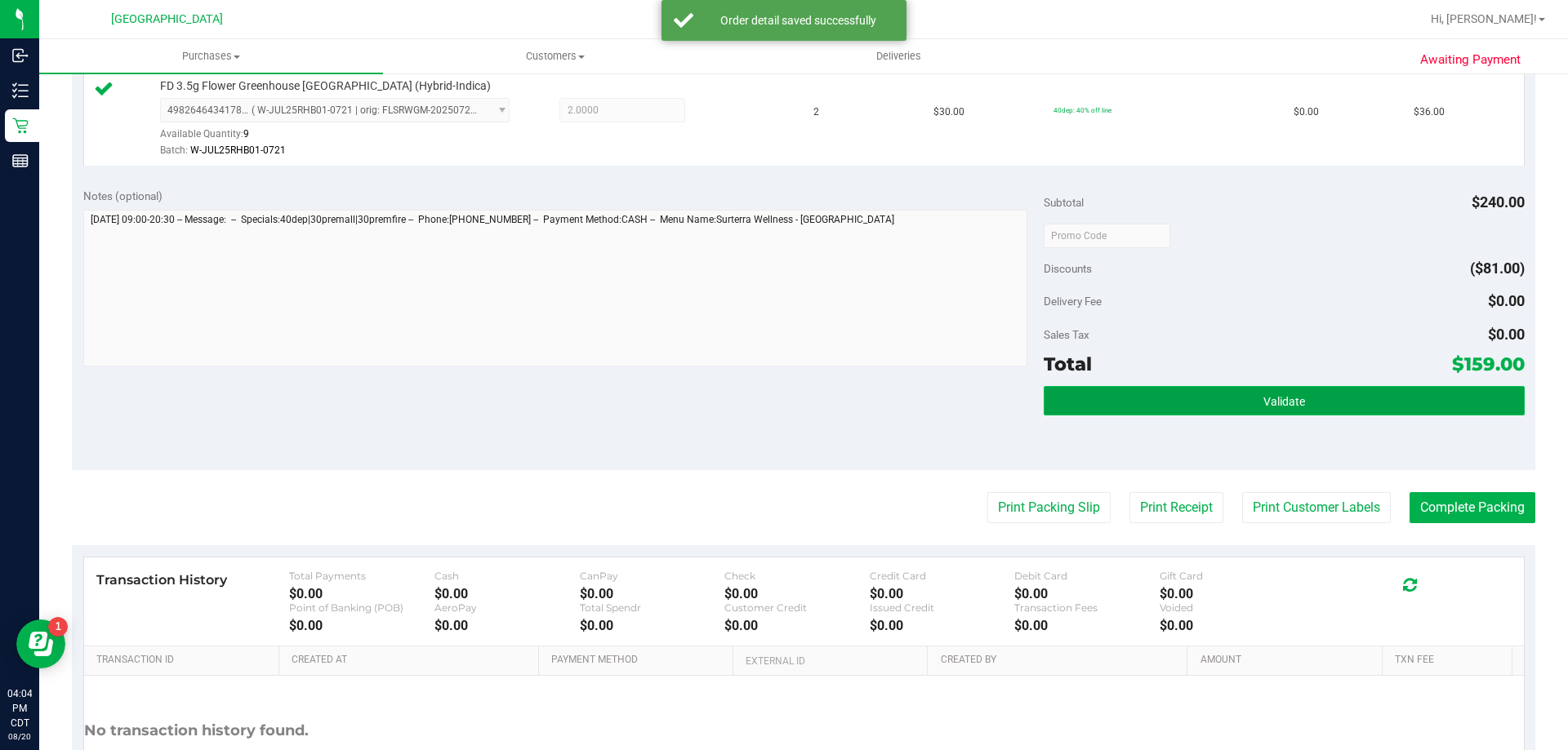
click at [1285, 399] on span "Validate" at bounding box center [1284, 401] width 42 height 13
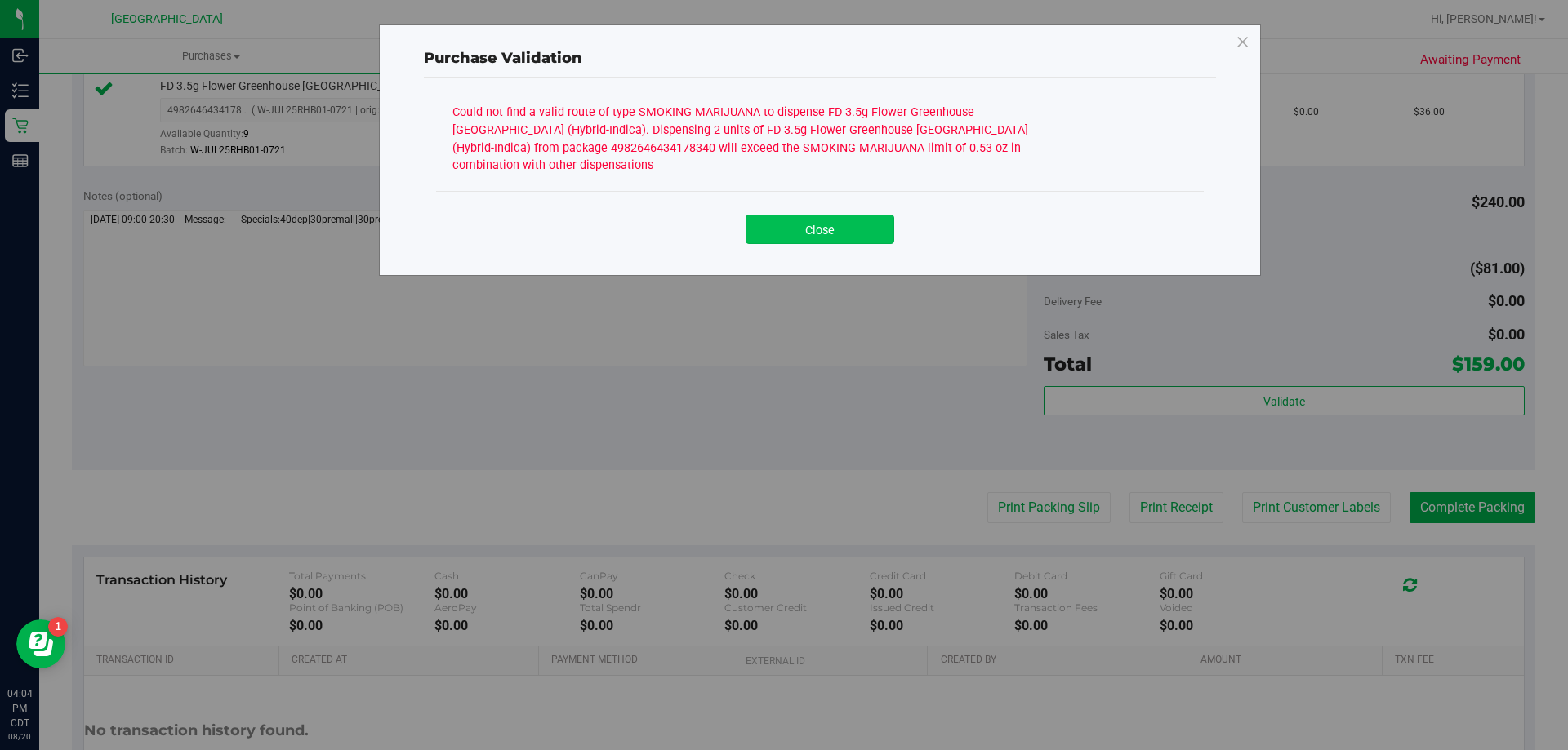
click at [866, 214] on button "Close" at bounding box center [820, 229] width 149 height 29
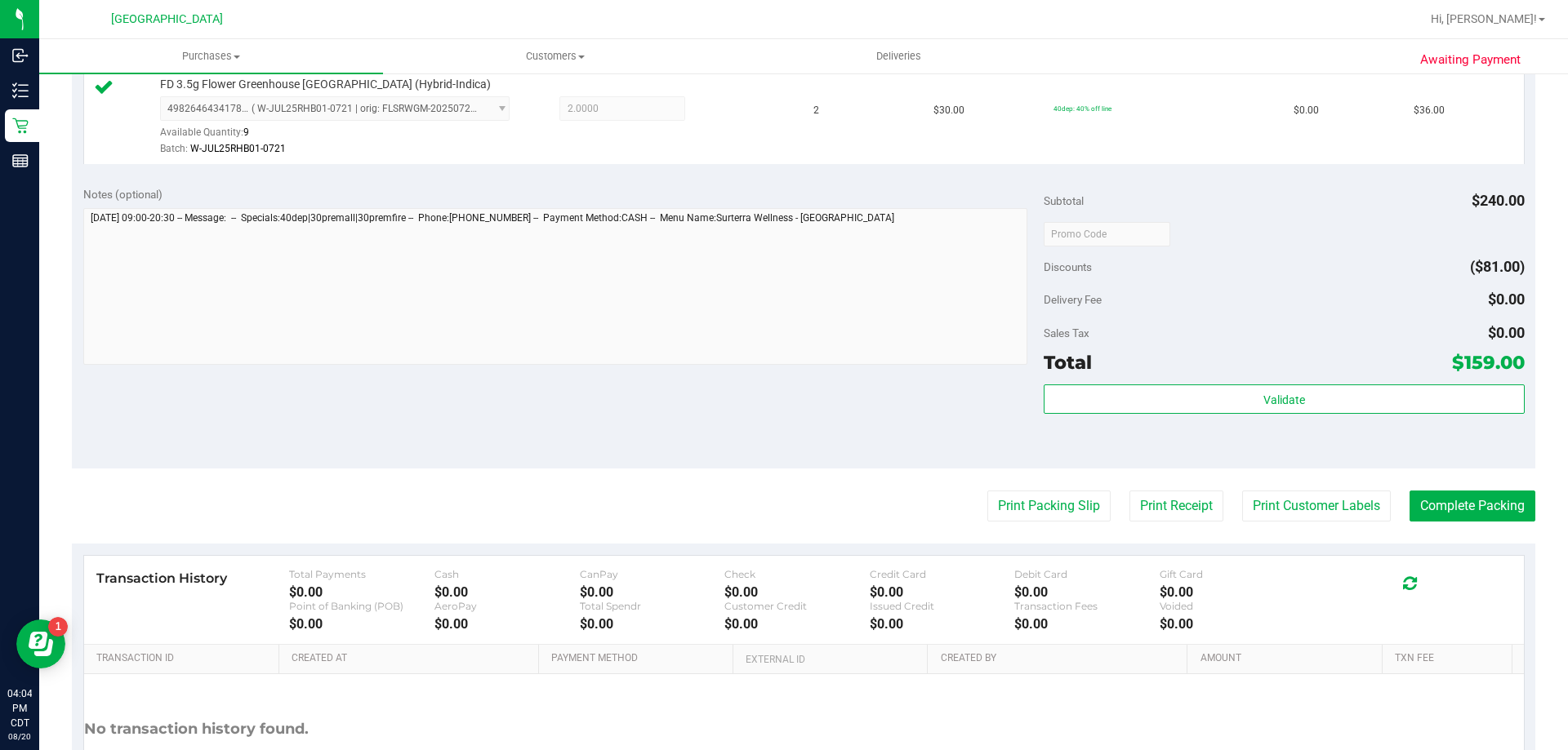
scroll to position [867, 0]
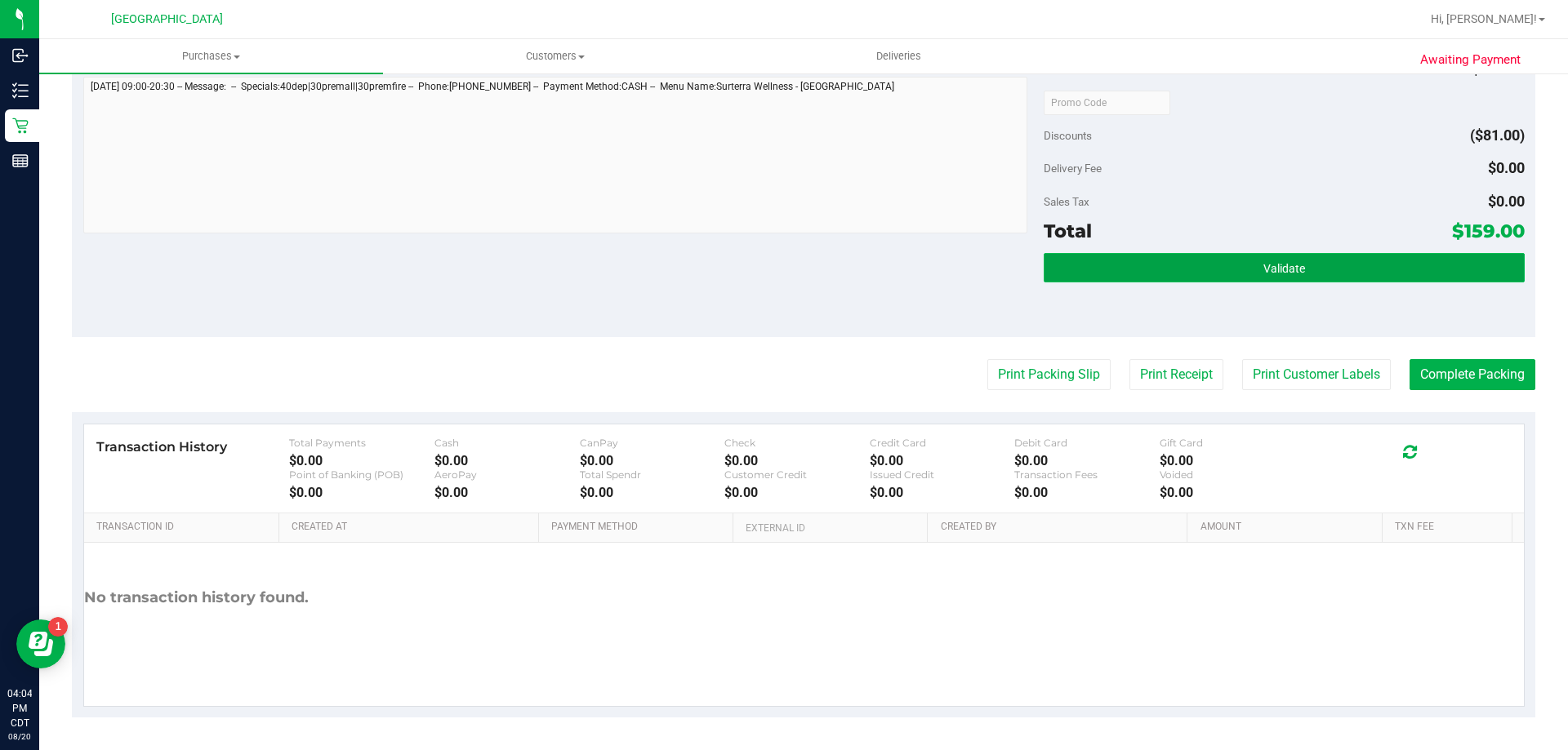
click at [1250, 258] on button "Validate" at bounding box center [1284, 267] width 481 height 29
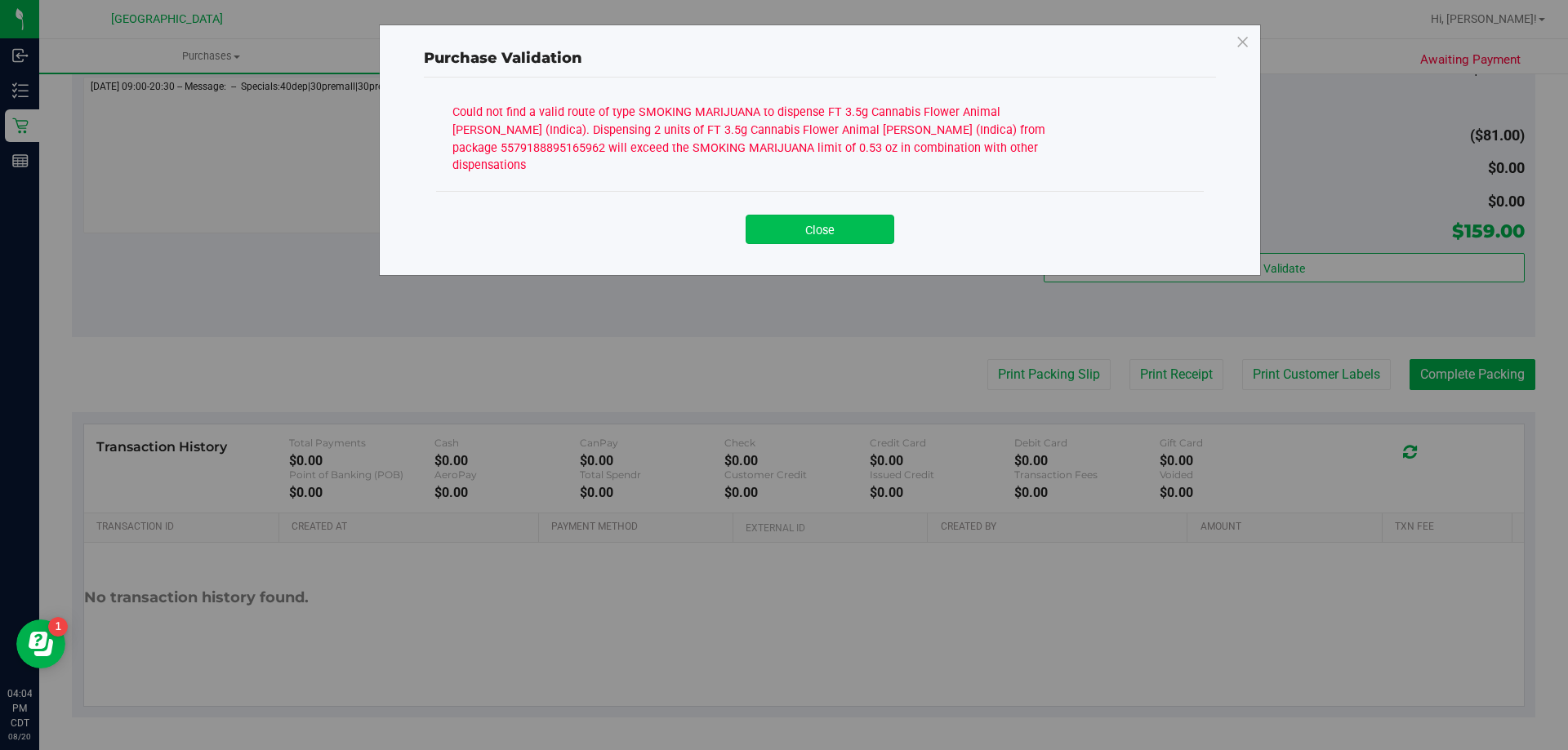
click at [851, 214] on button "Close" at bounding box center [820, 229] width 149 height 29
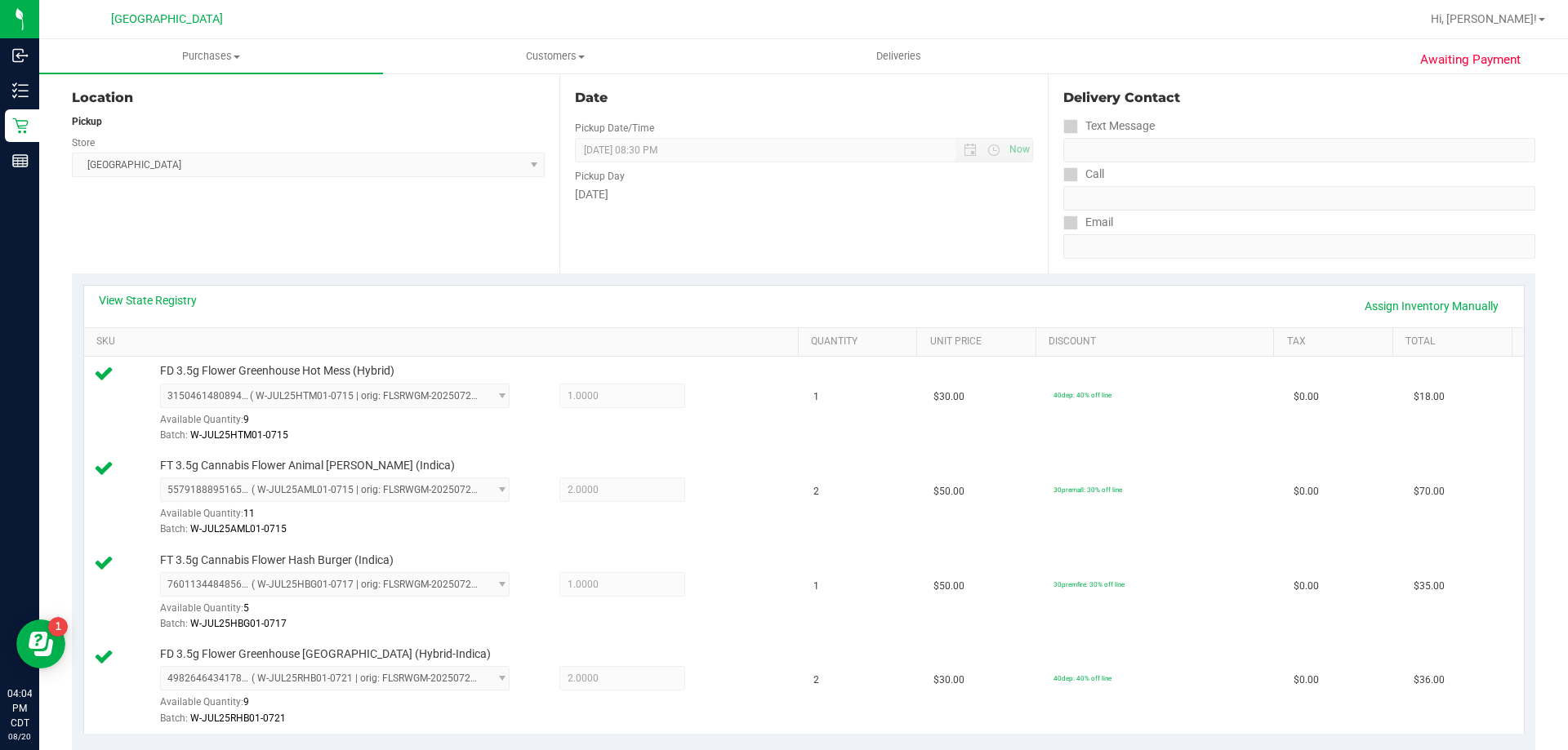
scroll to position [0, 0]
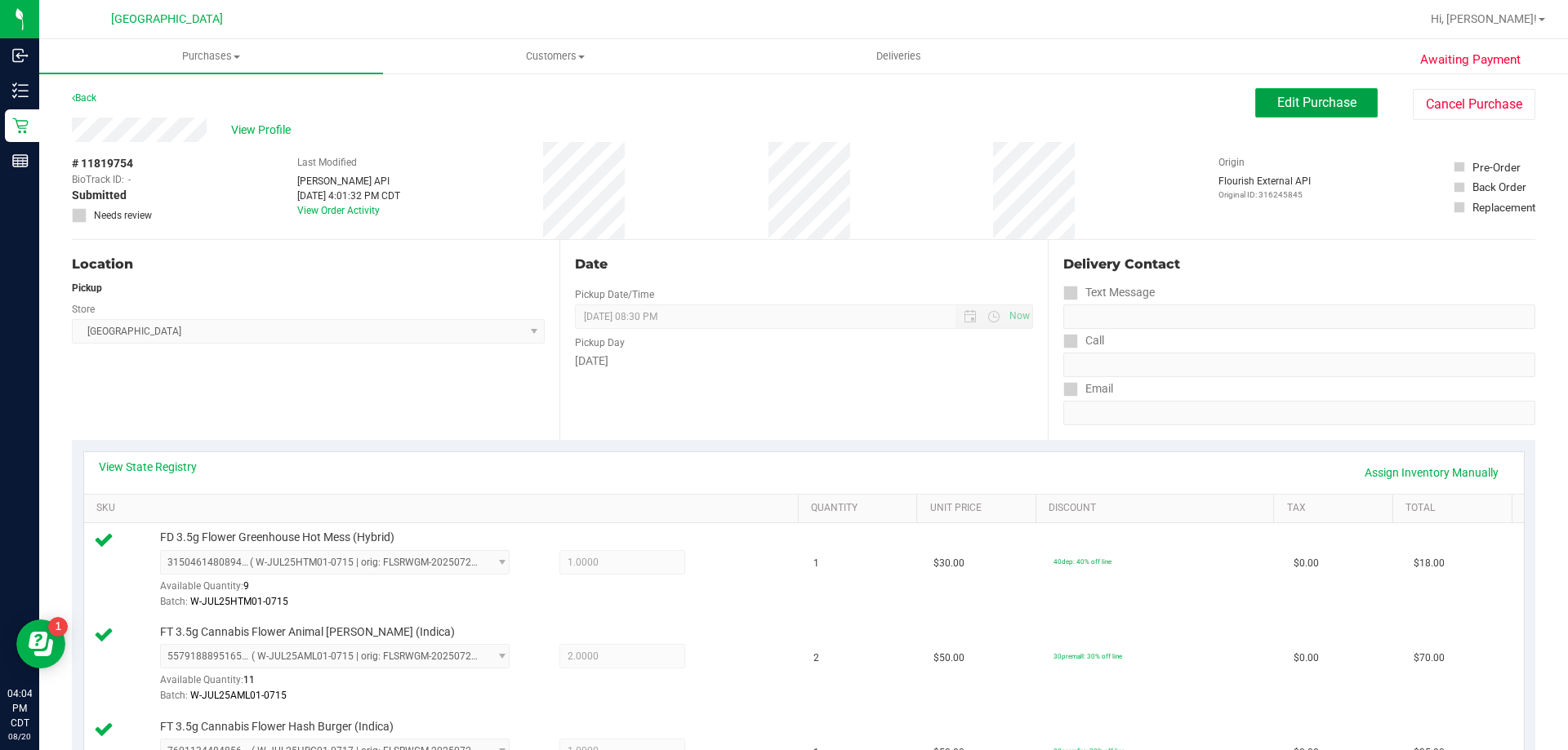
click at [1255, 101] on button "Edit Purchase" at bounding box center [1316, 102] width 123 height 29
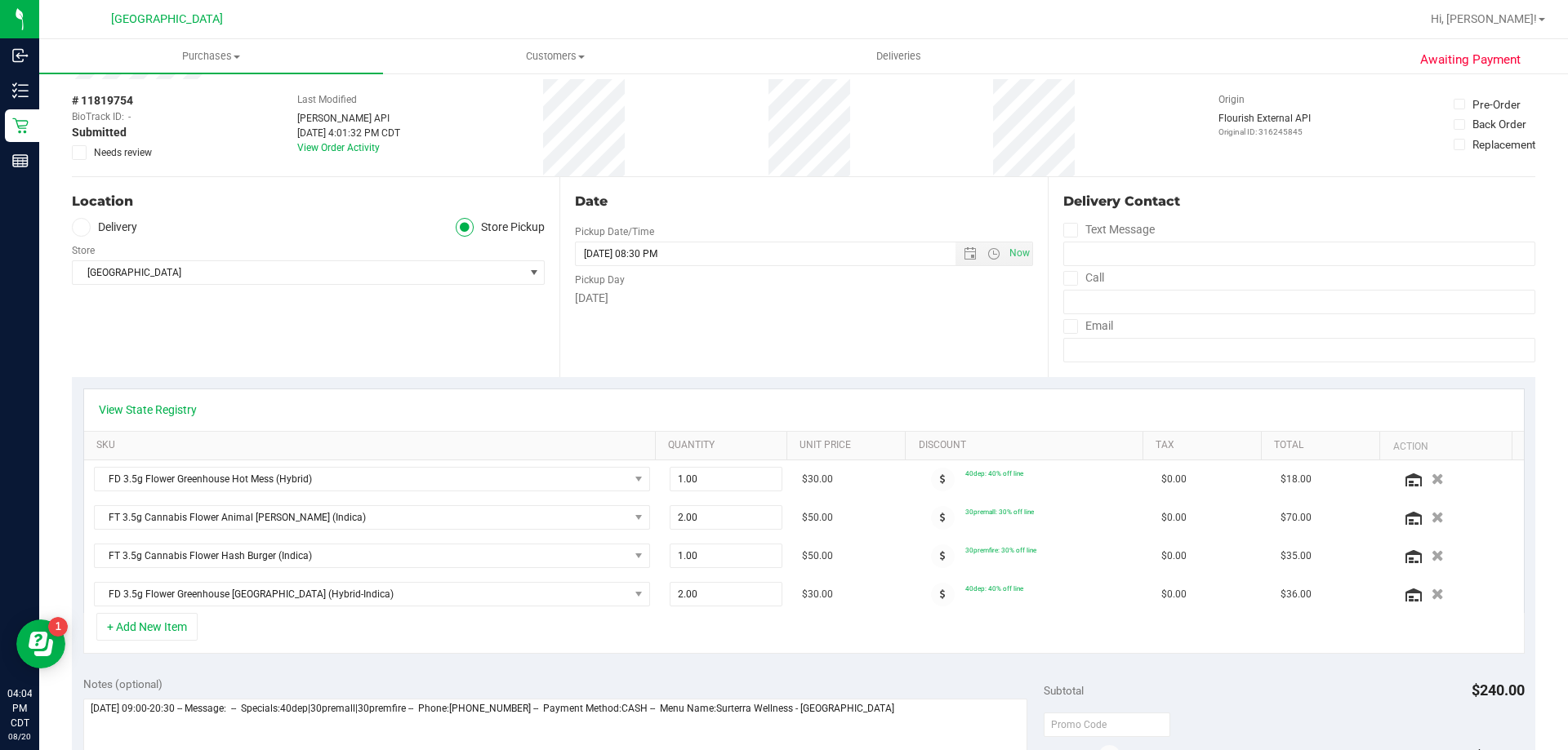
scroll to position [82, 0]
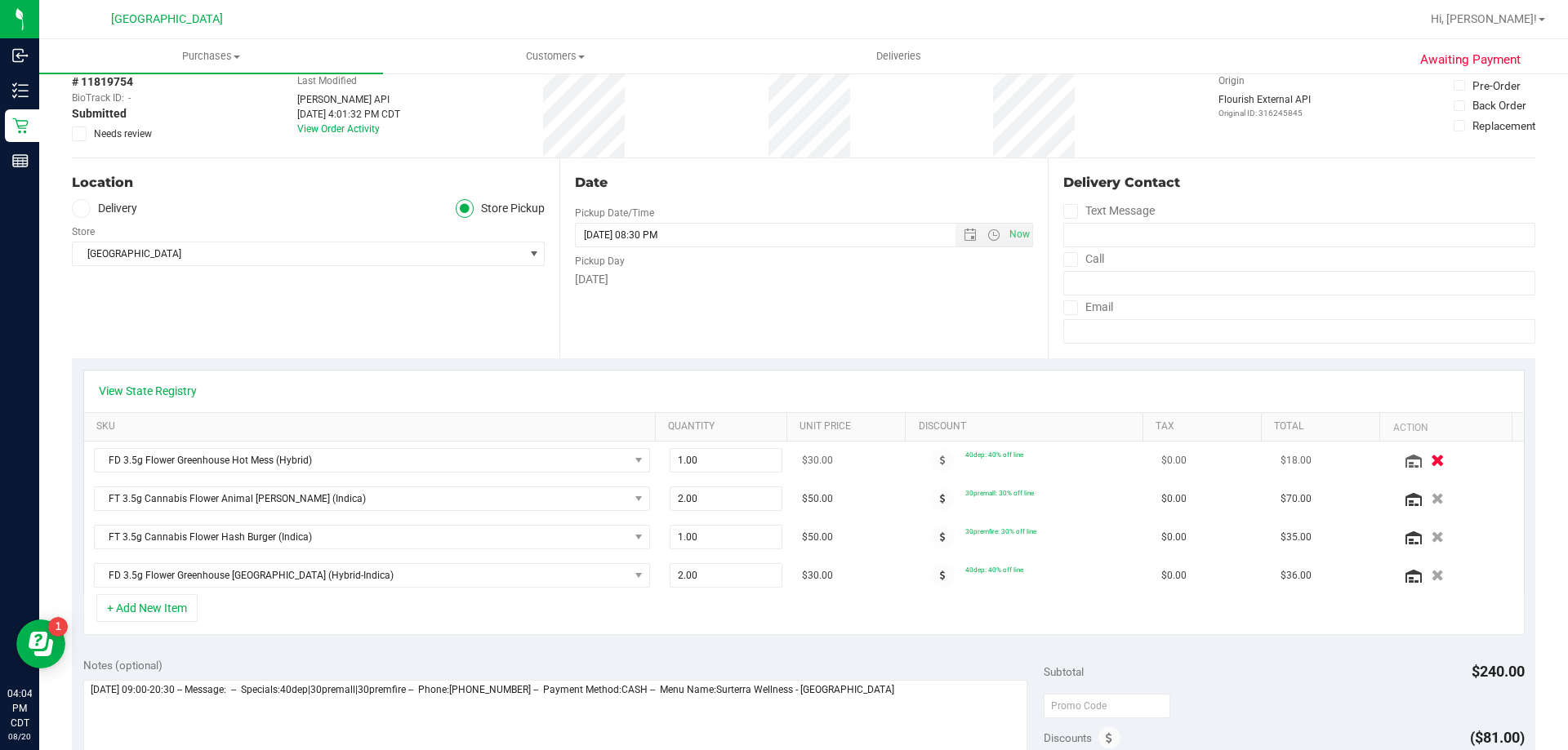
click at [1431, 460] on icon "button" at bounding box center [1438, 461] width 14 height 12
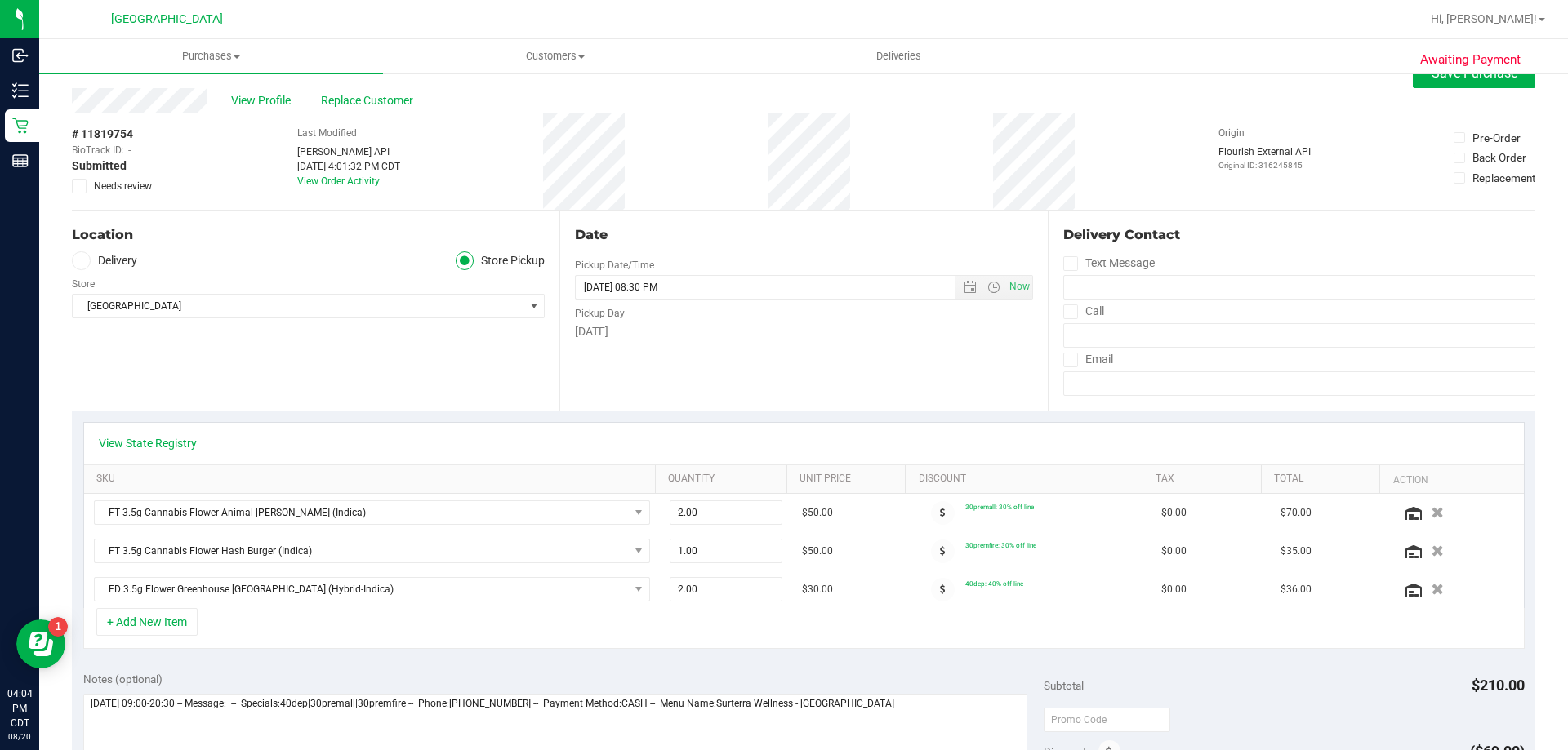
scroll to position [0, 0]
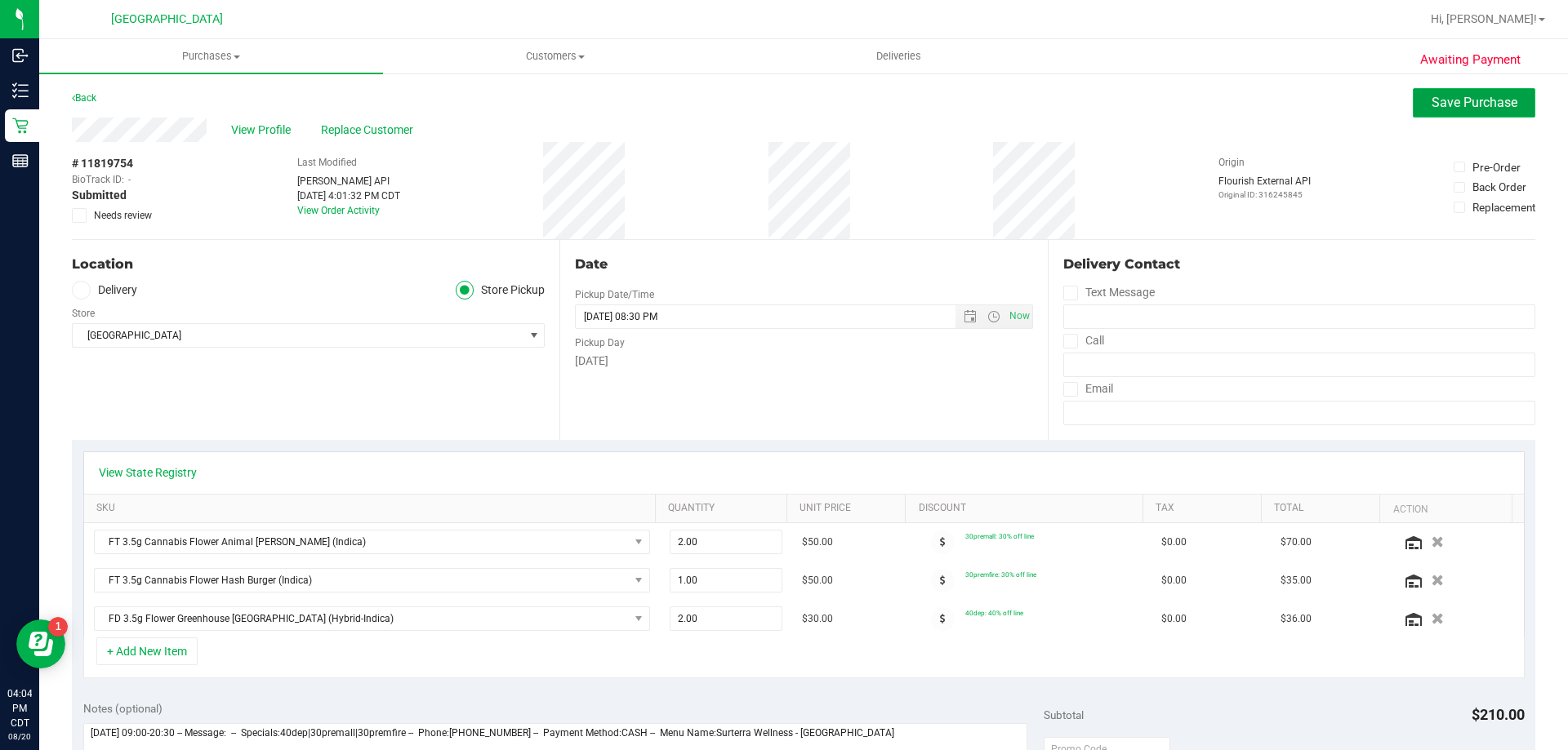
click at [1429, 93] on button "Save Purchase" at bounding box center [1474, 102] width 123 height 29
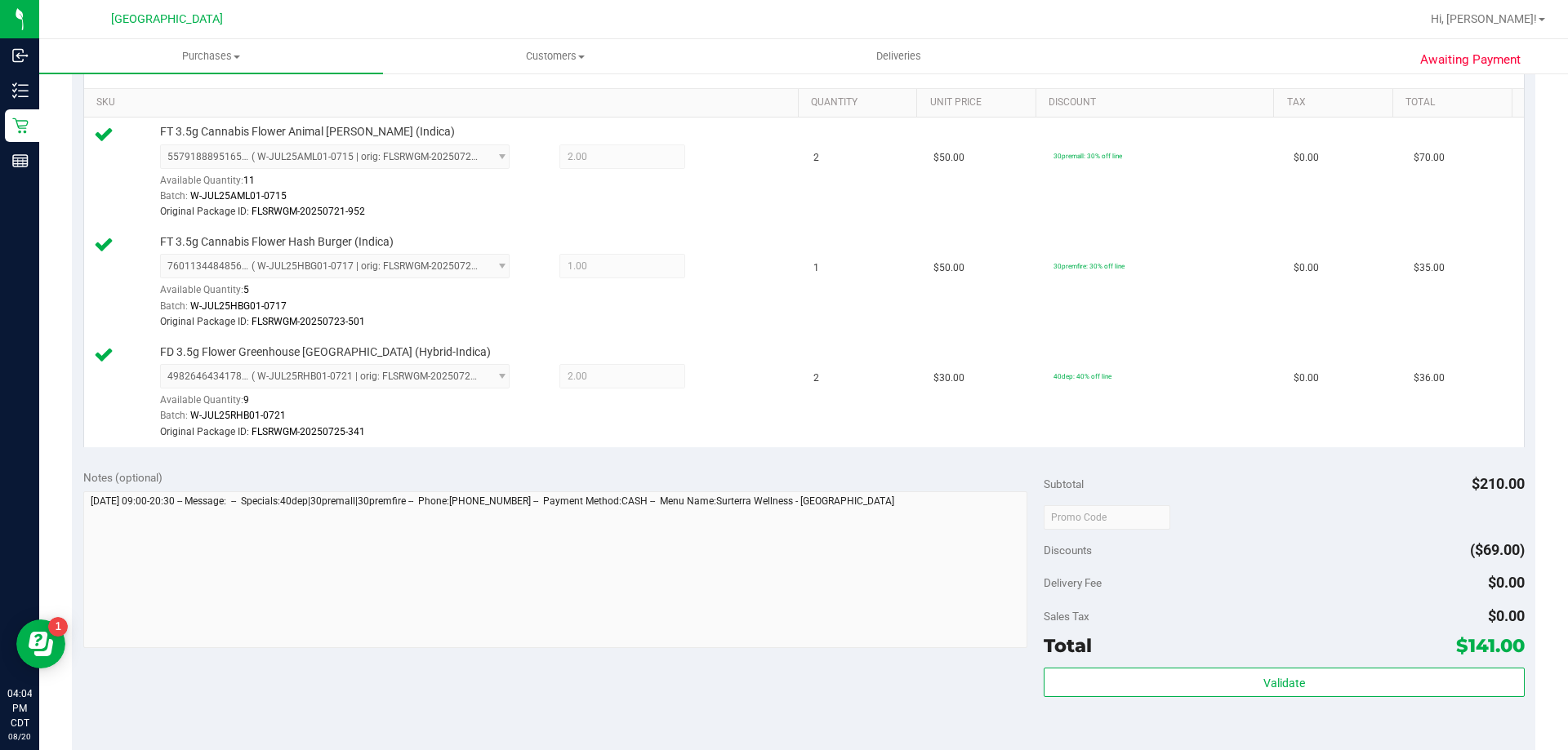
scroll to position [408, 0]
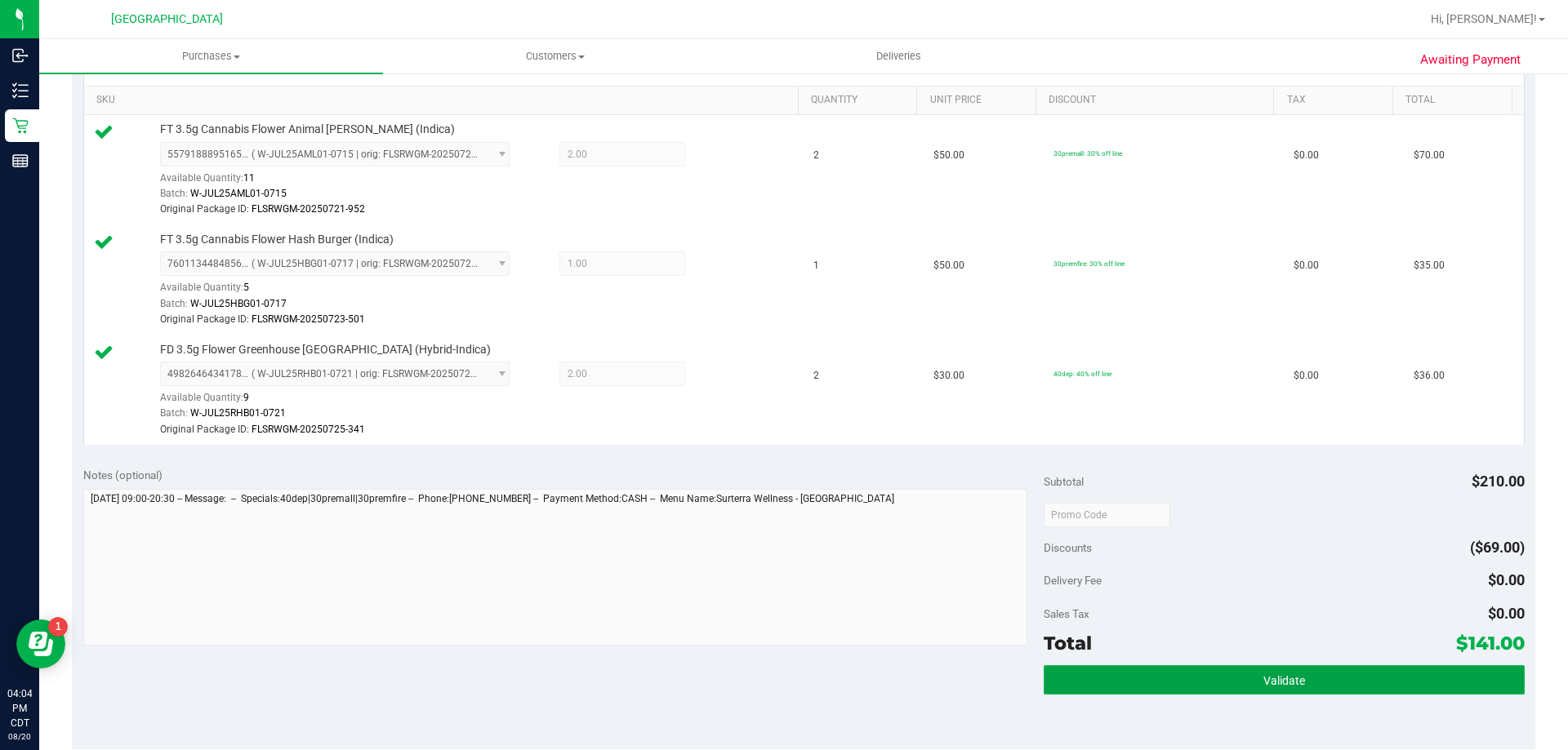
click at [1305, 691] on button "Validate" at bounding box center [1284, 680] width 481 height 29
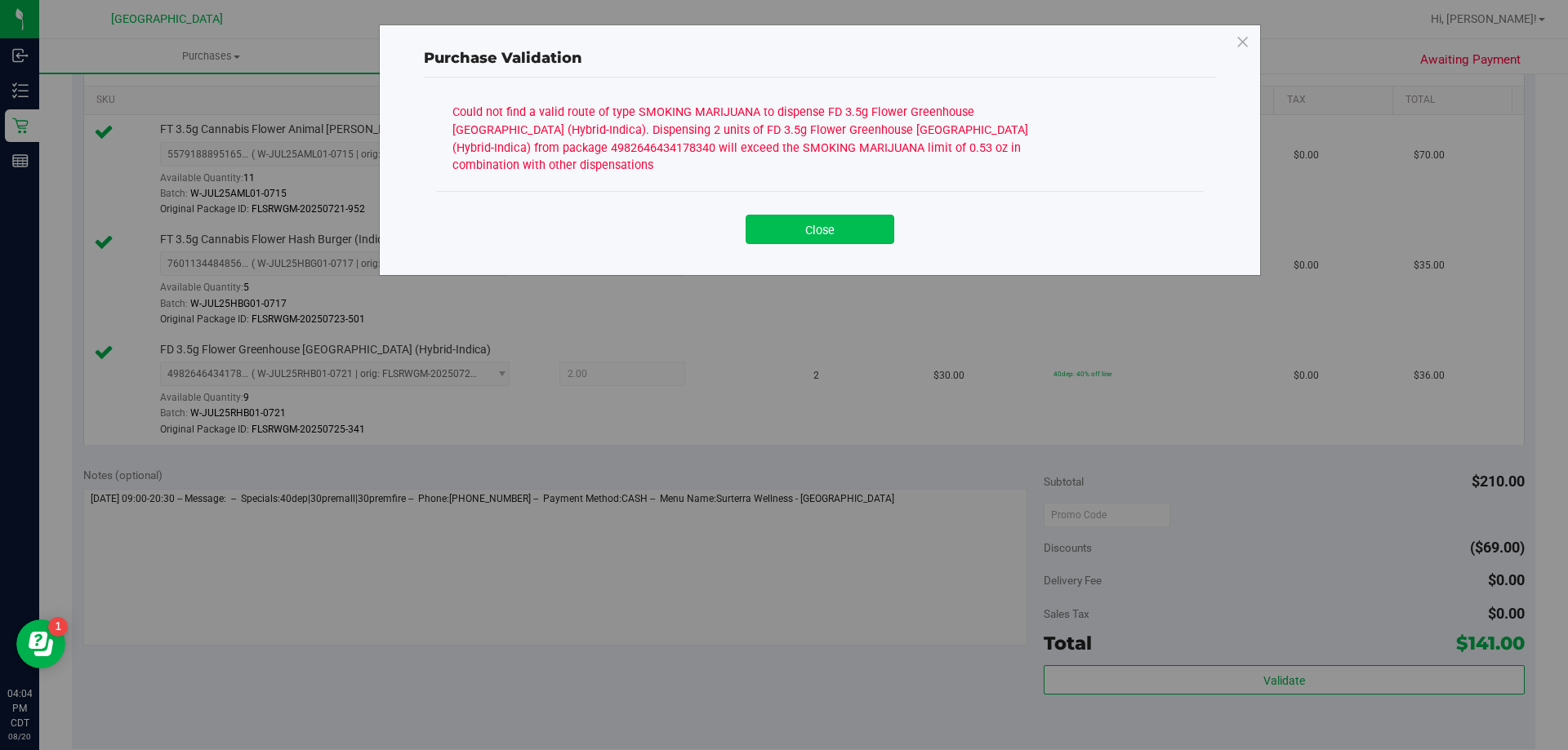
click at [835, 214] on button "Close" at bounding box center [820, 229] width 149 height 29
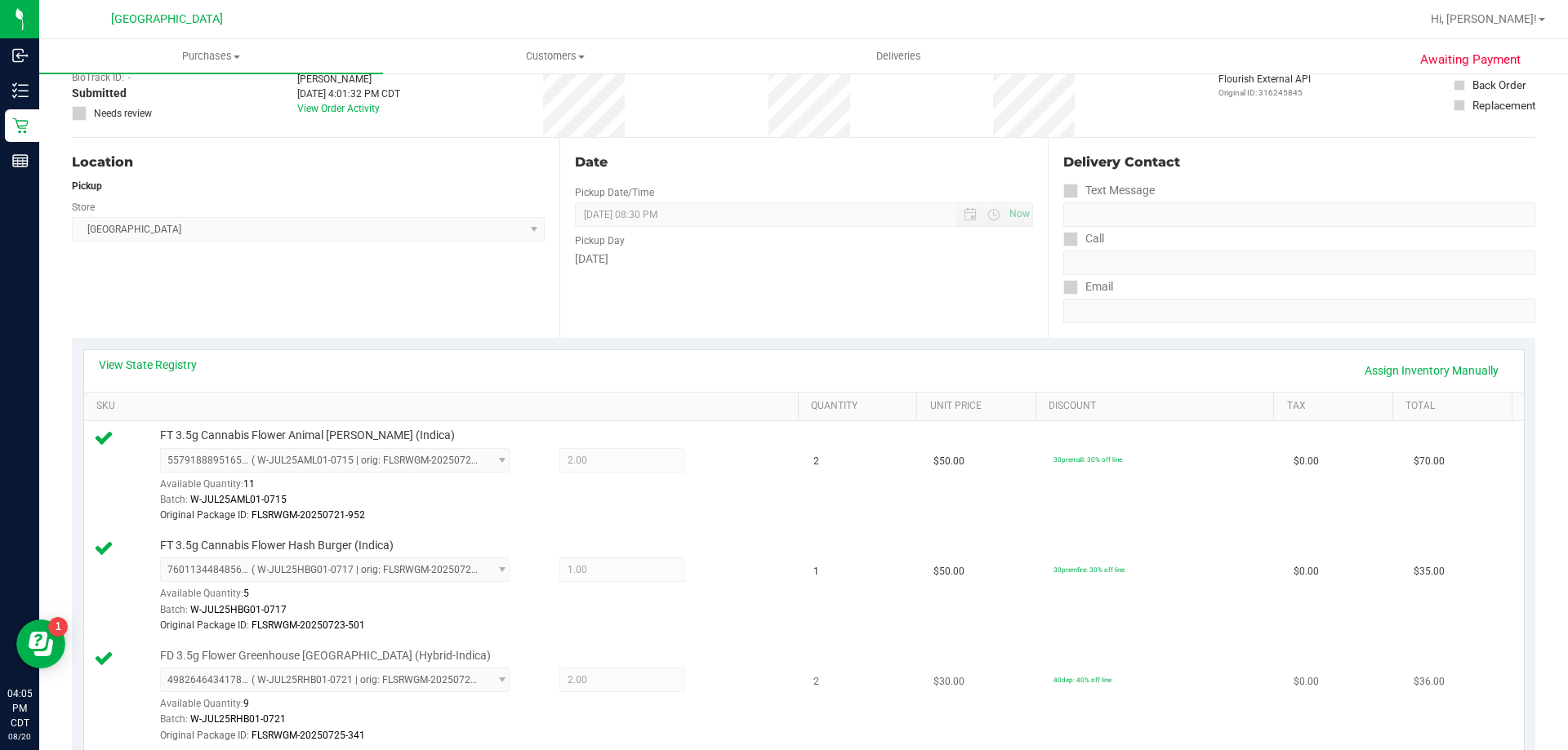
scroll to position [0, 0]
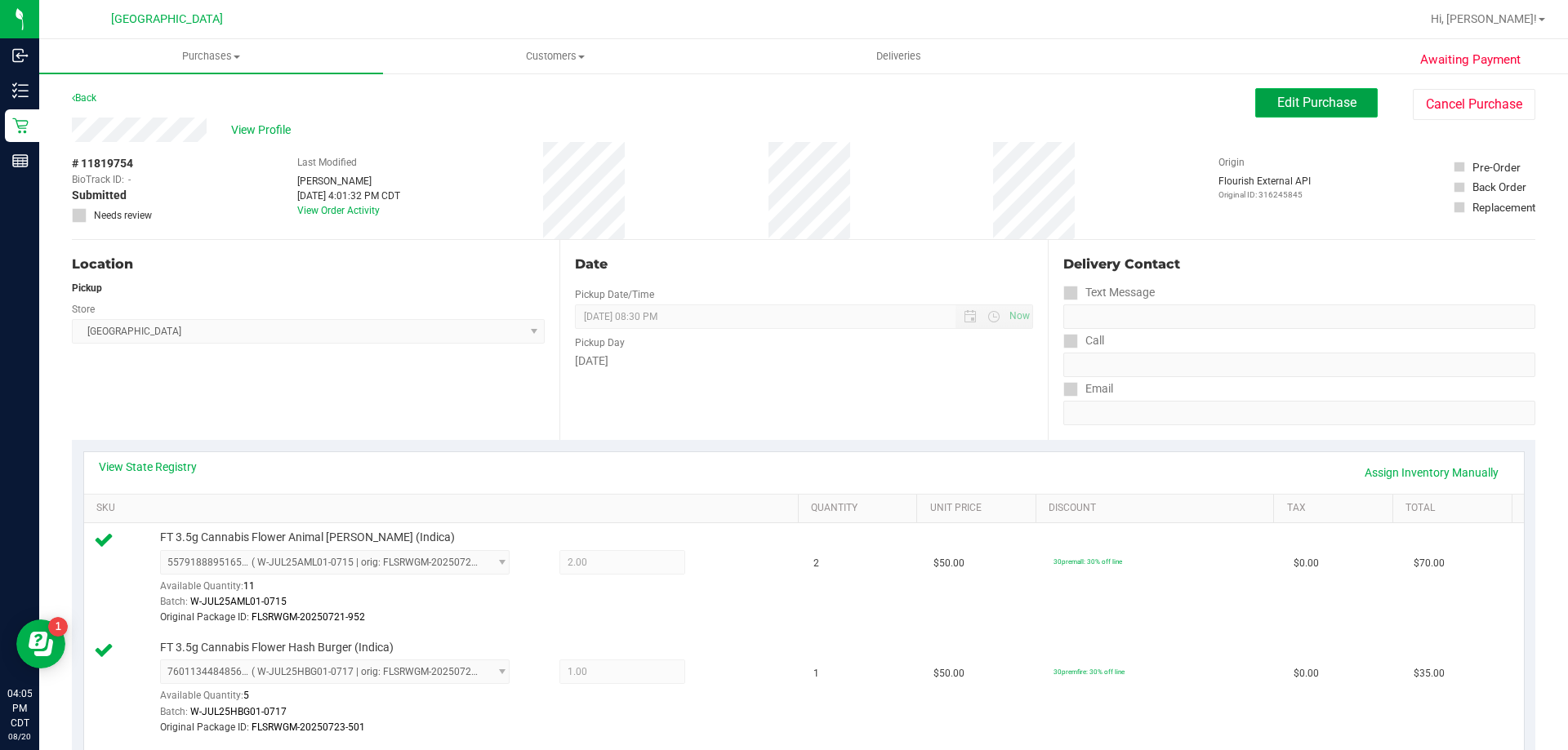
click at [1312, 104] on span "Edit Purchase" at bounding box center [1316, 101] width 79 height 15
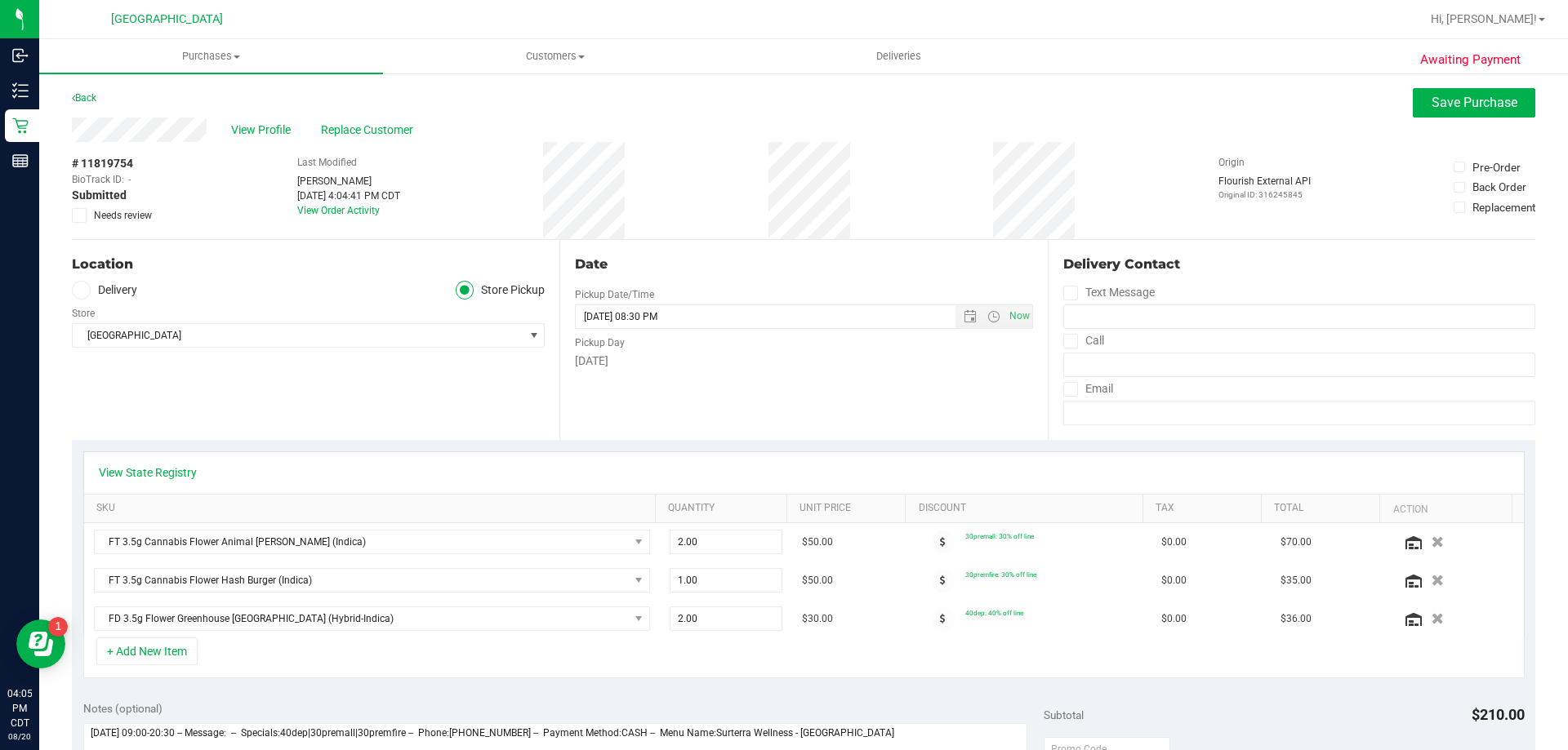
scroll to position [82, 0]
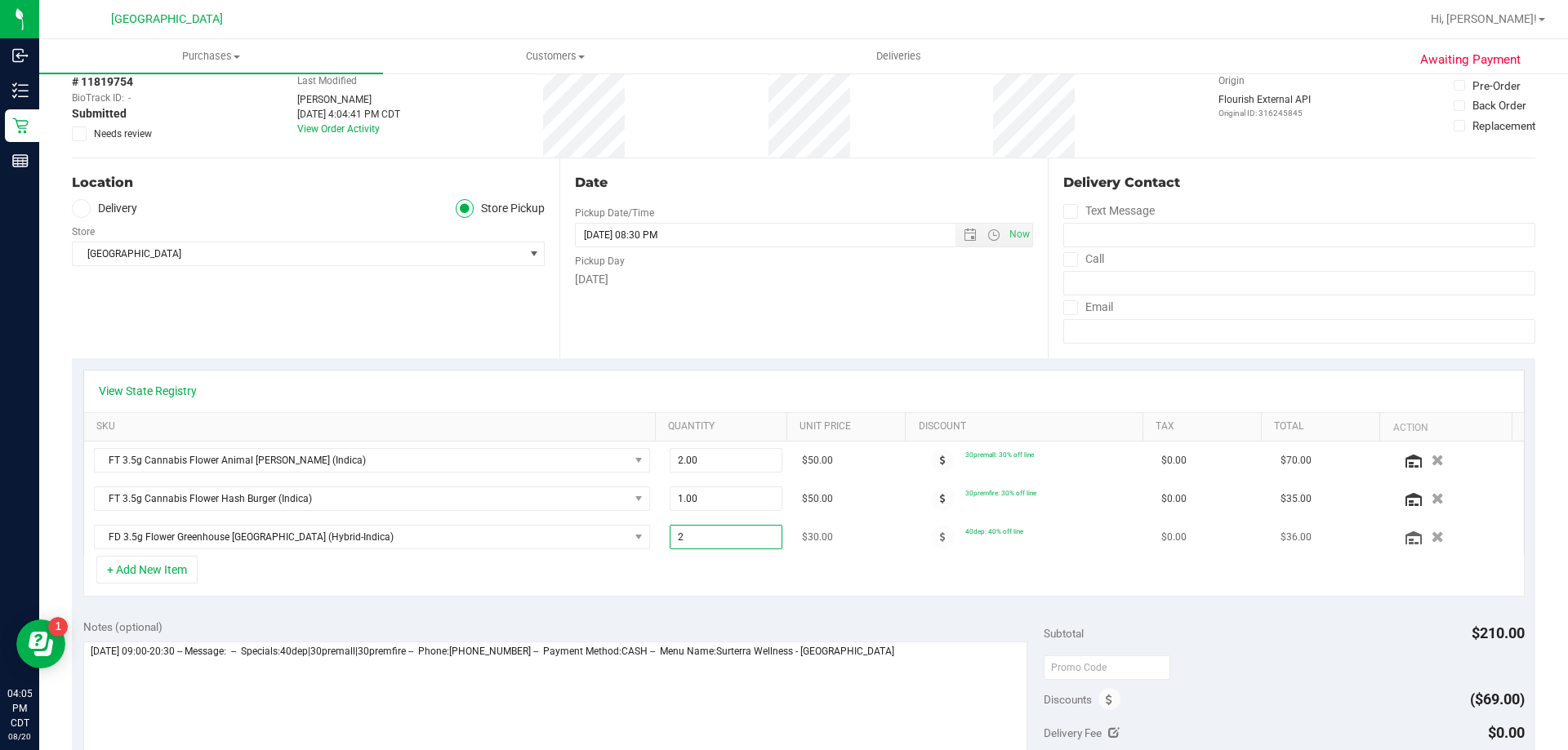
drag, startPoint x: 741, startPoint y: 530, endPoint x: 679, endPoint y: 533, distance: 62.1
click at [679, 533] on span "2.00 2" at bounding box center [726, 537] width 114 height 25
click at [1431, 531] on icon "button" at bounding box center [1438, 537] width 14 height 12
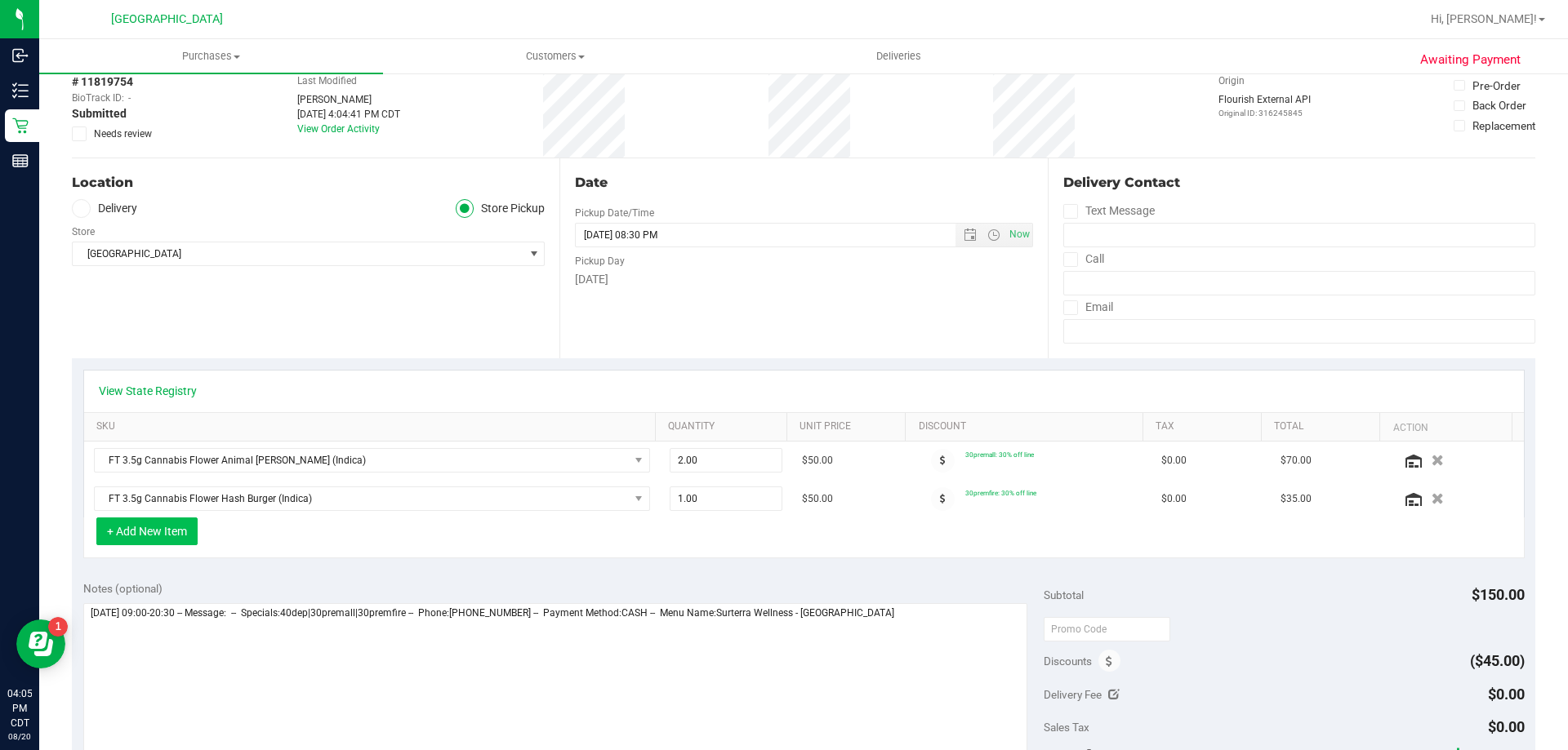
click at [135, 531] on button "+ Add New Item" at bounding box center [147, 531] width 101 height 28
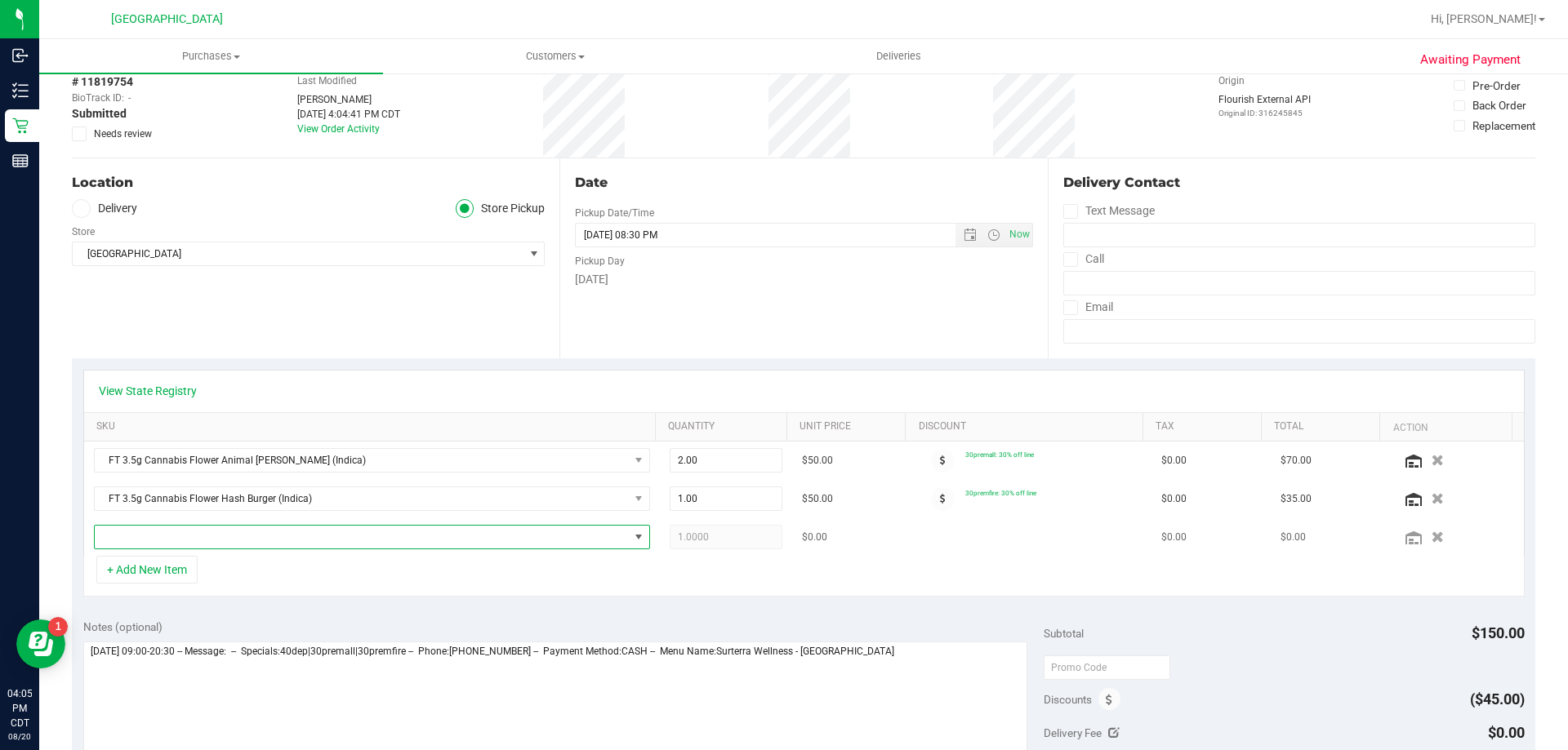
click at [145, 531] on span "NO DATA FOUND" at bounding box center [361, 537] width 534 height 23
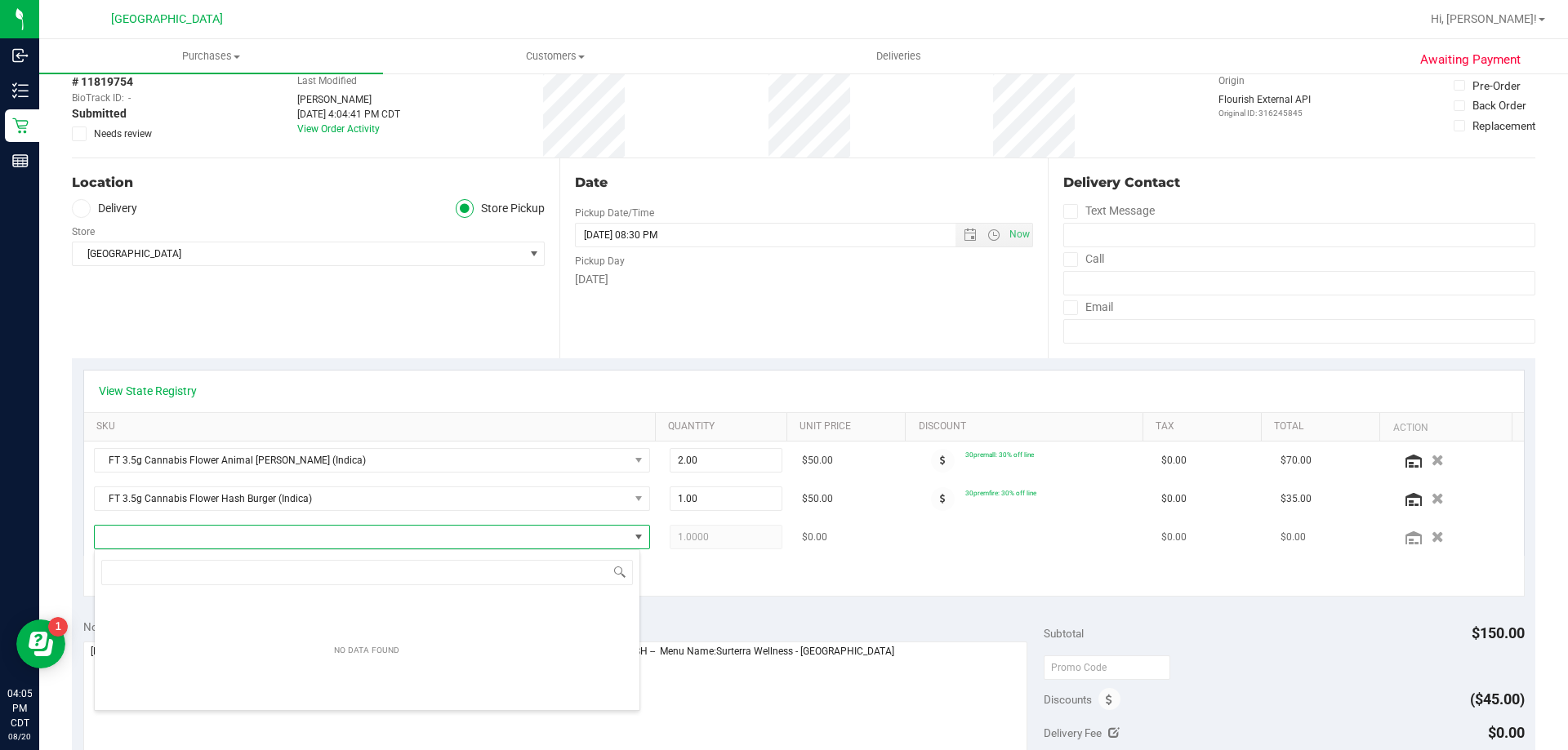
scroll to position [25, 541]
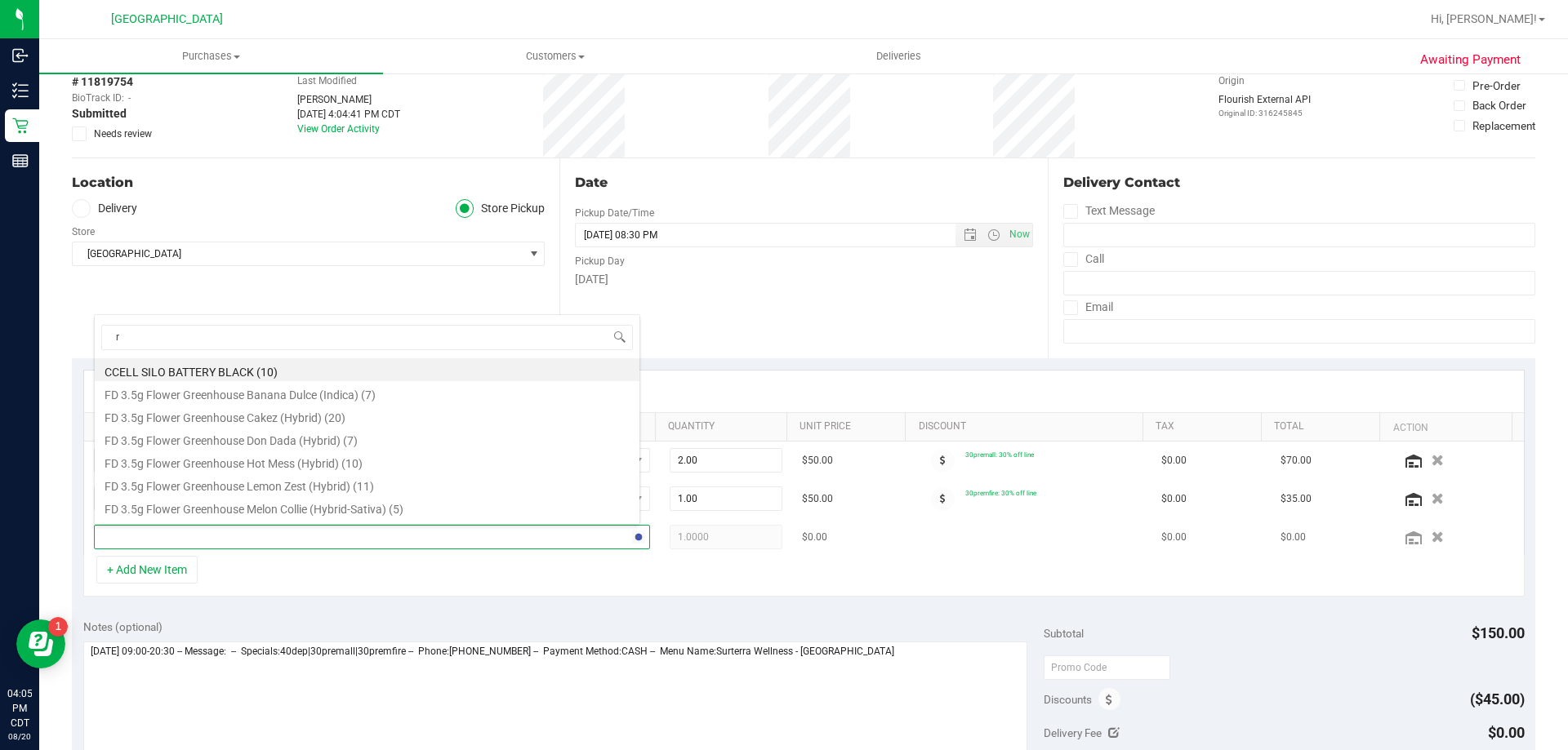
type input "ra"
click at [258, 370] on li "FD 3.5g Flower Greenhouse Rainbow Harbor (Hybrid-Indica) (11)" at bounding box center [367, 370] width 545 height 23
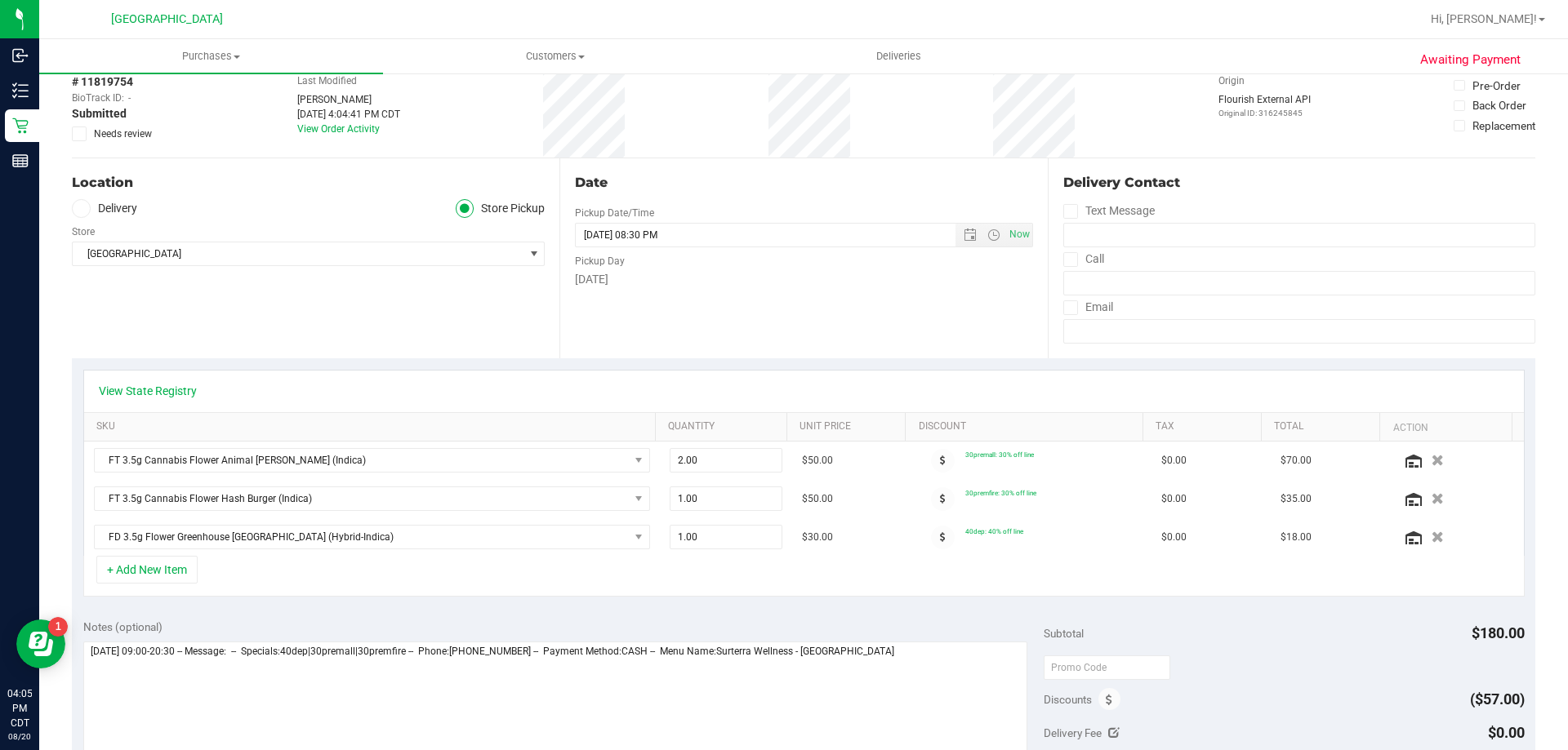
click at [893, 560] on div "+ Add New Item" at bounding box center [804, 577] width 1442 height 41
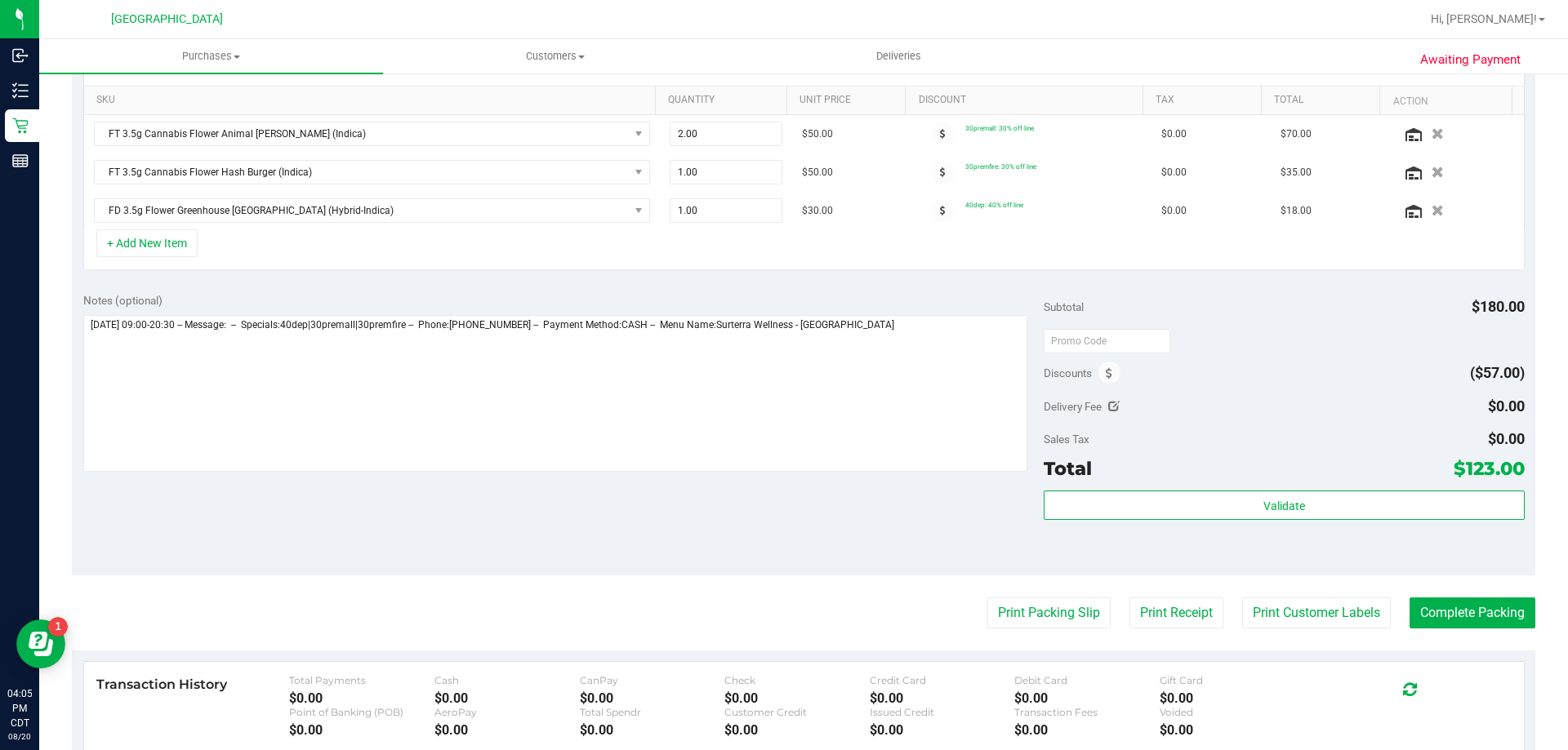
scroll to position [0, 0]
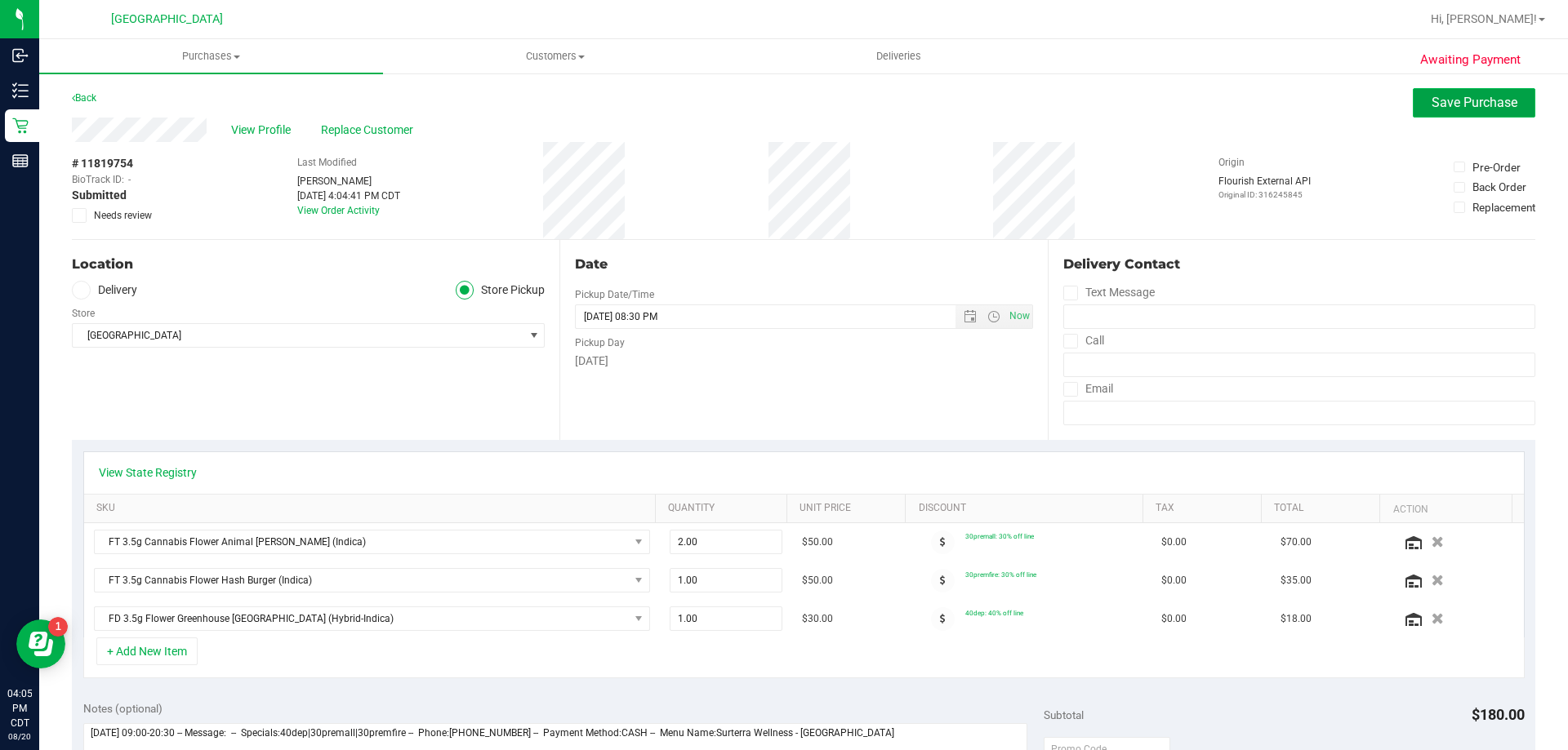
click at [1481, 106] on span "Save Purchase" at bounding box center [1475, 101] width 85 height 15
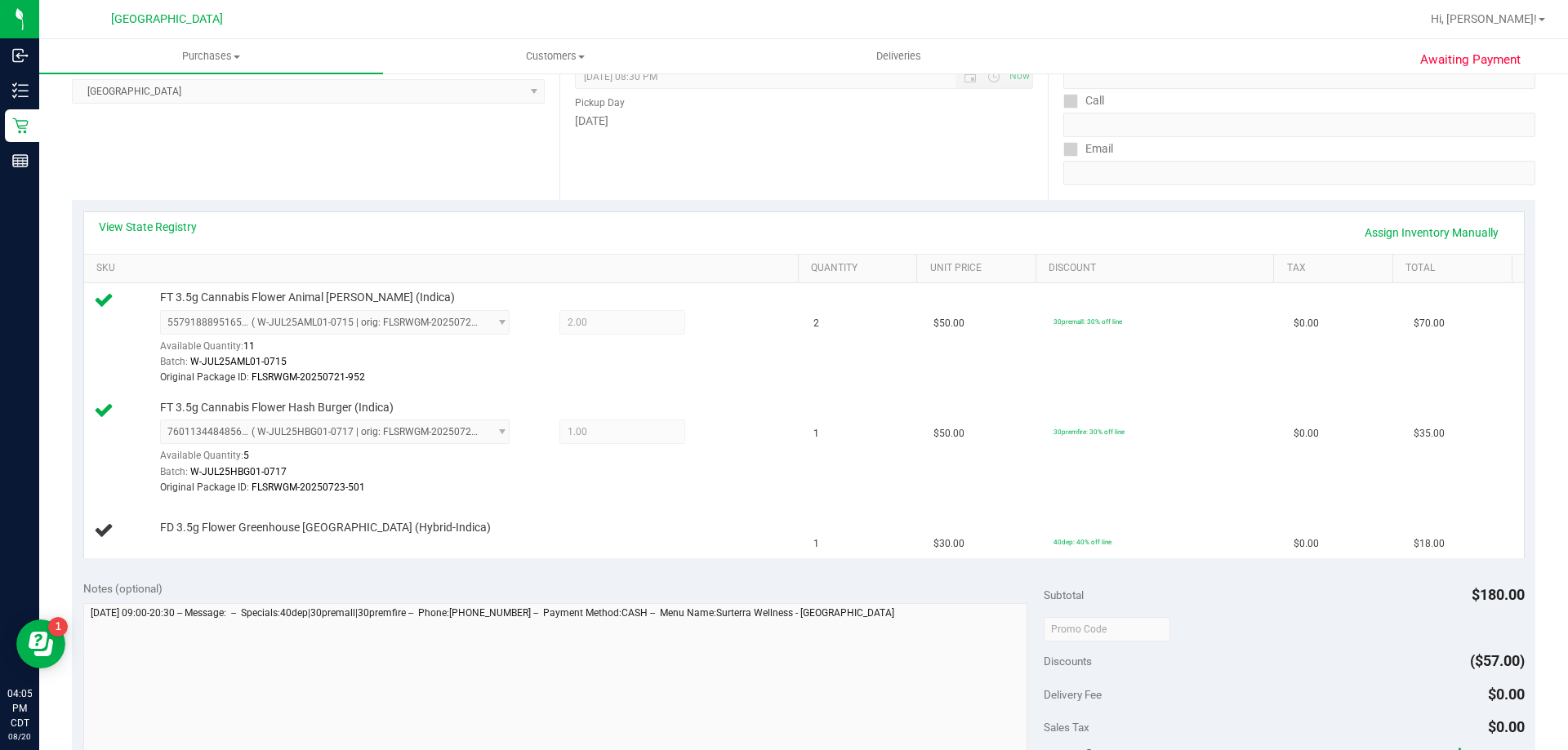
scroll to position [327, 0]
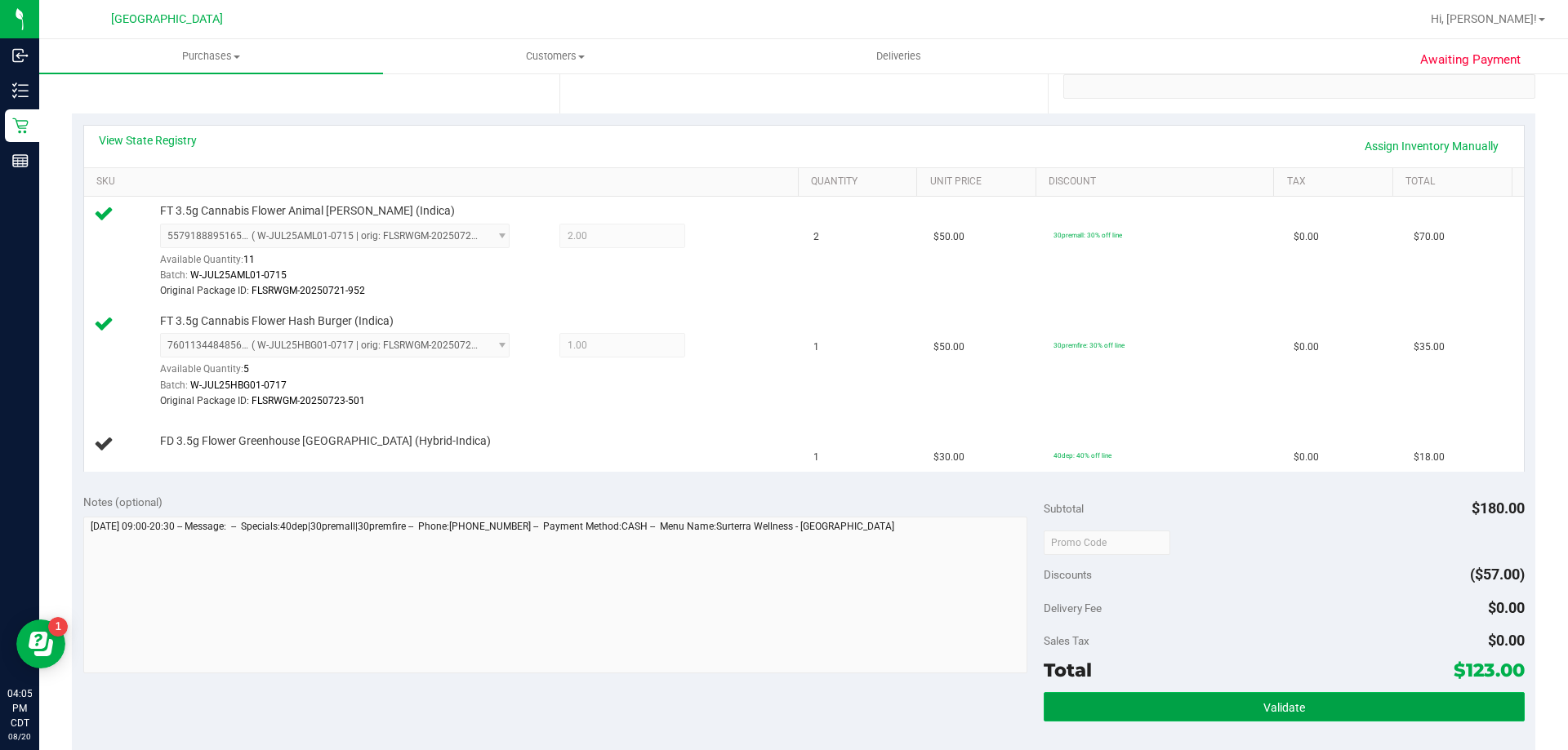
click at [1175, 696] on button "Validate" at bounding box center [1284, 706] width 481 height 29
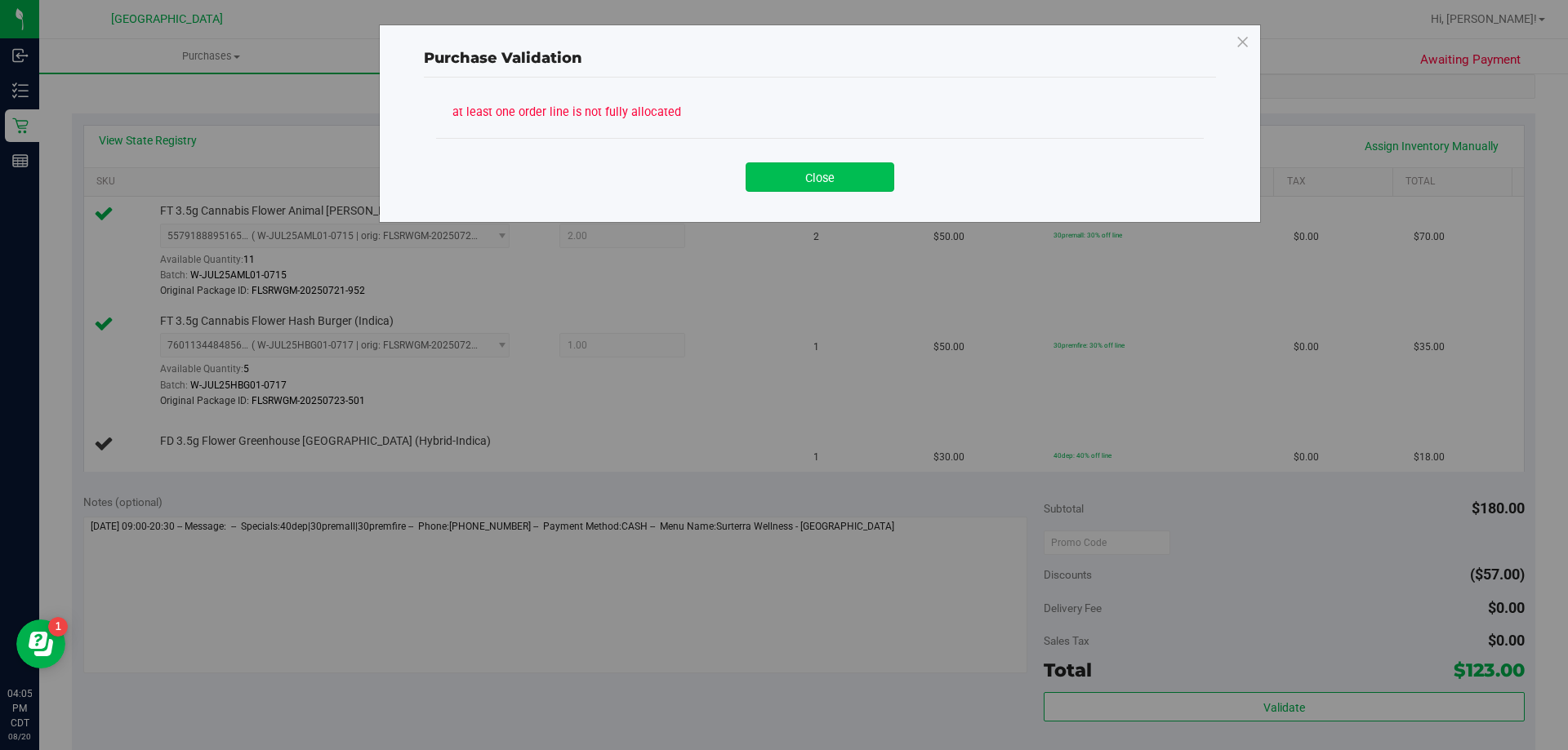
click at [842, 164] on button "Close" at bounding box center [820, 177] width 149 height 29
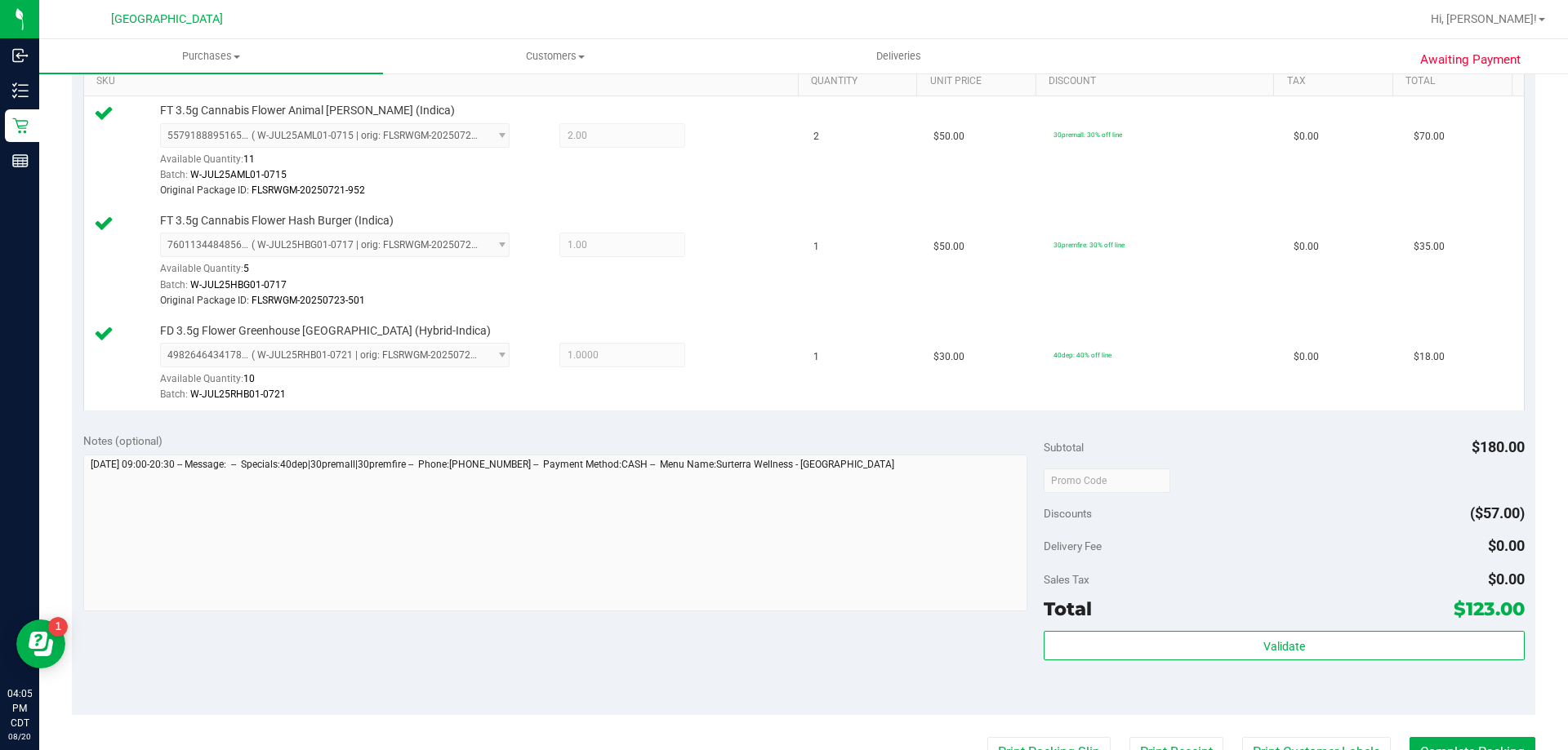
scroll to position [735, 0]
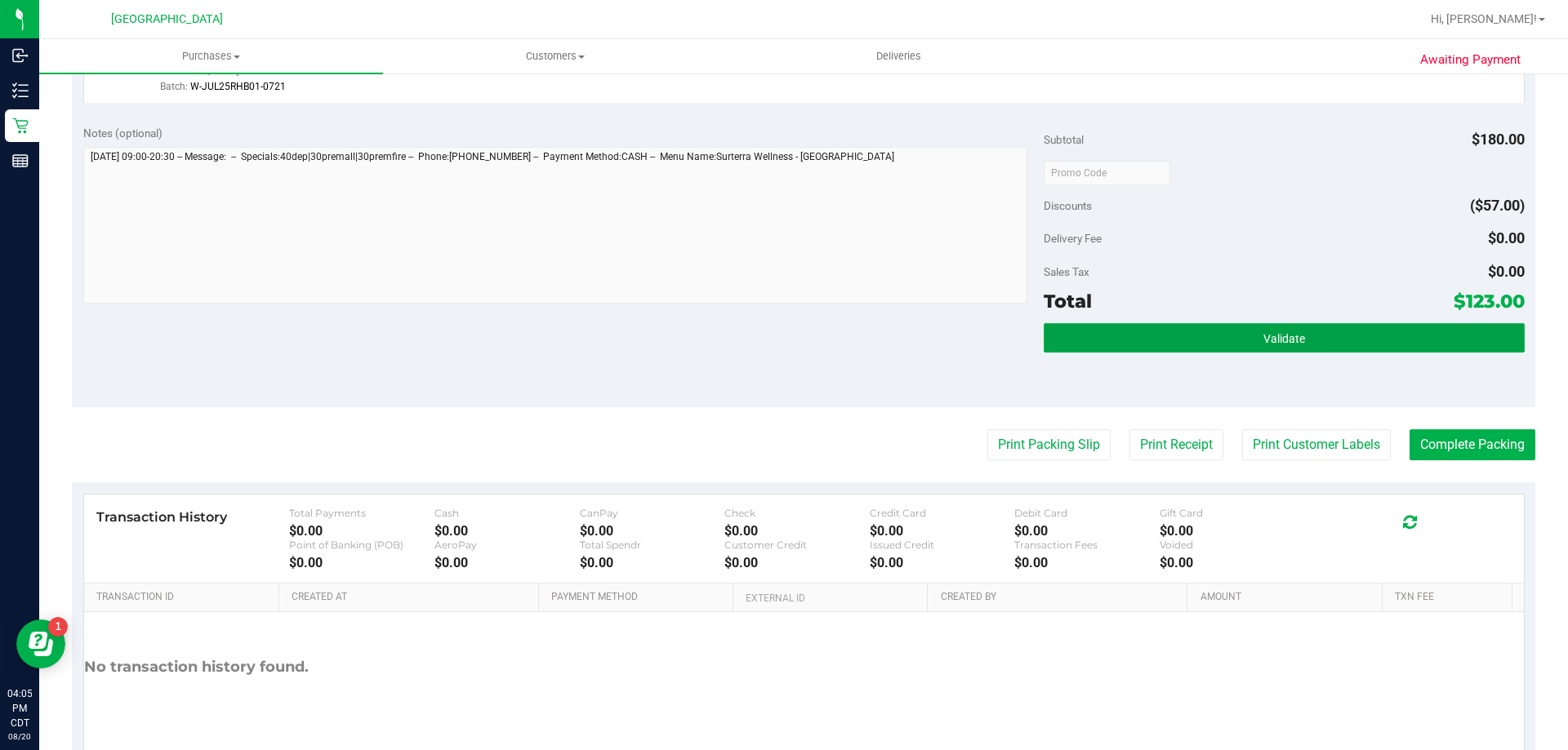
click at [1293, 341] on span "Validate" at bounding box center [1284, 338] width 42 height 13
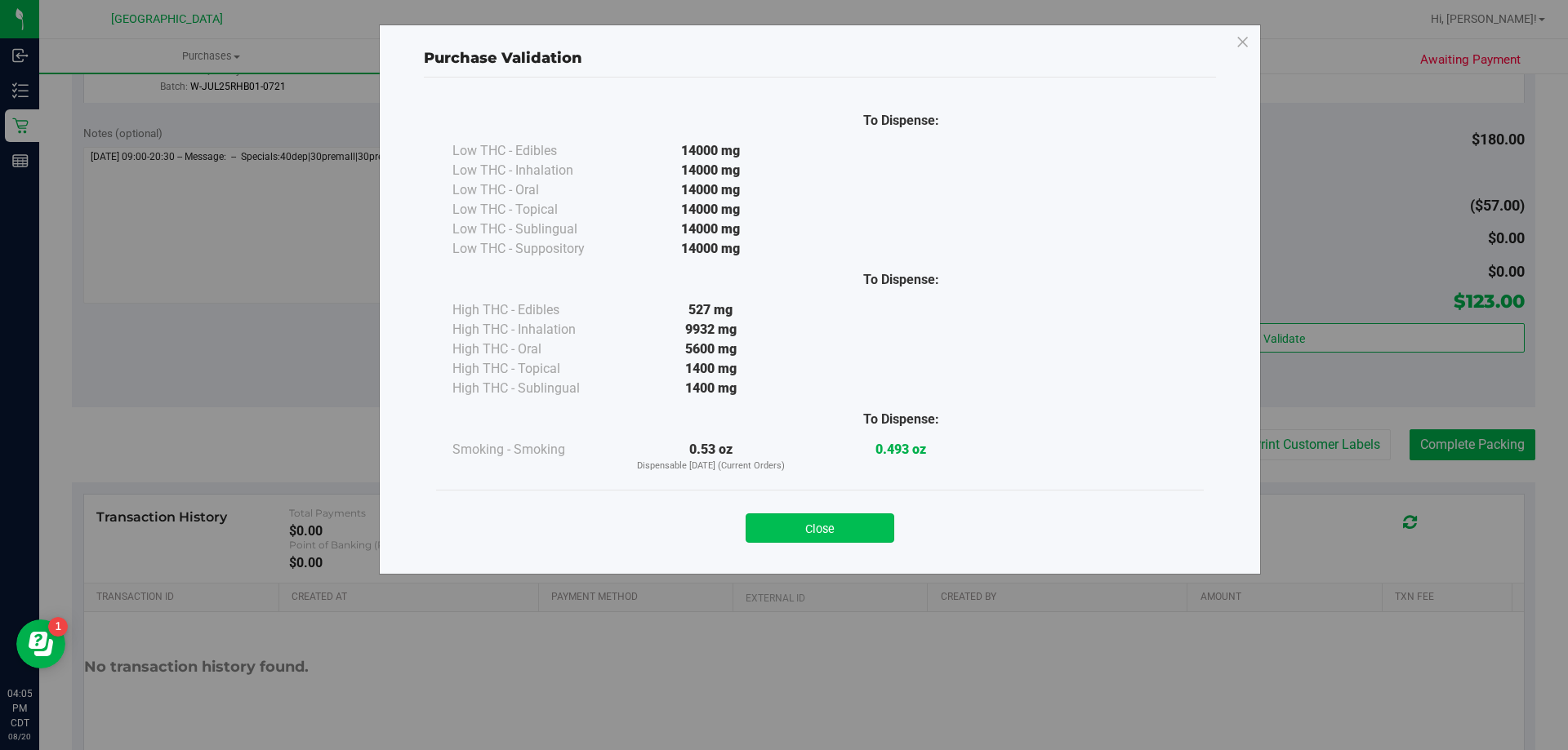
click at [818, 530] on button "Close" at bounding box center [820, 528] width 149 height 29
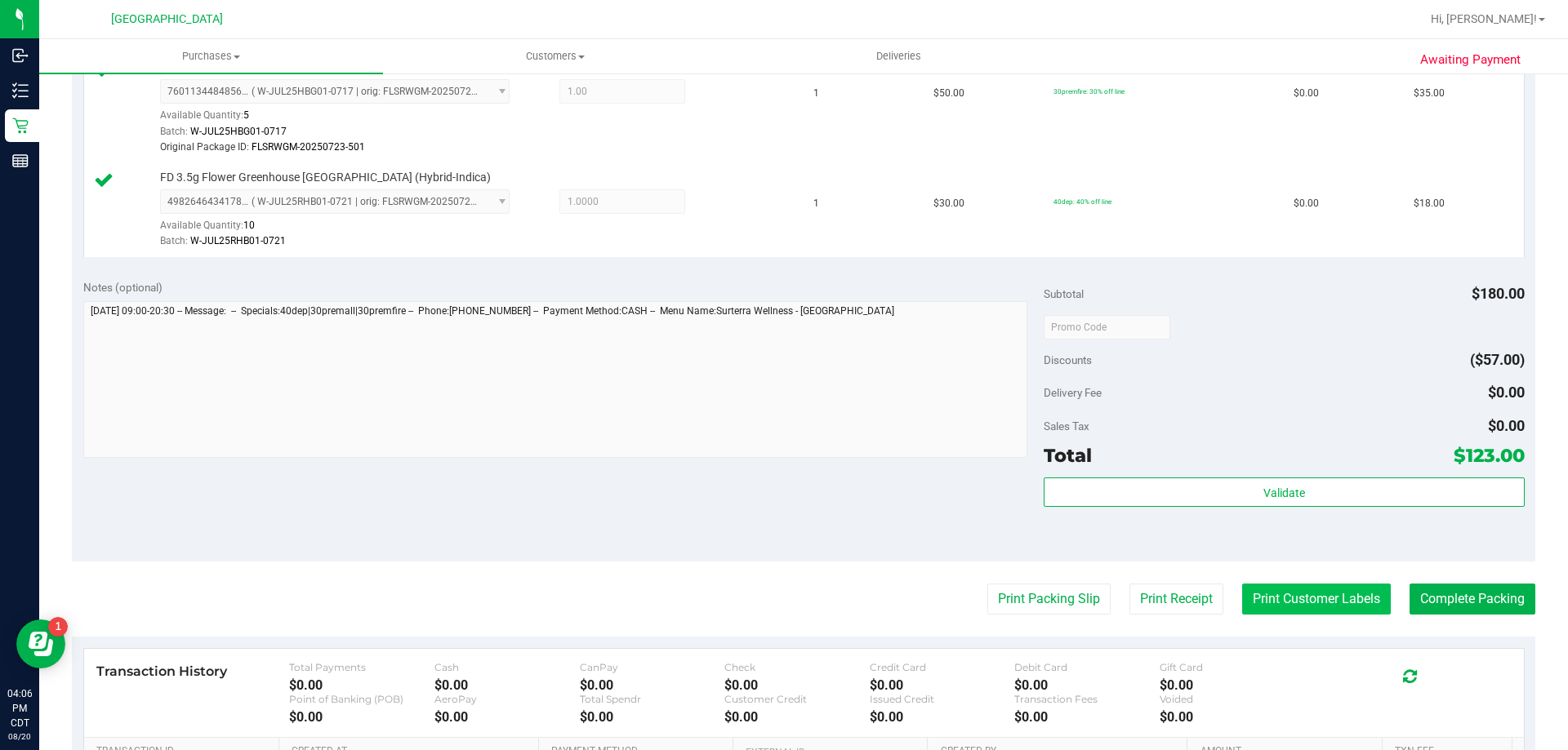
scroll to position [805, 0]
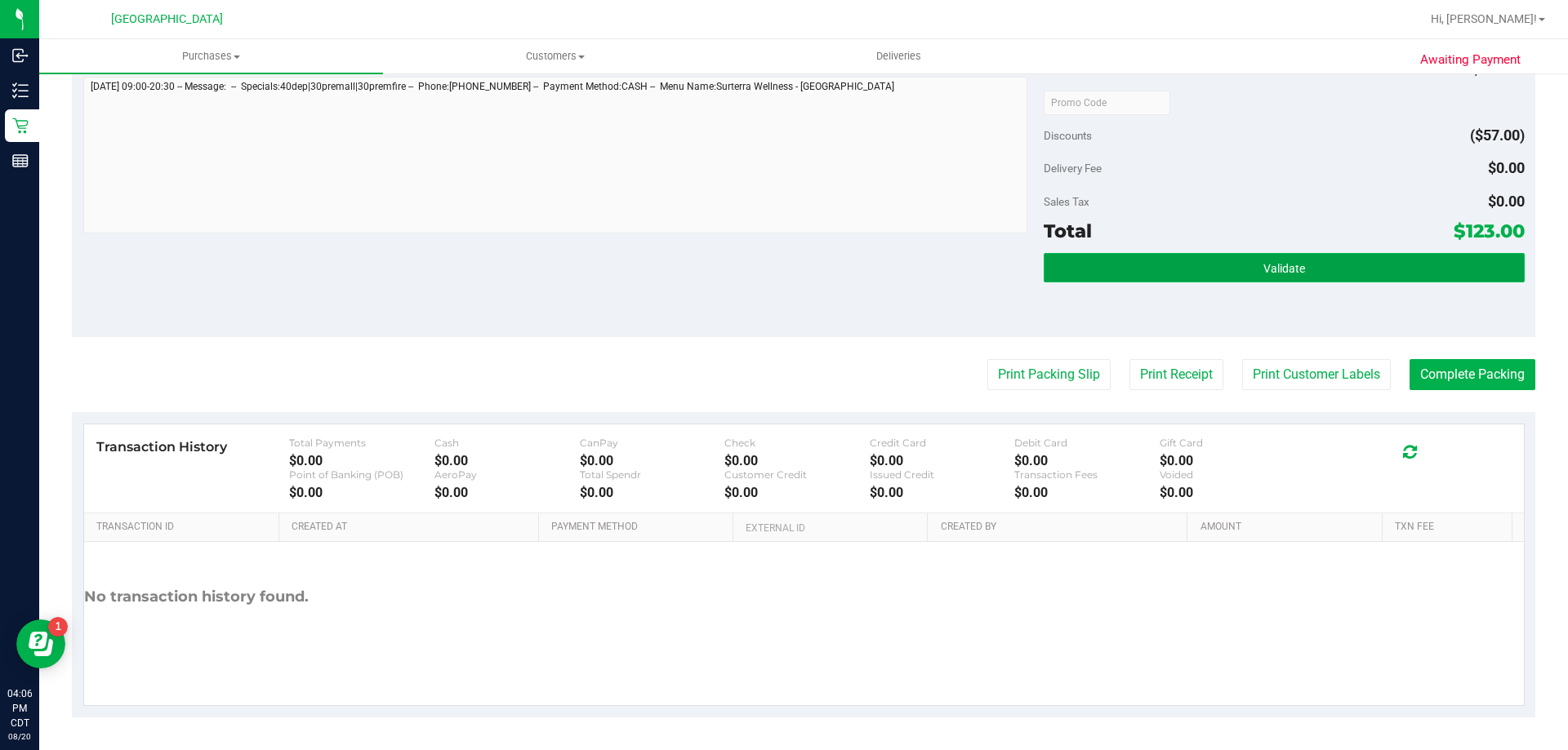
click at [1241, 262] on button "Validate" at bounding box center [1284, 267] width 481 height 29
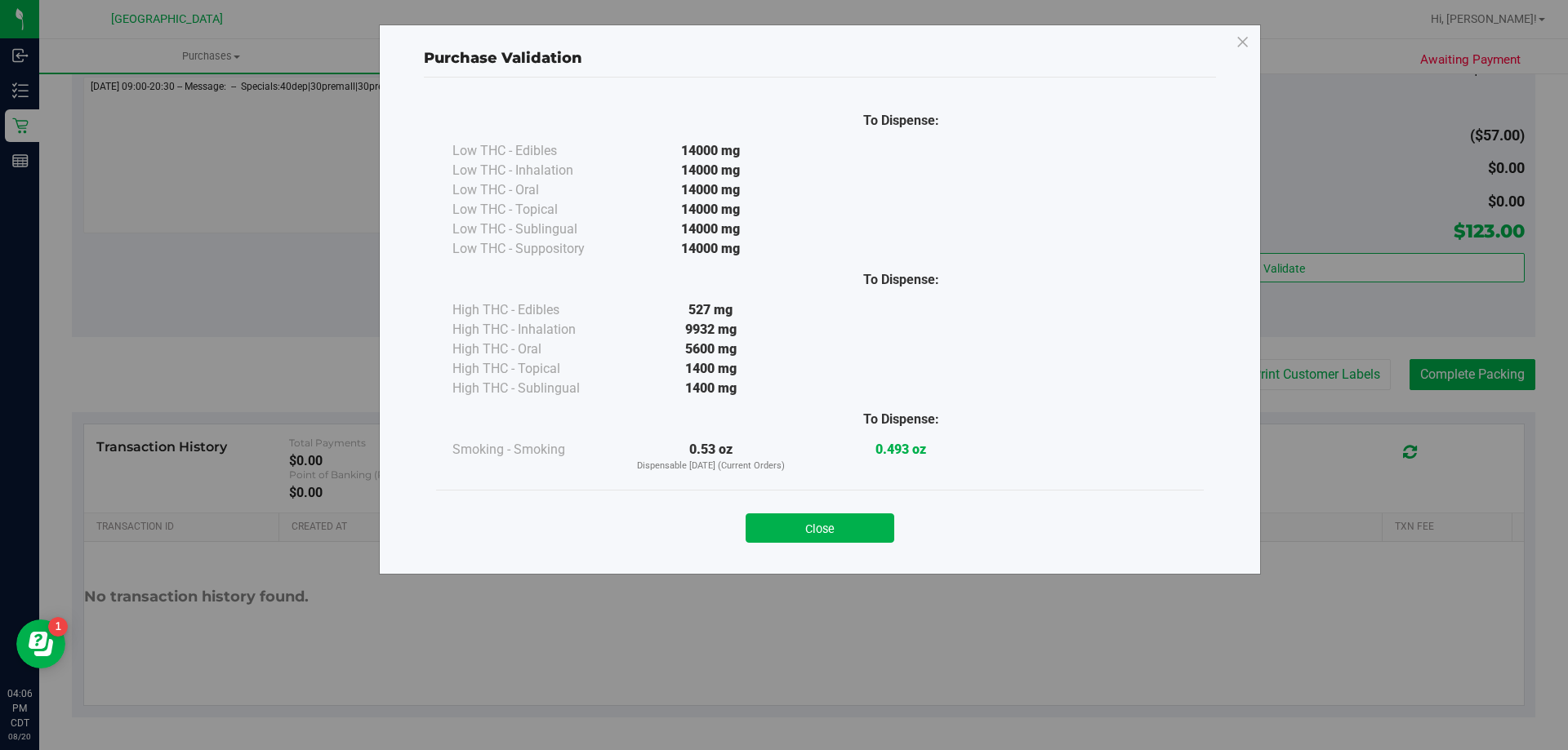
drag, startPoint x: 812, startPoint y: 521, endPoint x: 824, endPoint y: 483, distance: 39.8
click at [811, 522] on button "Close" at bounding box center [820, 528] width 149 height 29
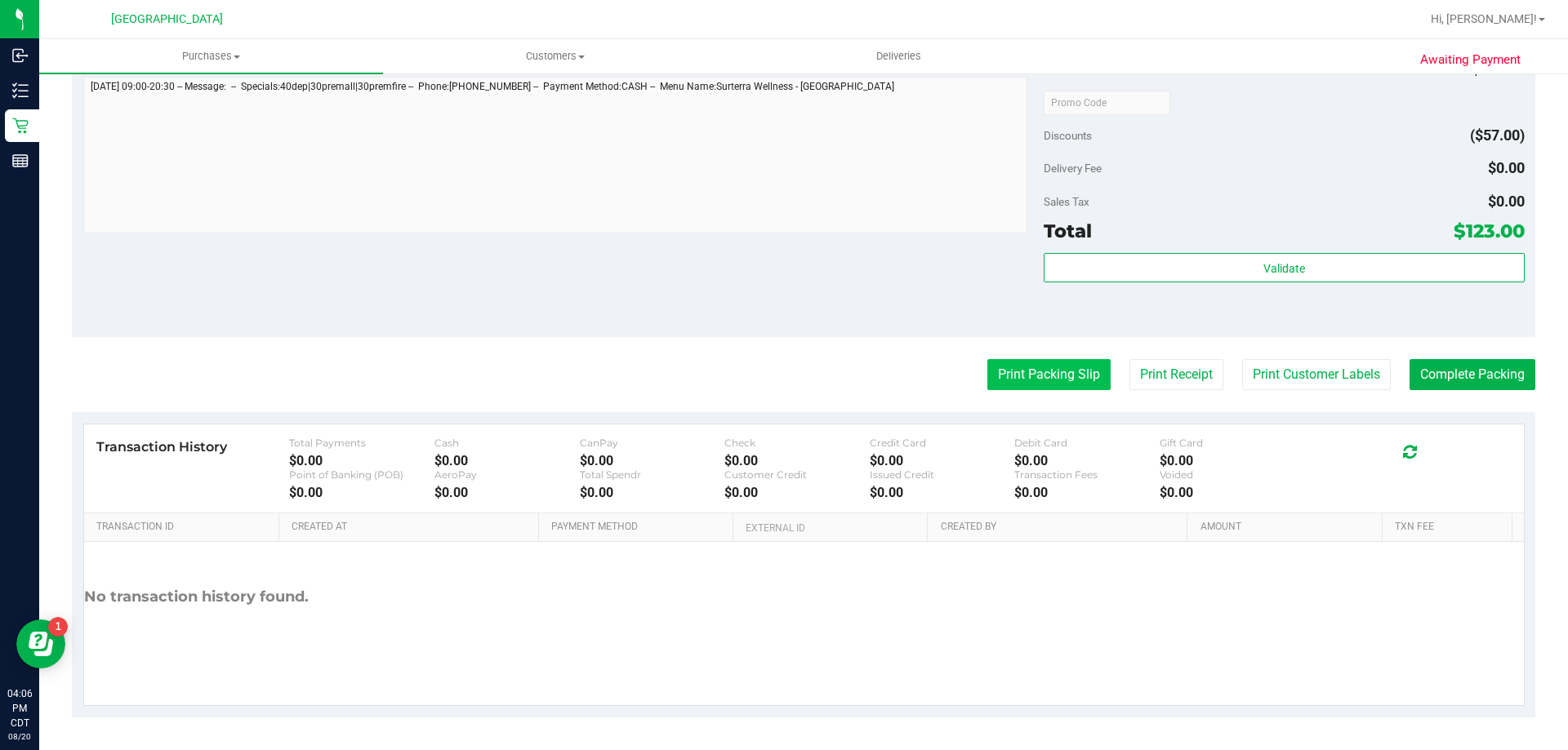
click at [987, 375] on button "Print Packing Slip" at bounding box center [1048, 375] width 124 height 31
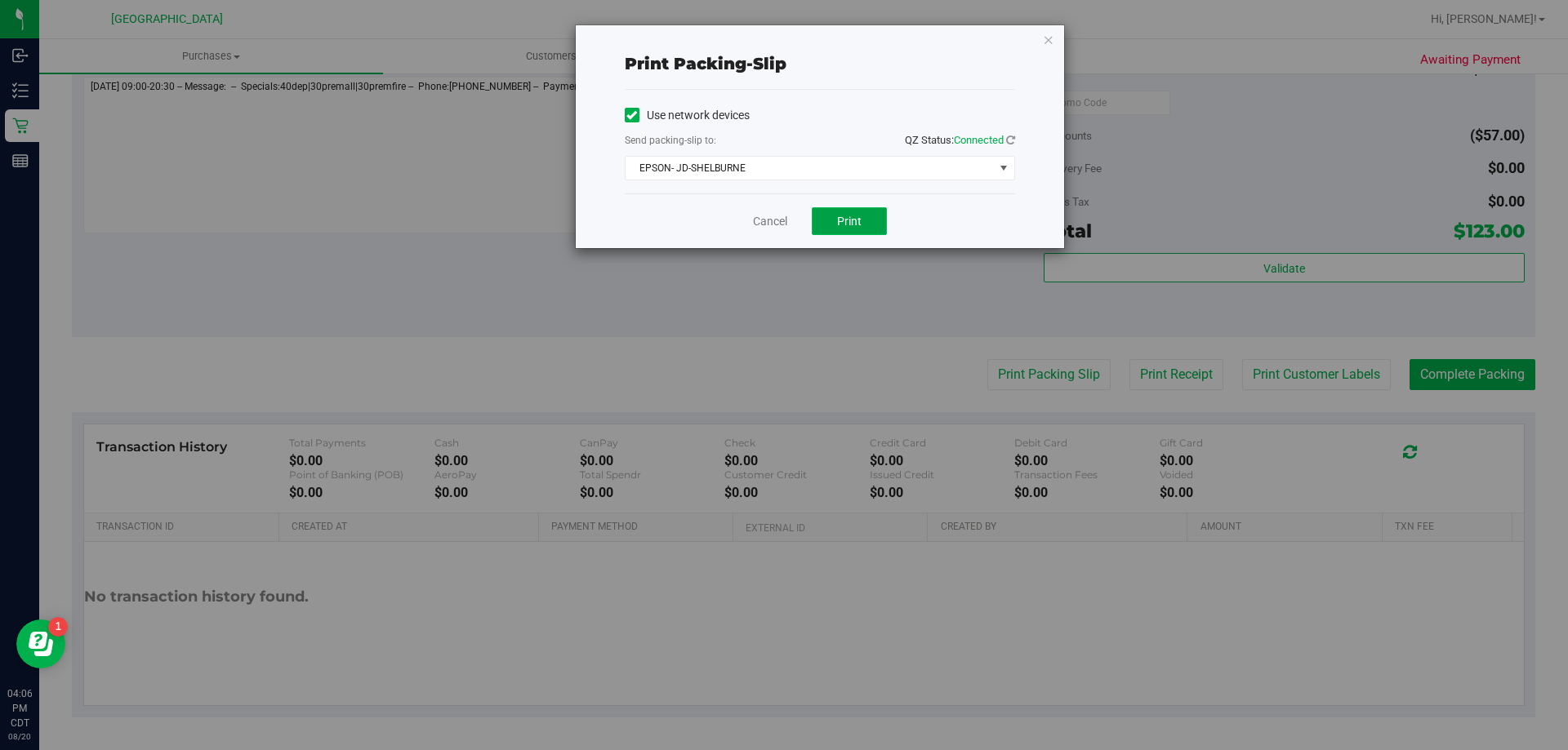
click at [866, 220] on button "Print" at bounding box center [849, 221] width 75 height 28
click at [779, 225] on link "Cancel" at bounding box center [770, 221] width 35 height 17
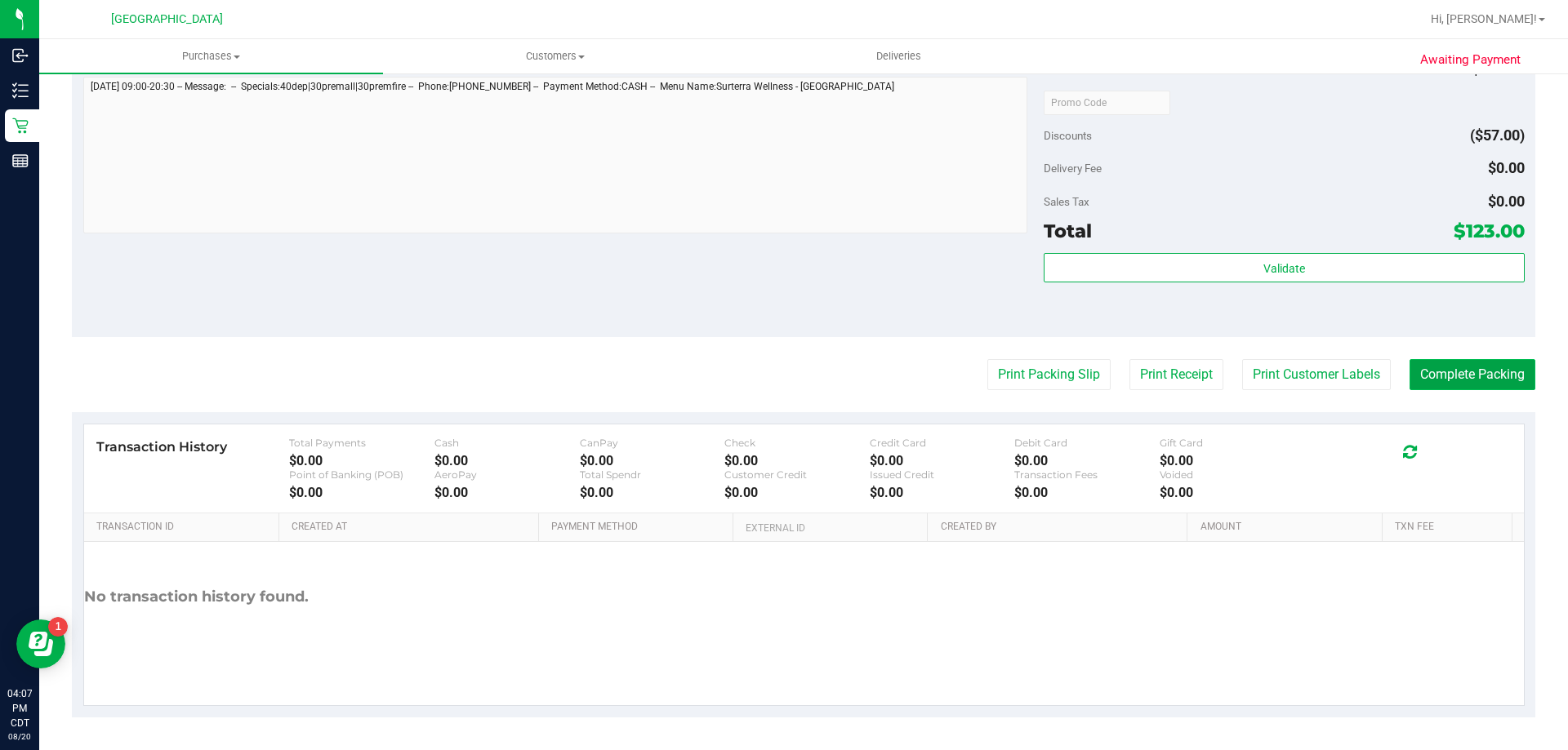
click at [1475, 379] on button "Complete Packing" at bounding box center [1472, 375] width 125 height 31
